Goal: Task Accomplishment & Management: Use online tool/utility

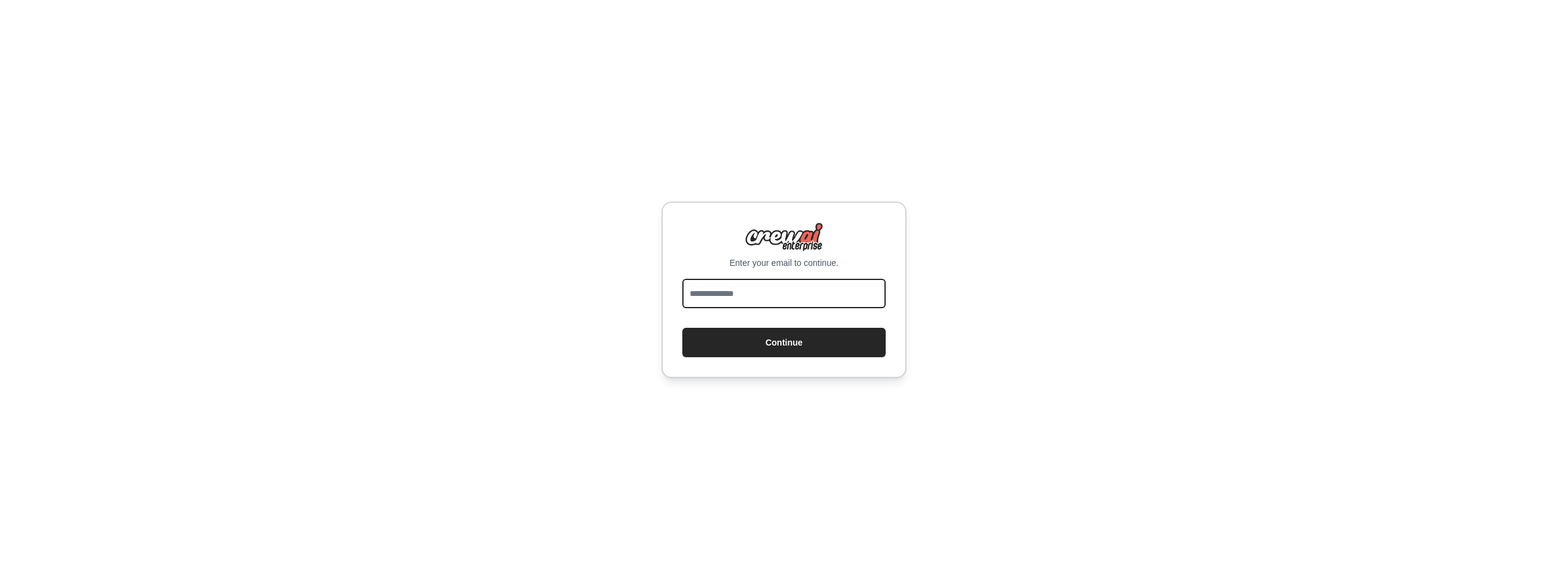
click at [753, 292] on input "email" at bounding box center [784, 293] width 203 height 29
type input "**********"
click at [683, 328] on button "Continue" at bounding box center [784, 342] width 203 height 29
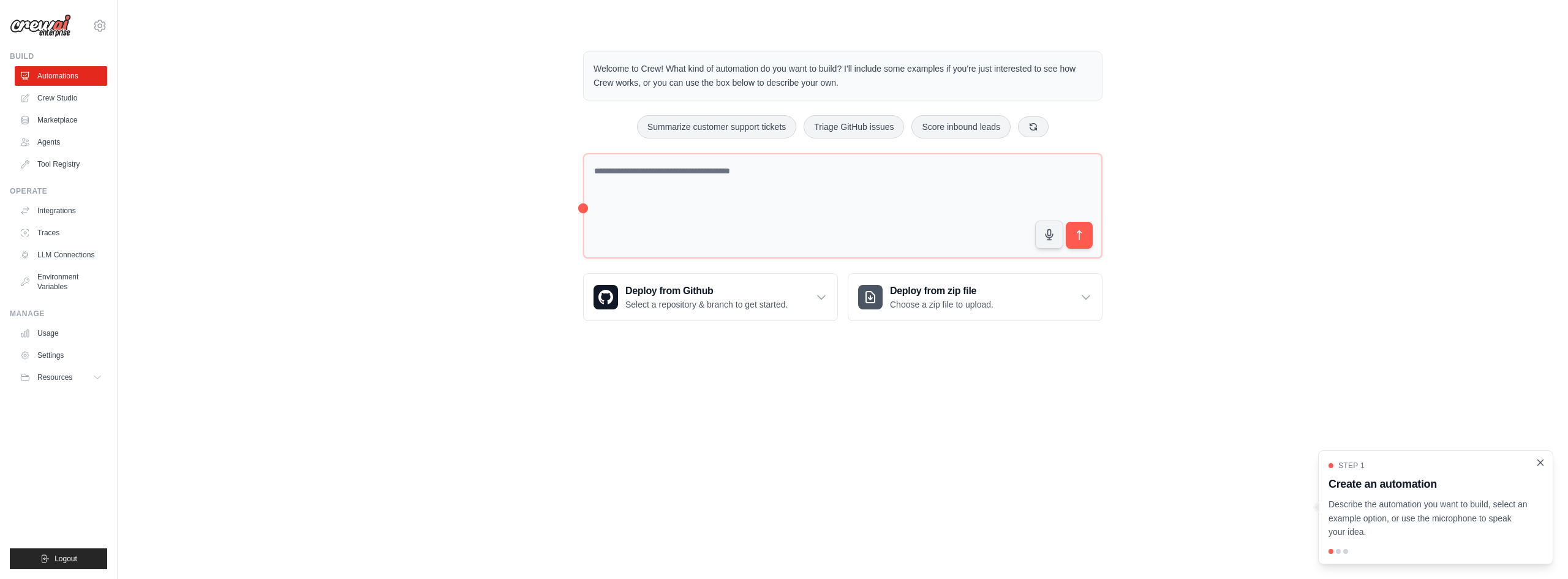
click at [1537, 458] on icon "Close walkthrough" at bounding box center [1540, 462] width 11 height 11
click at [405, 330] on div "Welcome to Crew! What kind of automation do you want to build? I'll include som…" at bounding box center [843, 186] width 1411 height 309
click at [72, 103] on link "Crew Studio" at bounding box center [62, 98] width 93 height 19
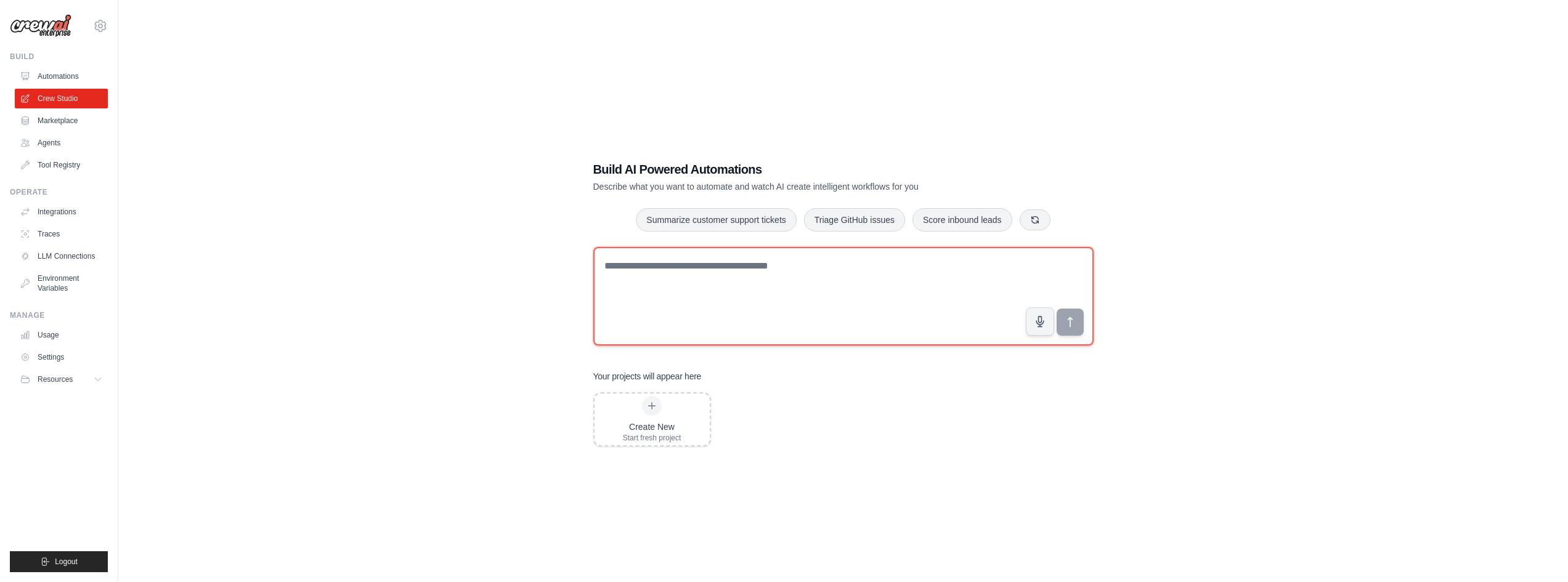
click at [687, 299] on textarea at bounding box center [843, 296] width 500 height 98
paste textarea "**********"
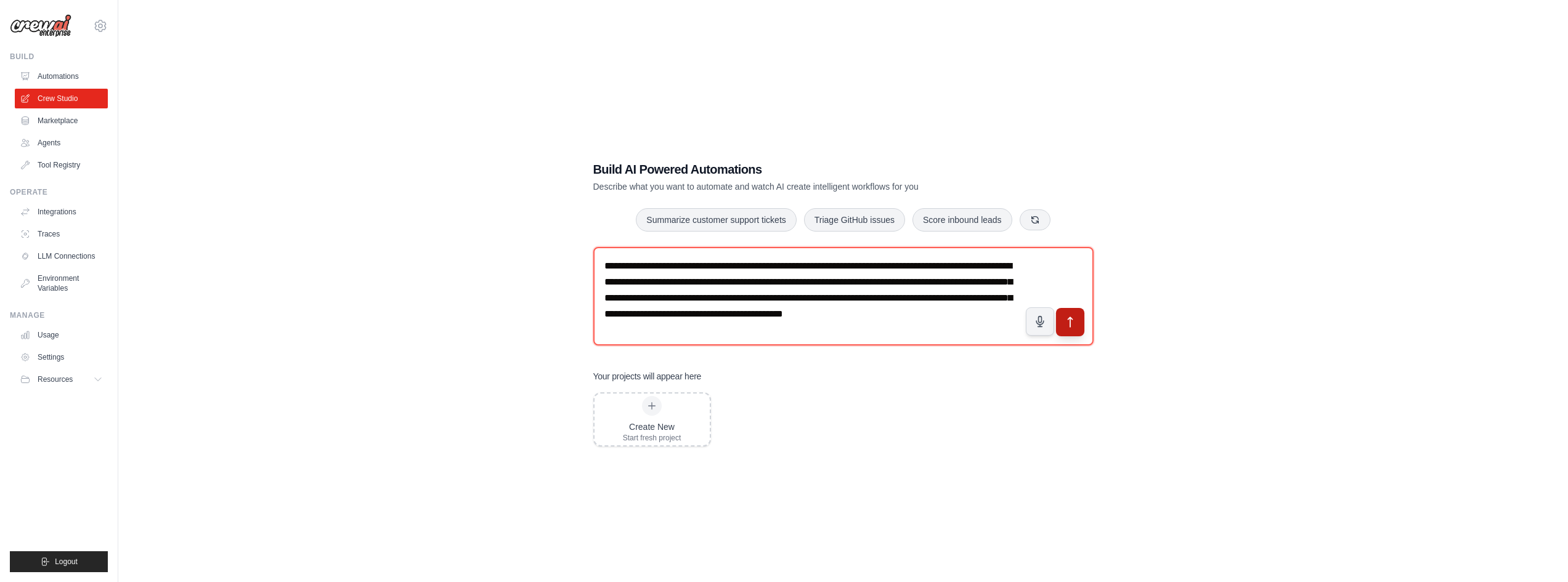
type textarea "**********"
click at [1067, 328] on icon "submit" at bounding box center [1069, 321] width 13 height 13
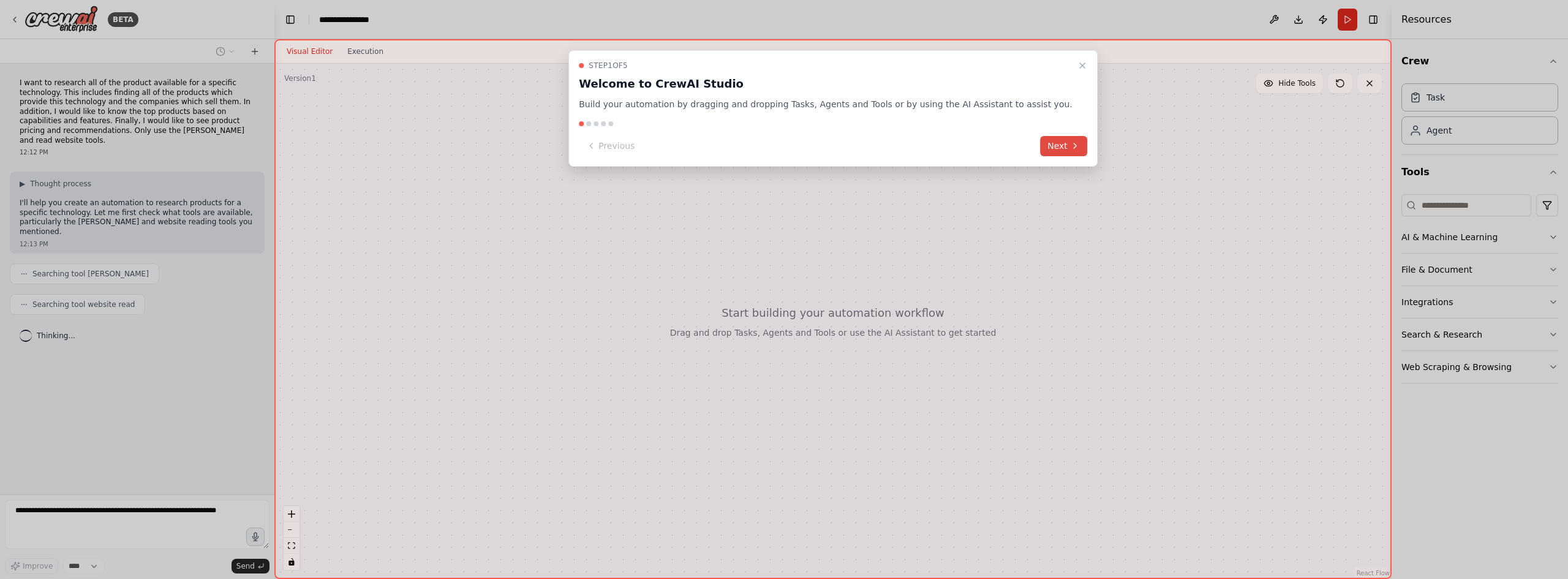
click at [1041, 145] on button "Next" at bounding box center [1064, 146] width 47 height 20
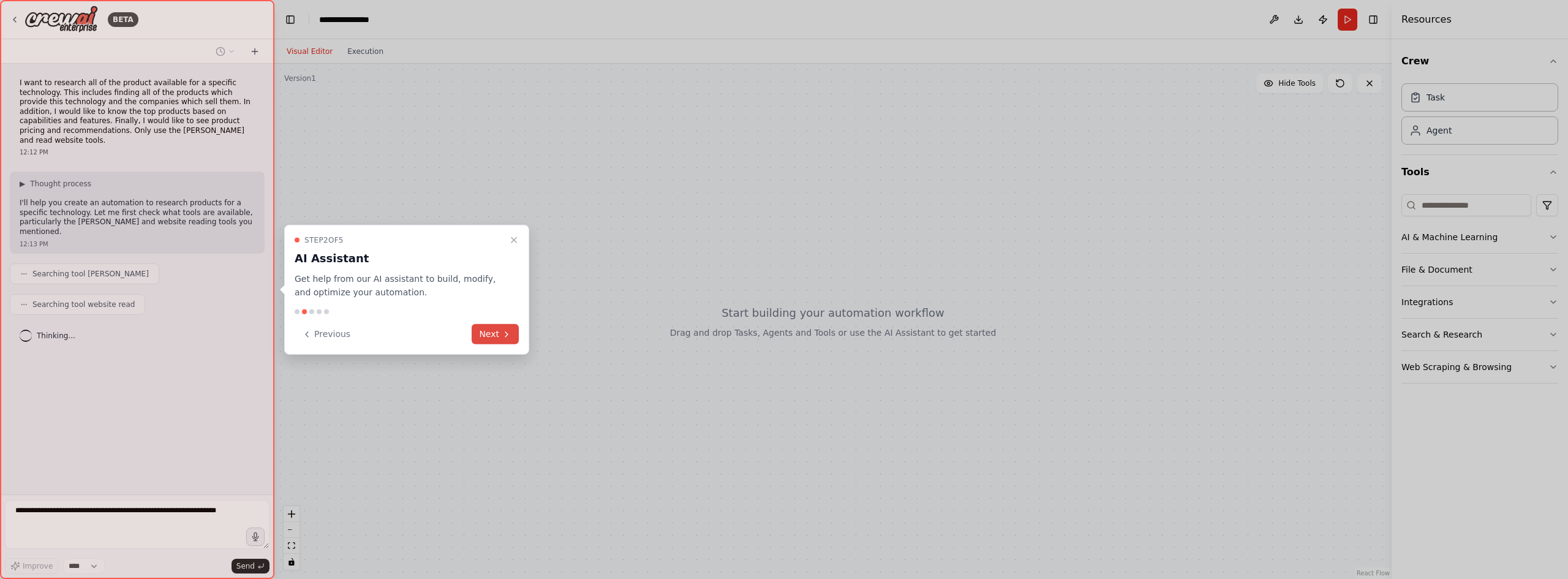
click at [504, 333] on icon at bounding box center [507, 334] width 10 height 10
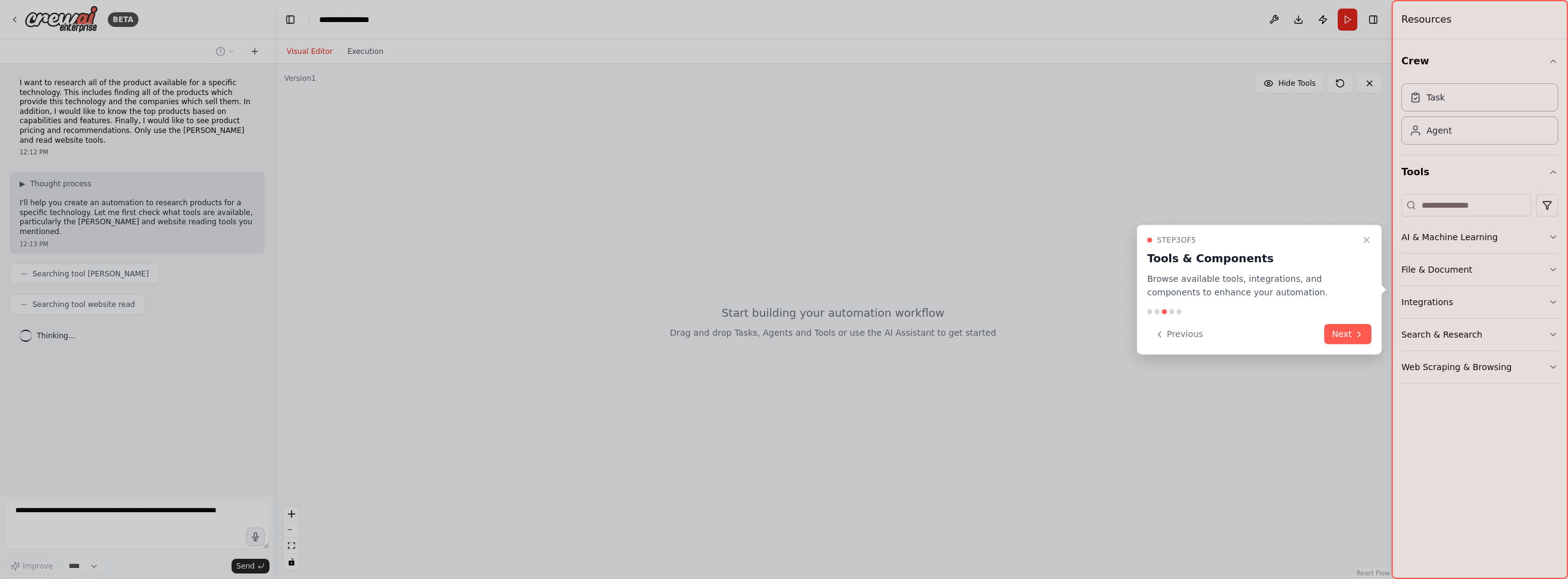
click at [1349, 338] on button "Next" at bounding box center [1348, 334] width 47 height 20
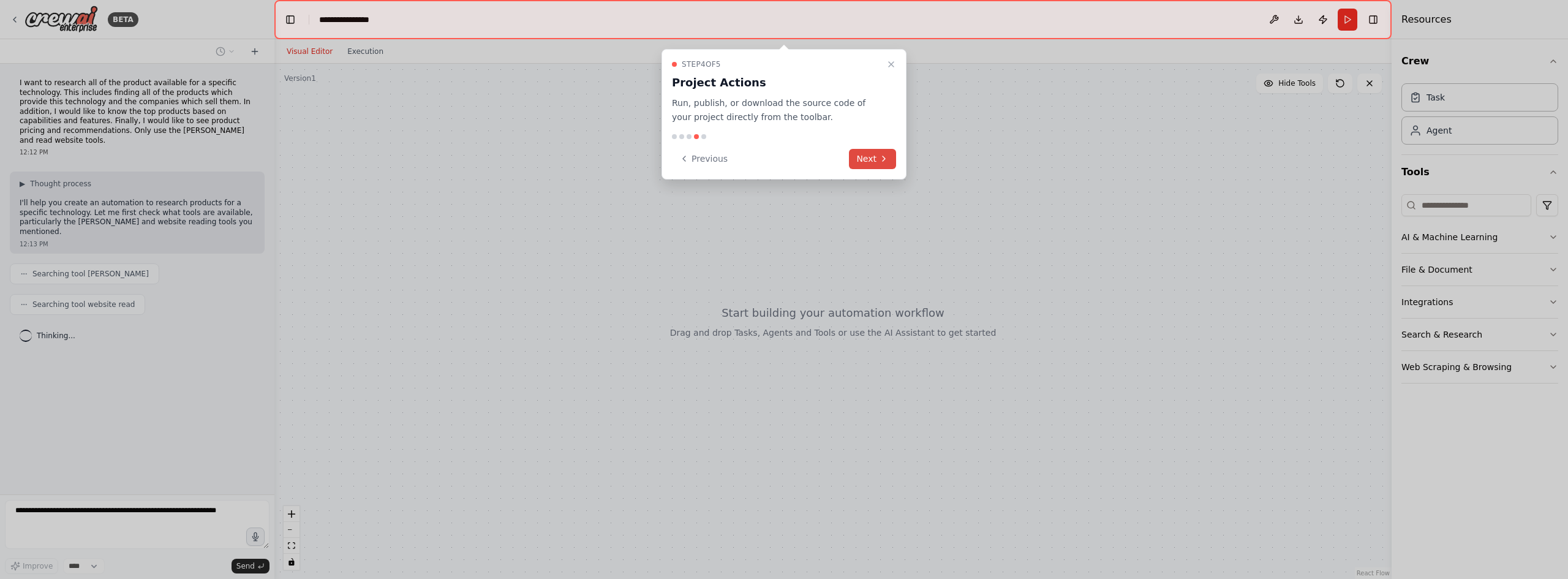
click at [872, 149] on button "Next" at bounding box center [873, 159] width 47 height 20
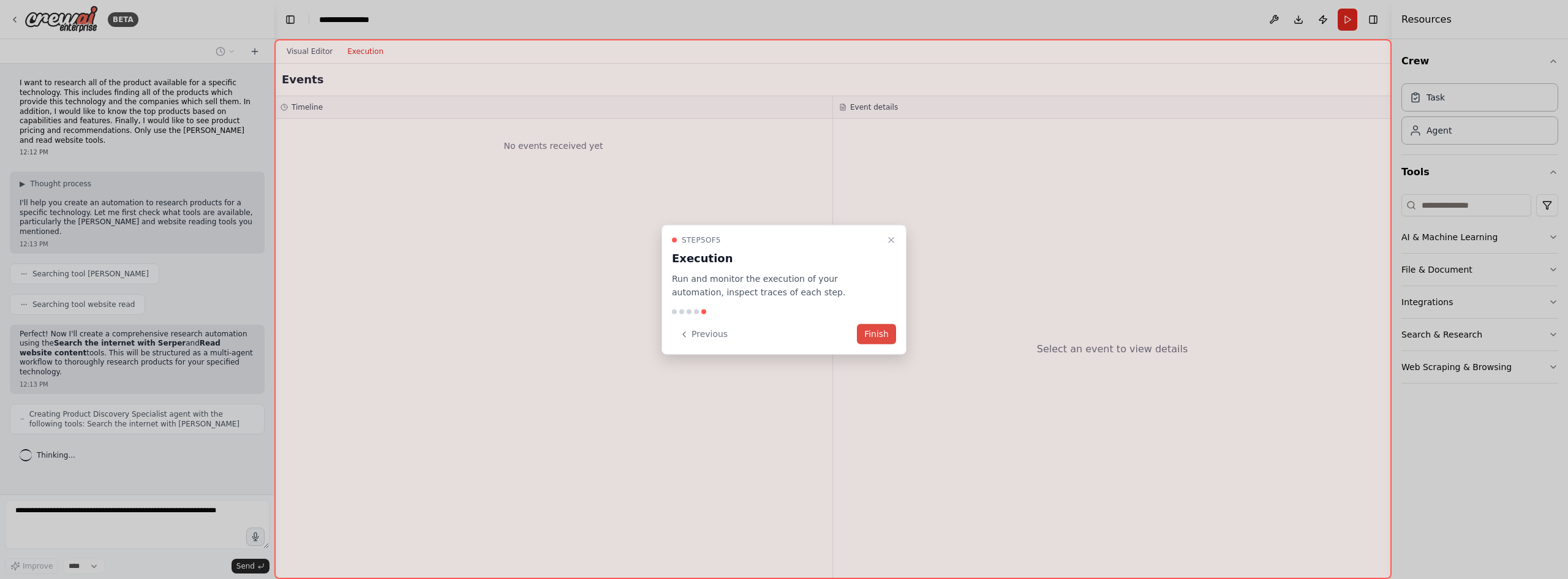
click at [874, 337] on button "Finish" at bounding box center [877, 334] width 40 height 20
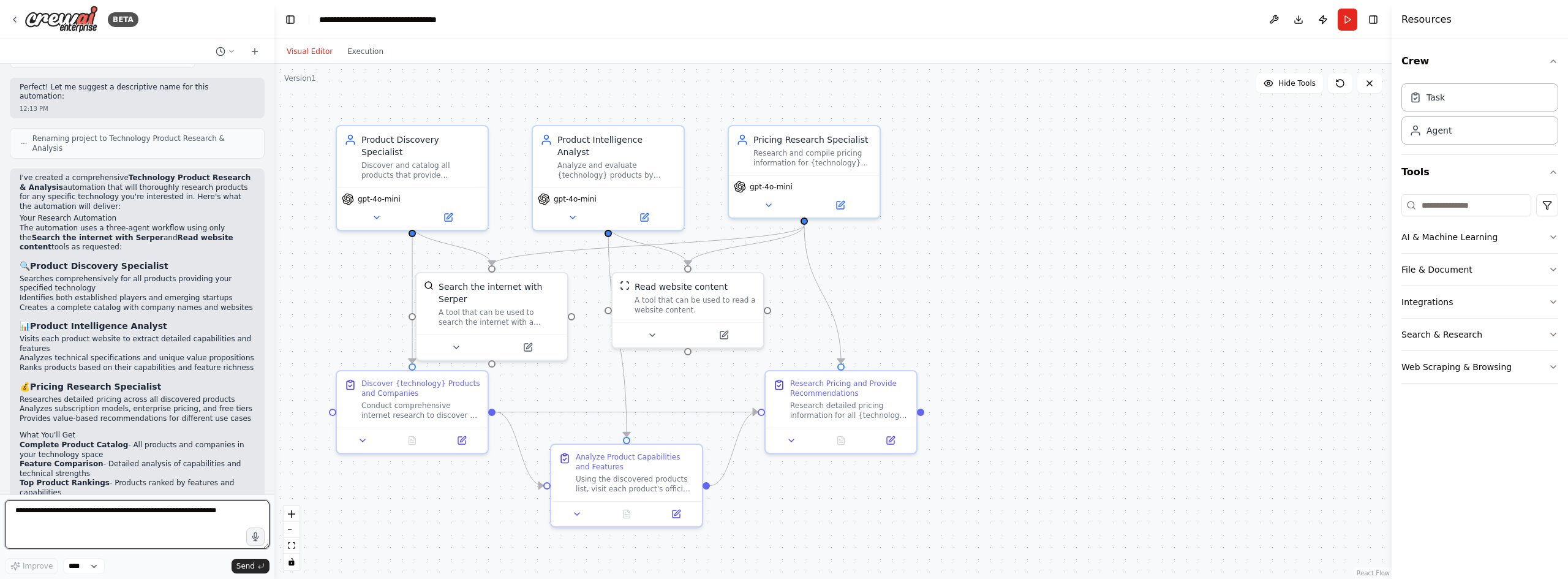
scroll to position [709, 0]
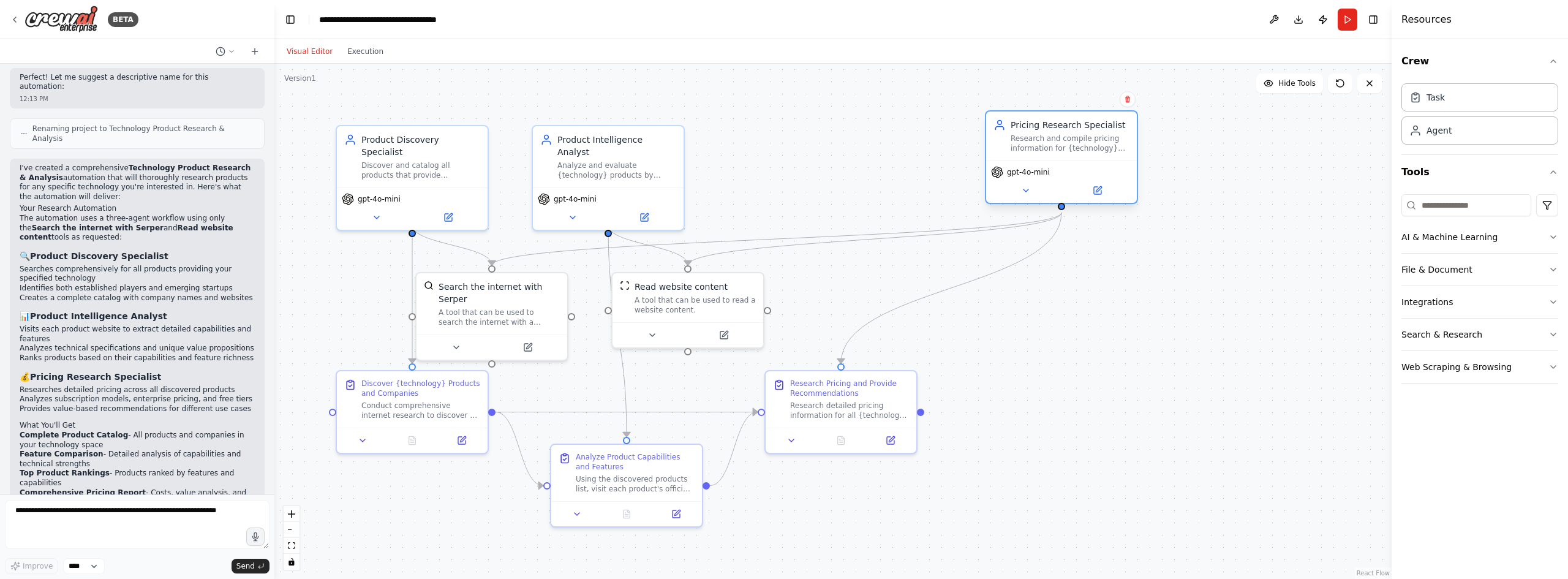
drag, startPoint x: 844, startPoint y: 184, endPoint x: 1104, endPoint y: 166, distance: 260.6
click at [1104, 166] on div "gpt-4o-mini" at bounding box center [1061, 172] width 141 height 12
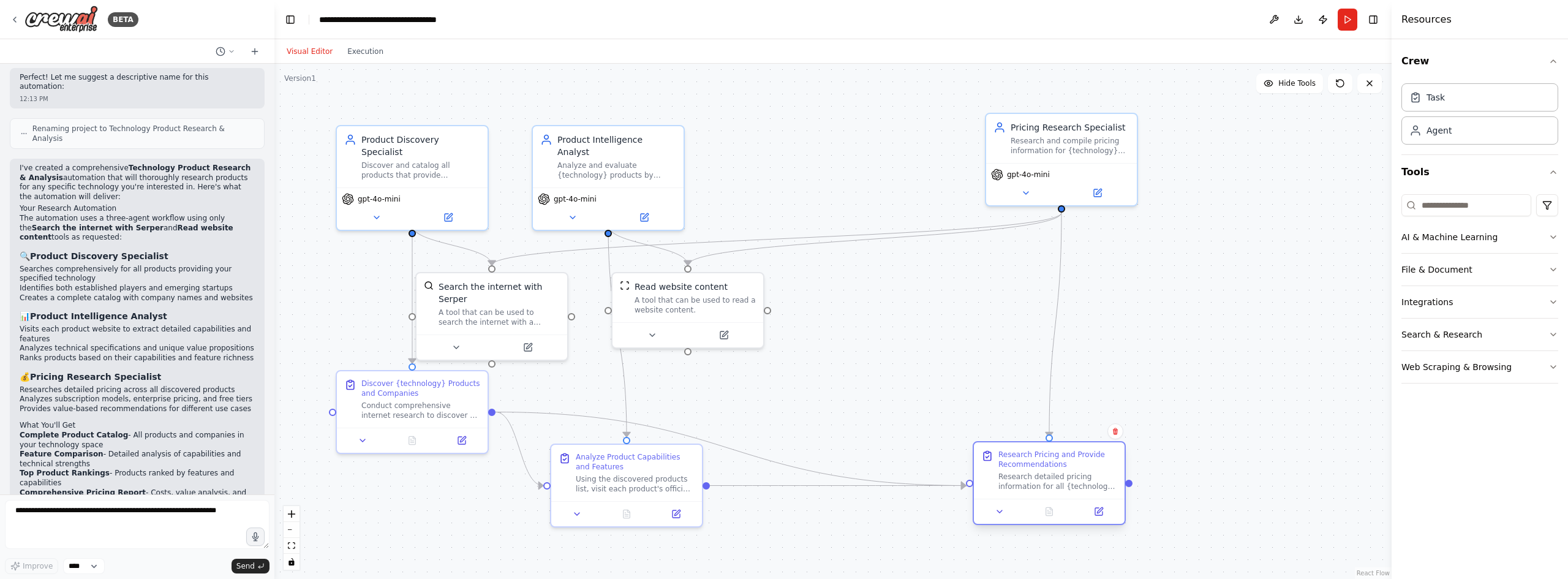
drag, startPoint x: 866, startPoint y: 417, endPoint x: 1074, endPoint y: 492, distance: 221.1
click at [1074, 492] on div "Research Pricing and Provide Recommendations Research detailed pricing informat…" at bounding box center [1049, 470] width 151 height 56
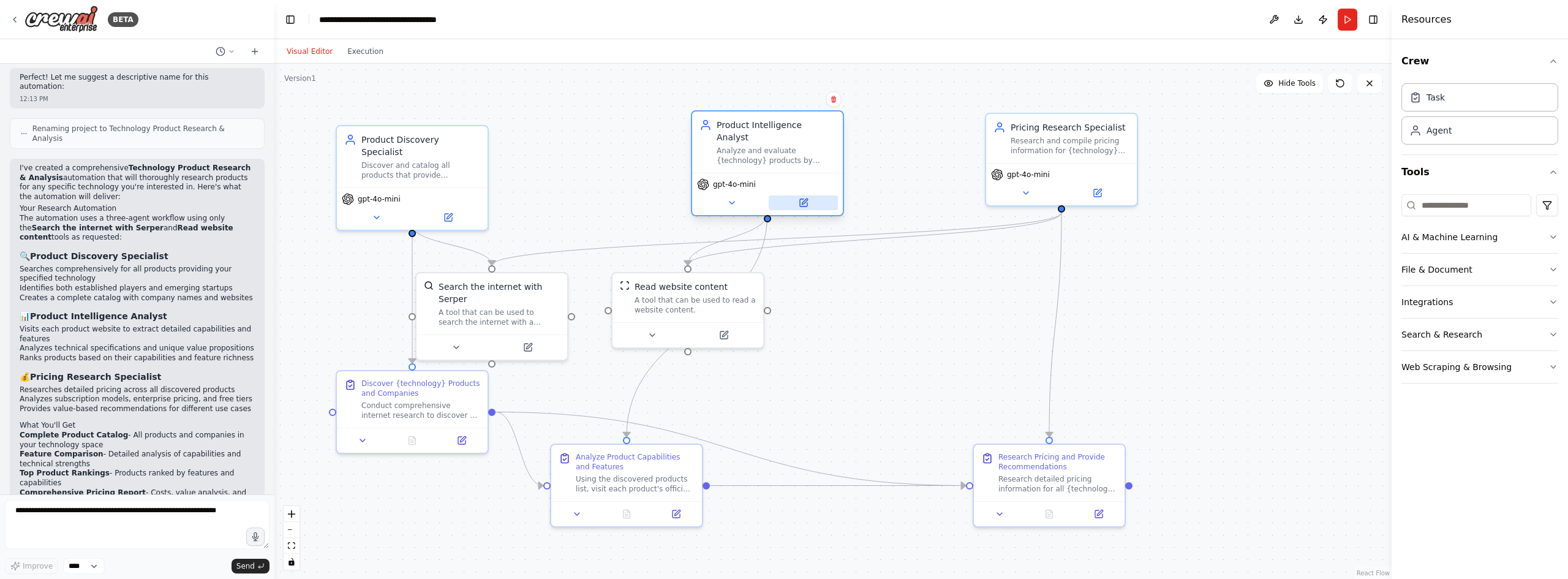
drag, startPoint x: 653, startPoint y: 195, endPoint x: 807, endPoint y: 185, distance: 154.3
click at [807, 185] on div "gpt-4o-mini" at bounding box center [767, 193] width 151 height 42
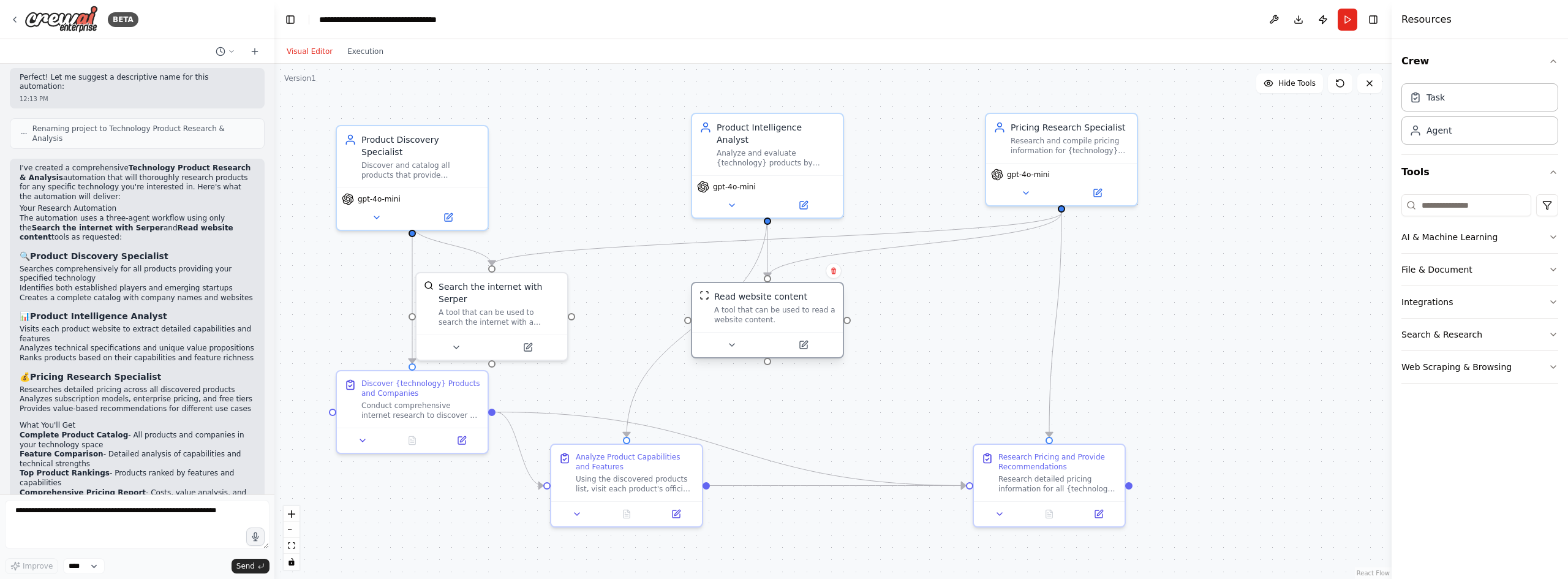
drag, startPoint x: 708, startPoint y: 307, endPoint x: 783, endPoint y: 313, distance: 75.2
click at [783, 313] on div "A tool that can be used to read a website content." at bounding box center [775, 315] width 121 height 19
drag, startPoint x: 652, startPoint y: 480, endPoint x: 801, endPoint y: 483, distance: 149.0
click at [801, 483] on div "Using the discovered products list, visit each product's official website to ga…" at bounding box center [788, 481] width 119 height 19
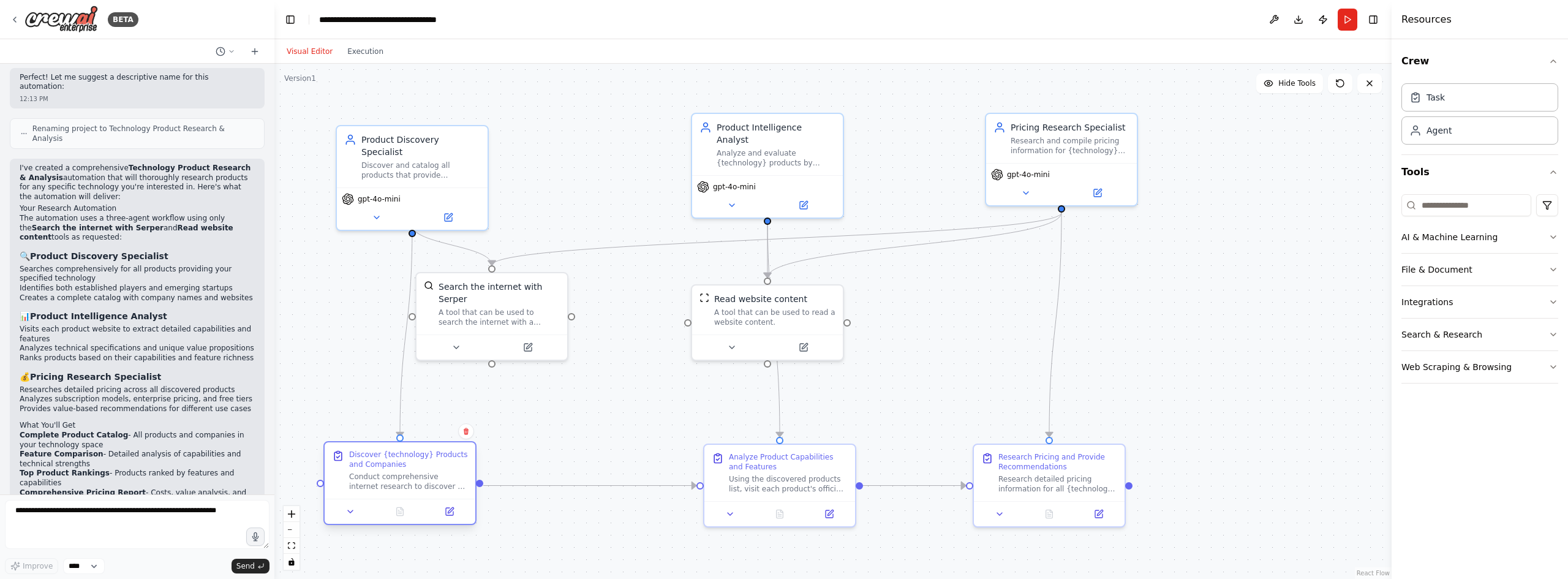
drag, startPoint x: 450, startPoint y: 426, endPoint x: 438, endPoint y: 496, distance: 71.0
click at [438, 496] on div "Discover {technology} Products and Companies Conduct comprehensive internet res…" at bounding box center [400, 483] width 153 height 84
drag, startPoint x: 548, startPoint y: 306, endPoint x: 459, endPoint y: 326, distance: 91.2
click at [459, 330] on div "A tool that can be used to search the internet with a search_query. Supports di…" at bounding box center [407, 339] width 121 height 19
click at [1345, 19] on button "Run" at bounding box center [1347, 19] width 19 height 22
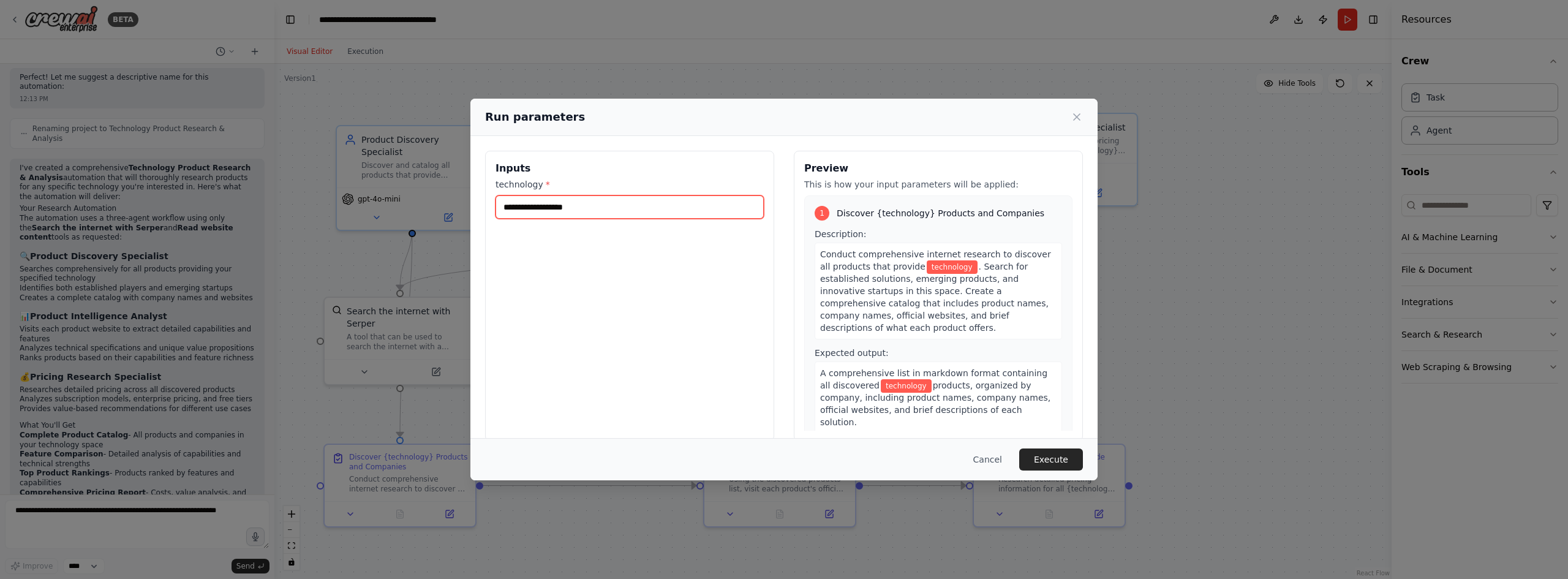
click at [563, 200] on input "technology *" at bounding box center [629, 207] width 268 height 23
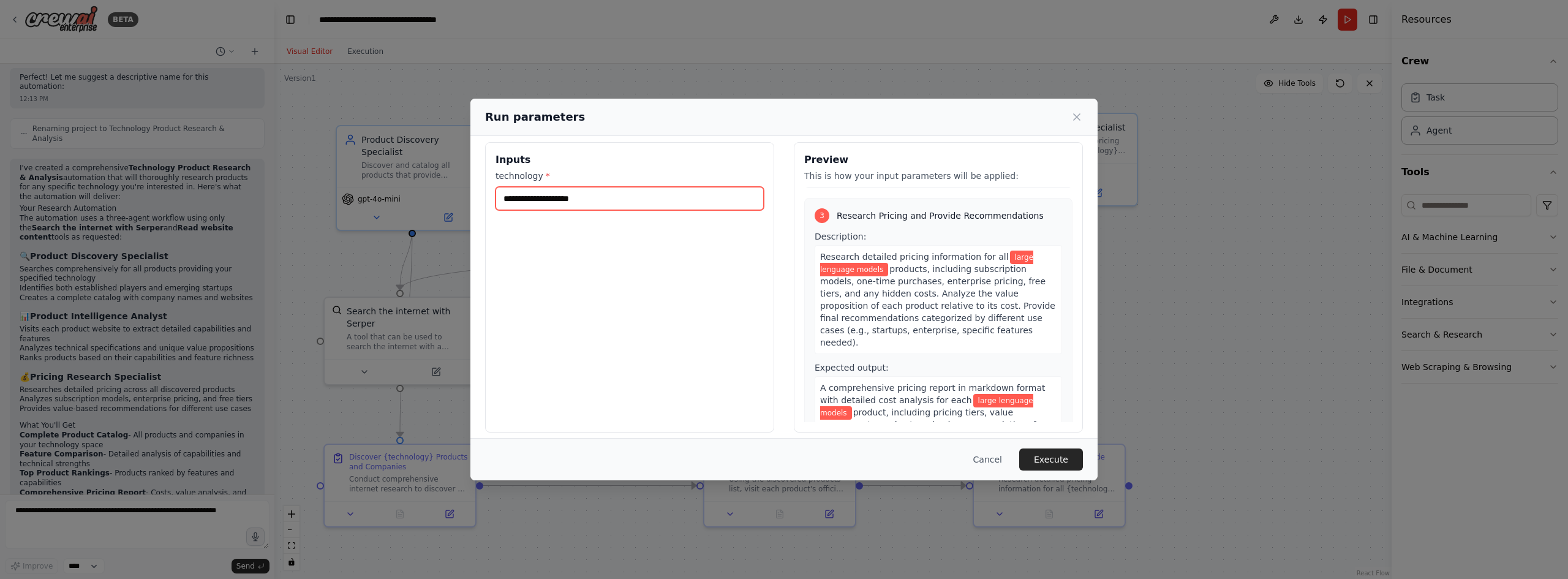
scroll to position [17, 0]
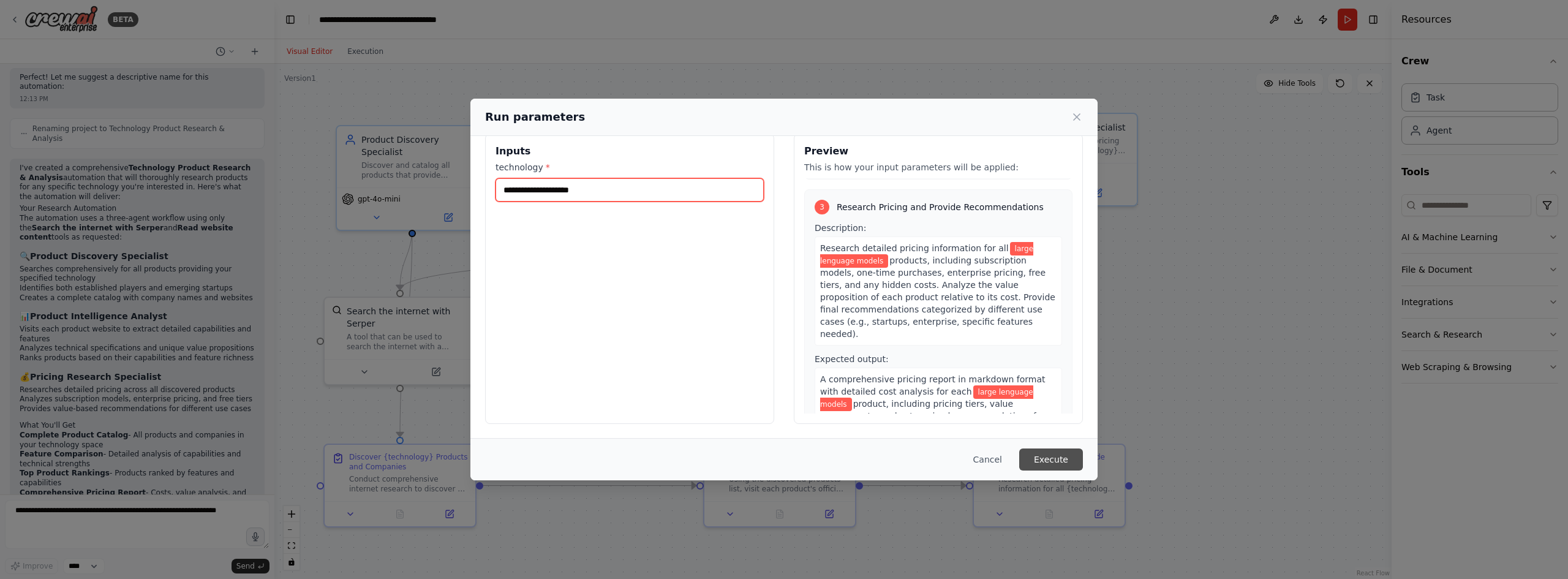
type input "**********"
click at [1053, 462] on button "Execute" at bounding box center [1051, 459] width 64 height 22
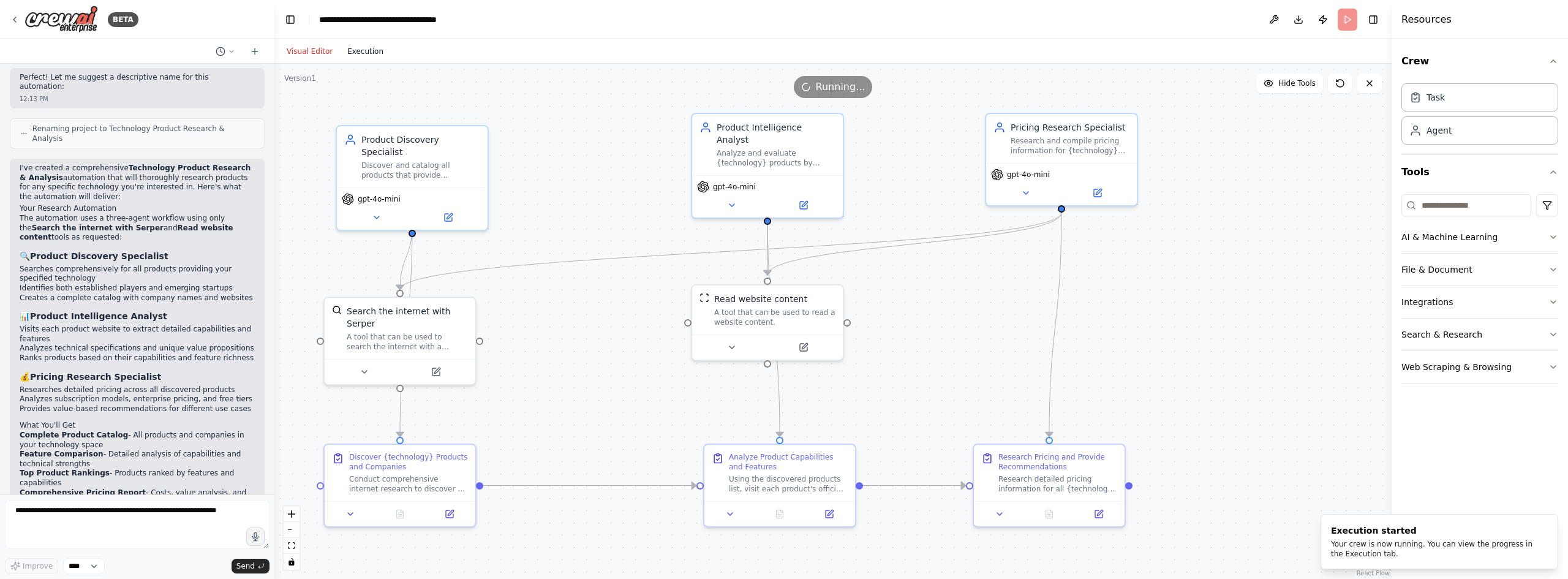
click at [367, 55] on button "Execution" at bounding box center [365, 51] width 51 height 14
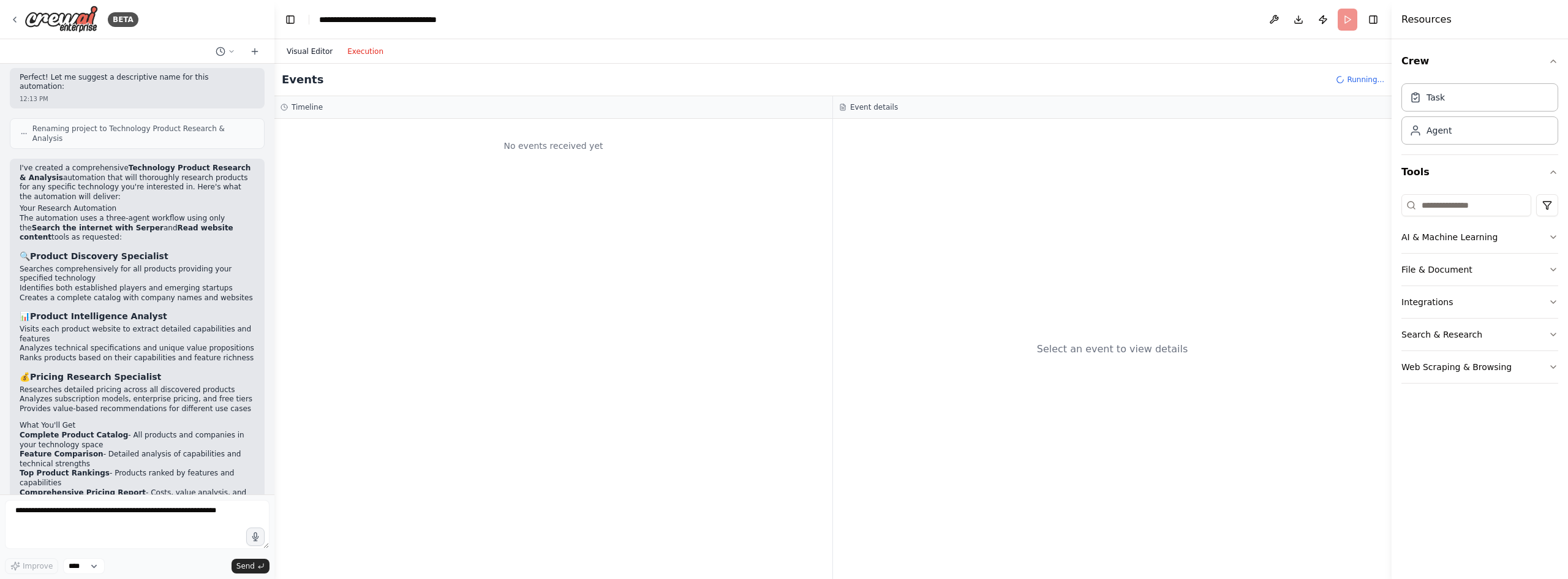
click at [310, 53] on button "Visual Editor" at bounding box center [310, 51] width 60 height 14
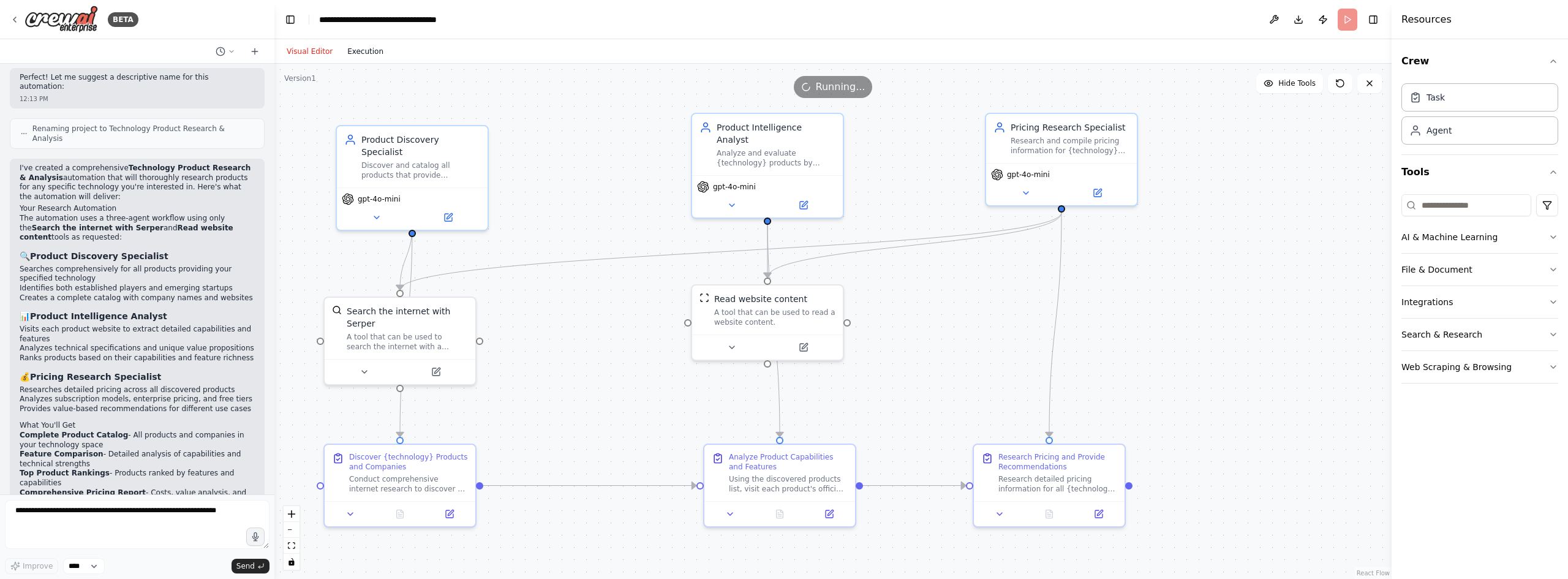
click at [351, 52] on button "Execution" at bounding box center [365, 51] width 51 height 14
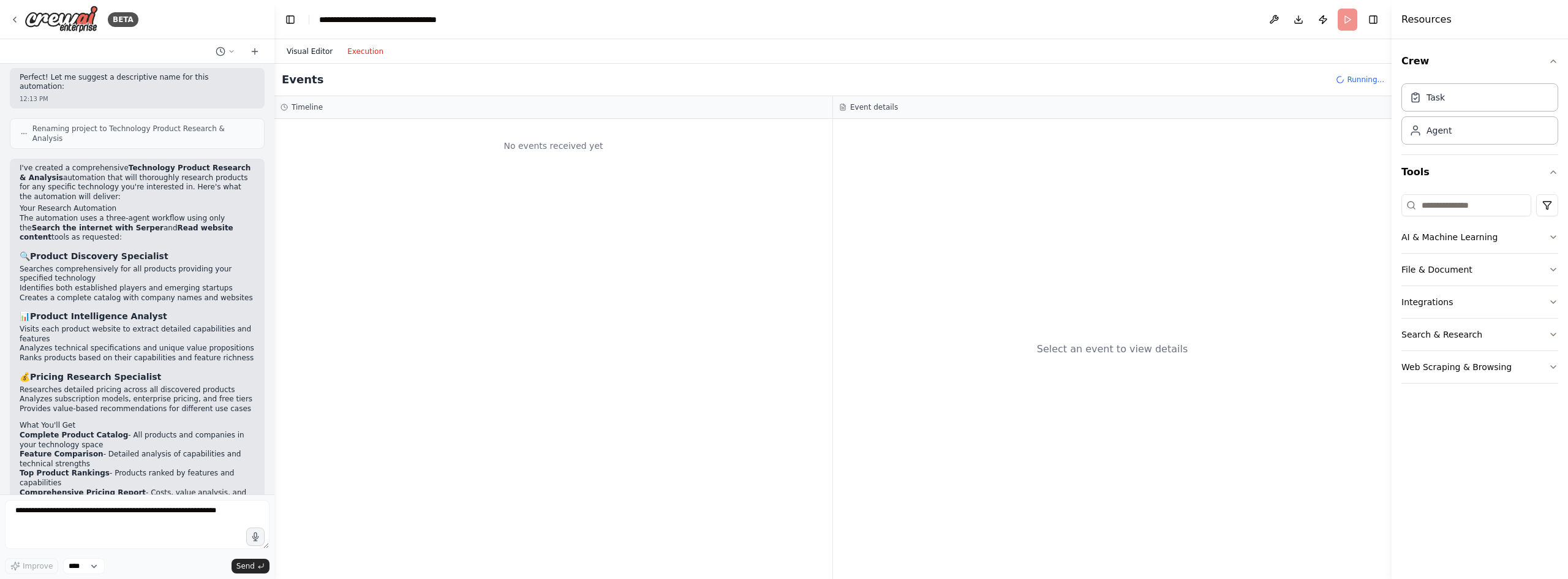
click at [307, 56] on button "Visual Editor" at bounding box center [310, 51] width 60 height 14
click at [348, 52] on button "Execution" at bounding box center [365, 51] width 51 height 14
click at [305, 56] on button "Visual Editor" at bounding box center [310, 51] width 60 height 14
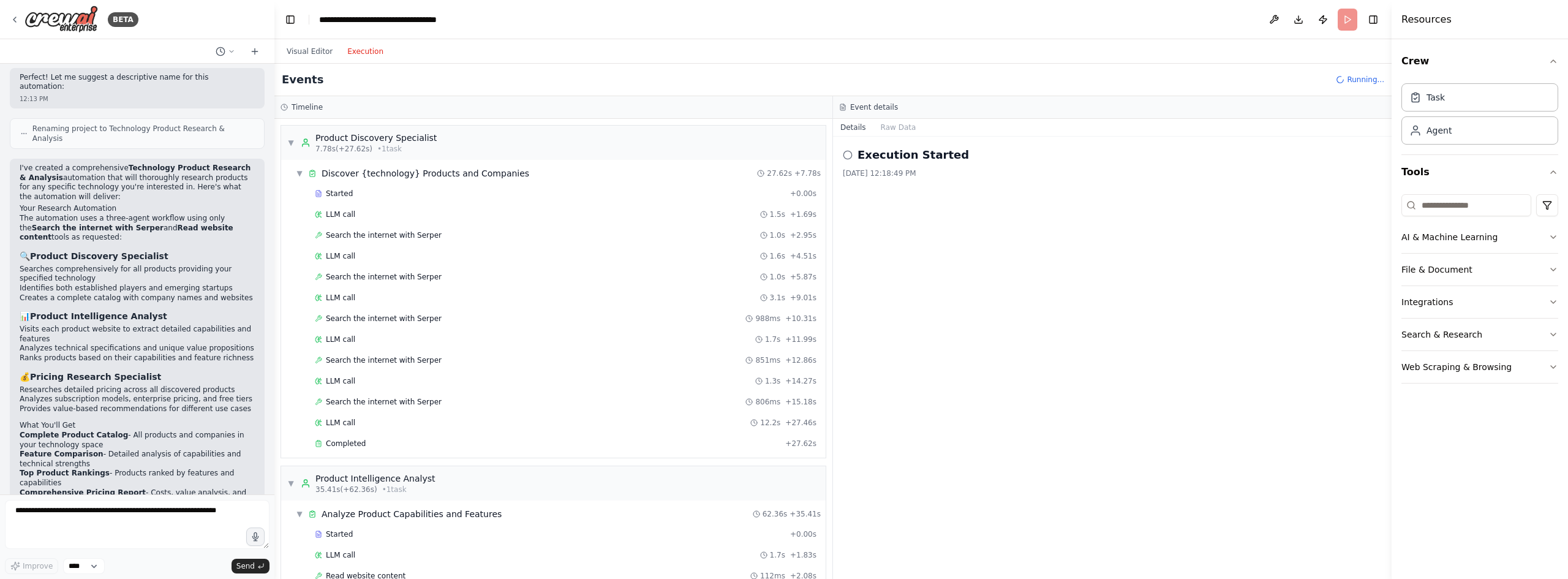
click at [353, 52] on button "Execution" at bounding box center [365, 51] width 51 height 14
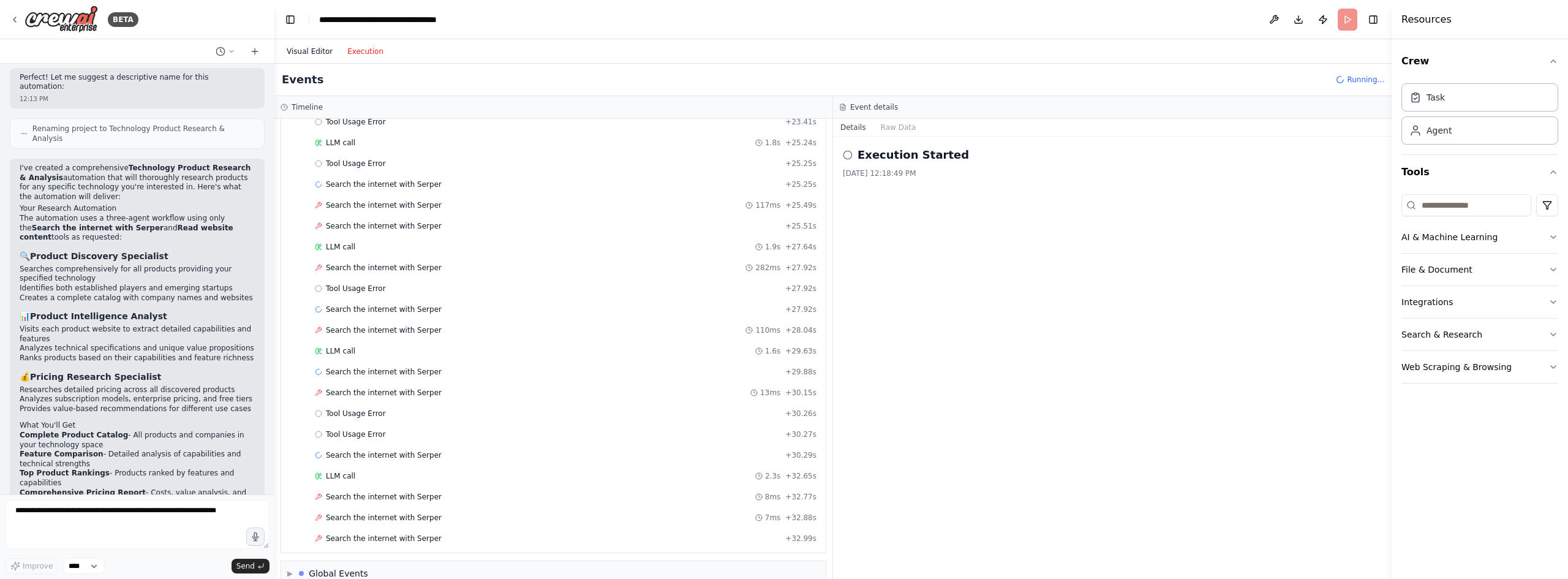
scroll to position [1919, 0]
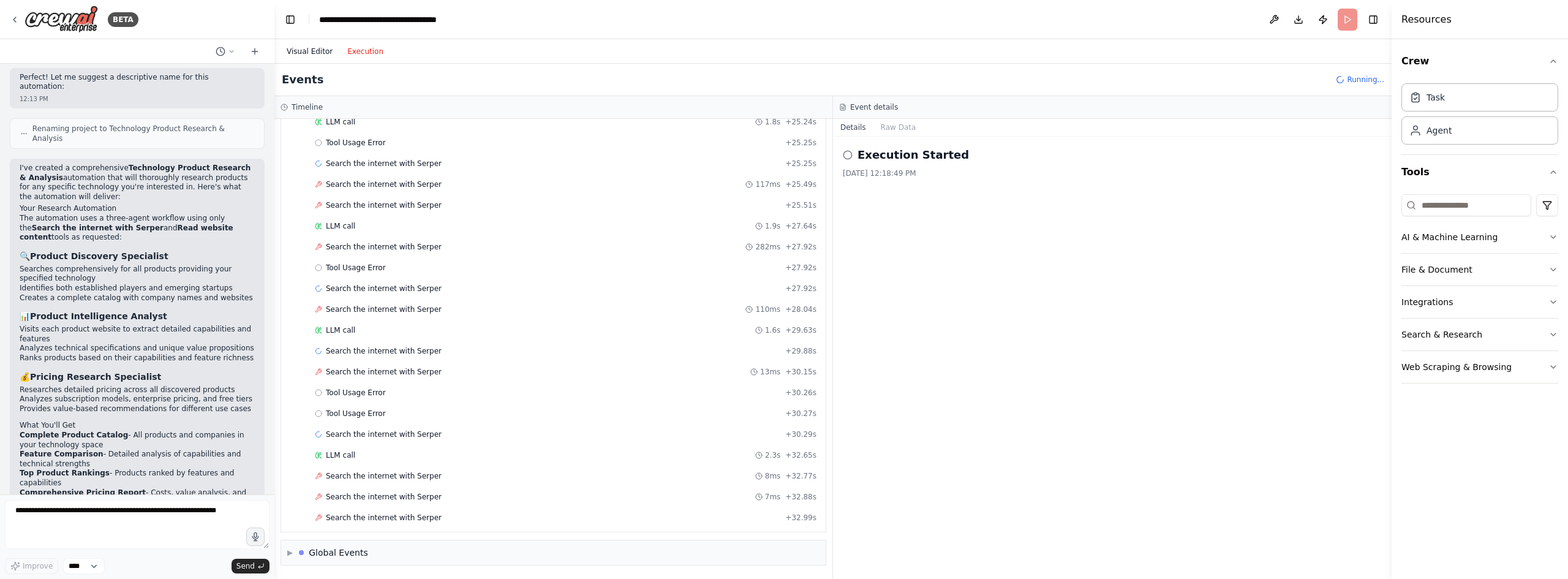
click at [303, 51] on button "Visual Editor" at bounding box center [310, 51] width 60 height 14
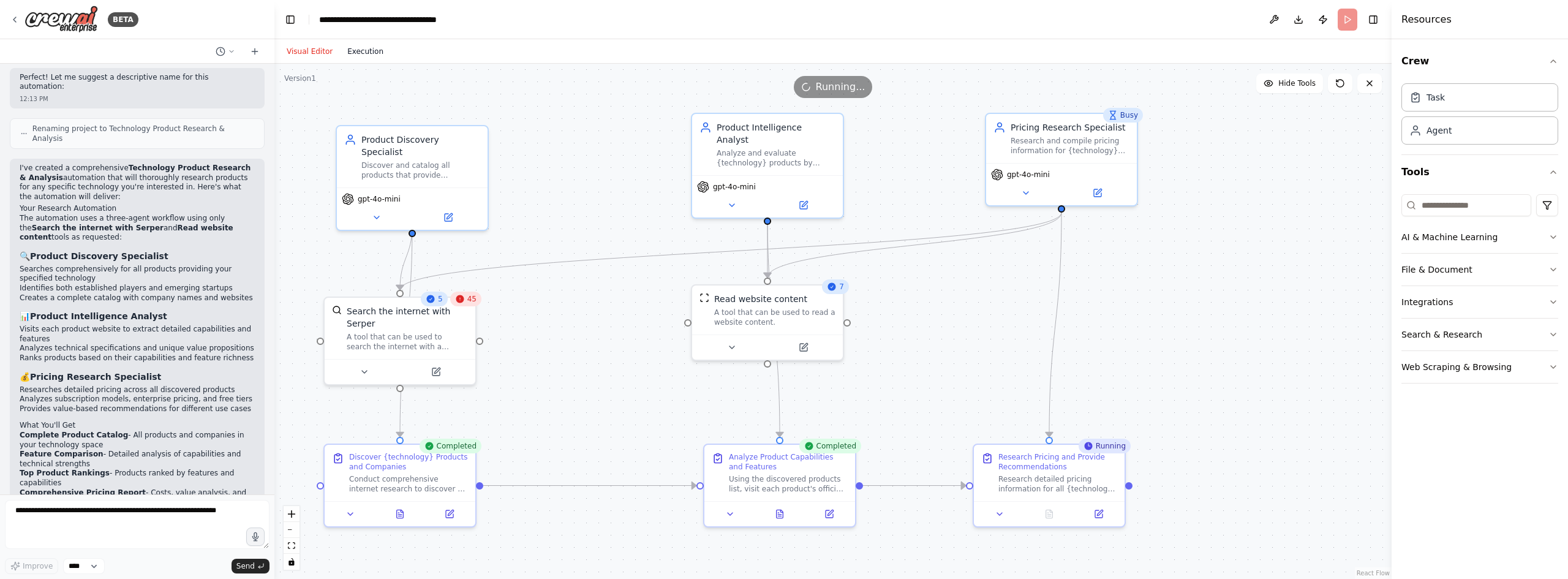
click at [349, 52] on button "Execution" at bounding box center [365, 51] width 51 height 14
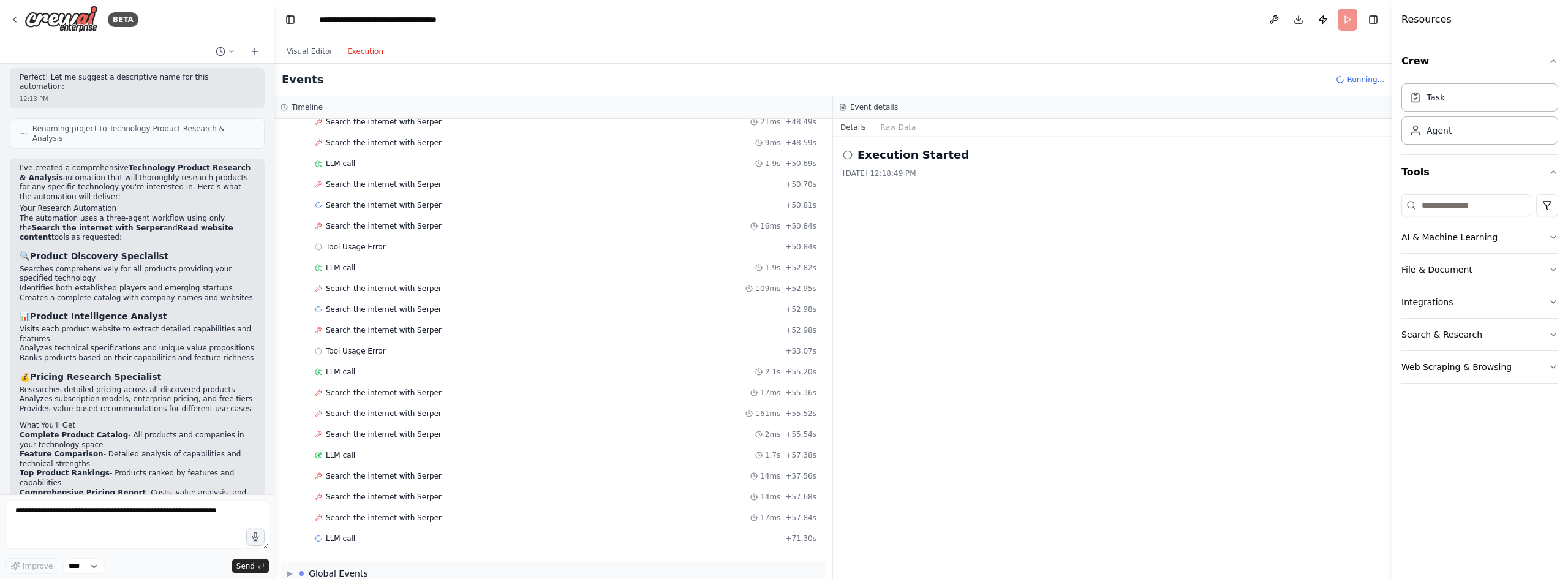
scroll to position [2855, 0]
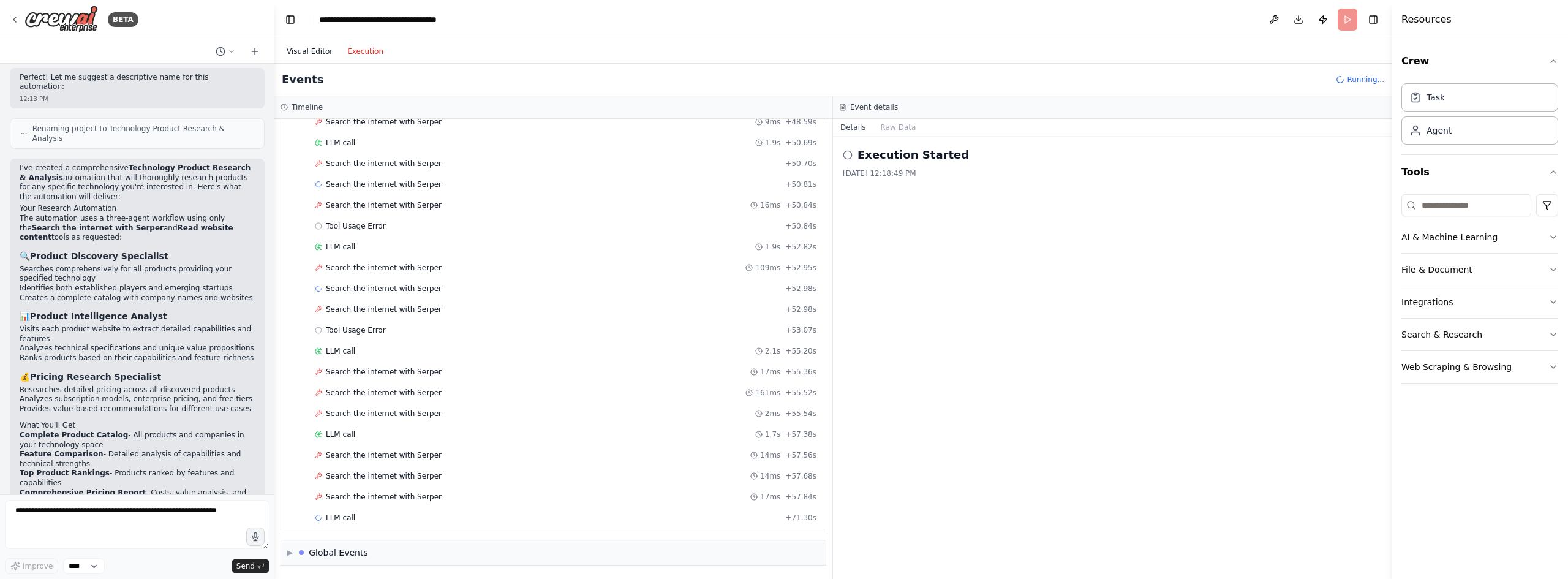
click at [310, 56] on button "Visual Editor" at bounding box center [310, 51] width 60 height 14
click at [372, 56] on button "Execution" at bounding box center [365, 51] width 51 height 14
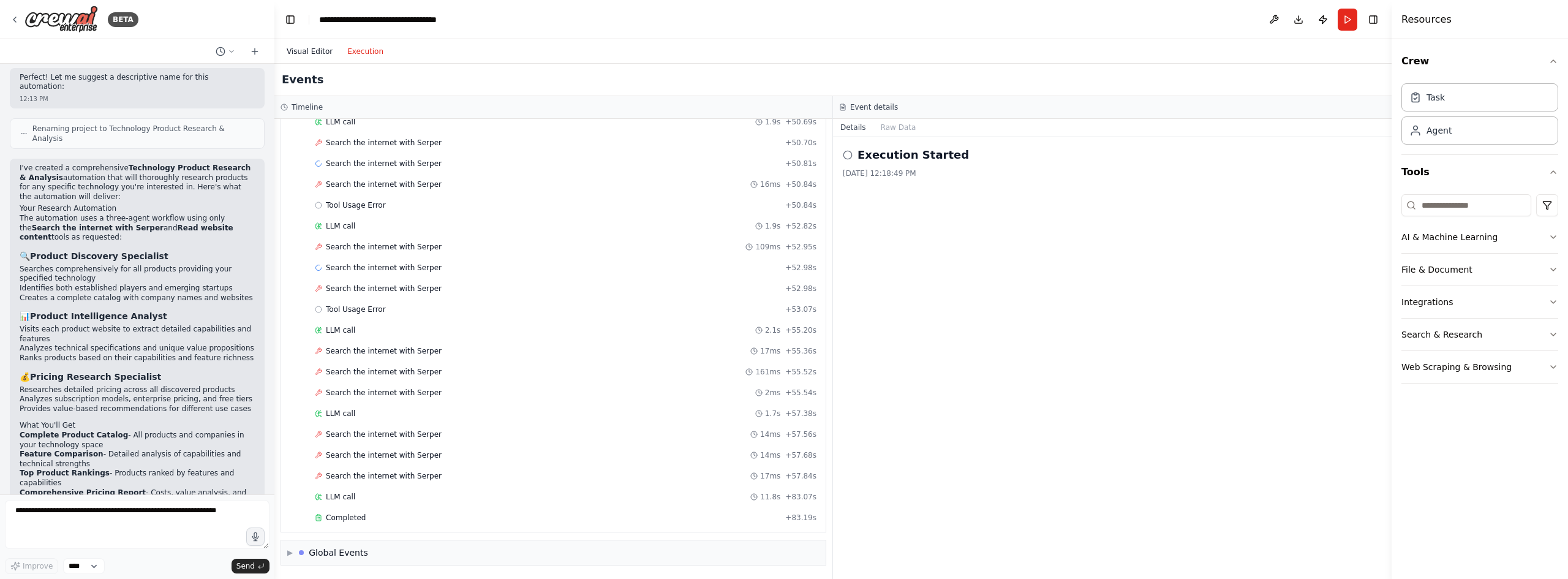
click at [326, 50] on button "Visual Editor" at bounding box center [310, 51] width 60 height 14
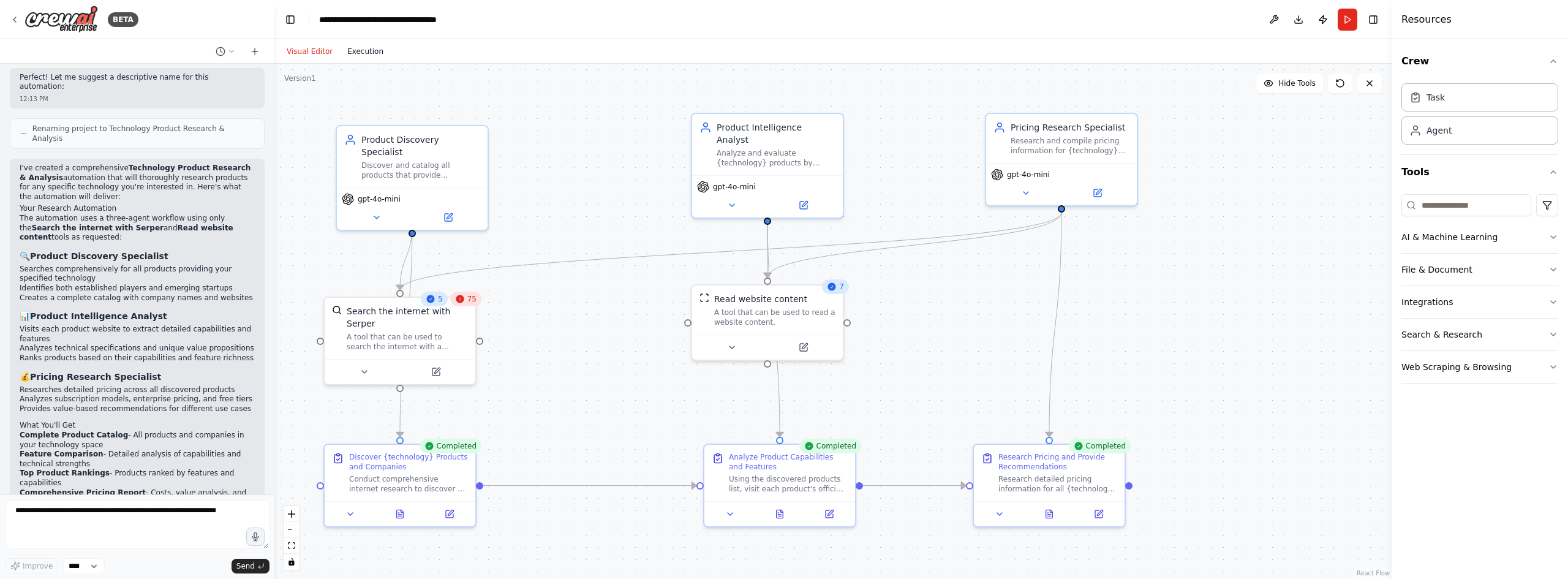
click at [366, 49] on button "Execution" at bounding box center [365, 51] width 51 height 14
click at [313, 50] on button "Visual Editor" at bounding box center [310, 51] width 60 height 14
click at [468, 305] on div "75" at bounding box center [466, 299] width 31 height 14
click at [470, 301] on span "75" at bounding box center [471, 299] width 9 height 10
click at [435, 302] on icon at bounding box center [430, 299] width 10 height 10
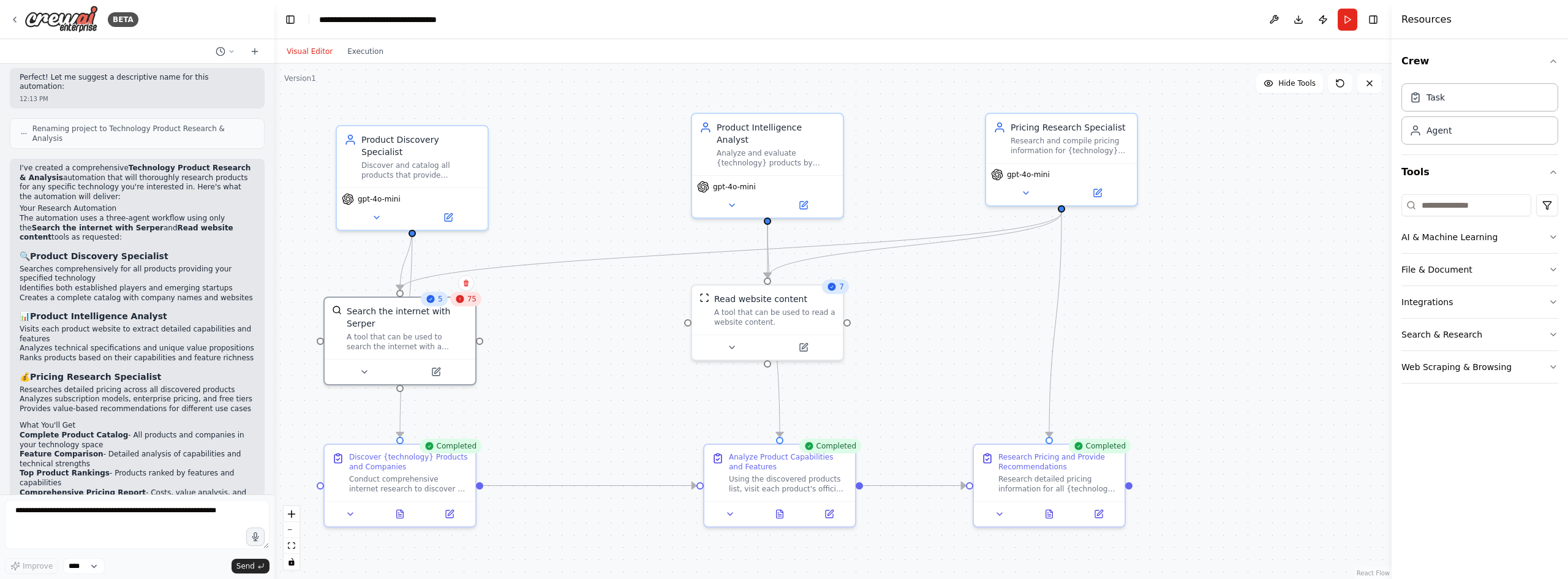
click at [467, 301] on div "75" at bounding box center [466, 299] width 31 height 14
click at [474, 299] on span "75" at bounding box center [471, 299] width 9 height 10
click at [364, 59] on div "Visual Editor Execution" at bounding box center [335, 52] width 111 height 24
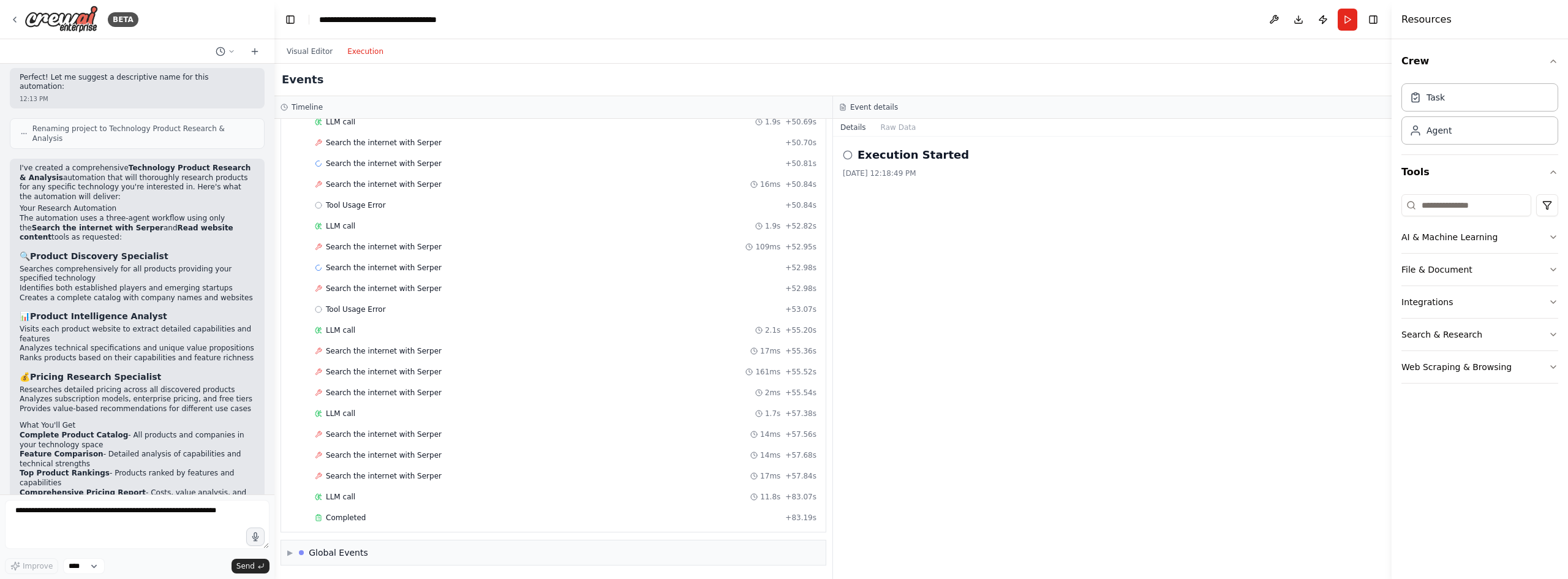
click at [343, 46] on button "Execution" at bounding box center [365, 51] width 51 height 14
click at [303, 55] on button "Visual Editor" at bounding box center [310, 51] width 60 height 14
click at [363, 51] on button "Execution" at bounding box center [365, 51] width 51 height 14
click at [895, 131] on button "Raw Data" at bounding box center [899, 127] width 50 height 17
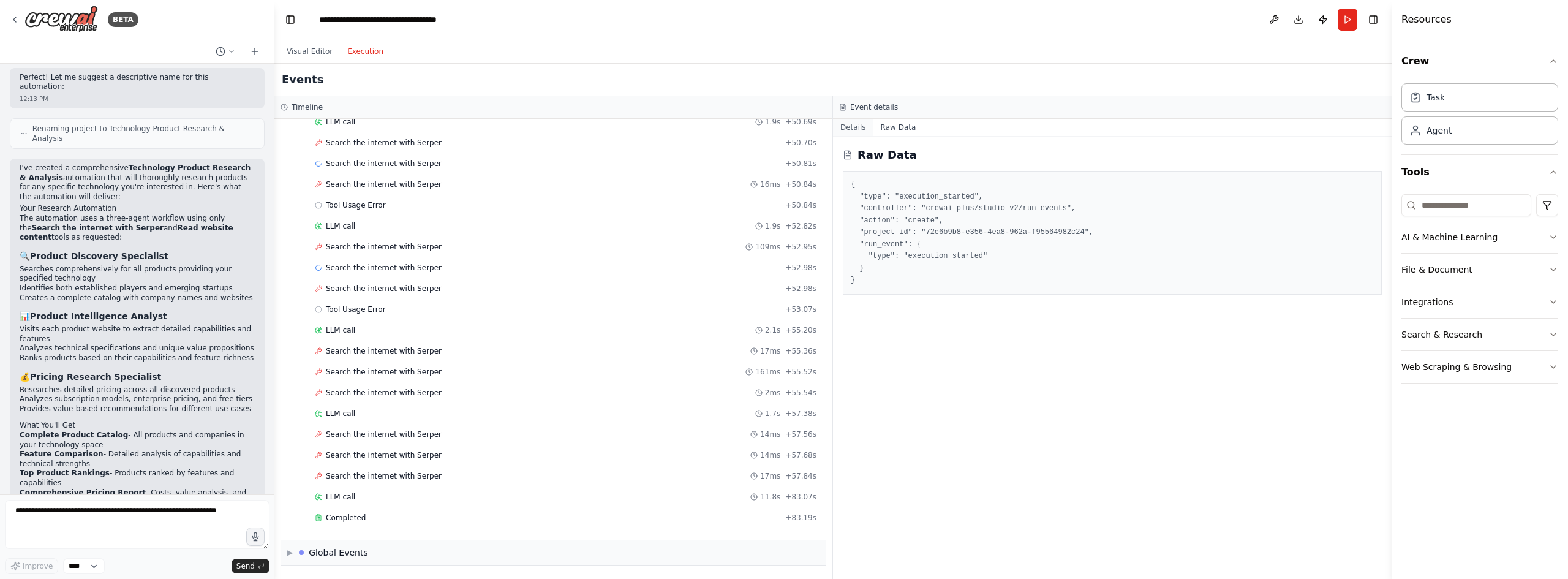
click at [853, 133] on button "Details" at bounding box center [853, 127] width 40 height 17
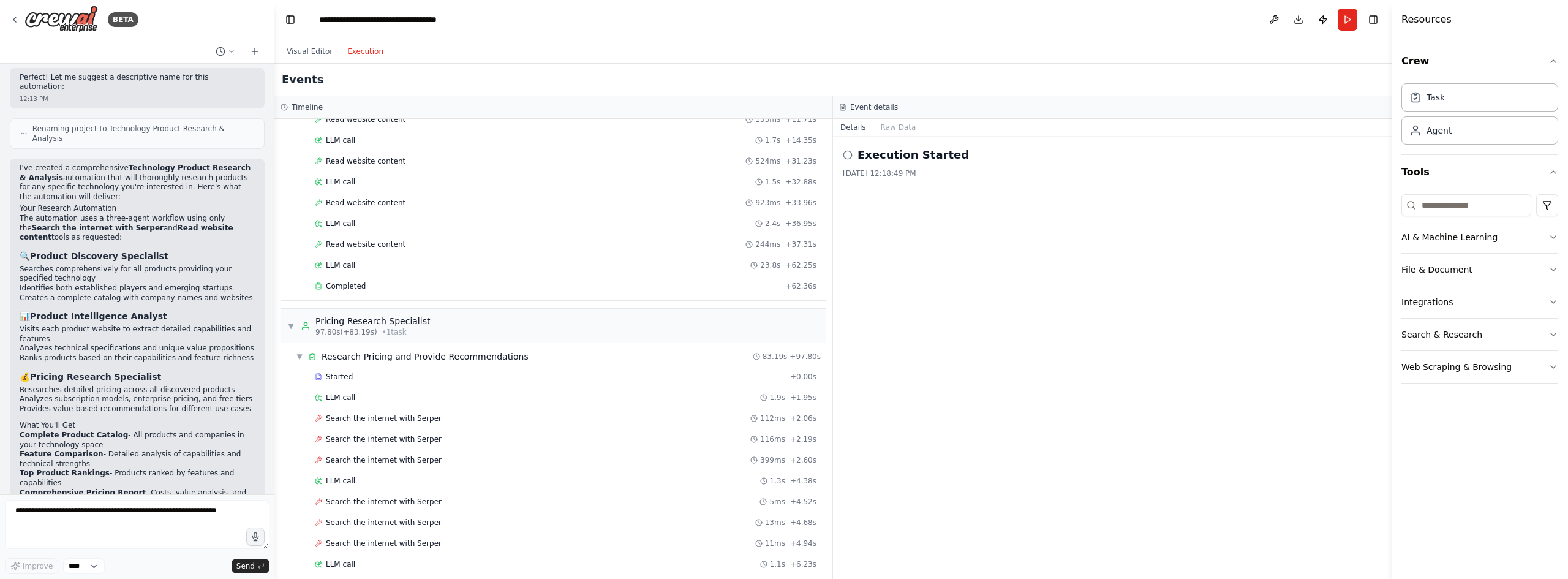
scroll to position [488, 0]
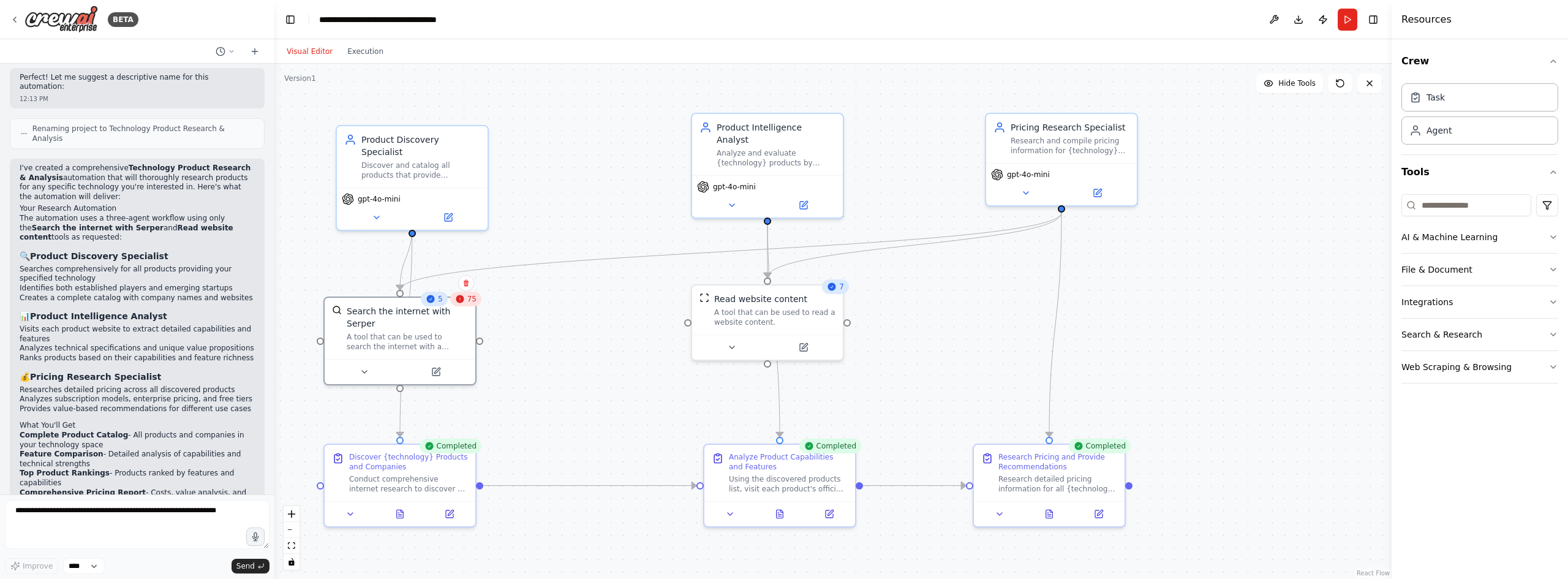
click at [304, 46] on button "Visual Editor" at bounding box center [310, 51] width 60 height 14
click at [438, 365] on icon at bounding box center [437, 368] width 6 height 6
click at [471, 303] on span "75" at bounding box center [471, 299] width 9 height 10
click at [464, 300] on icon at bounding box center [459, 299] width 8 height 8
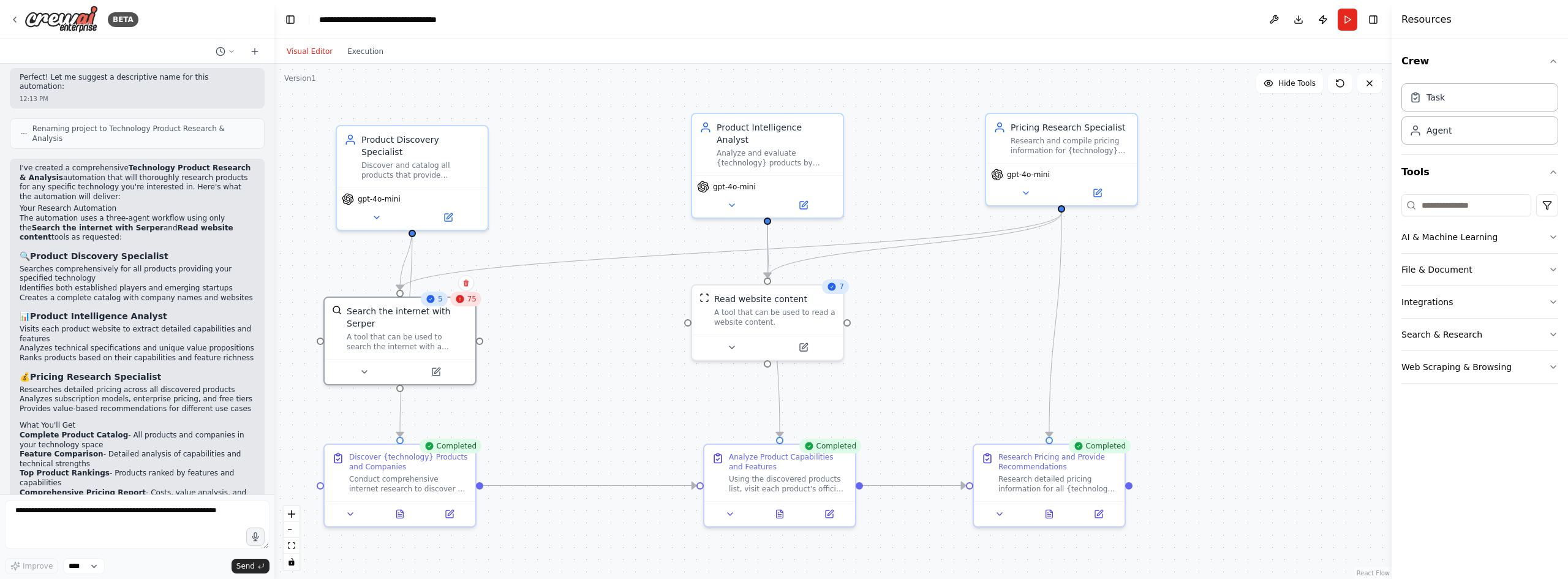
click at [430, 305] on div "5" at bounding box center [435, 299] width 27 height 14
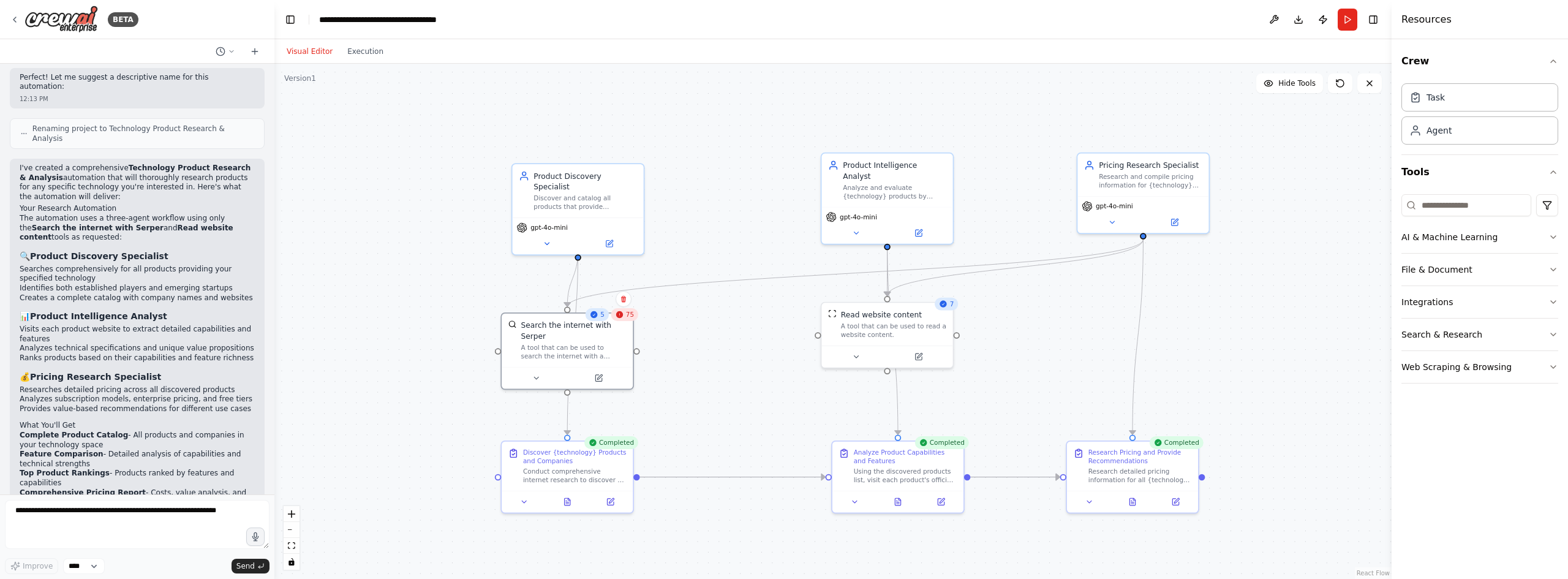
drag, startPoint x: 1156, startPoint y: 322, endPoint x: 1214, endPoint y: 330, distance: 58.5
click at [1214, 330] on div ".deletable-edge-delete-btn { width: 20px; height: 20px; border: 0px solid #ffff…" at bounding box center [833, 321] width 1117 height 515
click at [1376, 24] on button "Toggle Right Sidebar" at bounding box center [1373, 19] width 17 height 17
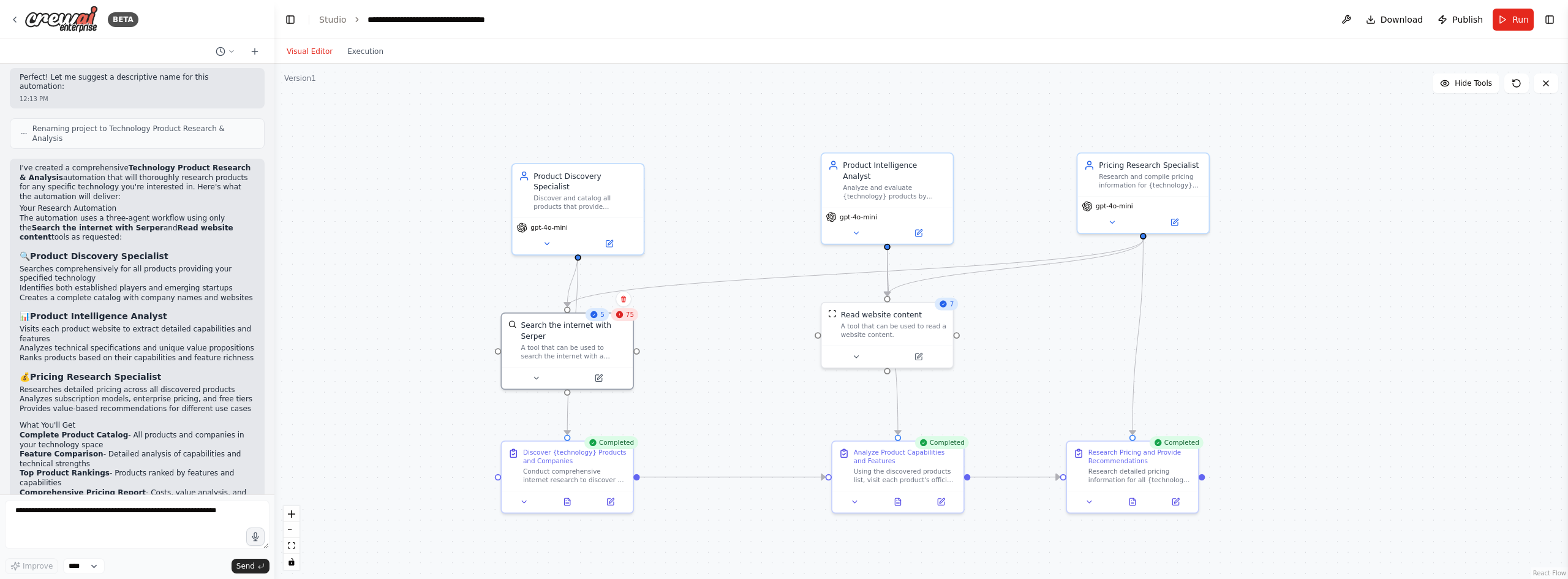
click at [1465, 19] on span "Publish" at bounding box center [1467, 19] width 31 height 12
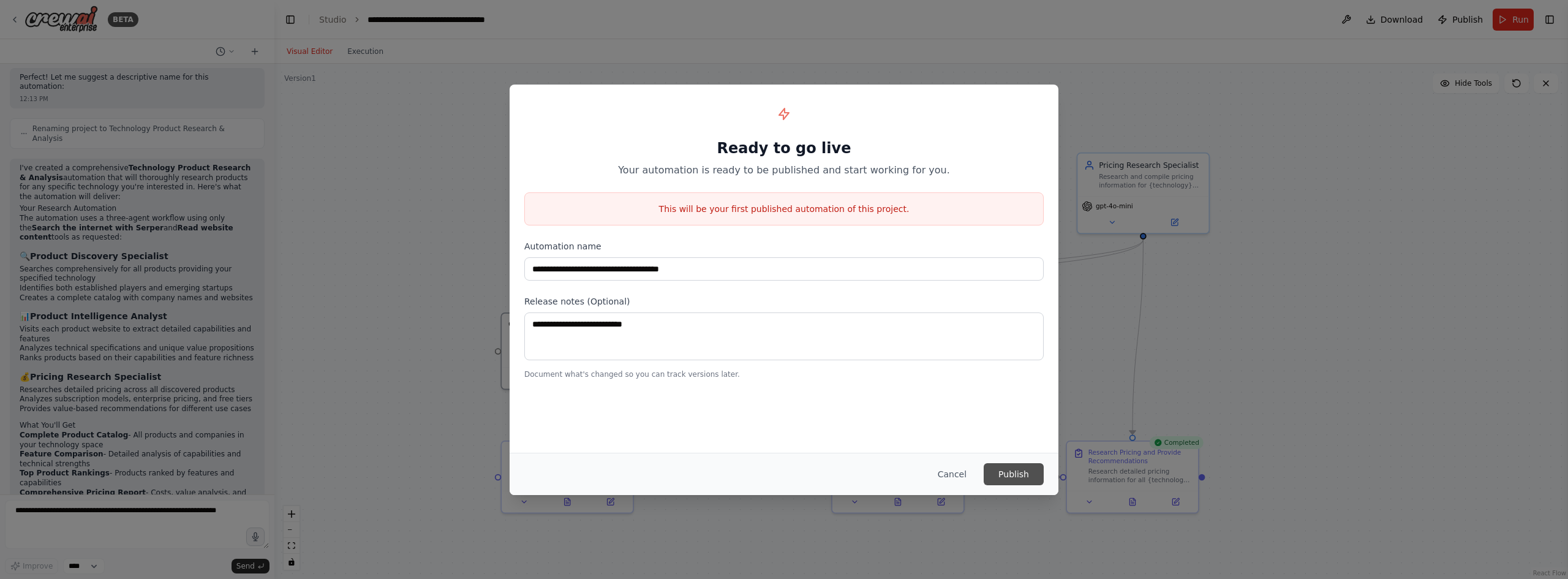
click at [1020, 479] on button "Publish" at bounding box center [1014, 473] width 60 height 22
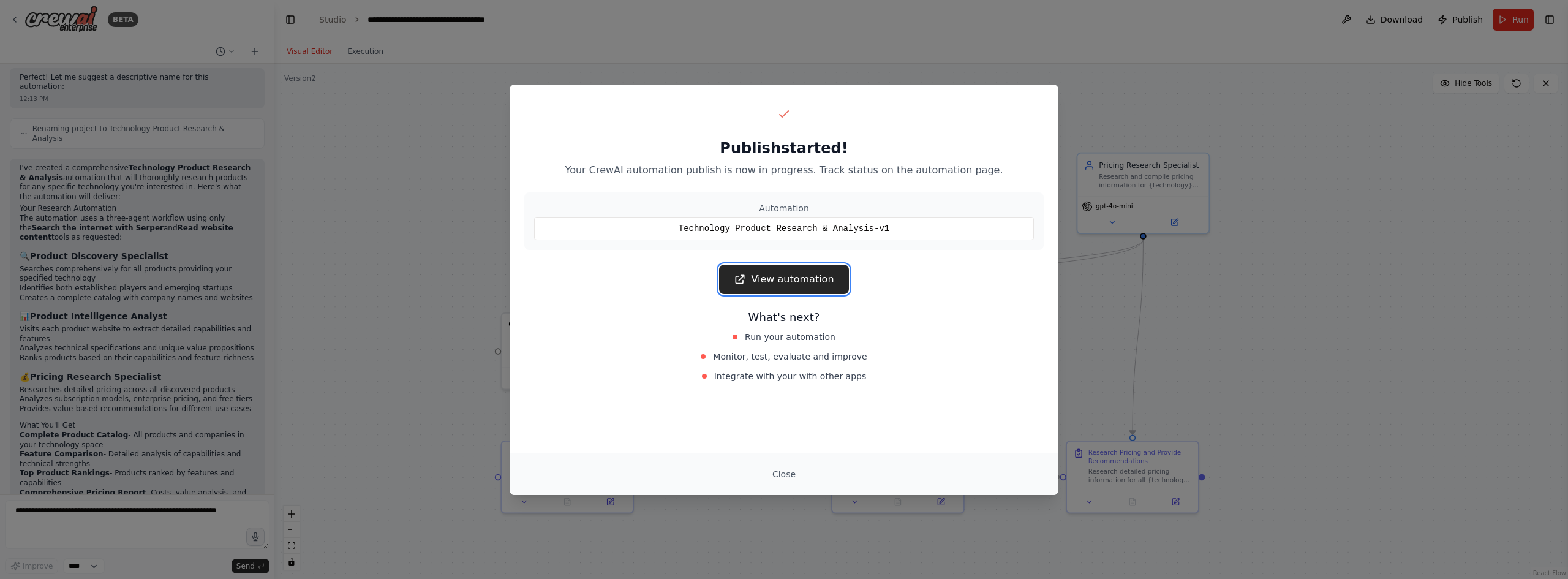
click at [806, 288] on link "View automation" at bounding box center [784, 279] width 129 height 29
click at [780, 480] on button "Close" at bounding box center [784, 473] width 43 height 22
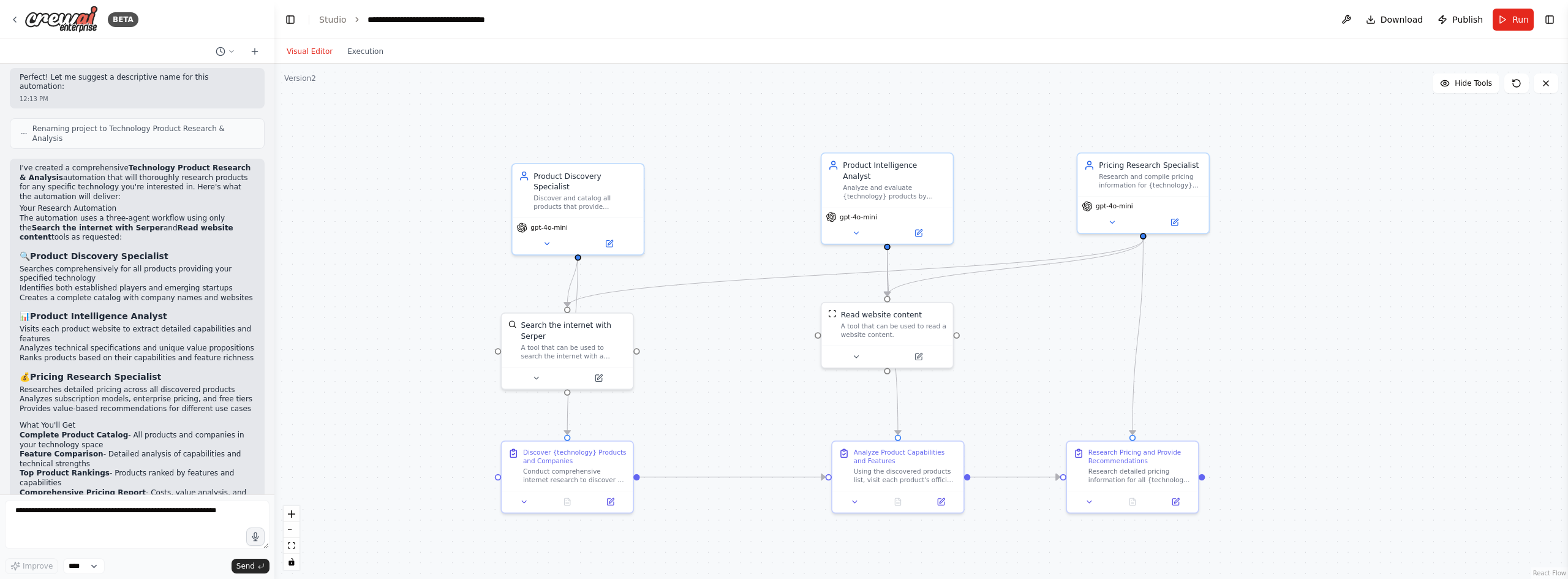
click at [1206, 284] on div ".deletable-edge-delete-btn { width: 20px; height: 20px; border: 0px solid #ffff…" at bounding box center [921, 321] width 1293 height 515
click at [1222, 359] on div ".deletable-edge-delete-btn { width: 20px; height: 20px; border: 0px solid #ffff…" at bounding box center [921, 321] width 1293 height 515
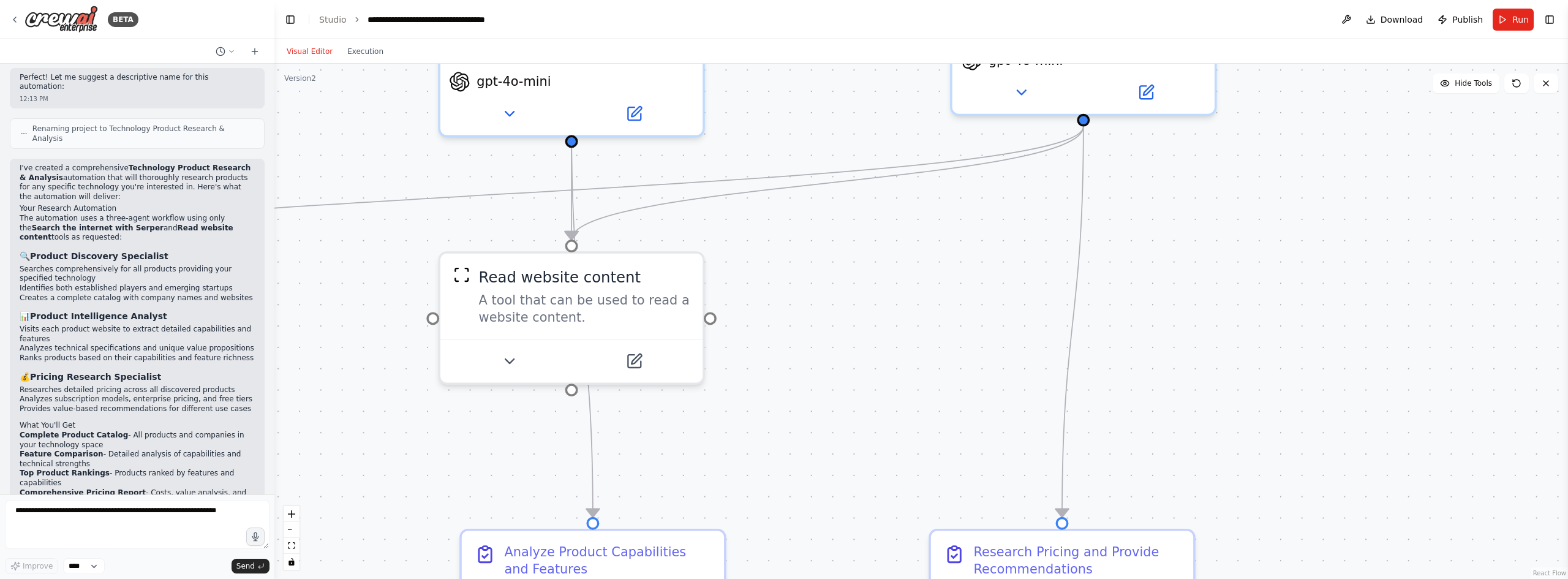
click at [1260, 413] on div ".deletable-edge-delete-btn { width: 20px; height: 20px; border: 0px solid #ffff…" at bounding box center [921, 321] width 1293 height 515
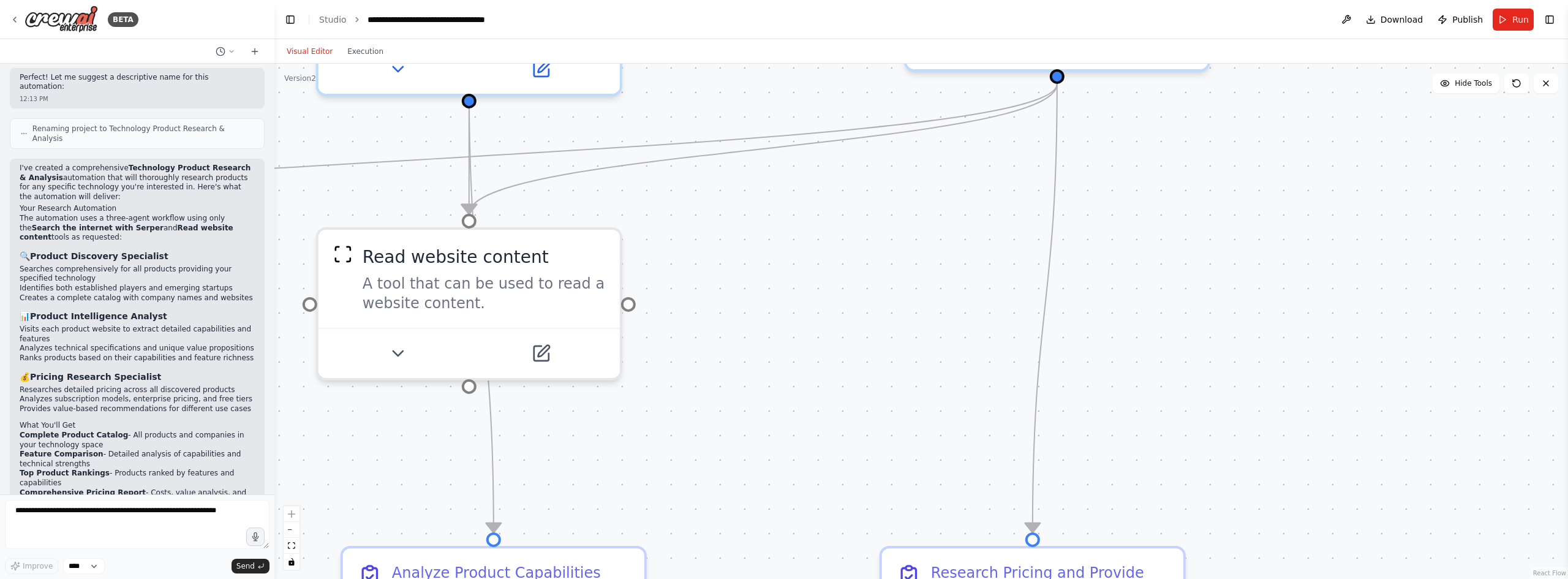
click at [1324, 279] on div ".deletable-edge-delete-btn { width: 20px; height: 20px; border: 0px solid #ffff…" at bounding box center [921, 321] width 1293 height 515
drag, startPoint x: 1554, startPoint y: 21, endPoint x: 1547, endPoint y: 27, distance: 9.2
click at [1554, 21] on button "Toggle Right Sidebar" at bounding box center [1550, 19] width 17 height 17
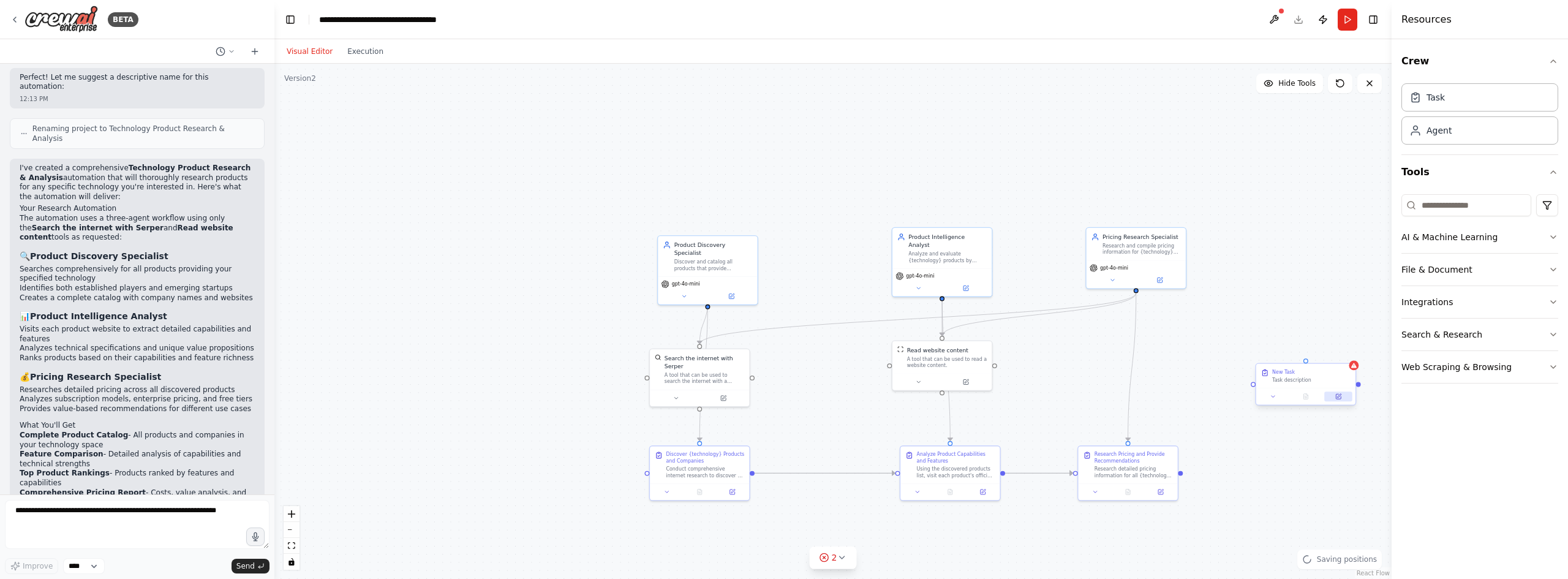
click at [1337, 397] on icon at bounding box center [1338, 396] width 5 height 5
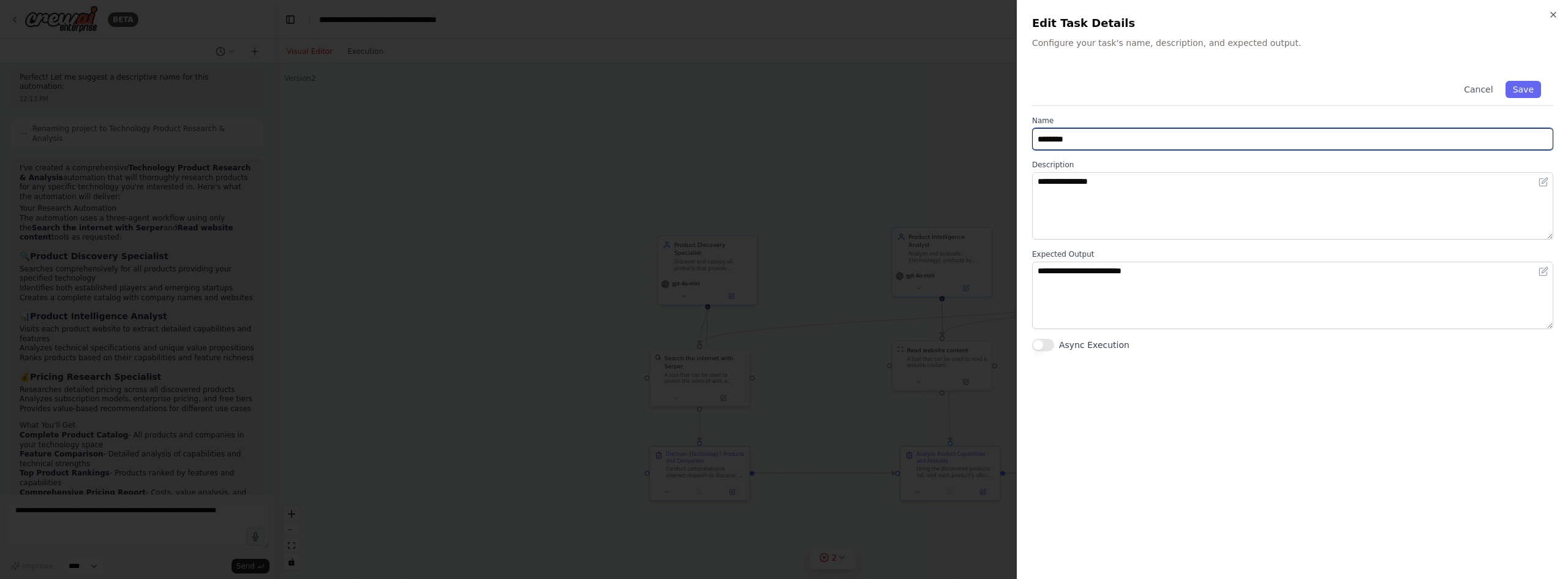
click at [1130, 138] on input "********" at bounding box center [1292, 139] width 521 height 22
drag, startPoint x: 1130, startPoint y: 138, endPoint x: 852, endPoint y: 156, distance: 278.6
click at [852, 156] on body "BETA I want to research all of the product available for a specific technology.…" at bounding box center [784, 290] width 1568 height 579
type input "*"
type input "**********"
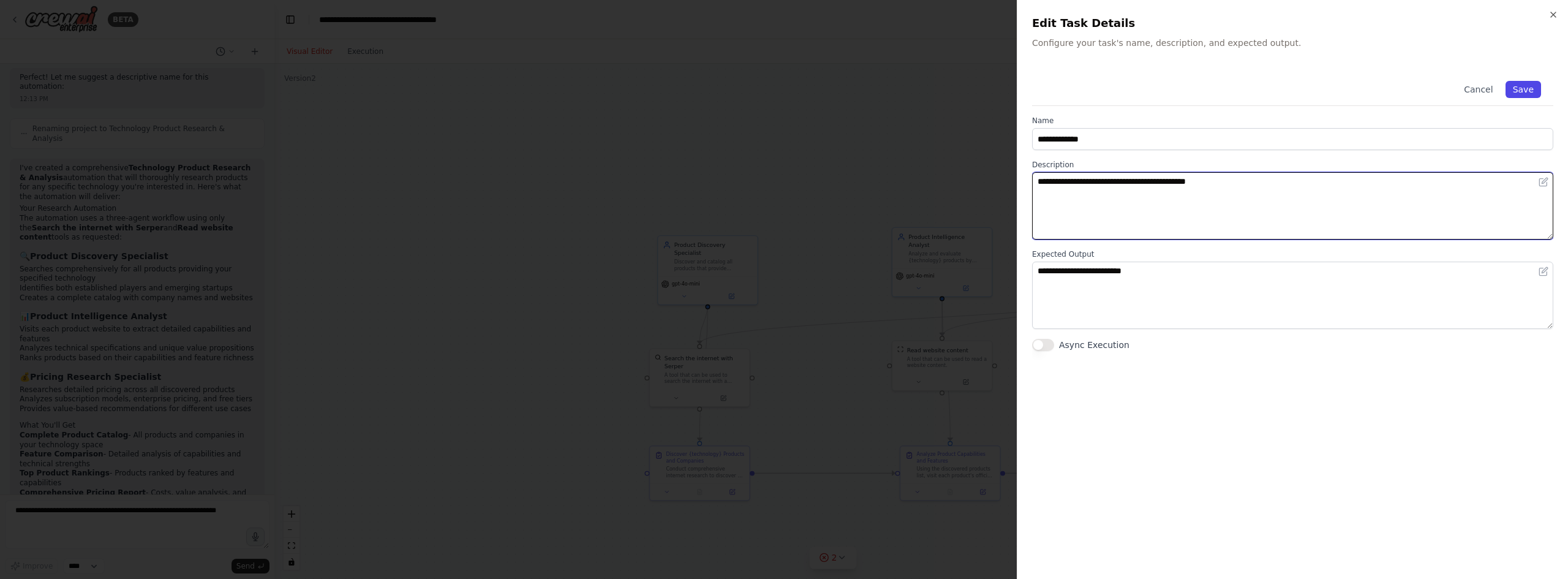
type textarea "**********"
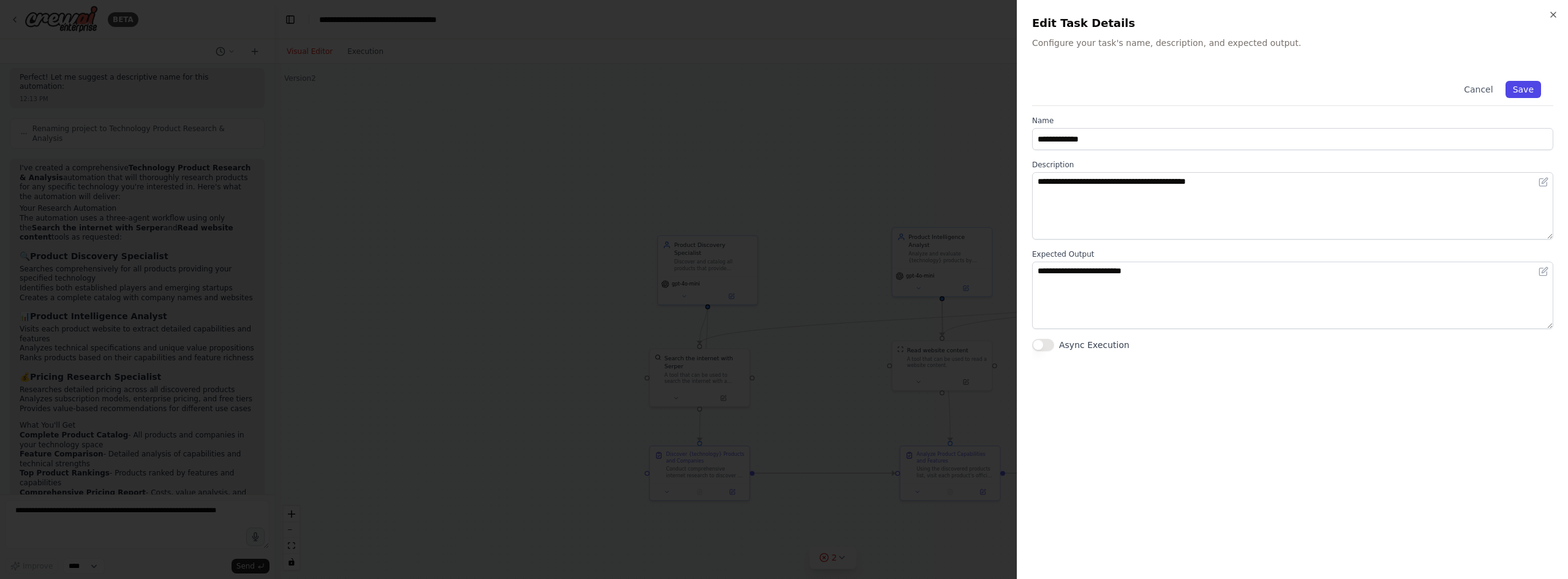
click at [1522, 93] on button "Save" at bounding box center [1523, 90] width 35 height 17
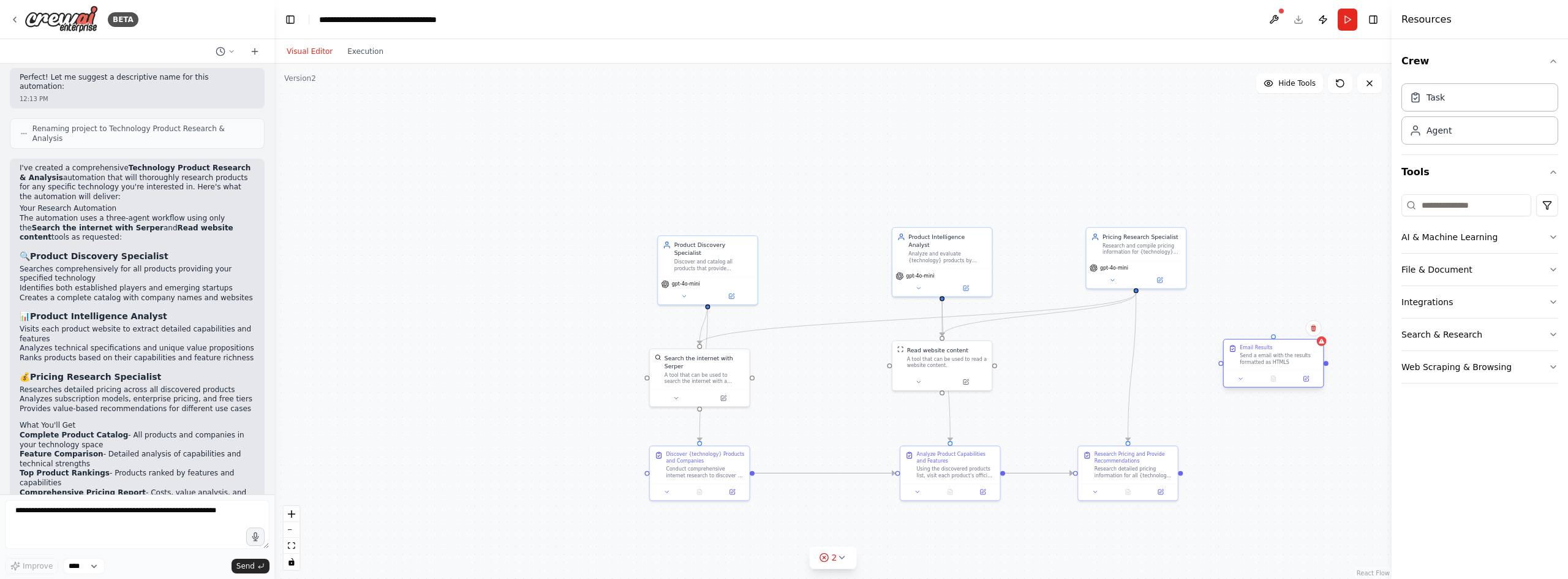
drag, startPoint x: 1306, startPoint y: 386, endPoint x: 1270, endPoint y: 362, distance: 43.3
click at [1270, 362] on div "Send a email with the results formatted as HTMLS" at bounding box center [1278, 358] width 78 height 13
click at [1305, 380] on icon at bounding box center [1306, 378] width 5 height 5
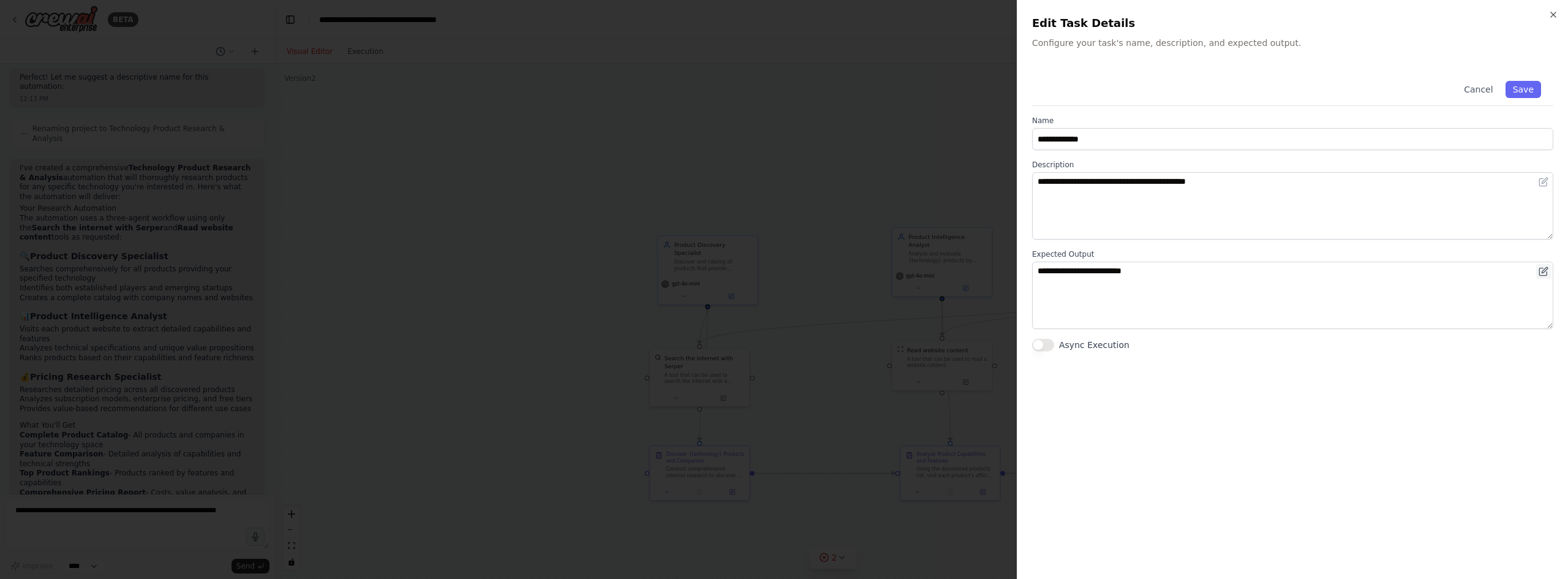
click at [1542, 269] on icon at bounding box center [1544, 272] width 10 height 10
click at [1544, 274] on icon at bounding box center [1544, 272] width 10 height 10
click at [1543, 269] on icon at bounding box center [1544, 272] width 10 height 10
click at [1542, 185] on icon at bounding box center [1544, 182] width 10 height 10
click at [1555, 17] on icon "button" at bounding box center [1554, 15] width 10 height 10
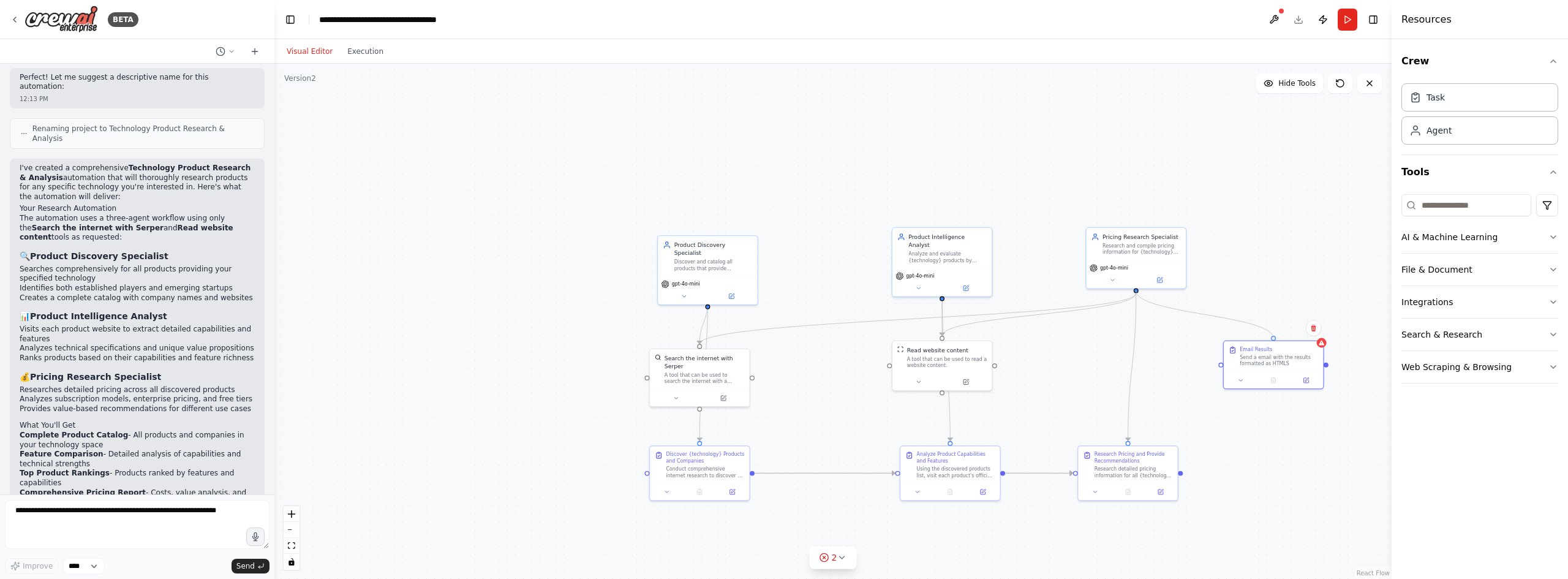
drag, startPoint x: 1136, startPoint y: 291, endPoint x: 1277, endPoint y: 339, distance: 148.9
click at [1277, 339] on div ".deletable-edge-delete-btn { width: 20px; height: 20px; border: 0px solid #ffff…" at bounding box center [833, 321] width 1117 height 515
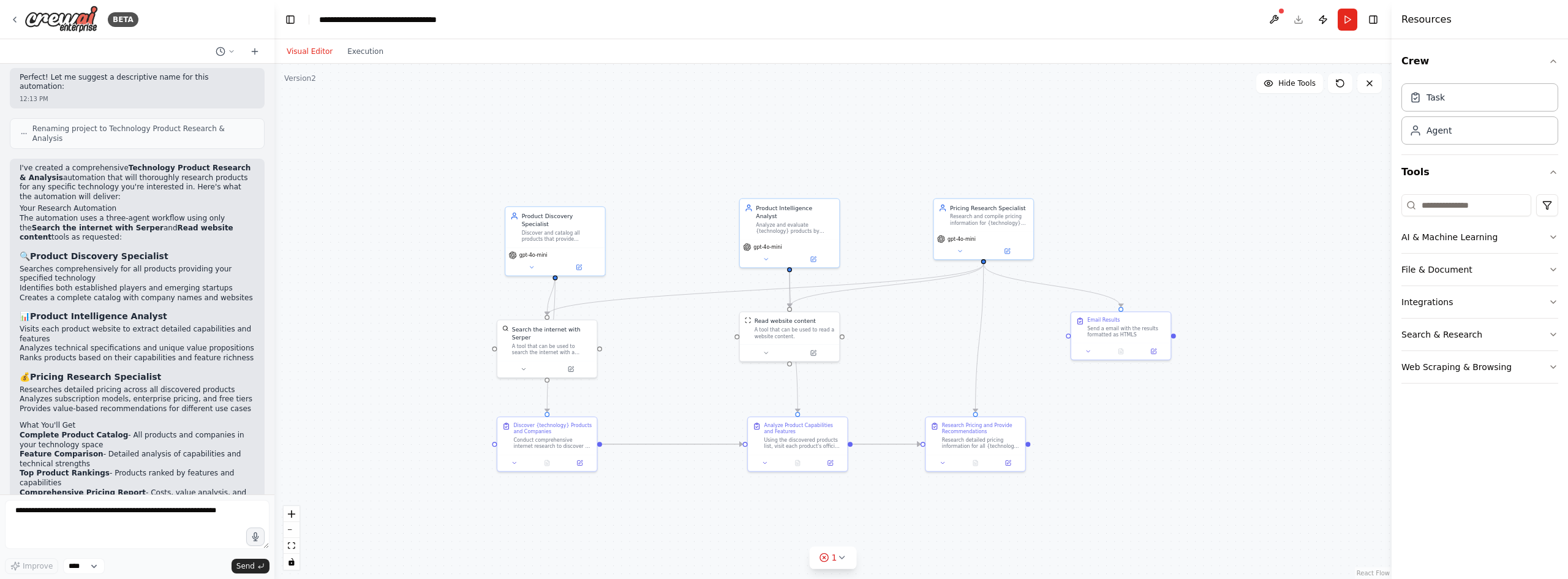
drag, startPoint x: 1250, startPoint y: 243, endPoint x: 870, endPoint y: 151, distance: 391.0
click at [870, 151] on div ".deletable-edge-delete-btn { width: 20px; height: 20px; border: 0px solid #ffff…" at bounding box center [833, 321] width 1117 height 515
click at [1090, 352] on icon at bounding box center [1089, 350] width 6 height 6
click at [1183, 417] on div ".deletable-edge-delete-btn { width: 20px; height: 20px; border: 0px solid #ffff…" at bounding box center [833, 321] width 1117 height 515
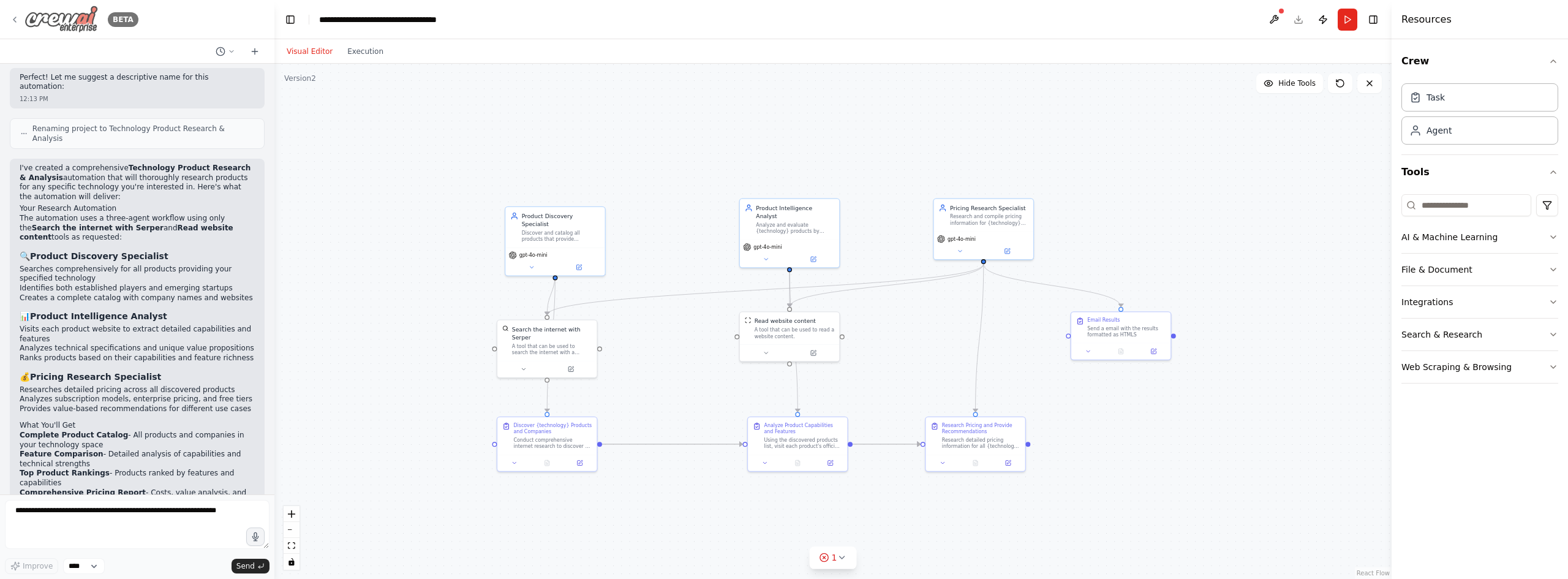
click at [19, 19] on icon at bounding box center [15, 19] width 10 height 10
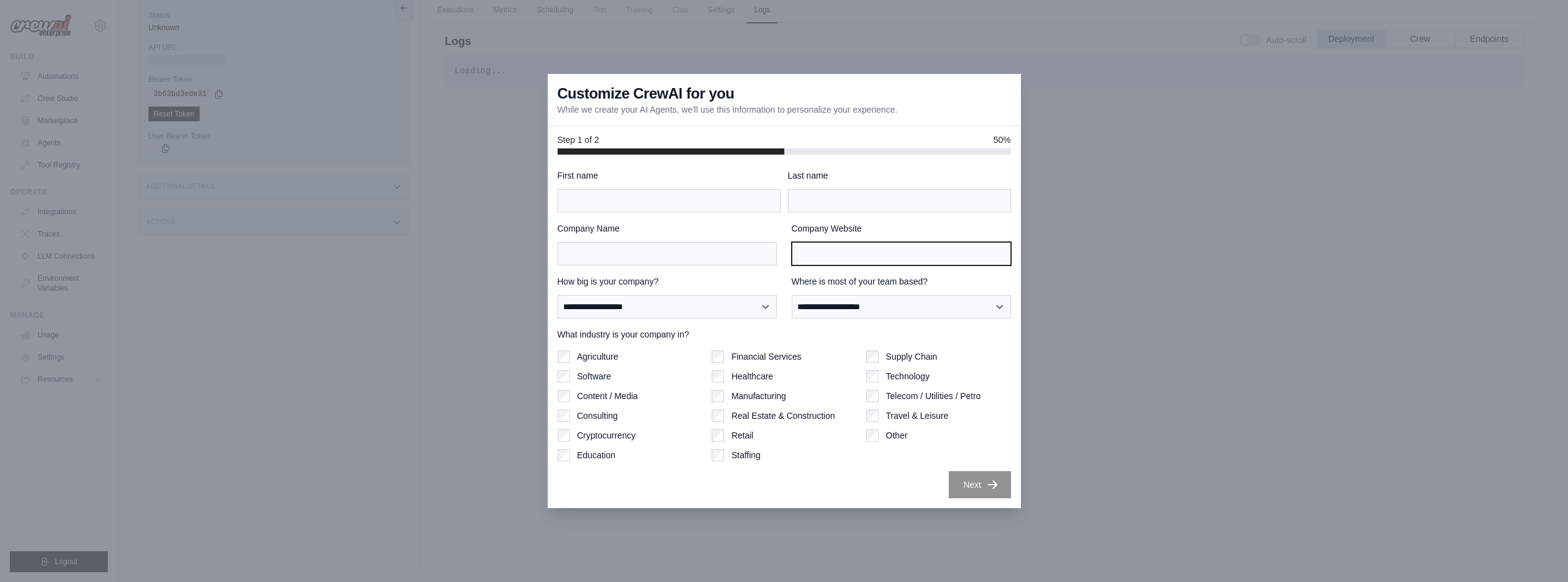
click at [829, 263] on input "Company Website" at bounding box center [900, 253] width 219 height 23
paste input "**********"
type input "**********"
click at [673, 257] on input "Company Name" at bounding box center [667, 253] width 219 height 23
click at [683, 178] on label "First name" at bounding box center [669, 175] width 223 height 12
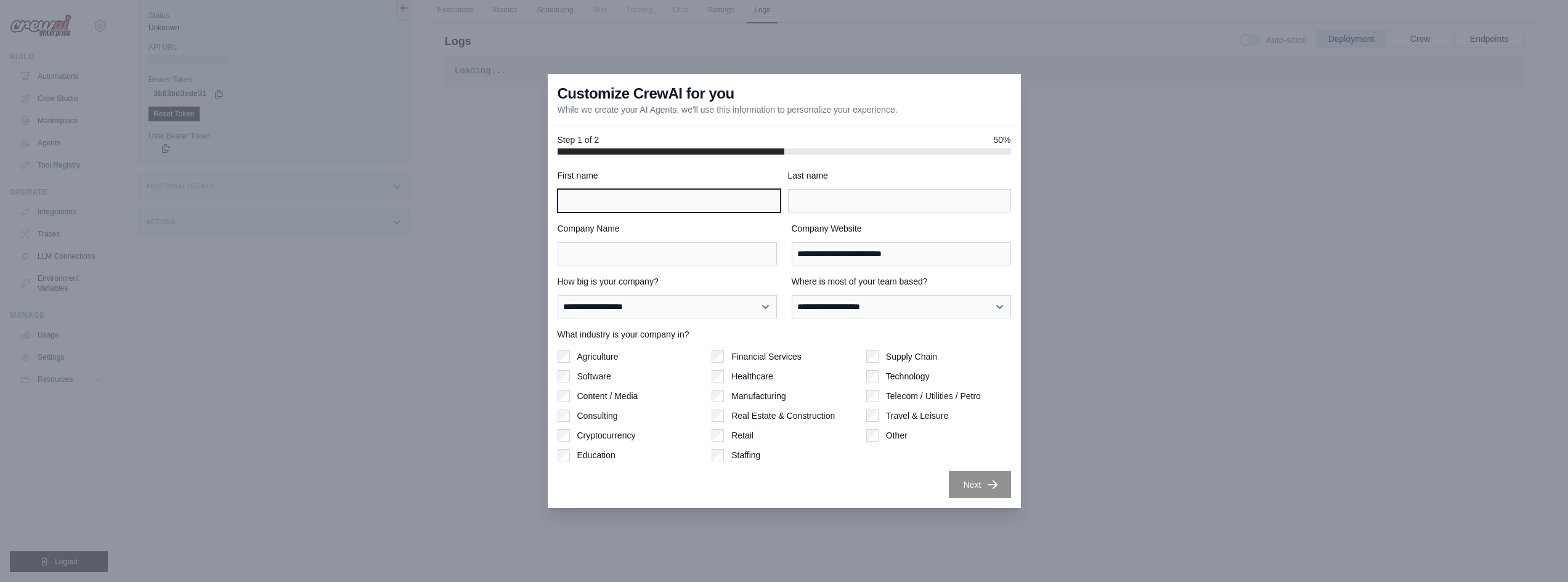
click at [683, 189] on input "First name" at bounding box center [669, 201] width 223 height 23
click at [687, 187] on div "First name" at bounding box center [669, 191] width 223 height 43
click at [696, 194] on input "First name" at bounding box center [669, 201] width 223 height 23
type input "*********"
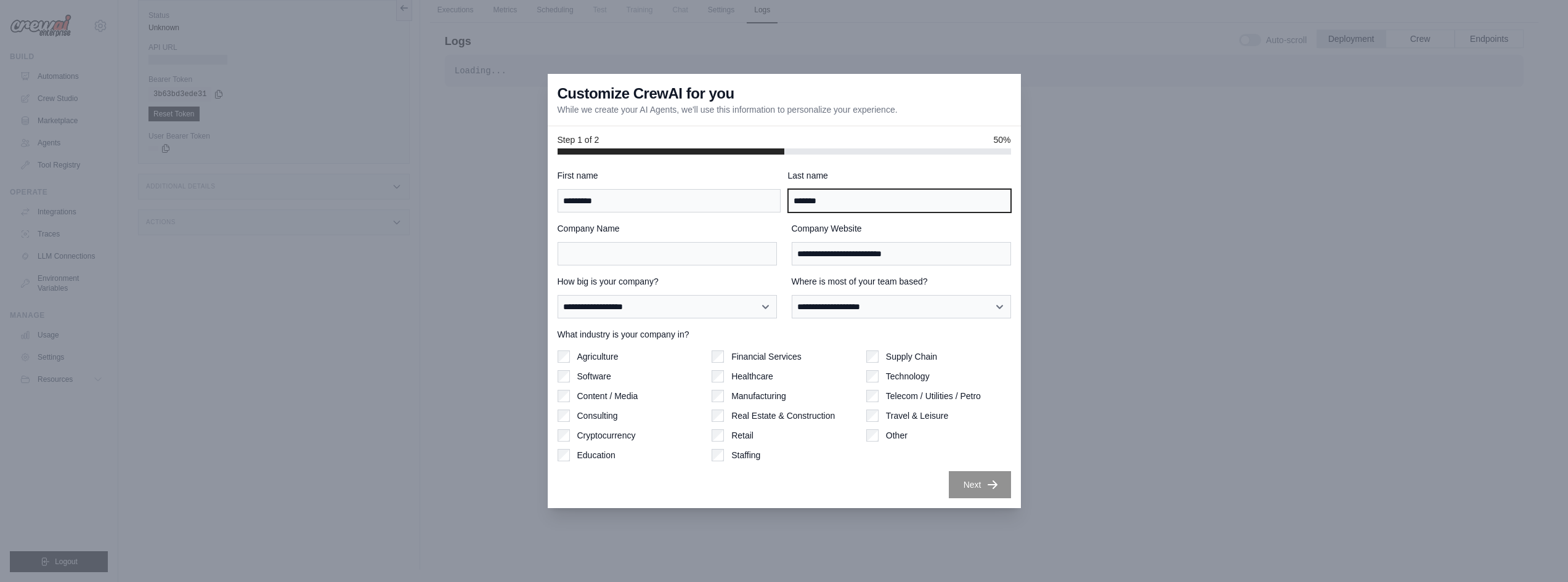
type input "*******"
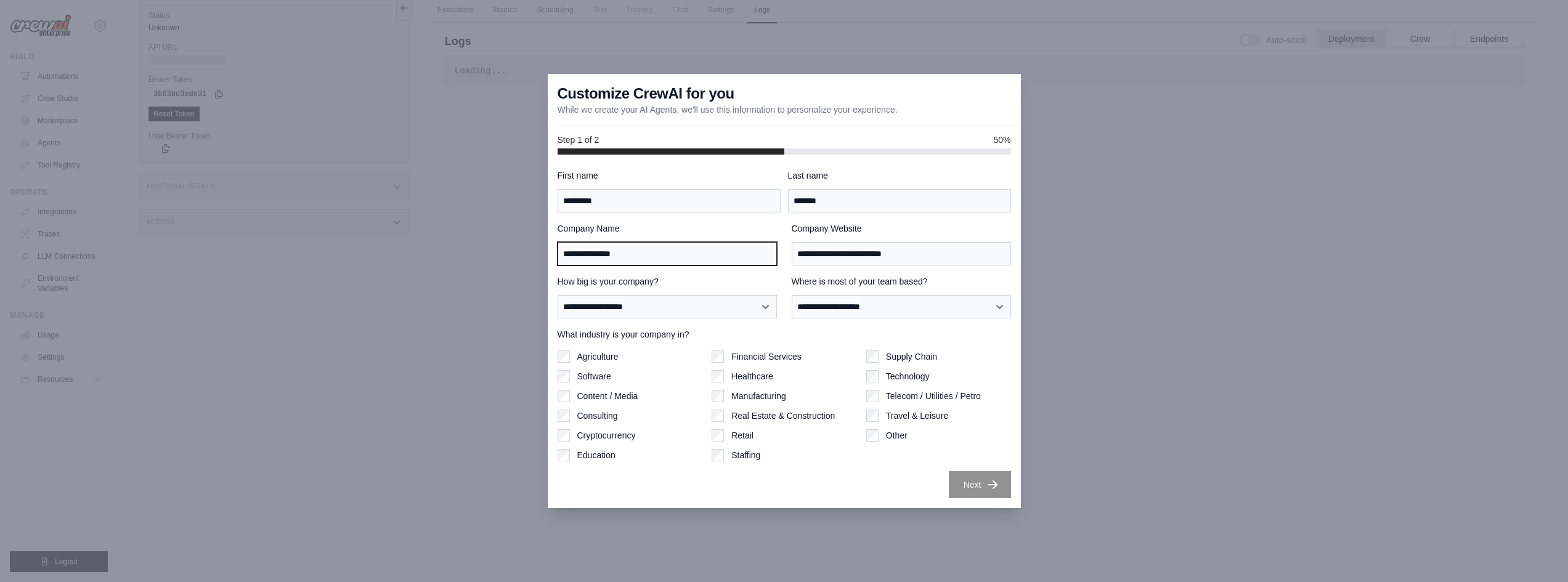
type input "**********"
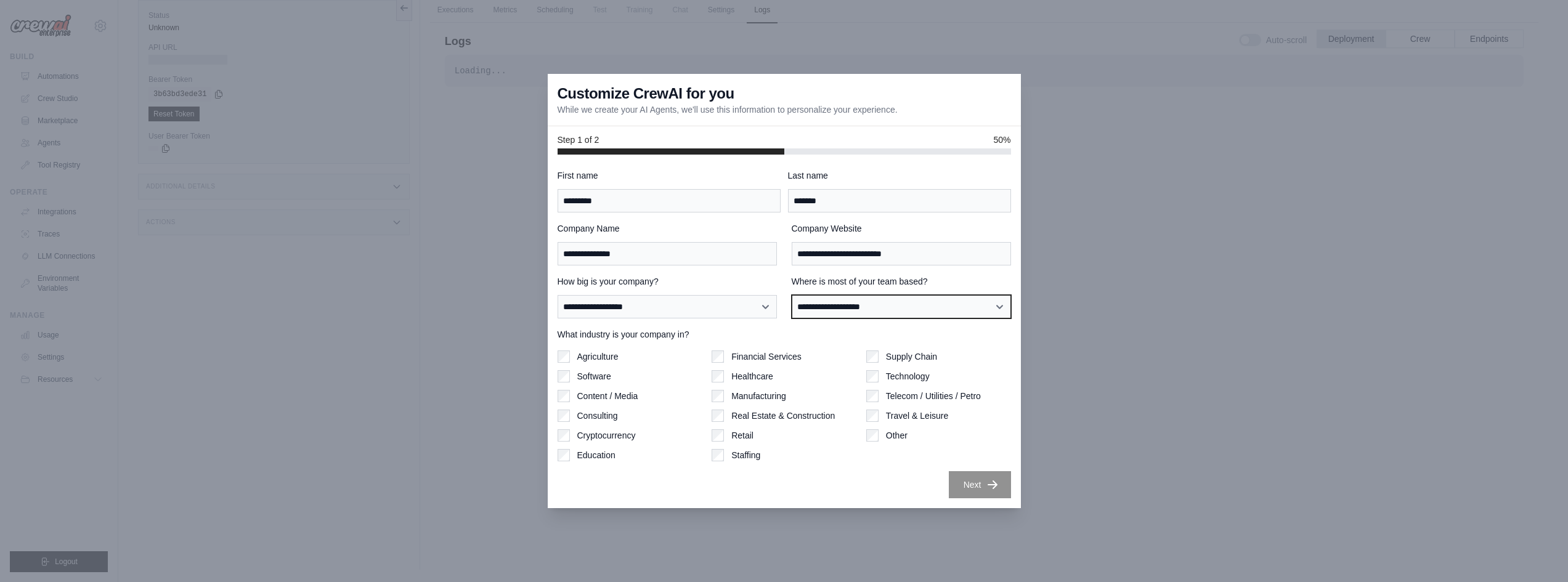
click at [898, 308] on select "**********" at bounding box center [900, 306] width 219 height 23
select select "**********"
click at [791, 295] on select "**********" at bounding box center [900, 306] width 219 height 23
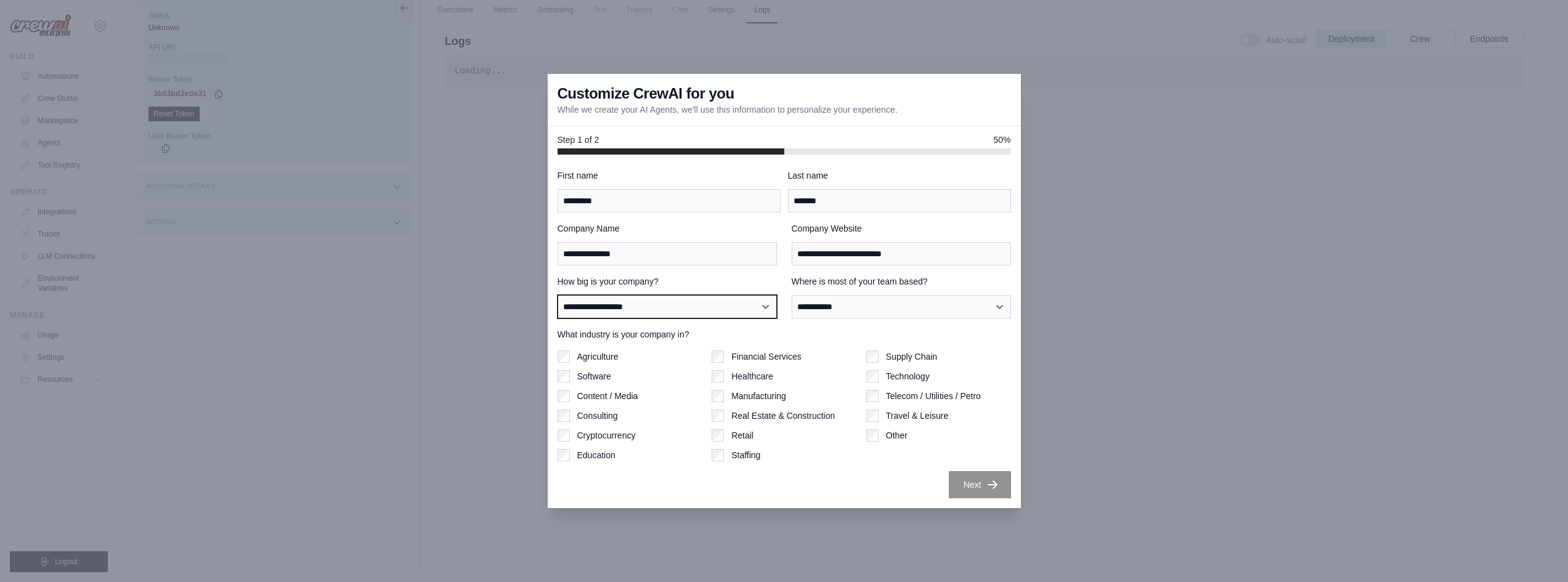
click at [710, 311] on select "**********" at bounding box center [667, 306] width 219 height 23
click at [558, 295] on select "**********" at bounding box center [667, 306] width 219 height 23
click at [709, 314] on select "**********" at bounding box center [667, 306] width 219 height 23
select select "**********"
click at [558, 295] on select "**********" at bounding box center [667, 306] width 219 height 23
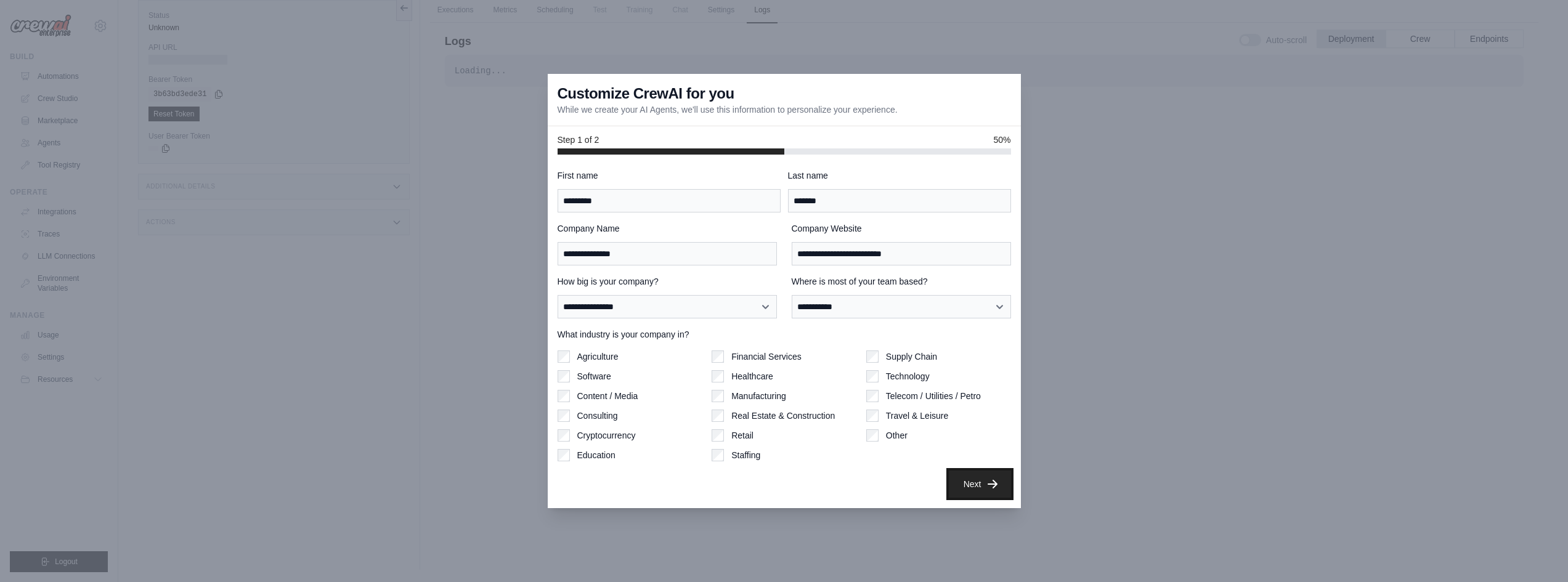
click at [988, 481] on icon "button" at bounding box center [992, 484] width 12 height 12
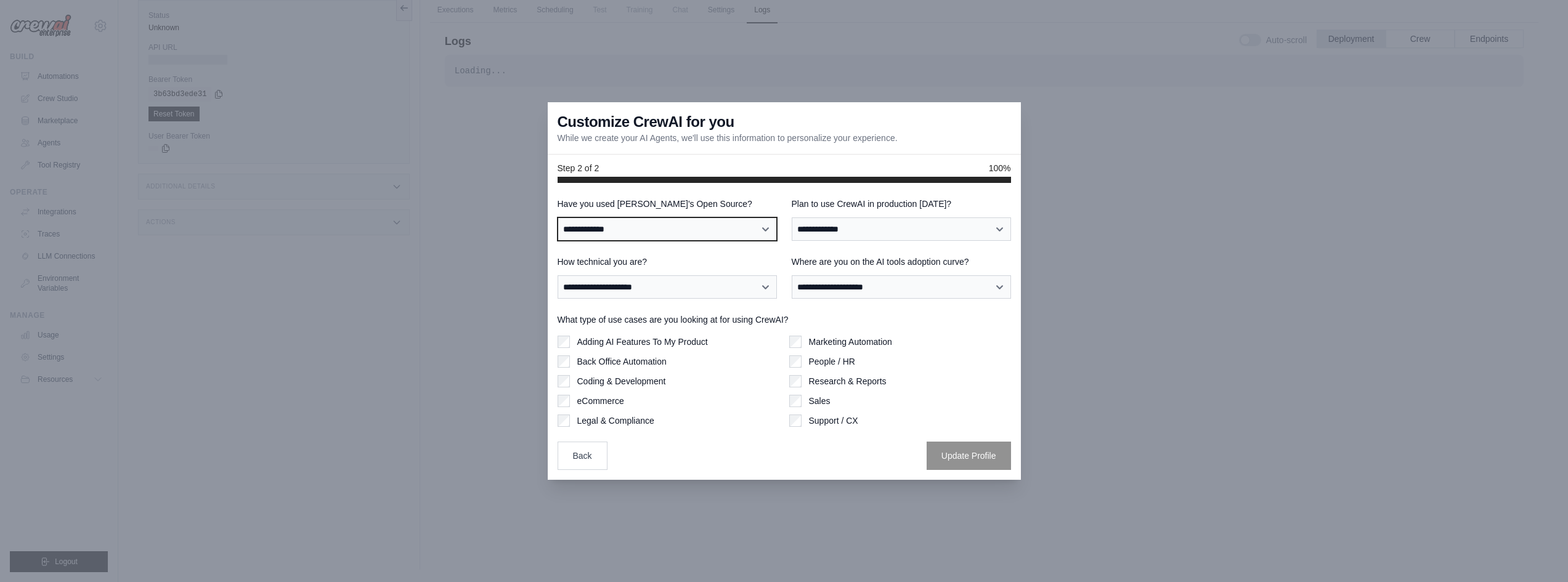
click at [689, 233] on select "**********" at bounding box center [667, 229] width 219 height 23
select select "**********"
click at [558, 217] on select "**********" at bounding box center [667, 229] width 219 height 23
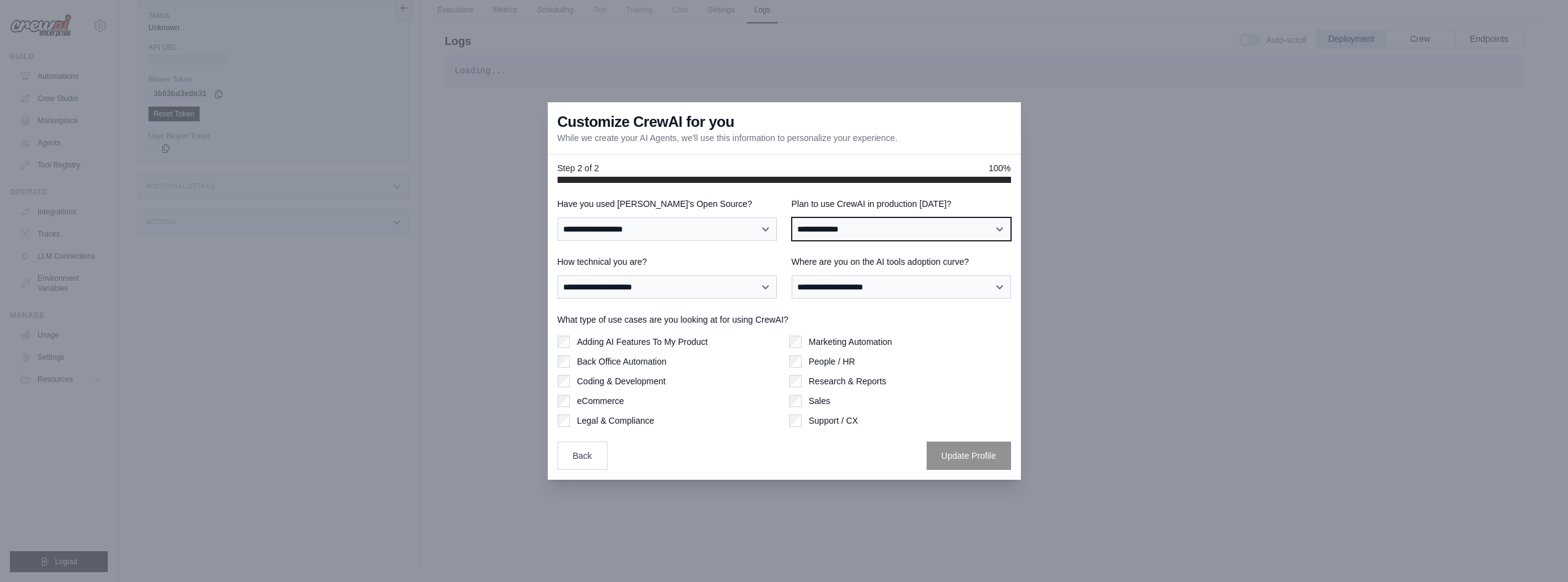
click at [916, 236] on select "**********" at bounding box center [900, 229] width 219 height 23
select select "****"
click at [791, 217] on select "**********" at bounding box center [900, 229] width 219 height 23
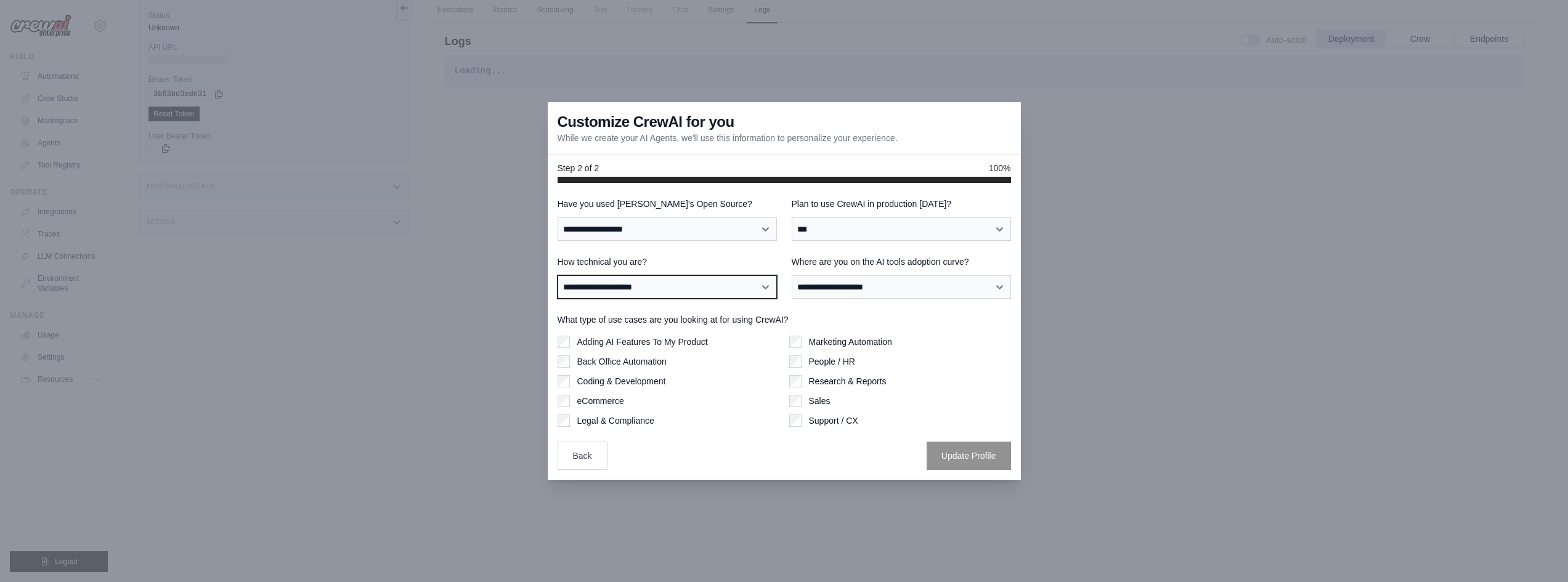
click at [681, 290] on select "**********" at bounding box center [667, 287] width 219 height 23
select select "**********"
click at [558, 275] on select "**********" at bounding box center [667, 287] width 219 height 23
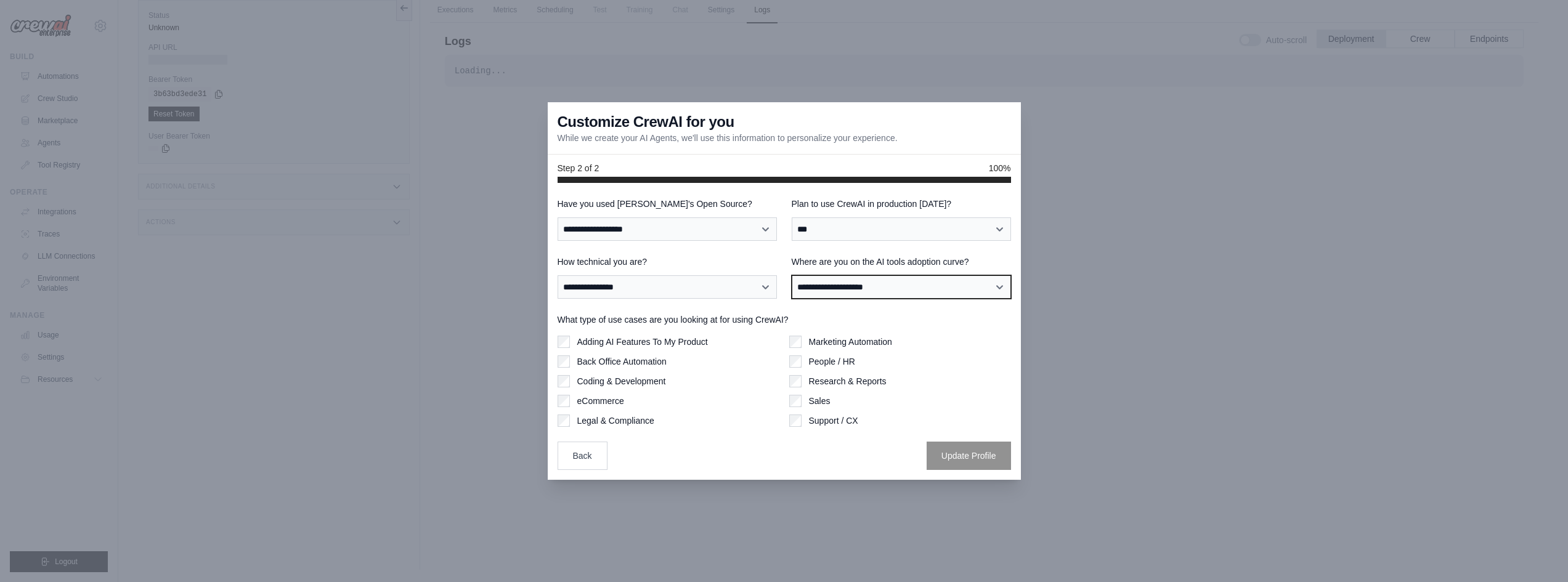
click at [827, 279] on select "**********" at bounding box center [900, 287] width 219 height 23
select select "**********"
click at [791, 275] on select "**********" at bounding box center [900, 287] width 219 height 23
click at [962, 456] on button "Update Profile" at bounding box center [968, 454] width 85 height 28
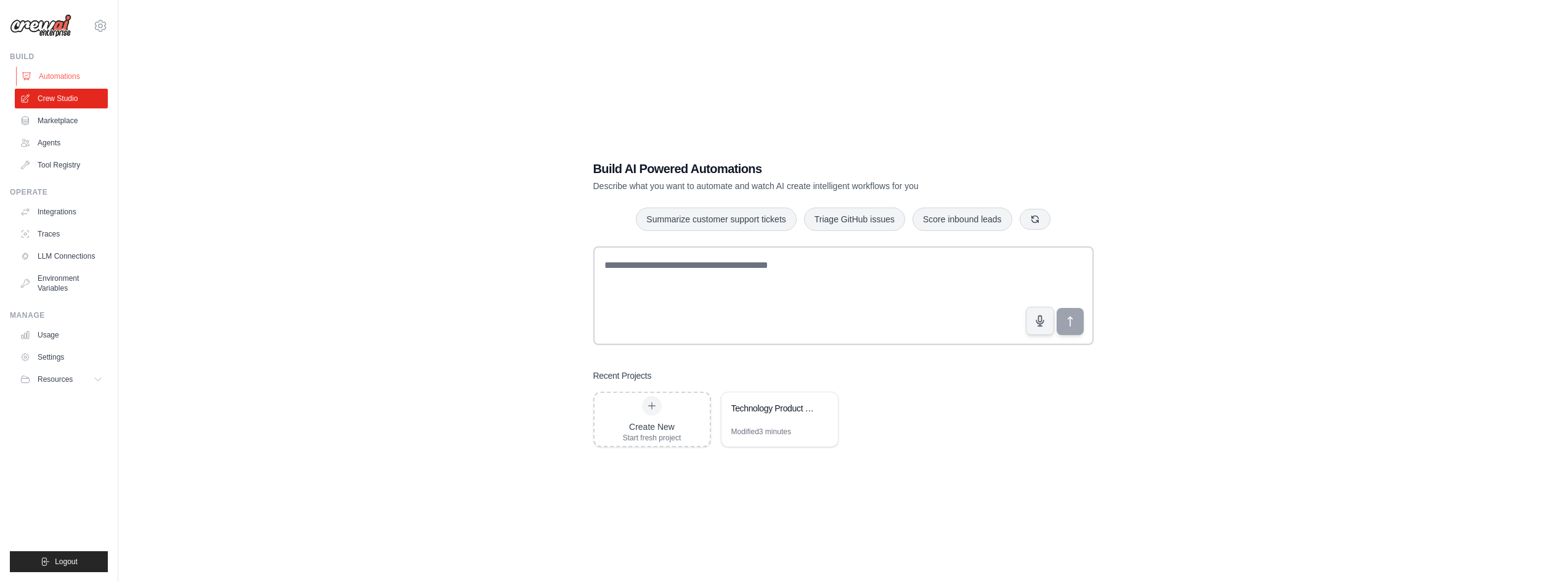
click at [66, 79] on link "Automations" at bounding box center [62, 76] width 93 height 19
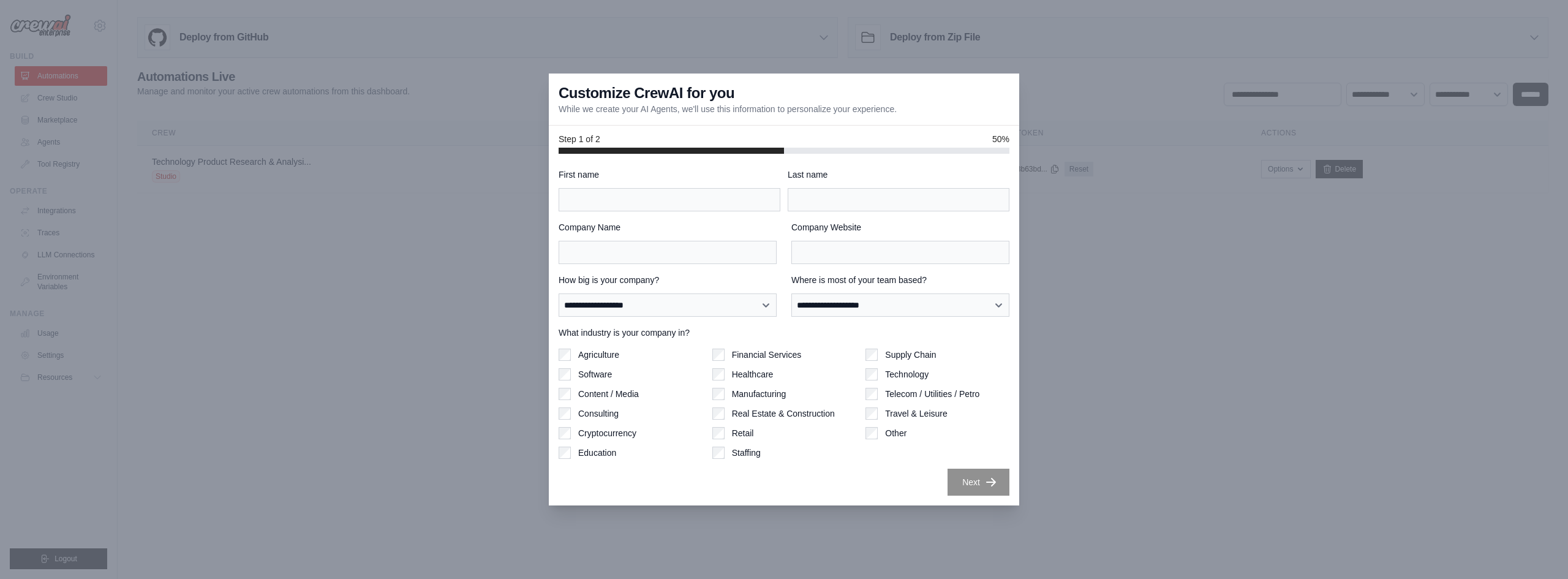
click at [1397, 318] on div at bounding box center [784, 290] width 1568 height 579
click at [81, 93] on div at bounding box center [784, 290] width 1568 height 579
click at [78, 96] on div at bounding box center [784, 290] width 1568 height 579
click at [640, 200] on input "First name" at bounding box center [669, 200] width 222 height 23
type input "*********"
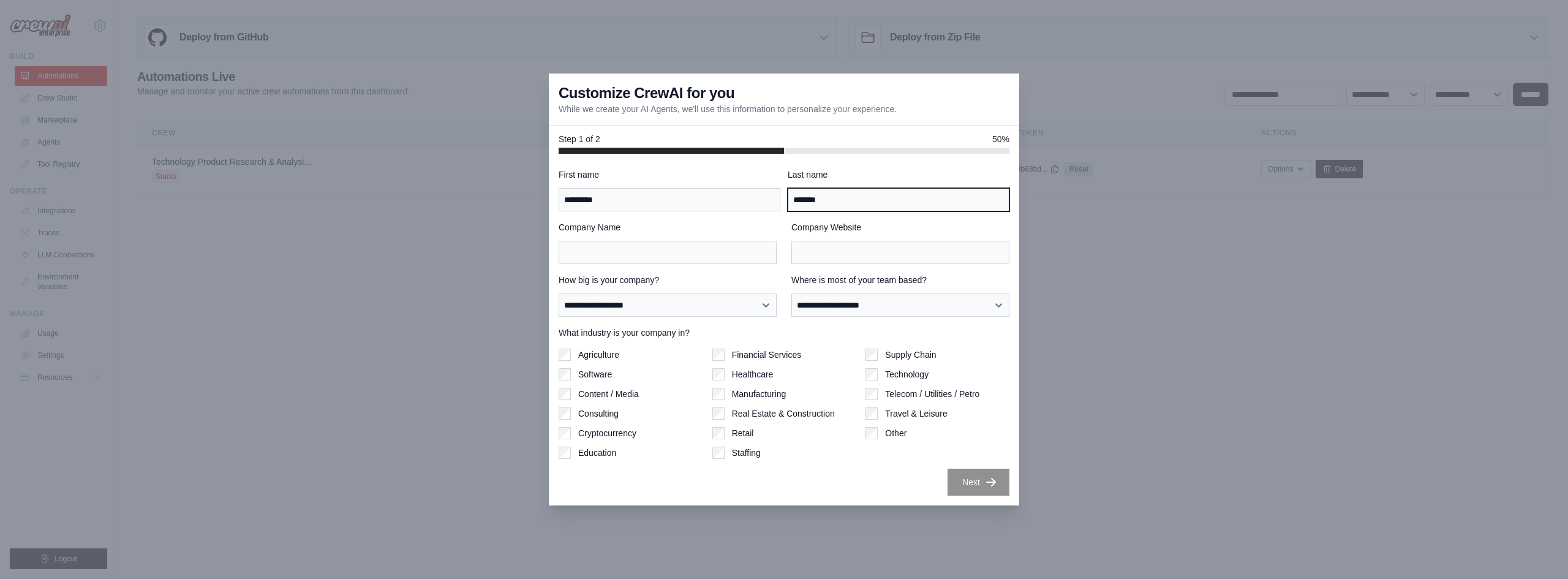
type input "*******"
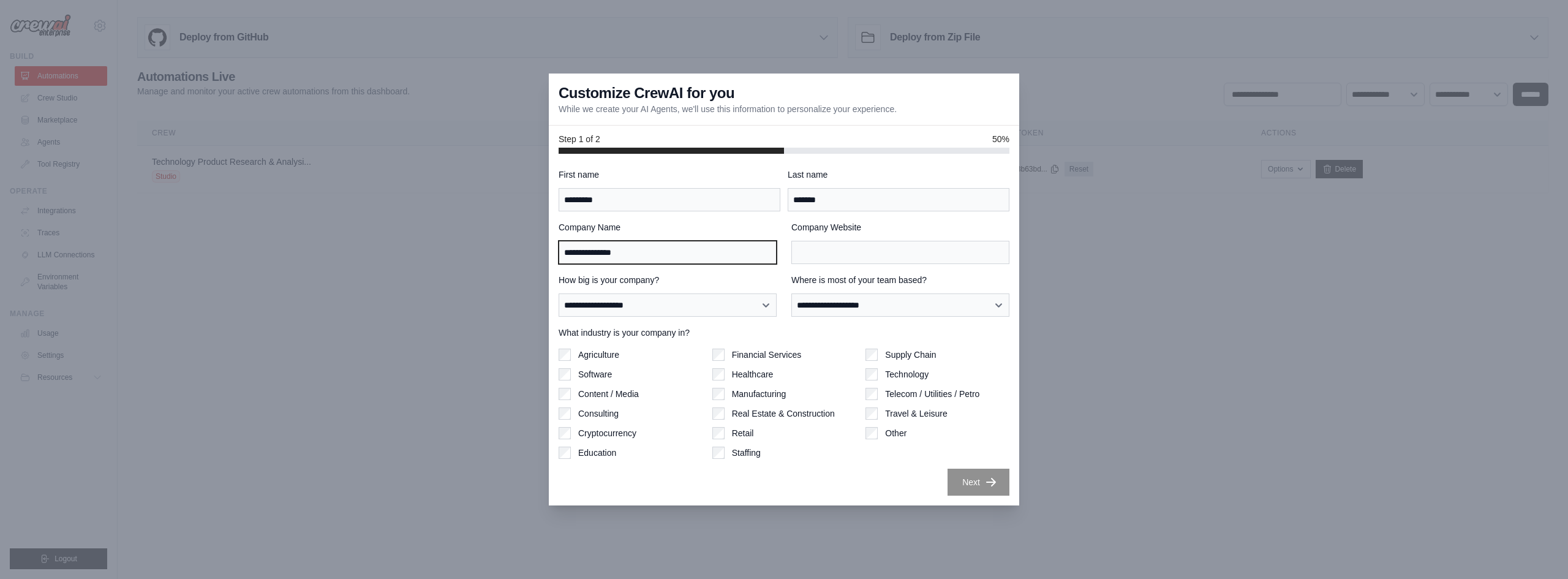
type input "**********"
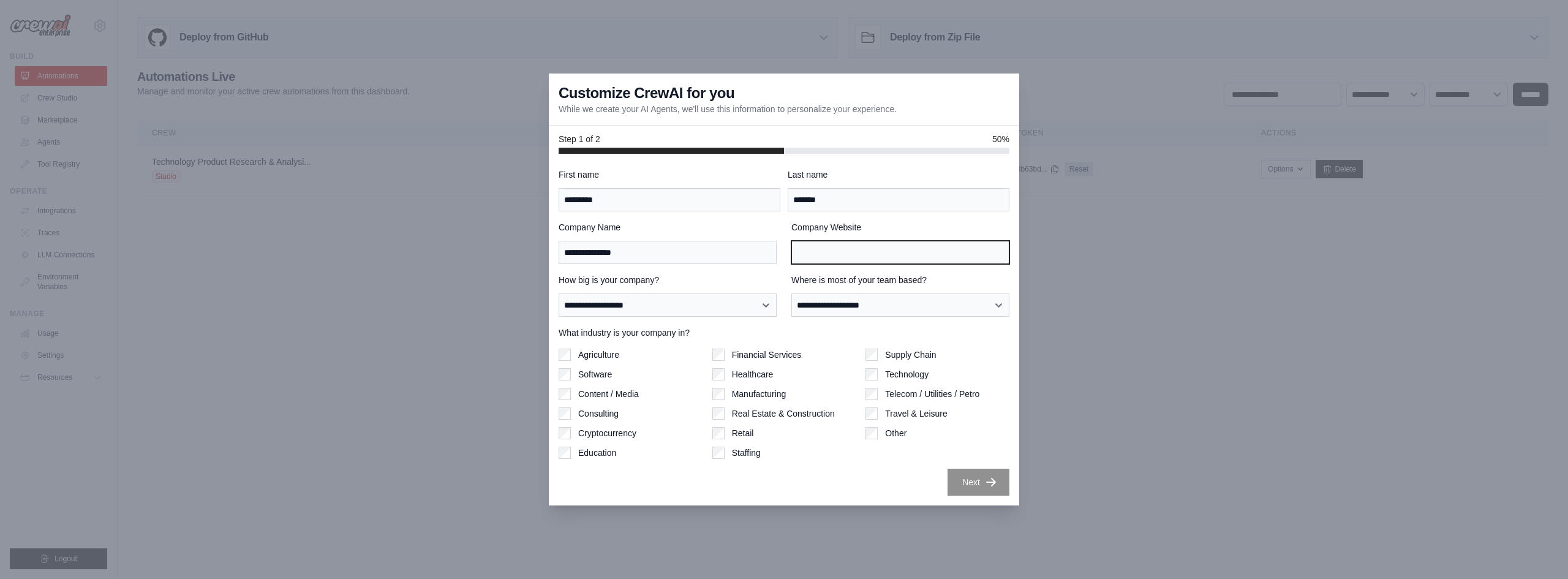
click at [829, 243] on input "Company Website" at bounding box center [900, 252] width 218 height 23
click at [708, 307] on select "**********" at bounding box center [667, 305] width 218 height 23
select select "**********"
click at [558, 293] on select "**********" at bounding box center [667, 305] width 218 height 23
click at [890, 298] on select "**********" at bounding box center [900, 305] width 218 height 23
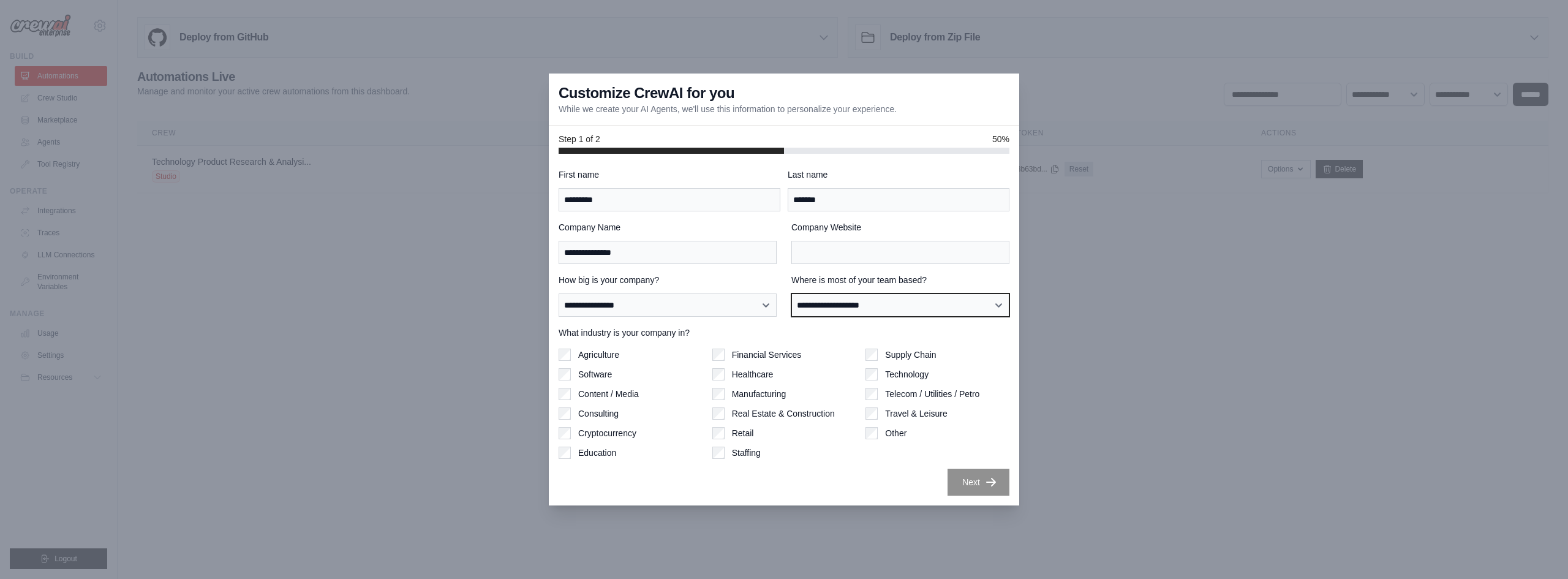
select select "**********"
click at [791, 293] on select "**********" at bounding box center [900, 305] width 218 height 23
click at [841, 249] on input "Company Website" at bounding box center [900, 252] width 218 height 23
click at [1208, 343] on div at bounding box center [784, 290] width 1568 height 579
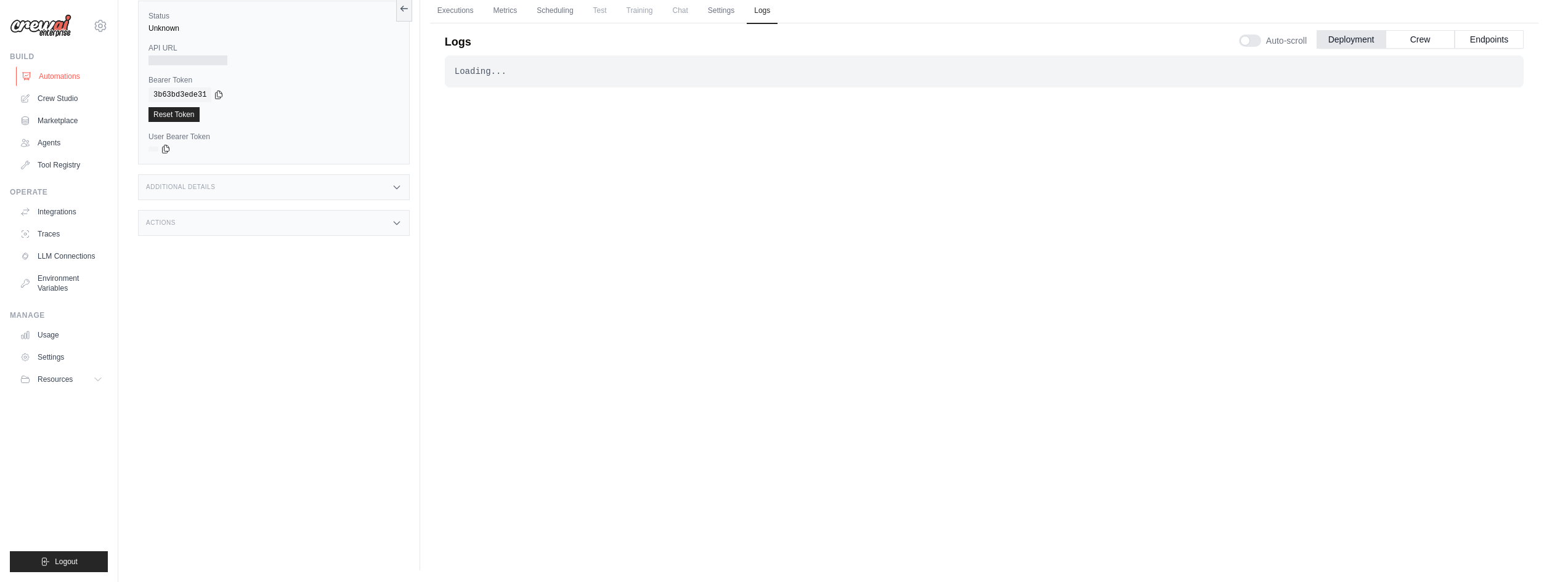
click at [58, 79] on link "Automations" at bounding box center [62, 76] width 93 height 19
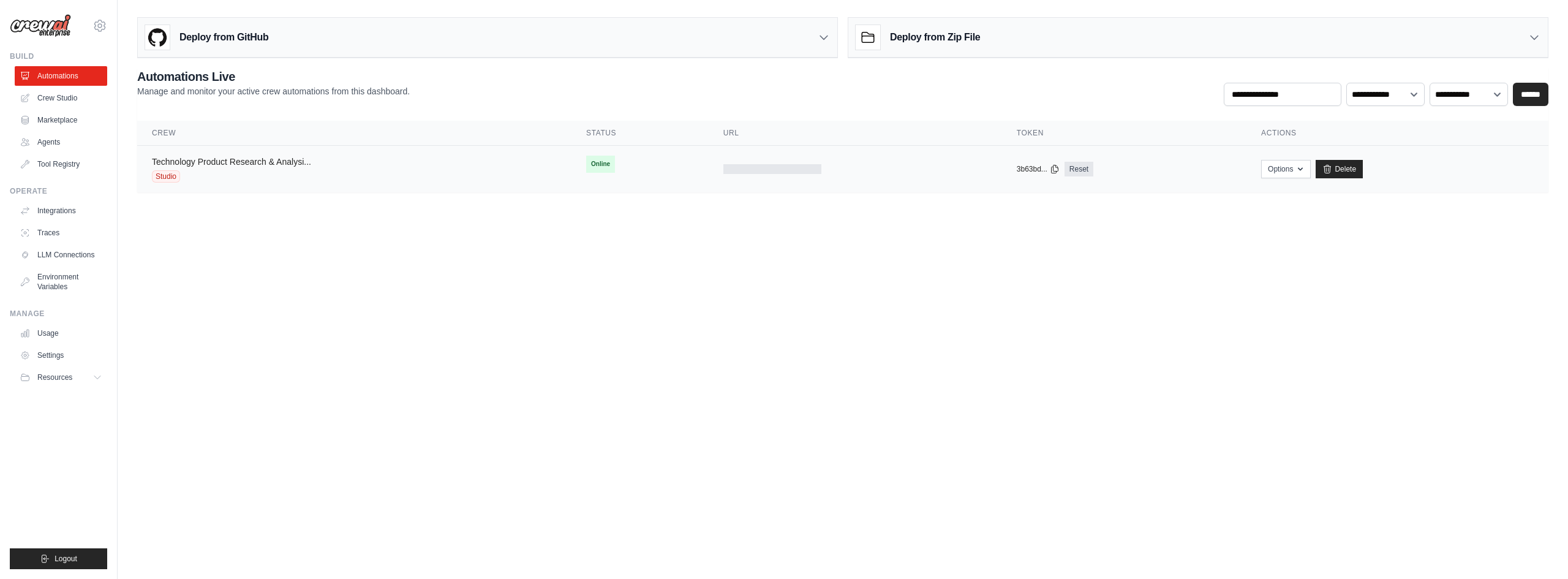
click at [247, 165] on link "Technology Product Research & Analysi..." at bounding box center [231, 162] width 160 height 10
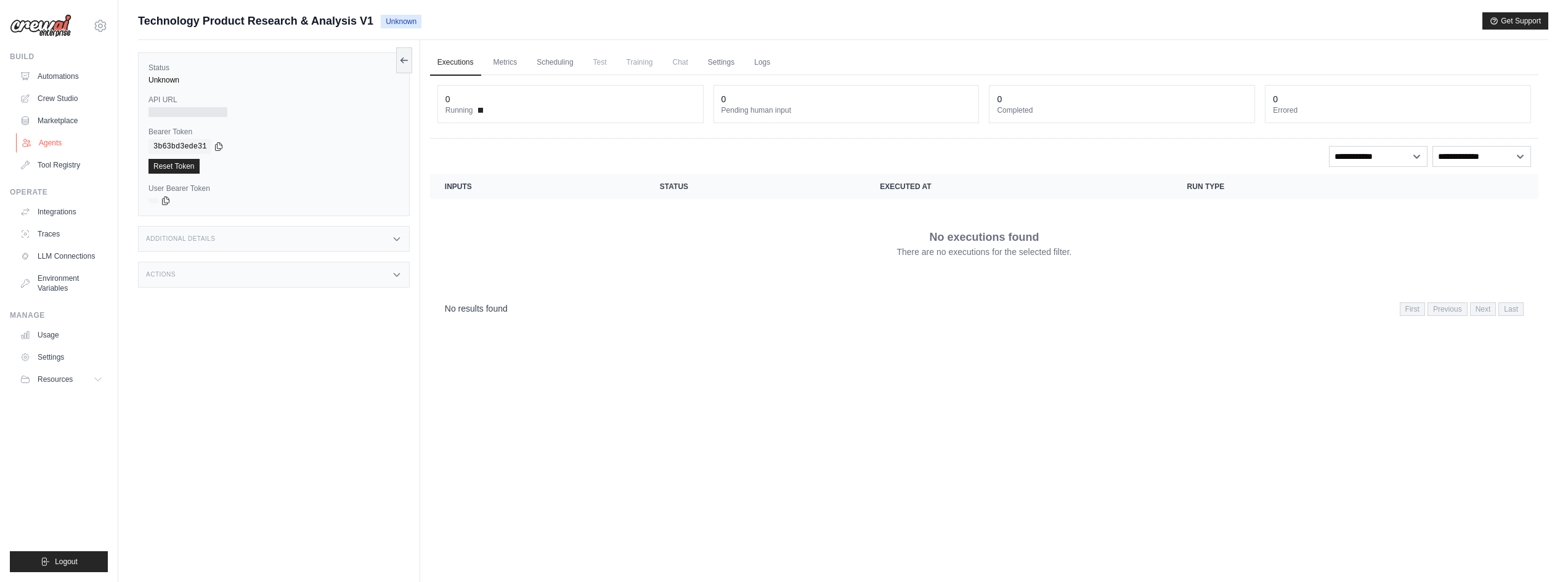
click at [70, 149] on link "Agents" at bounding box center [62, 142] width 93 height 19
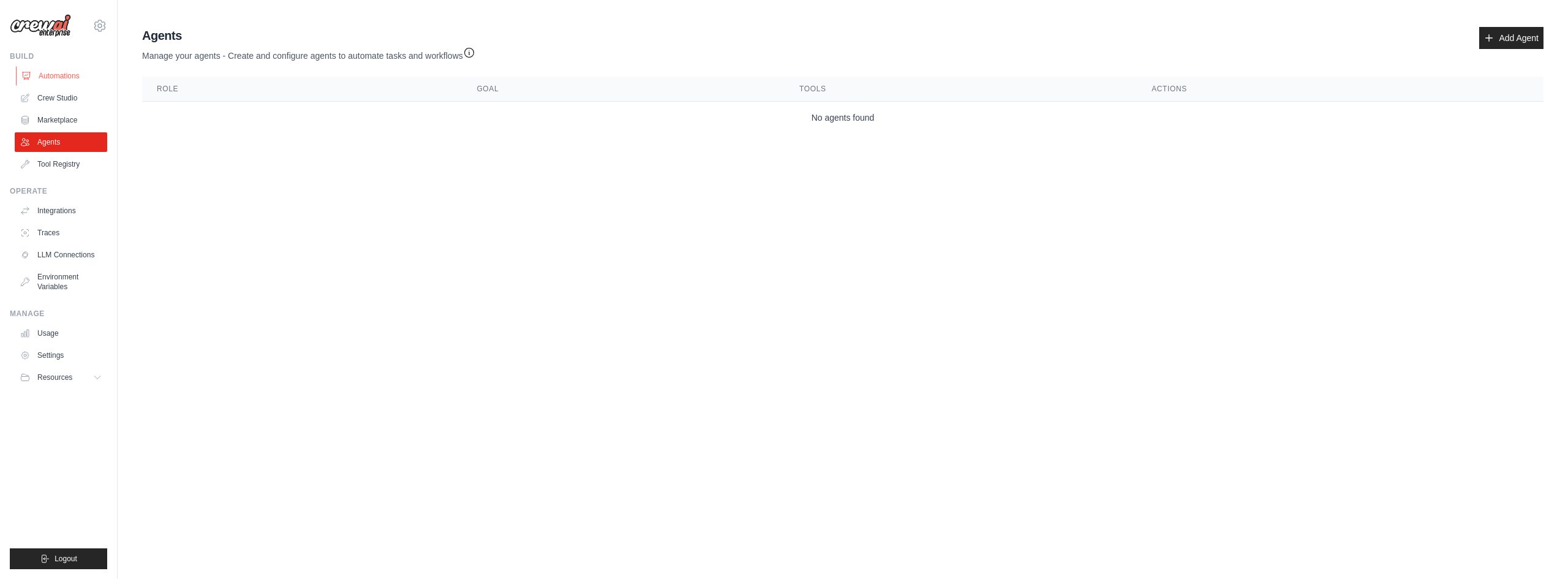
click at [71, 80] on link "Automations" at bounding box center [62, 75] width 93 height 19
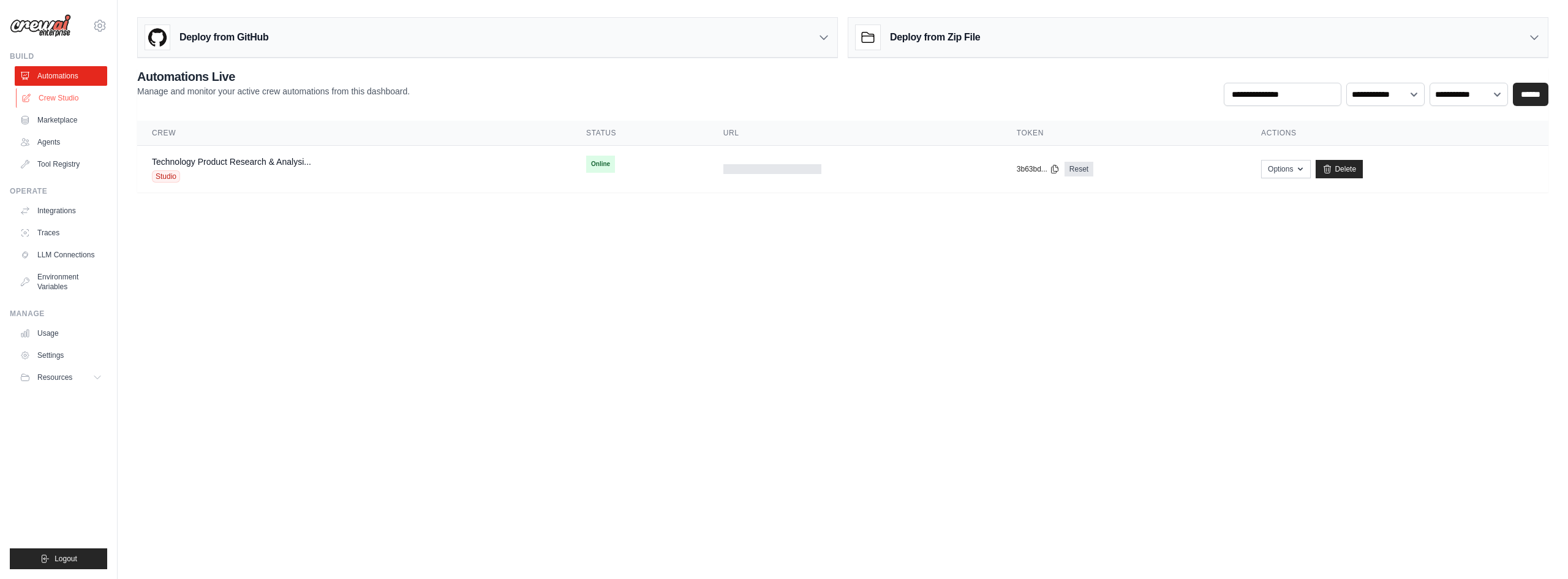
click at [73, 99] on link "Crew Studio" at bounding box center [62, 98] width 93 height 19
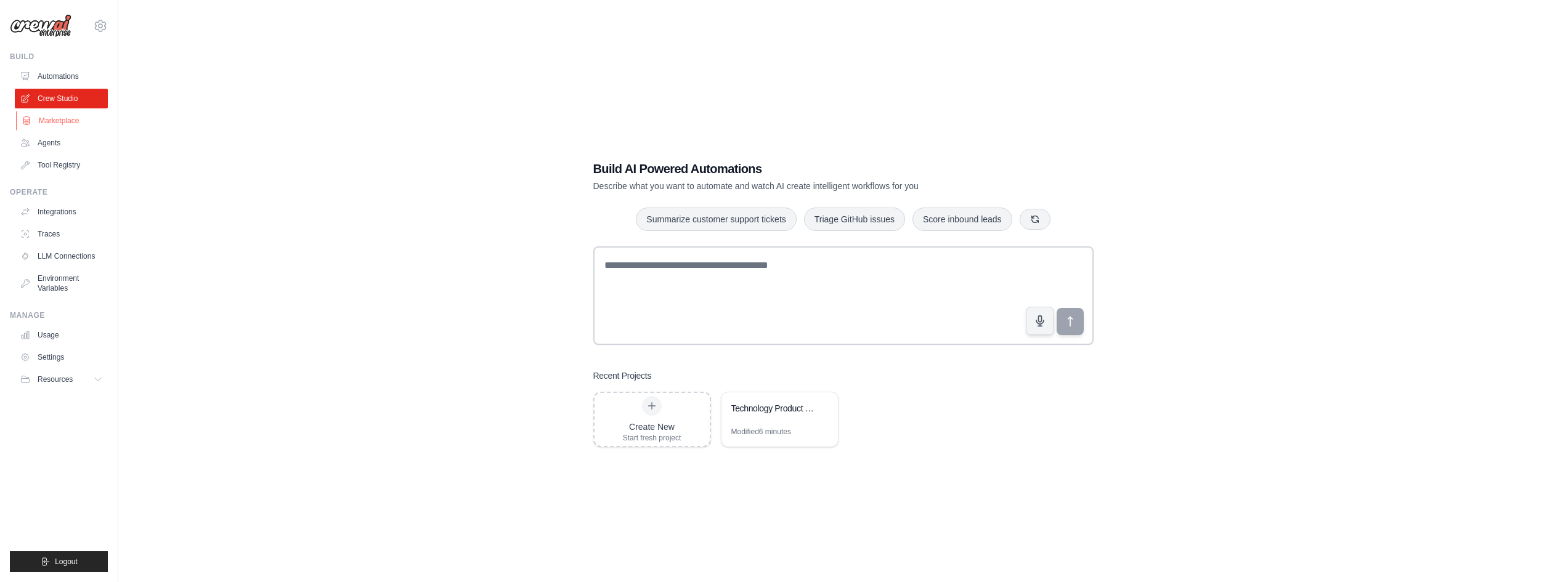
click at [64, 125] on link "Marketplace" at bounding box center [62, 120] width 93 height 19
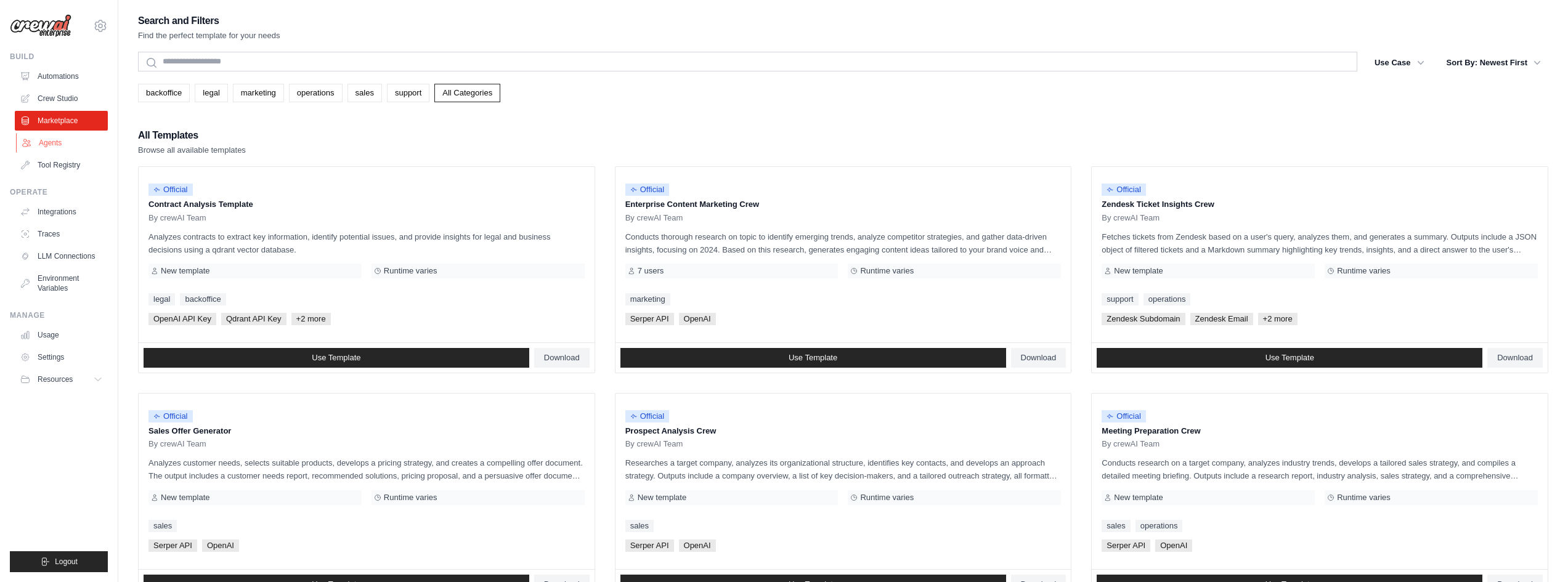
click at [55, 147] on link "Agents" at bounding box center [62, 142] width 93 height 19
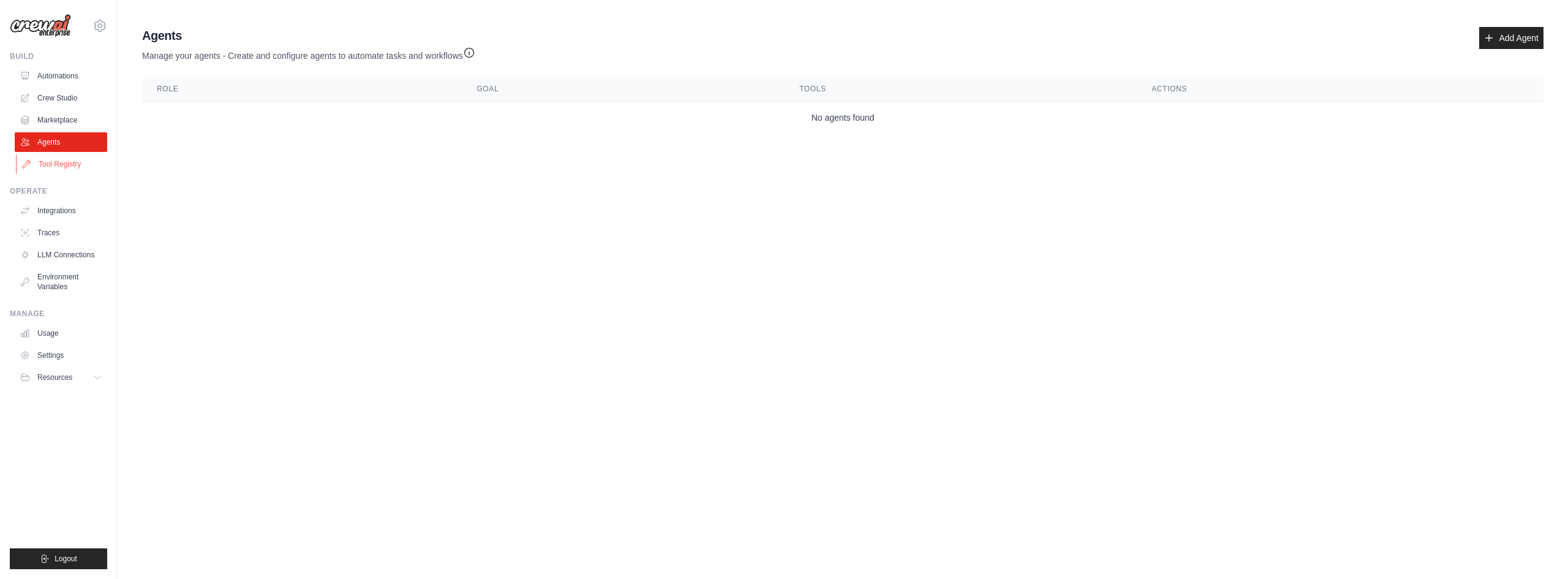
click at [57, 168] on link "Tool Registry" at bounding box center [62, 164] width 93 height 19
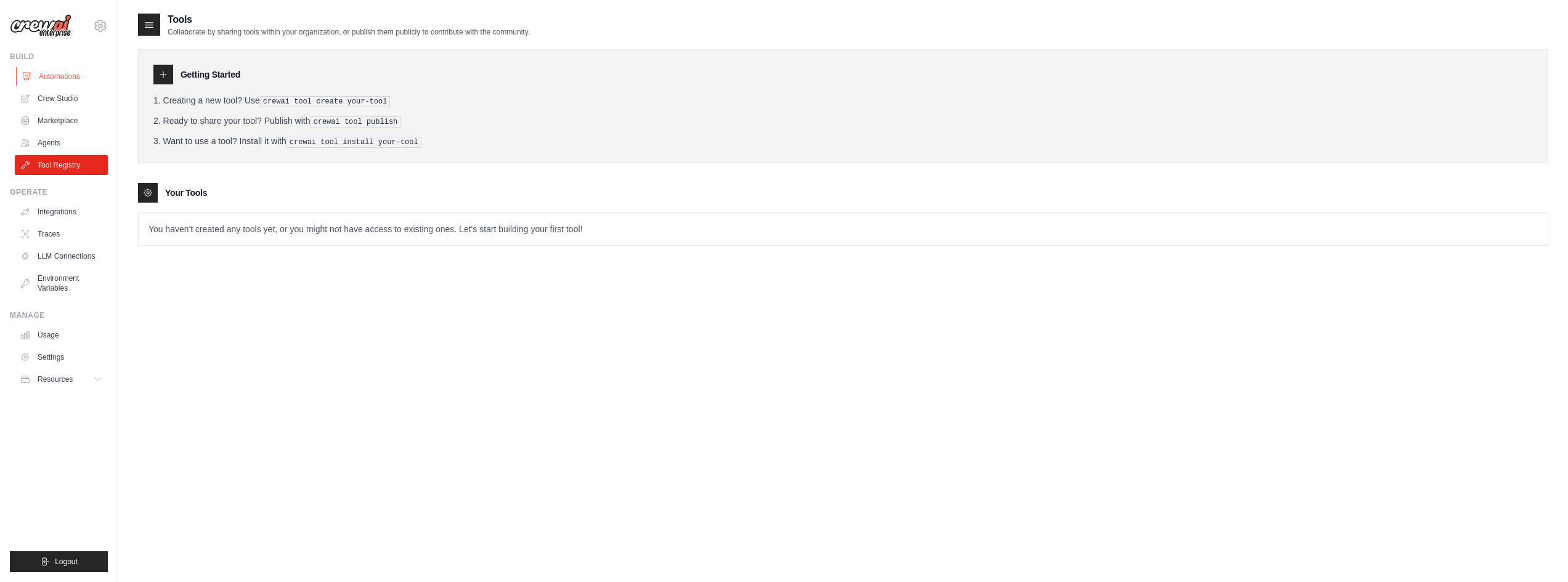
click at [61, 79] on link "Automations" at bounding box center [62, 76] width 93 height 19
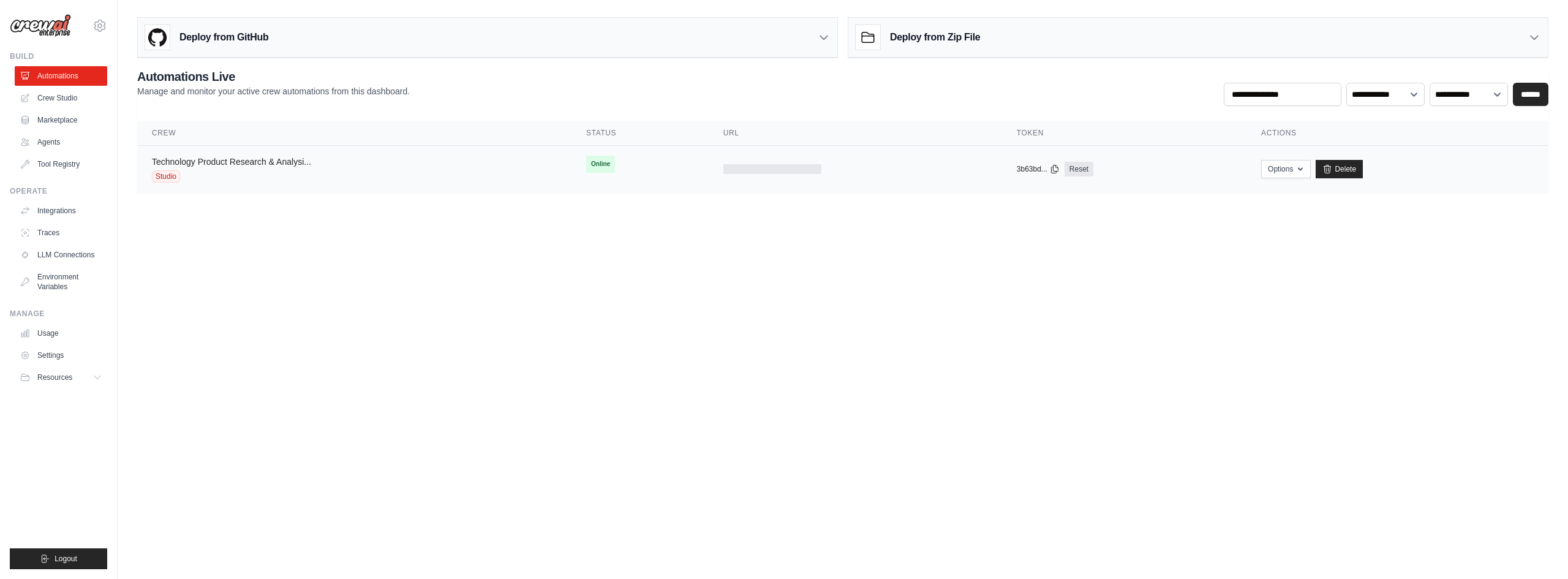
click at [292, 159] on link "Technology Product Research & Analysi..." at bounding box center [231, 162] width 160 height 10
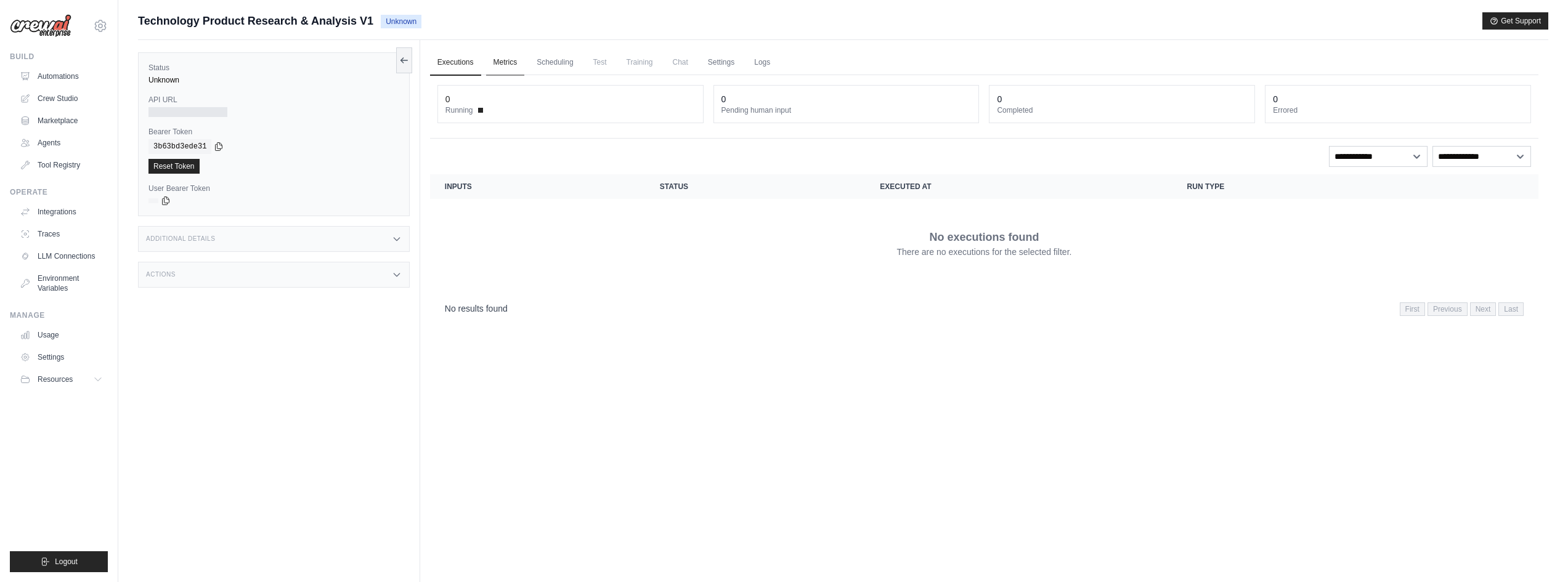
click at [509, 65] on link "Metrics" at bounding box center [506, 63] width 39 height 26
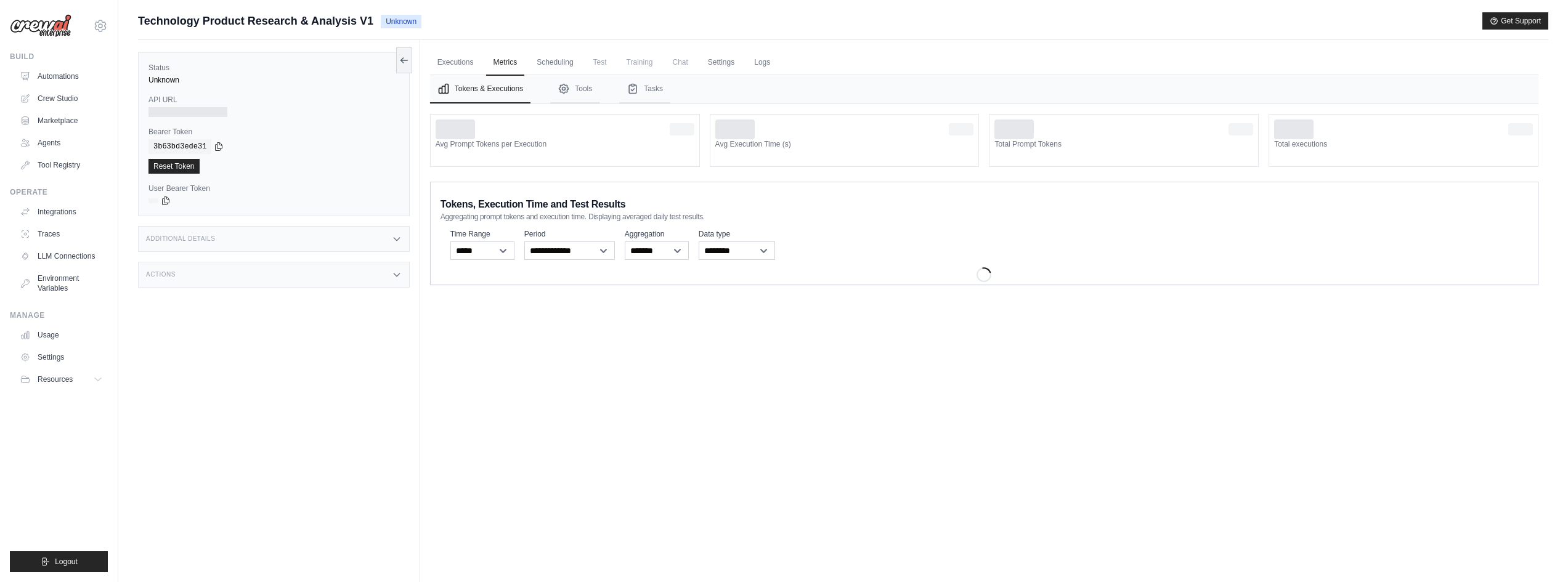
click at [777, 66] on link "Logs" at bounding box center [762, 63] width 31 height 26
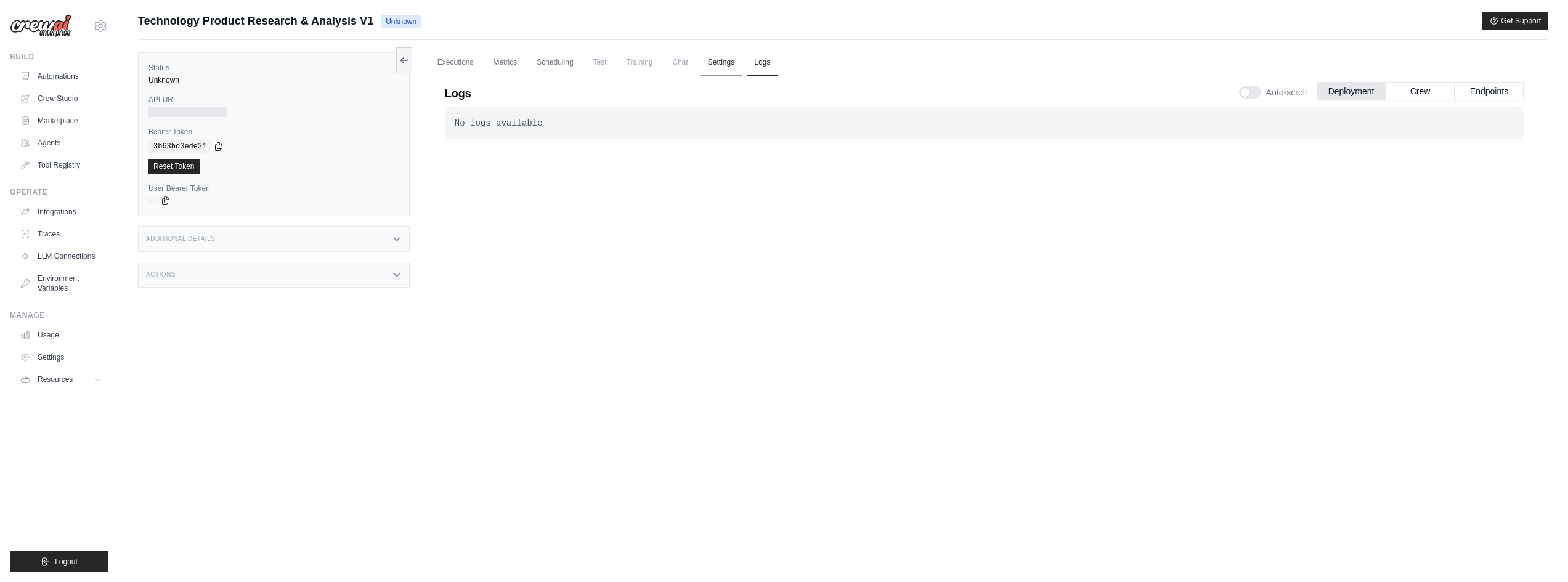
click at [735, 65] on link "Settings" at bounding box center [720, 63] width 41 height 26
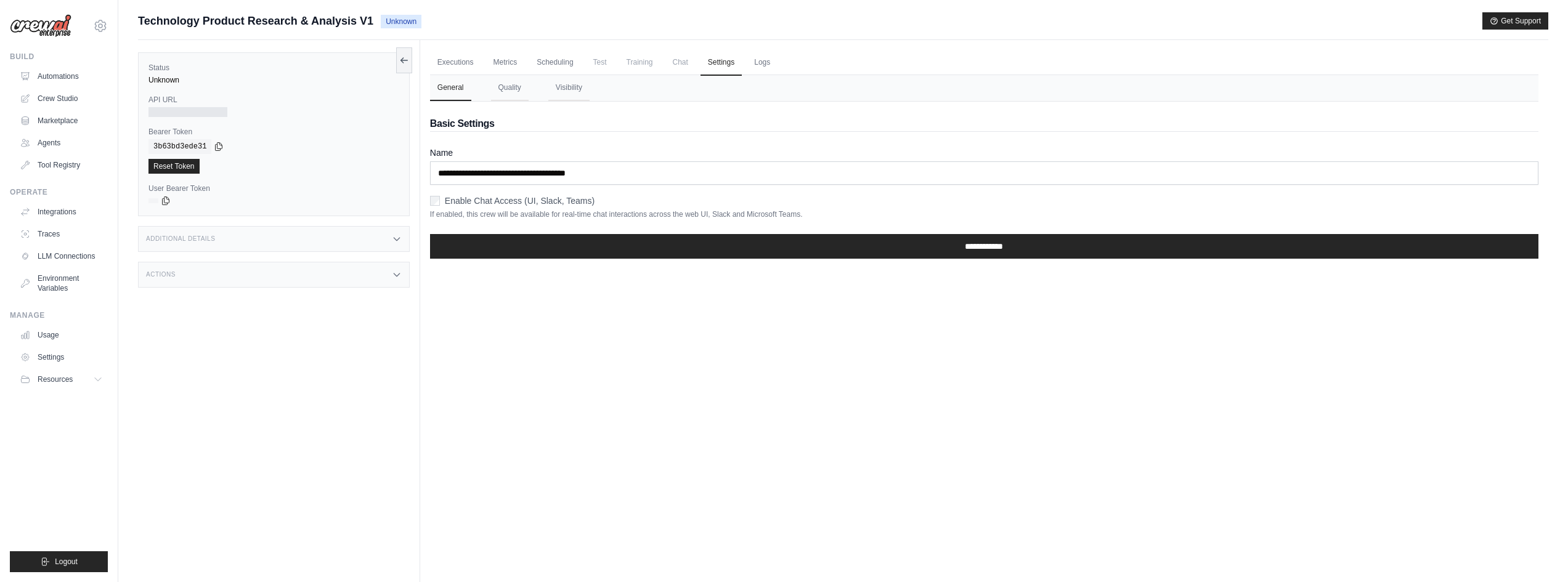
click at [693, 62] on span "Chat" at bounding box center [681, 62] width 30 height 25
click at [556, 59] on link "Scheduling" at bounding box center [554, 63] width 51 height 26
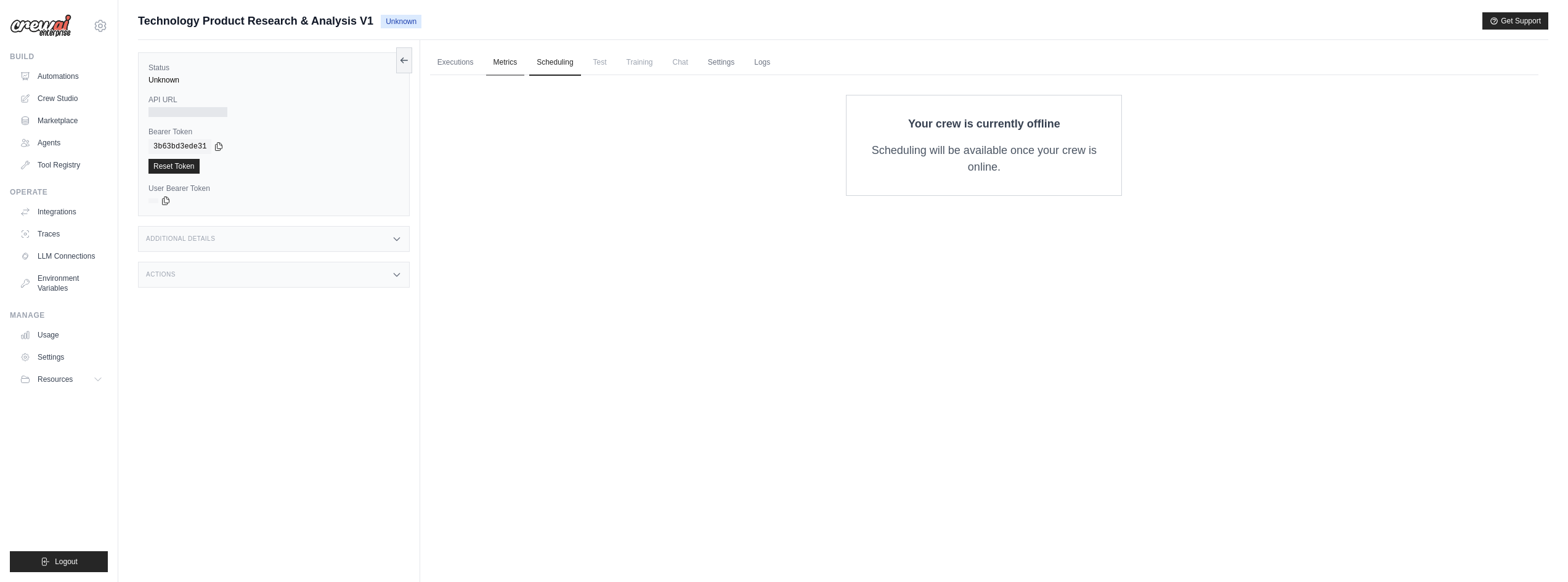
click at [504, 62] on link "Metrics" at bounding box center [506, 63] width 39 height 26
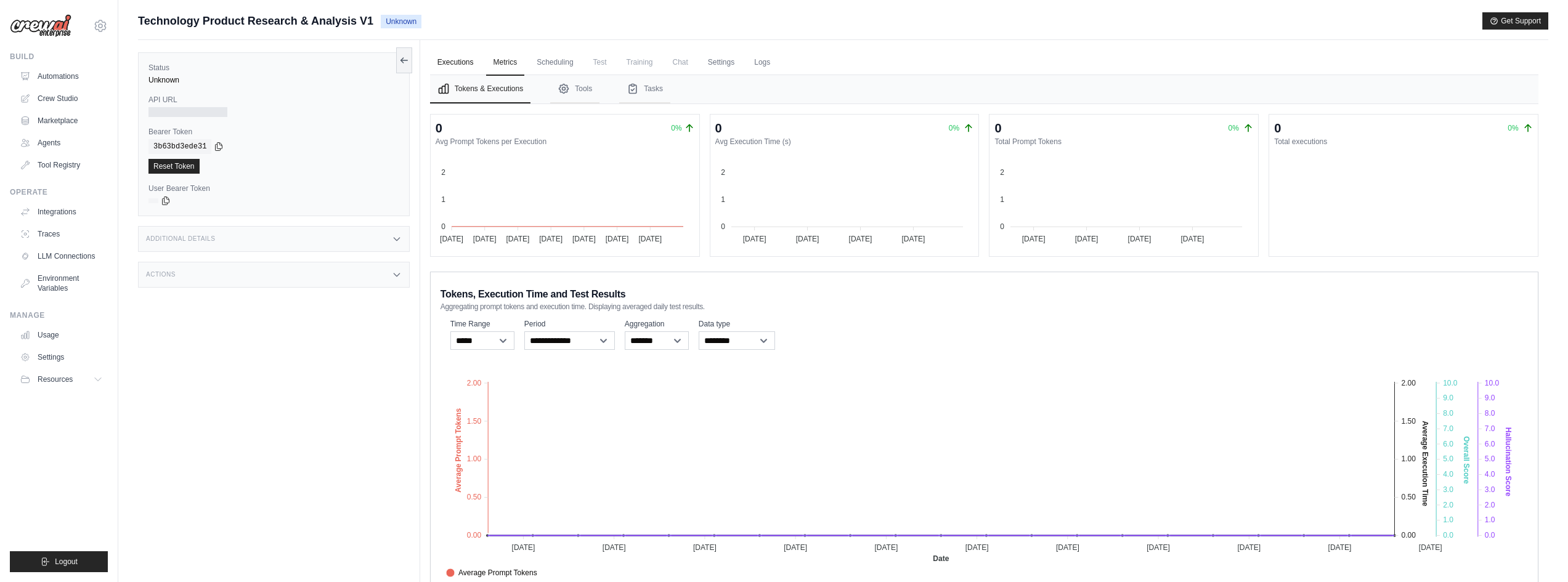
click at [443, 66] on link "Executions" at bounding box center [455, 63] width 51 height 26
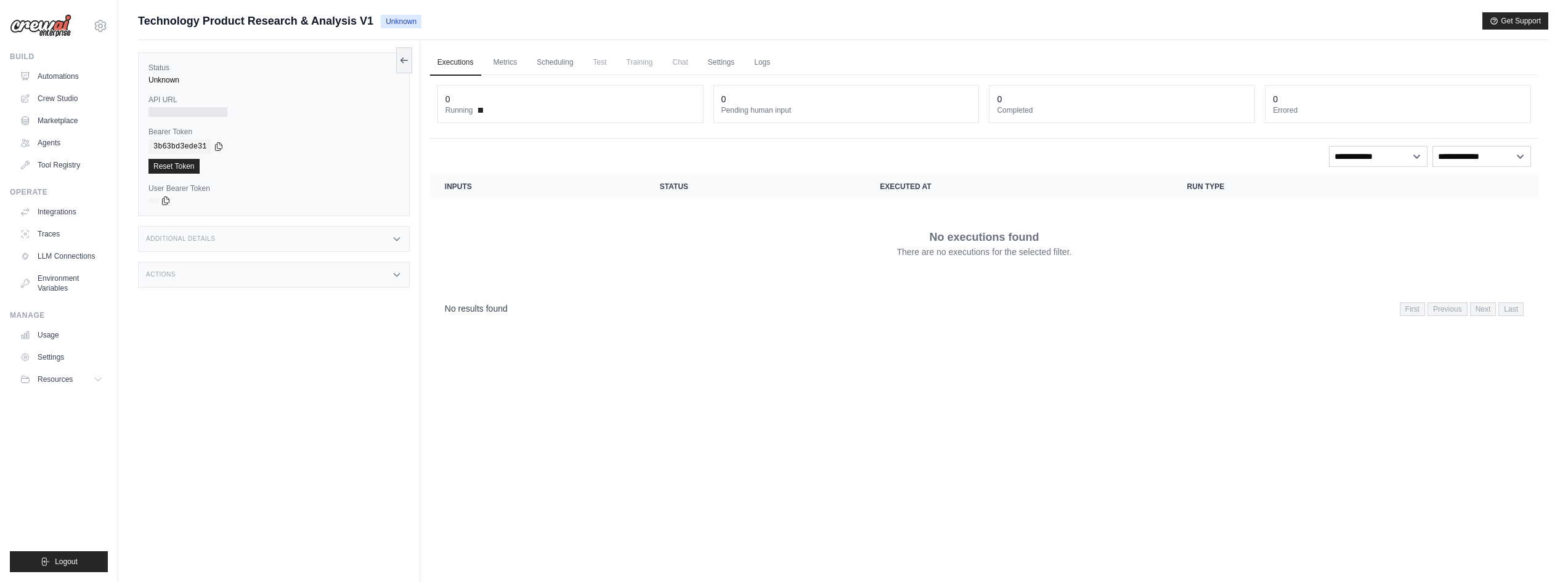
click at [188, 111] on div at bounding box center [187, 112] width 79 height 10
click at [757, 453] on div "Executions Metrics Scheduling Test Training Chat Settings Logs 0 Running 0 Pend…" at bounding box center [983, 331] width 1128 height 582
click at [67, 124] on link "Marketplace" at bounding box center [62, 120] width 93 height 19
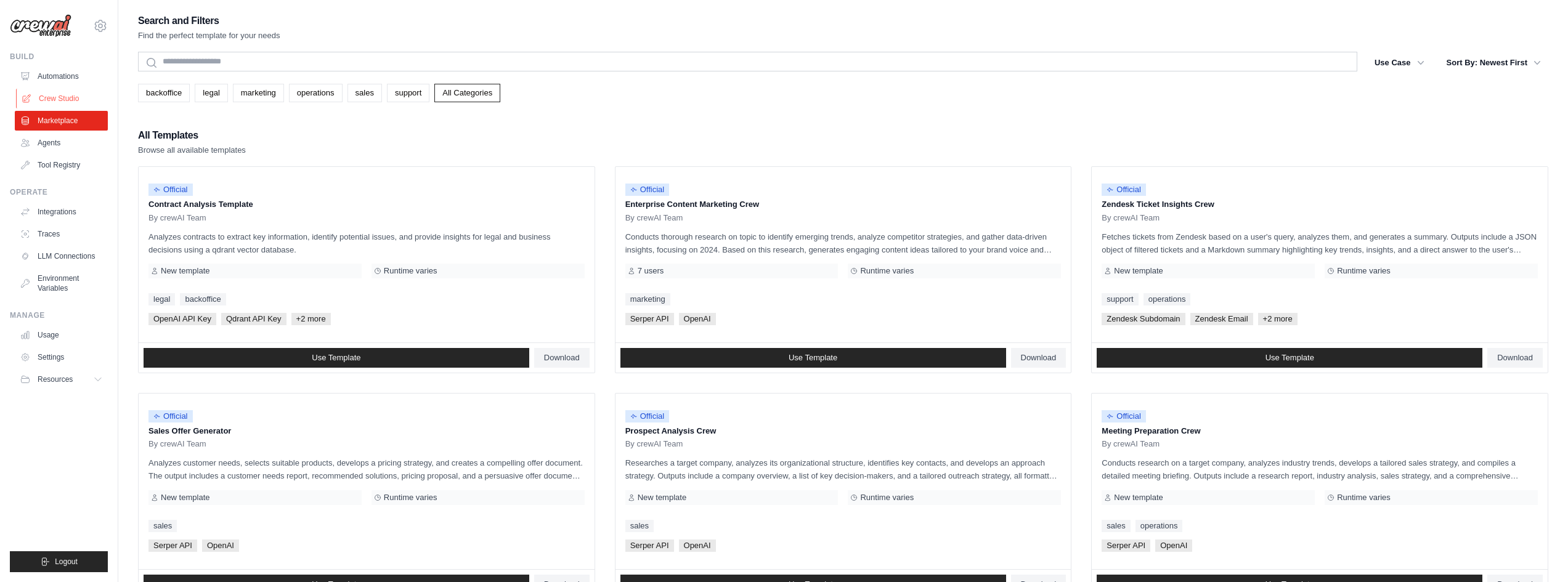
click at [72, 101] on link "Crew Studio" at bounding box center [62, 98] width 93 height 19
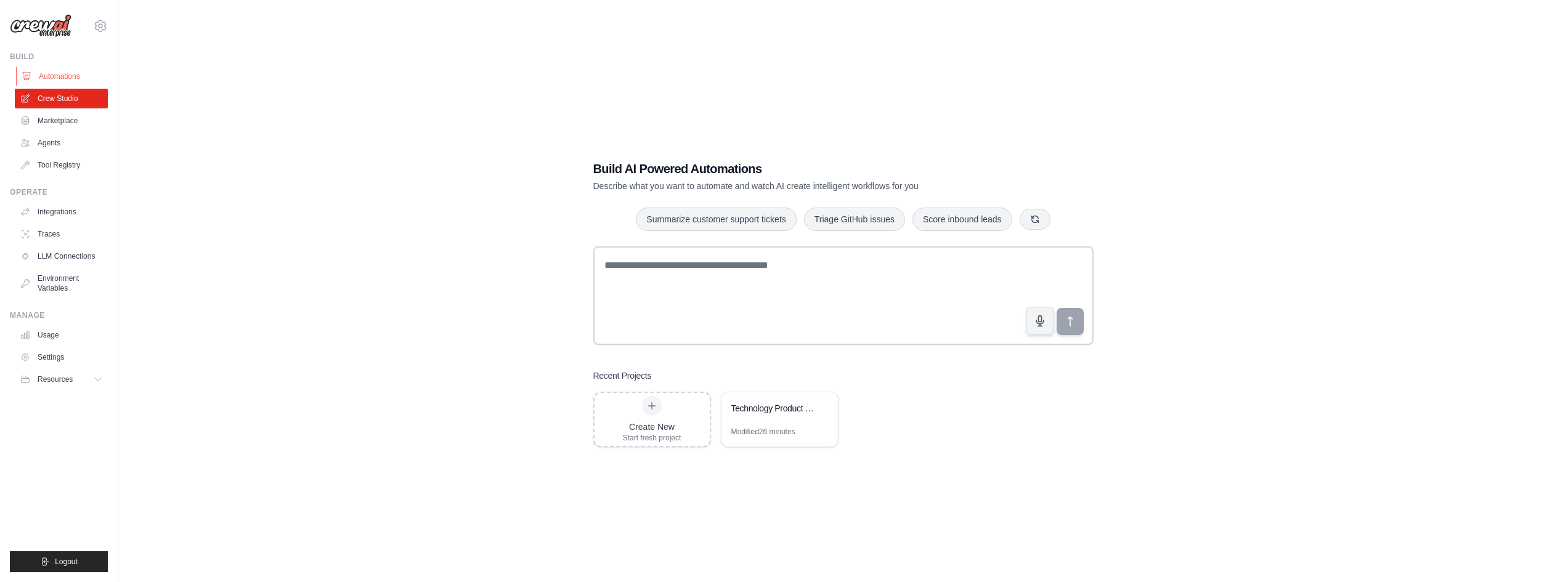
click at [56, 80] on link "Automations" at bounding box center [62, 76] width 93 height 19
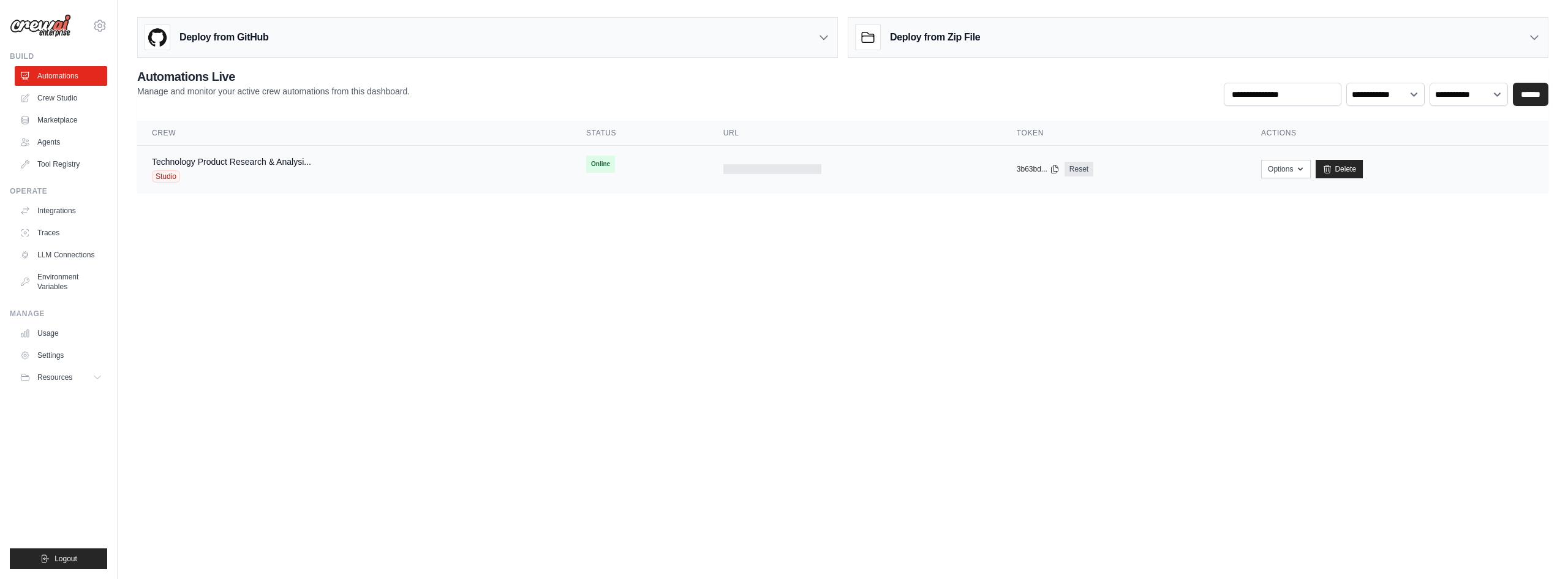
click at [171, 177] on span "Studio" at bounding box center [165, 176] width 28 height 12
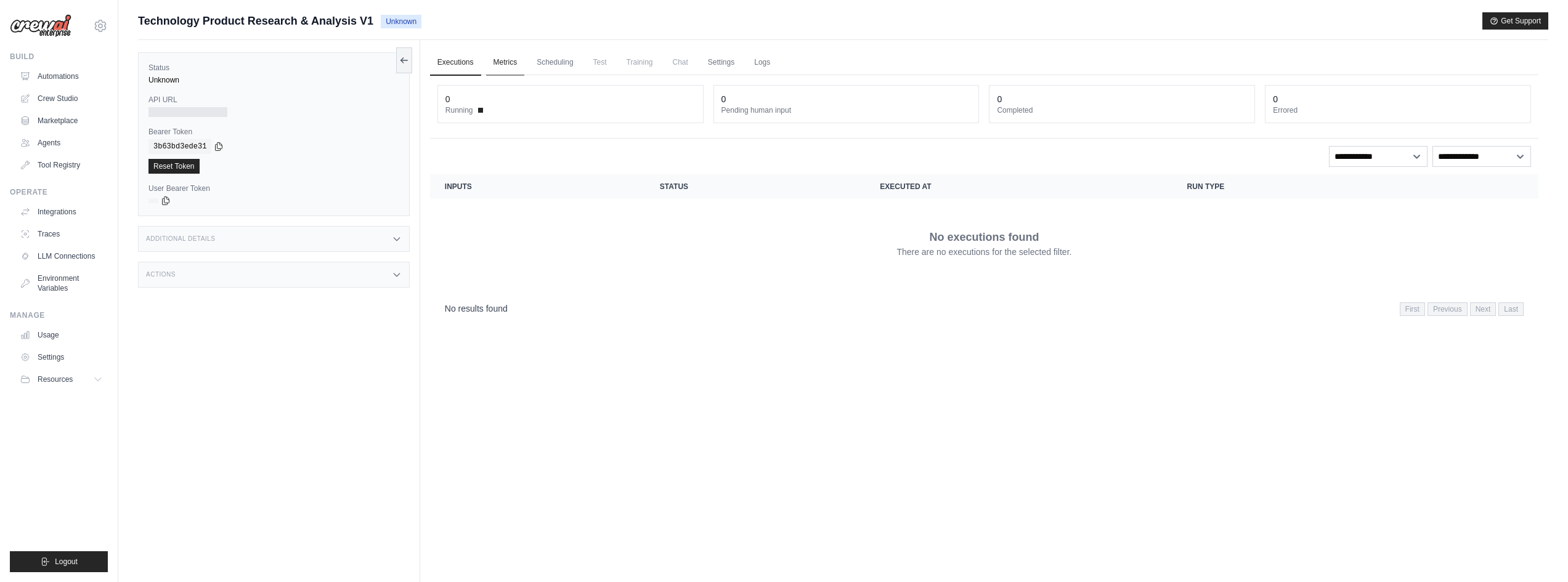
click at [504, 69] on link "Metrics" at bounding box center [506, 63] width 39 height 26
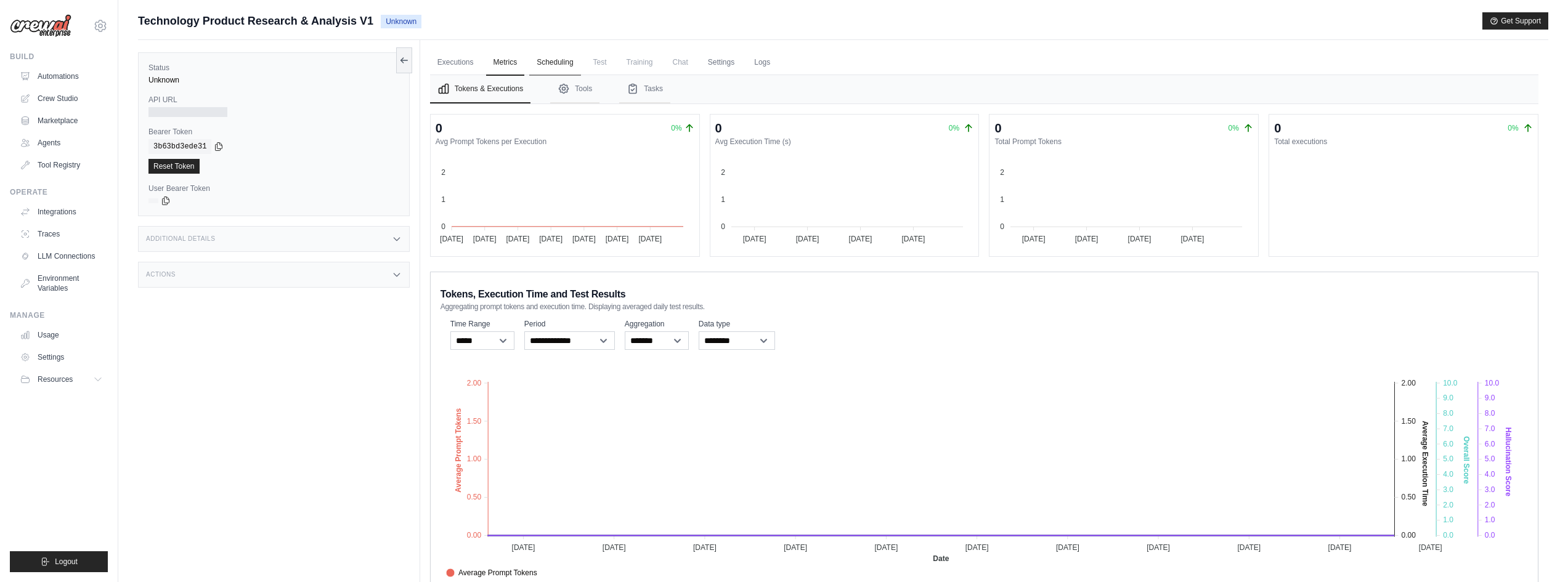
click at [546, 64] on link "Scheduling" at bounding box center [554, 63] width 51 height 26
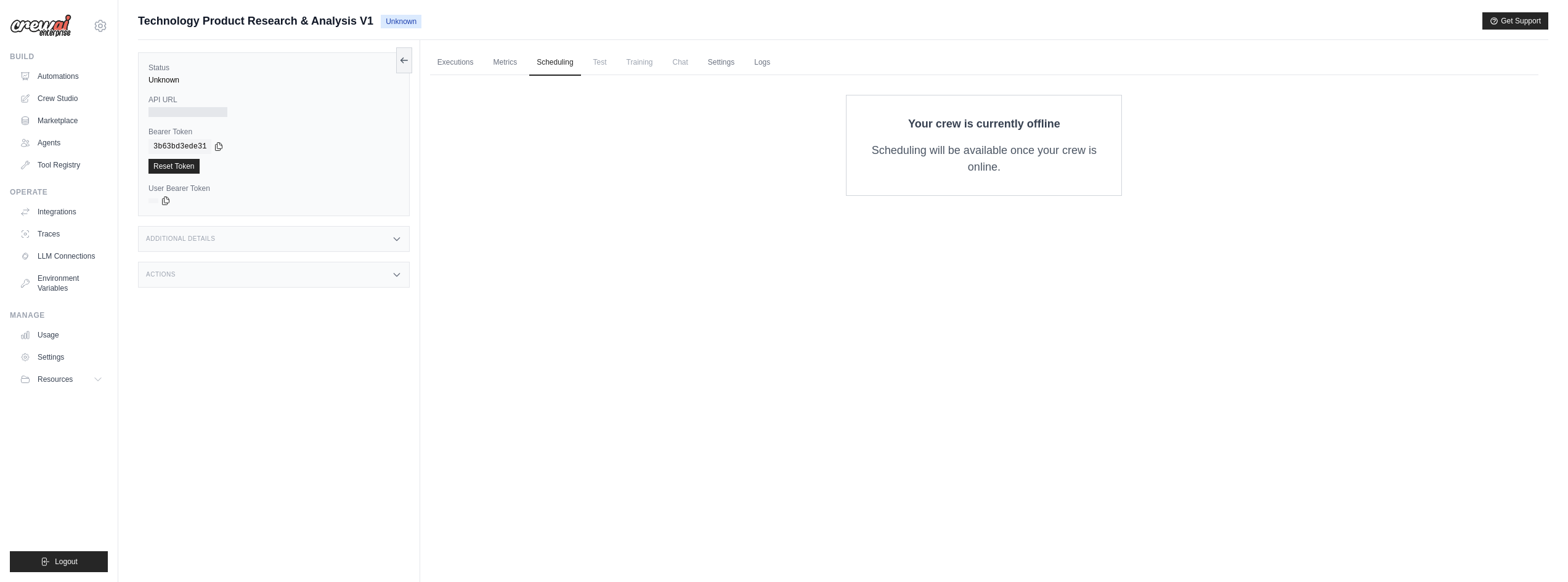
click at [608, 66] on span "Test" at bounding box center [600, 62] width 28 height 25
click at [777, 63] on link "Logs" at bounding box center [762, 63] width 31 height 26
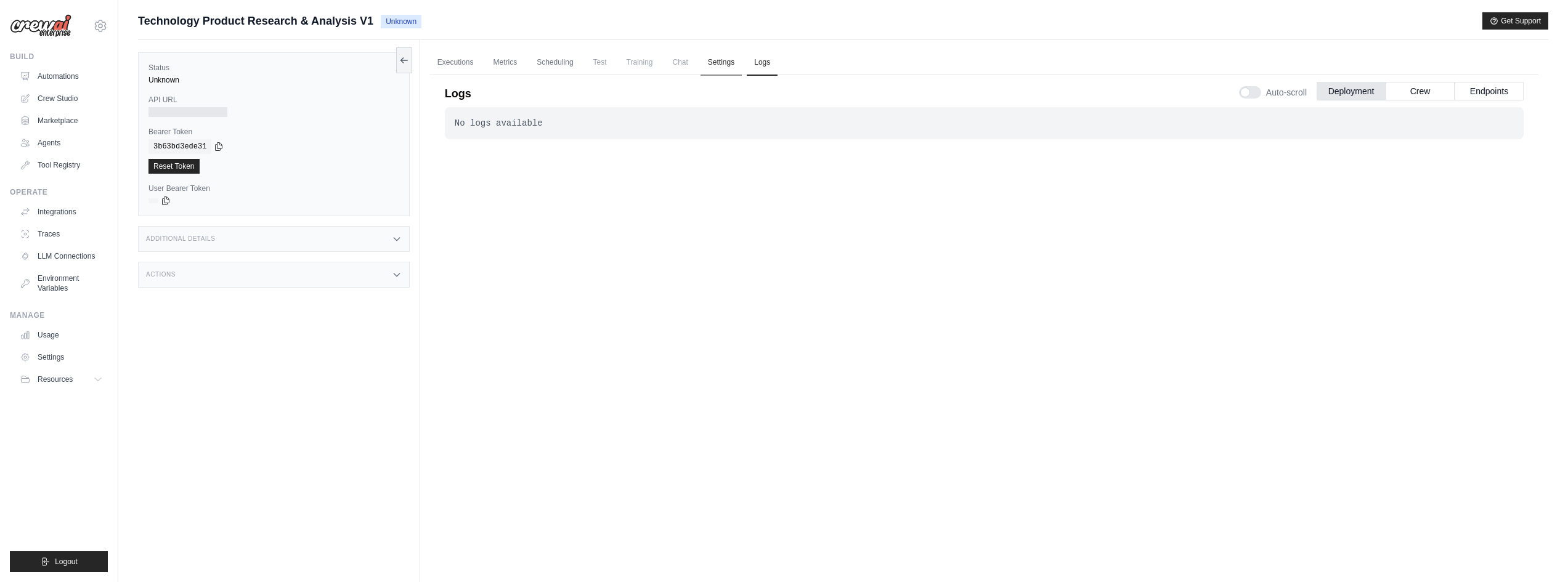
click at [731, 64] on link "Settings" at bounding box center [720, 63] width 41 height 26
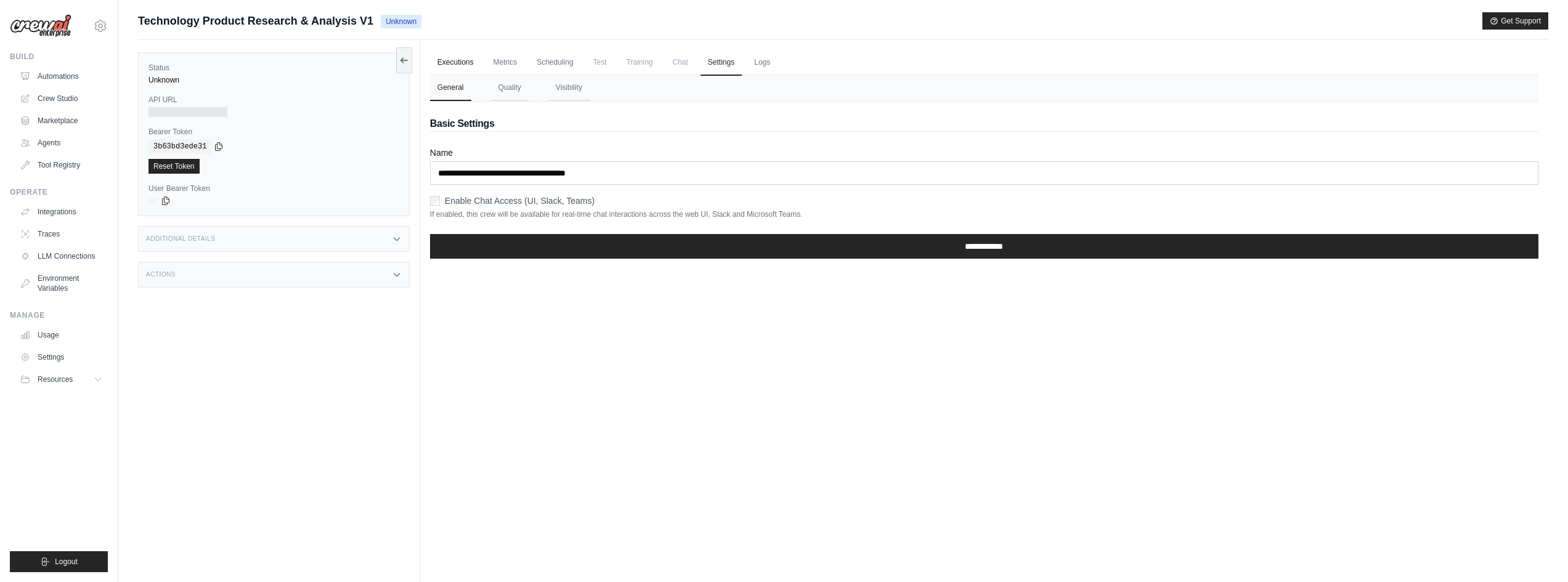
click at [460, 61] on link "Executions" at bounding box center [455, 63] width 51 height 26
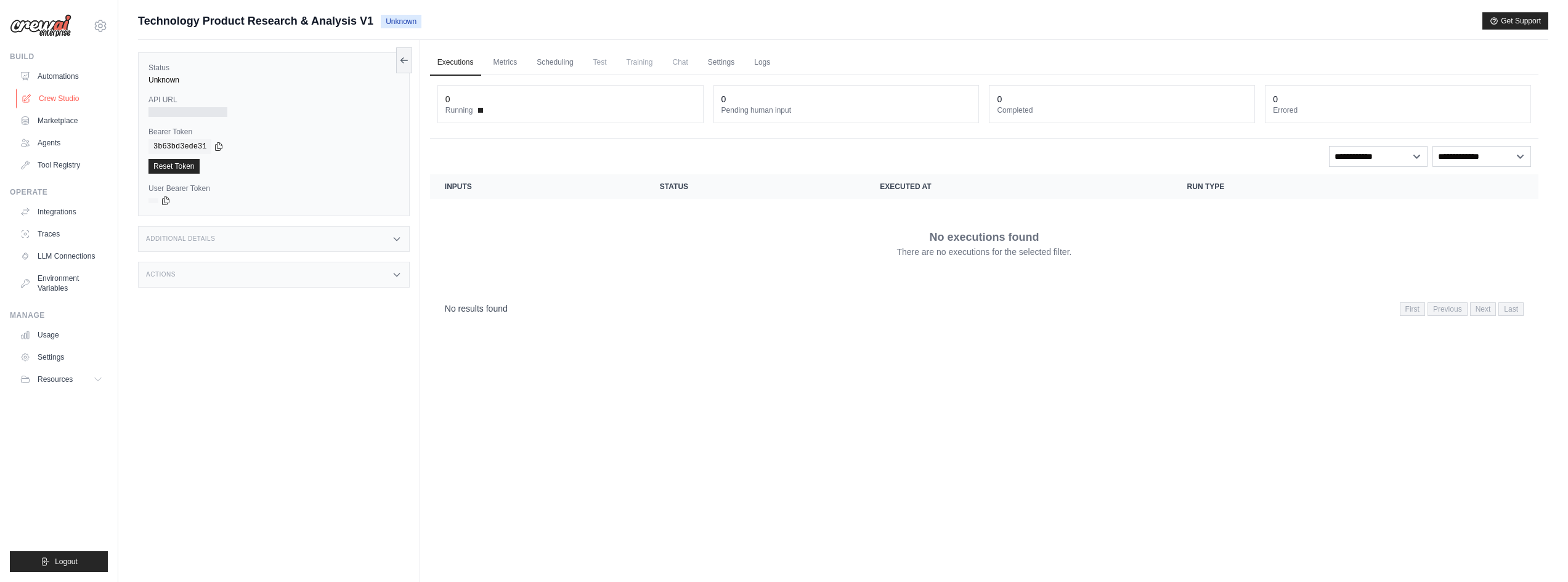
click at [75, 98] on link "Crew Studio" at bounding box center [62, 98] width 93 height 19
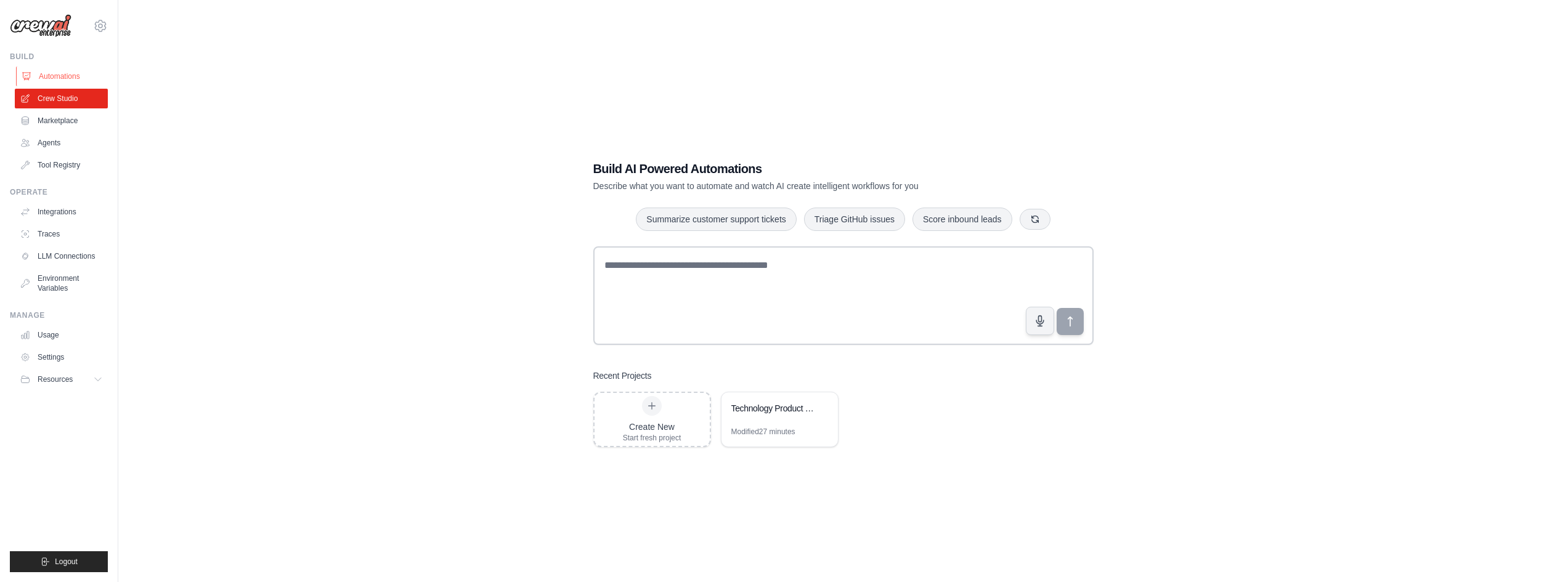
click at [69, 77] on link "Automations" at bounding box center [62, 76] width 93 height 19
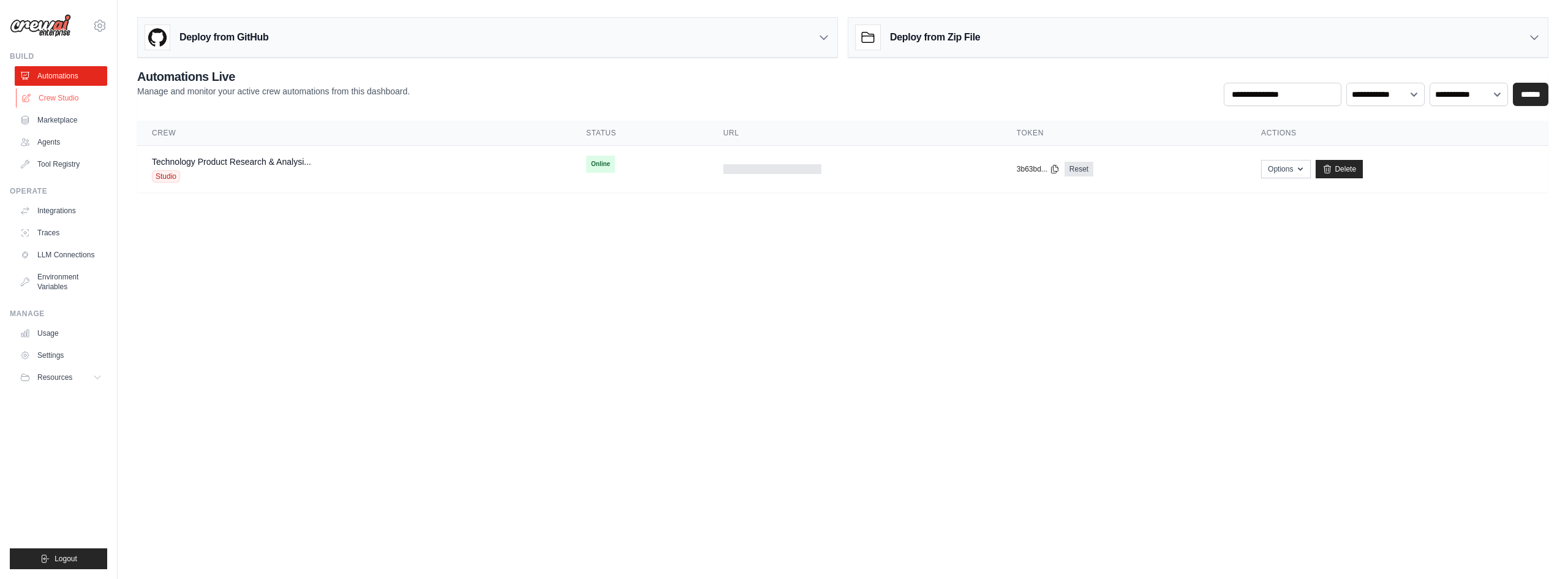
click at [53, 95] on link "Crew Studio" at bounding box center [62, 98] width 93 height 19
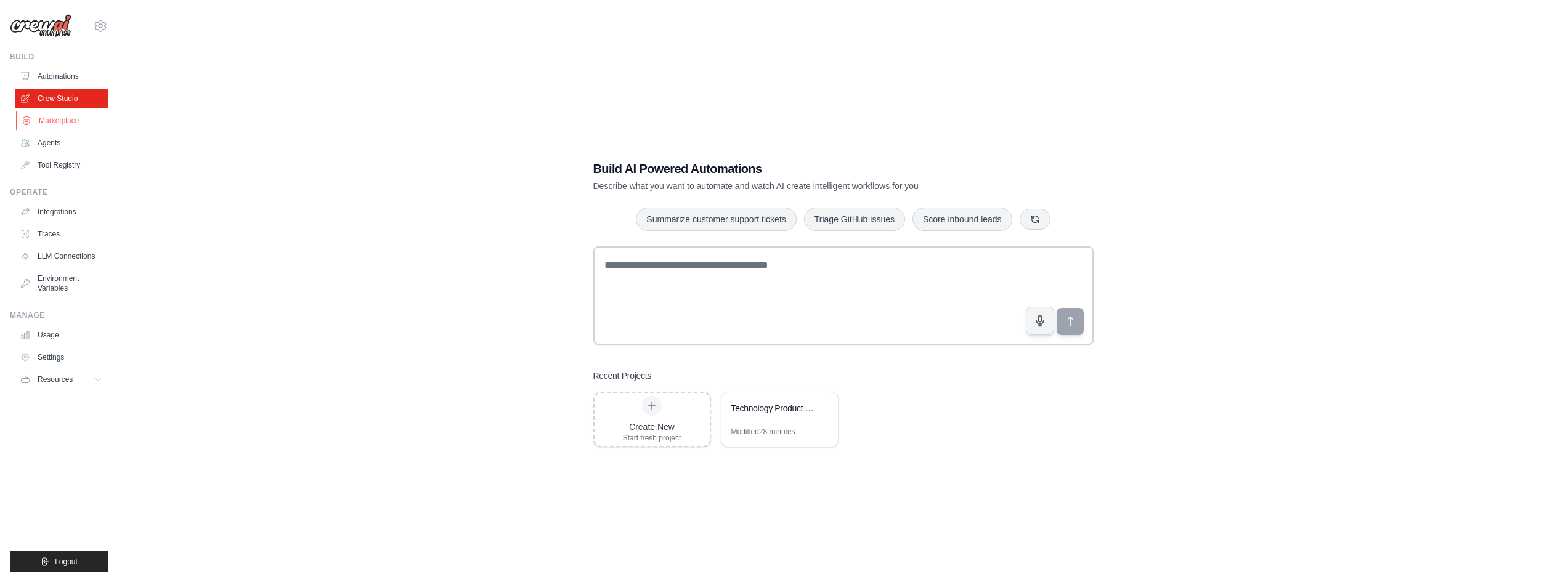
click at [56, 129] on link "Marketplace" at bounding box center [62, 120] width 93 height 19
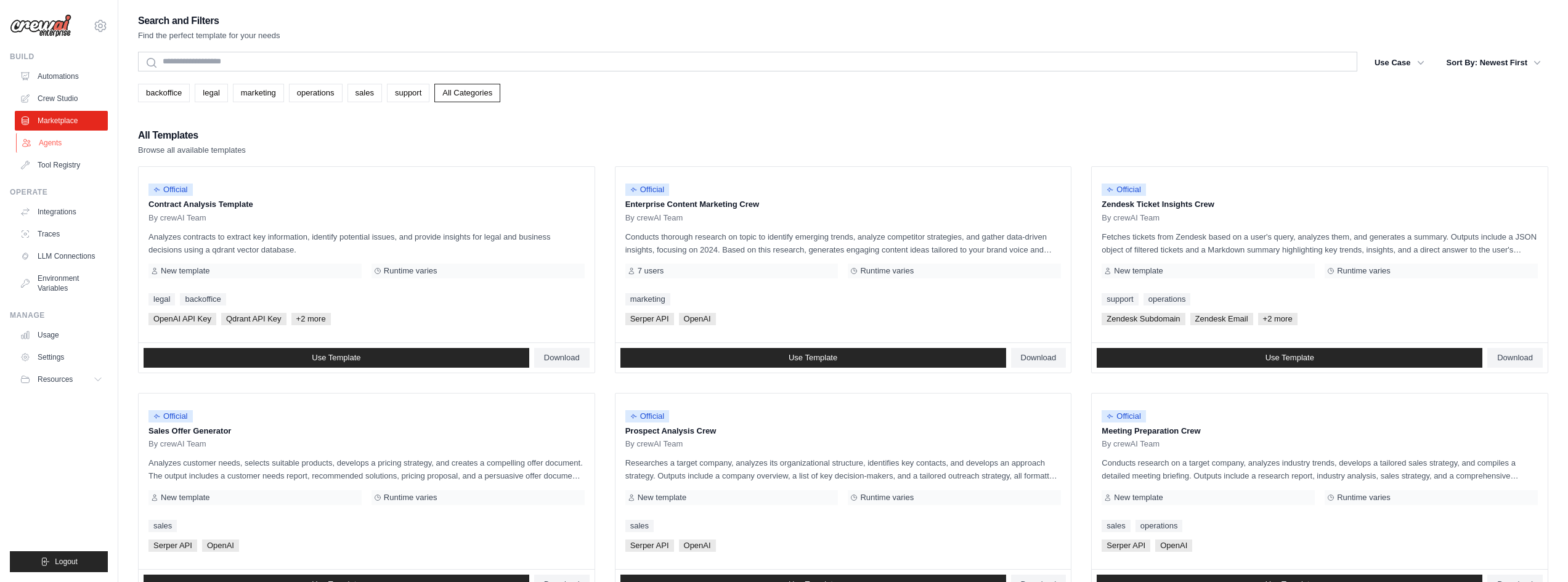
click at [62, 148] on link "Agents" at bounding box center [62, 142] width 93 height 19
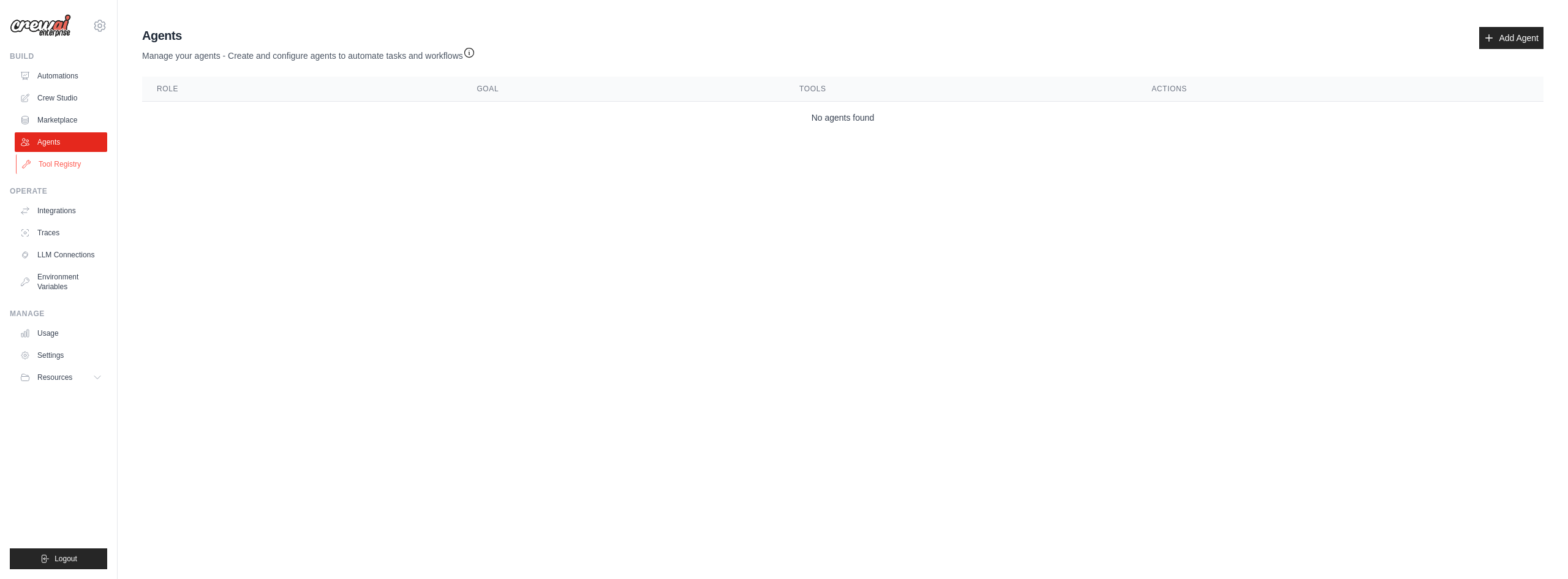
click at [75, 168] on link "Tool Registry" at bounding box center [62, 164] width 93 height 19
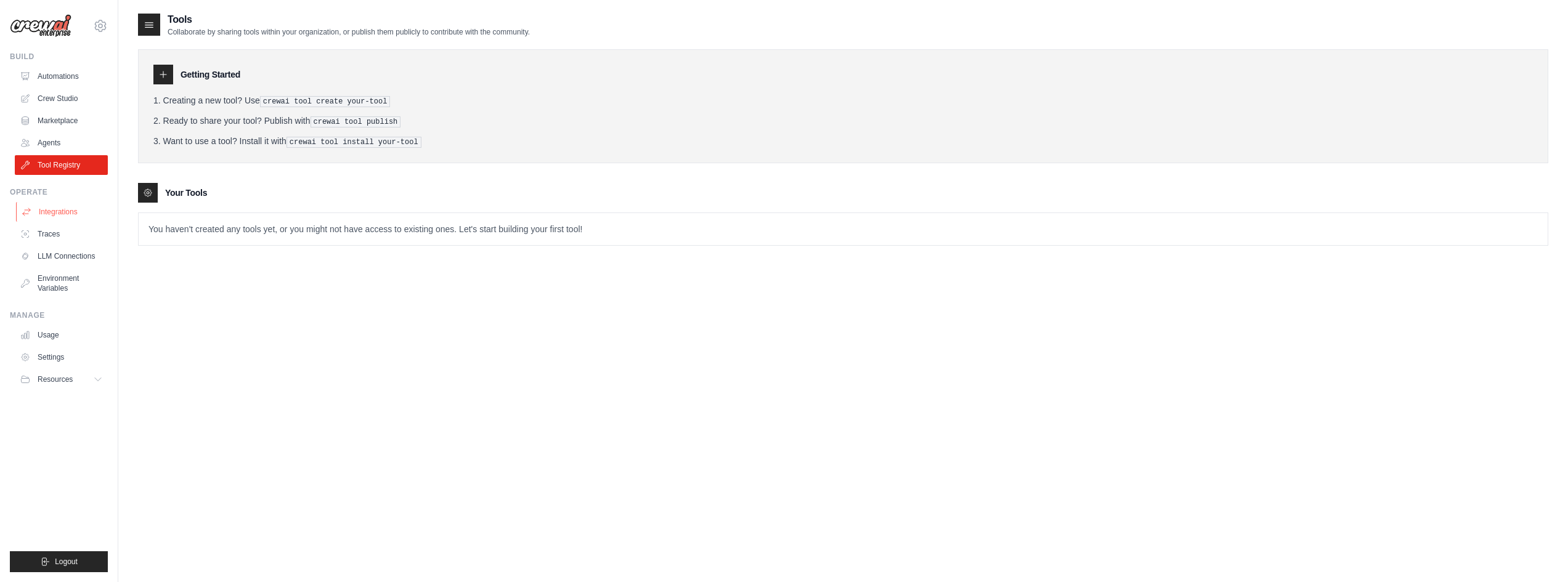
click at [65, 213] on link "Integrations" at bounding box center [62, 212] width 93 height 19
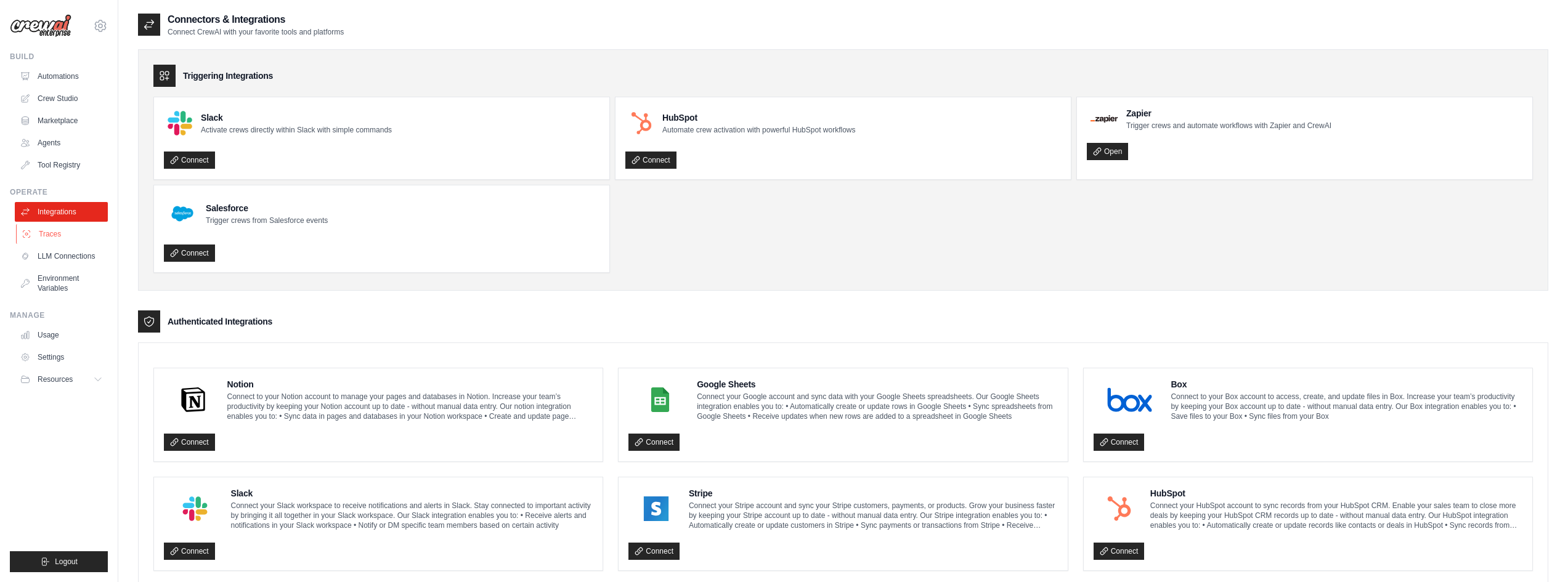
click at [54, 242] on link "Traces" at bounding box center [62, 233] width 93 height 19
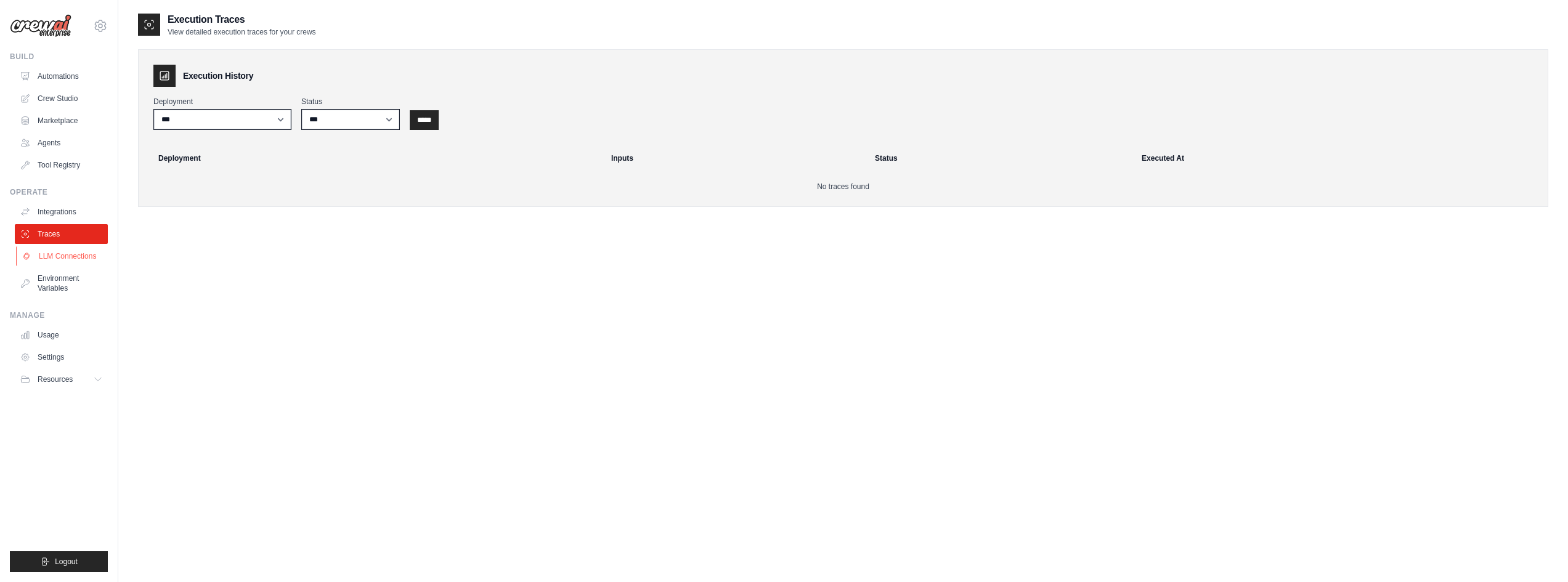
click at [64, 259] on link "LLM Connections" at bounding box center [62, 256] width 93 height 19
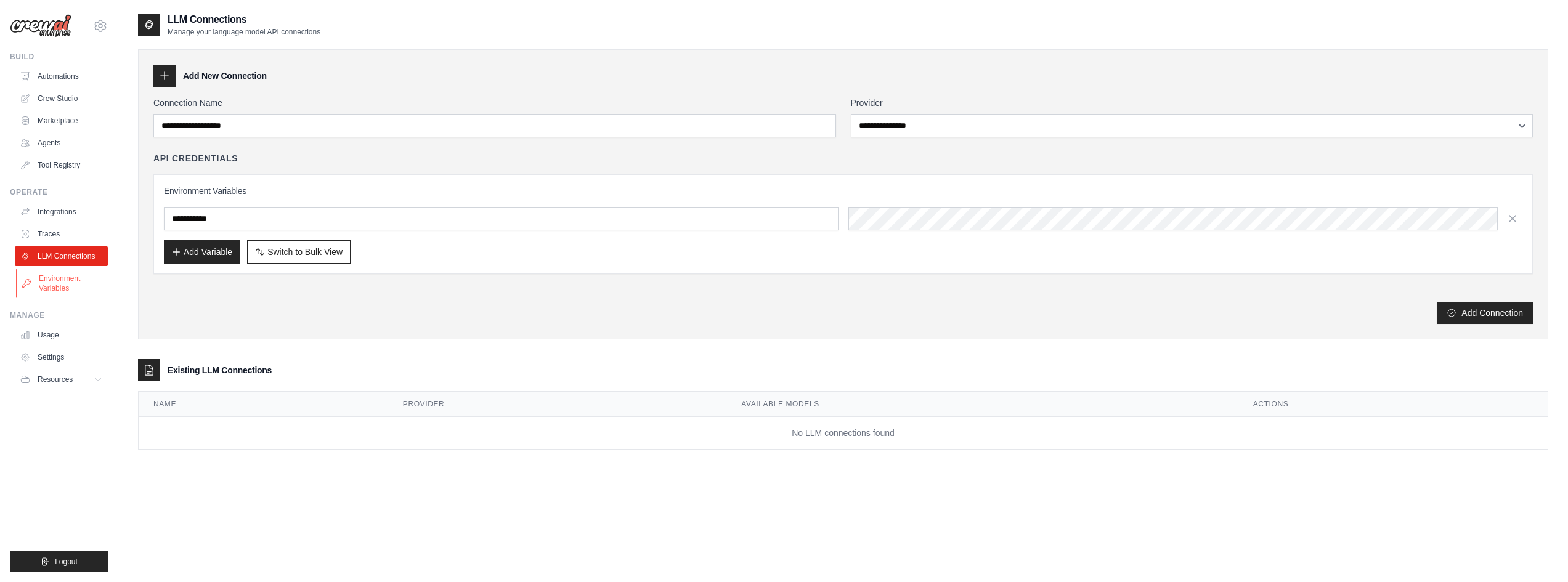
click at [65, 285] on link "Environment Variables" at bounding box center [62, 283] width 93 height 30
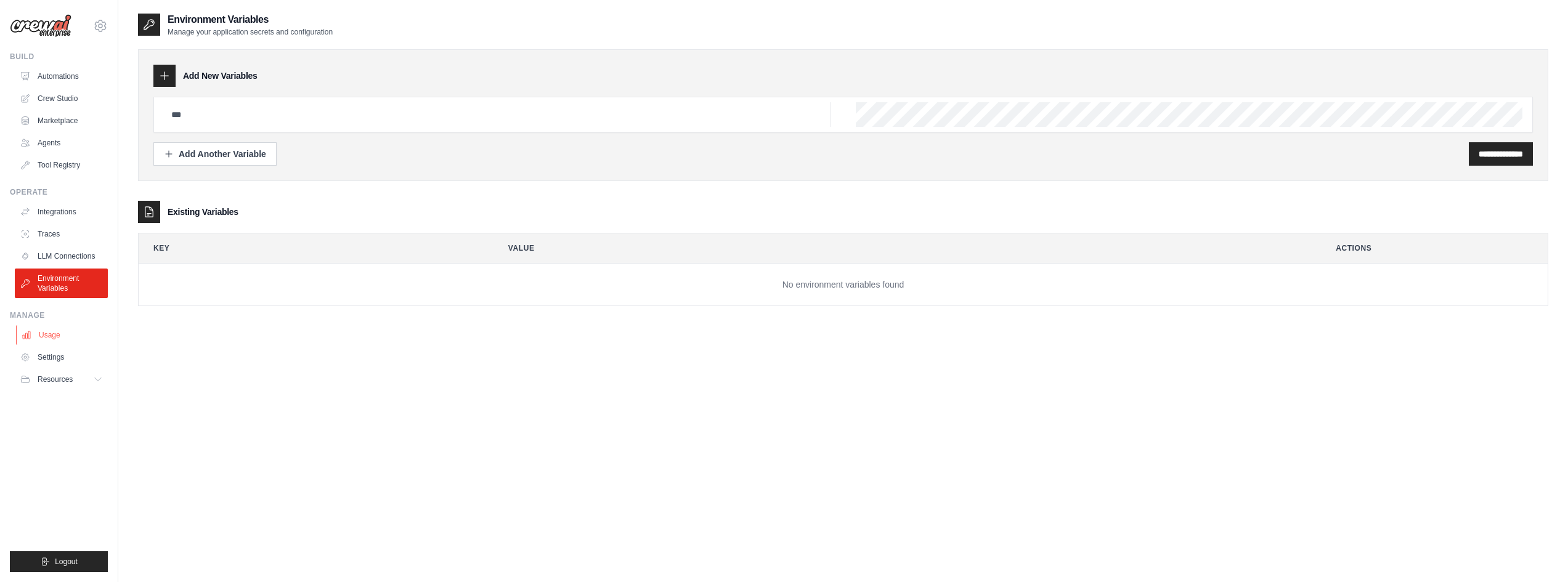
click at [55, 331] on link "Usage" at bounding box center [62, 334] width 93 height 19
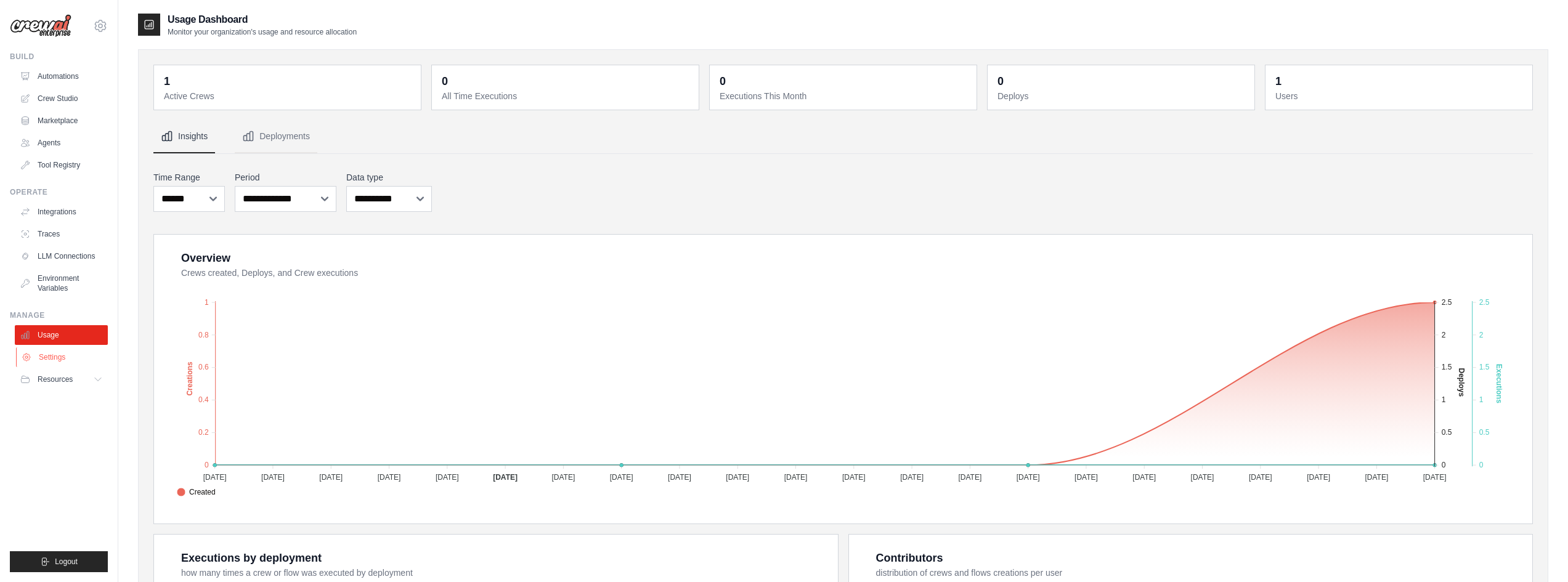
click at [52, 357] on link "Settings" at bounding box center [62, 357] width 93 height 19
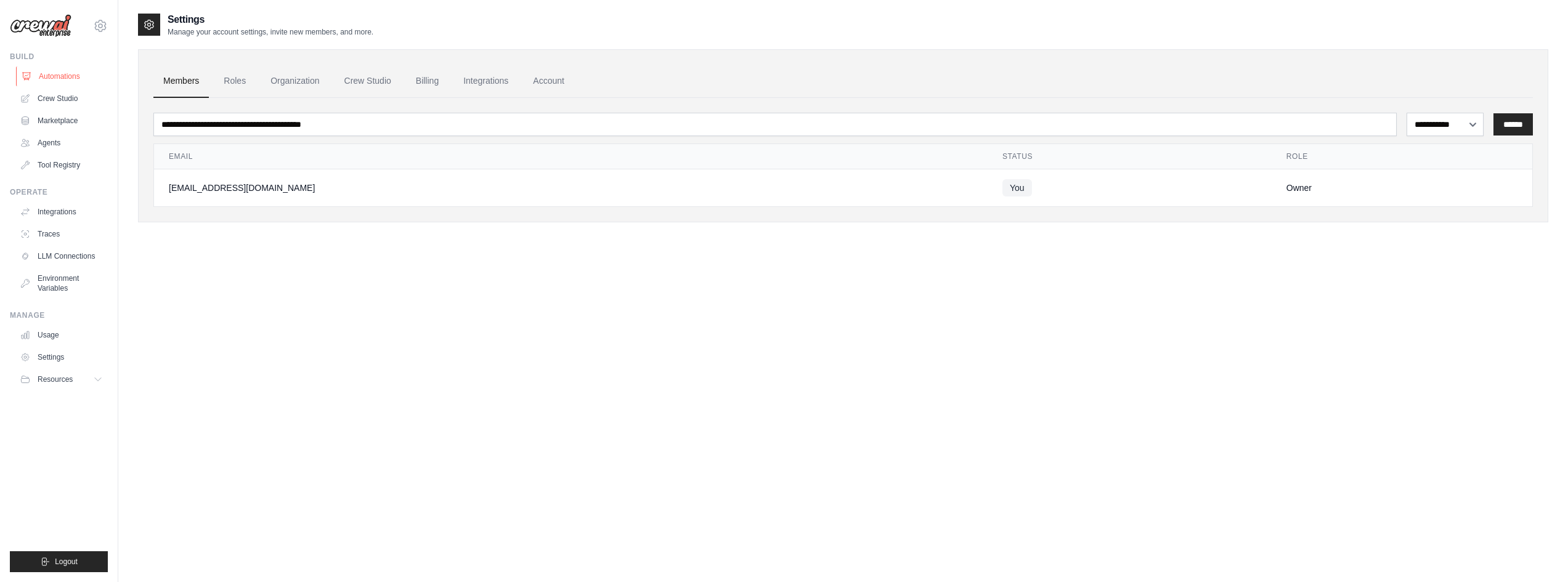
click at [67, 77] on link "Automations" at bounding box center [62, 76] width 93 height 19
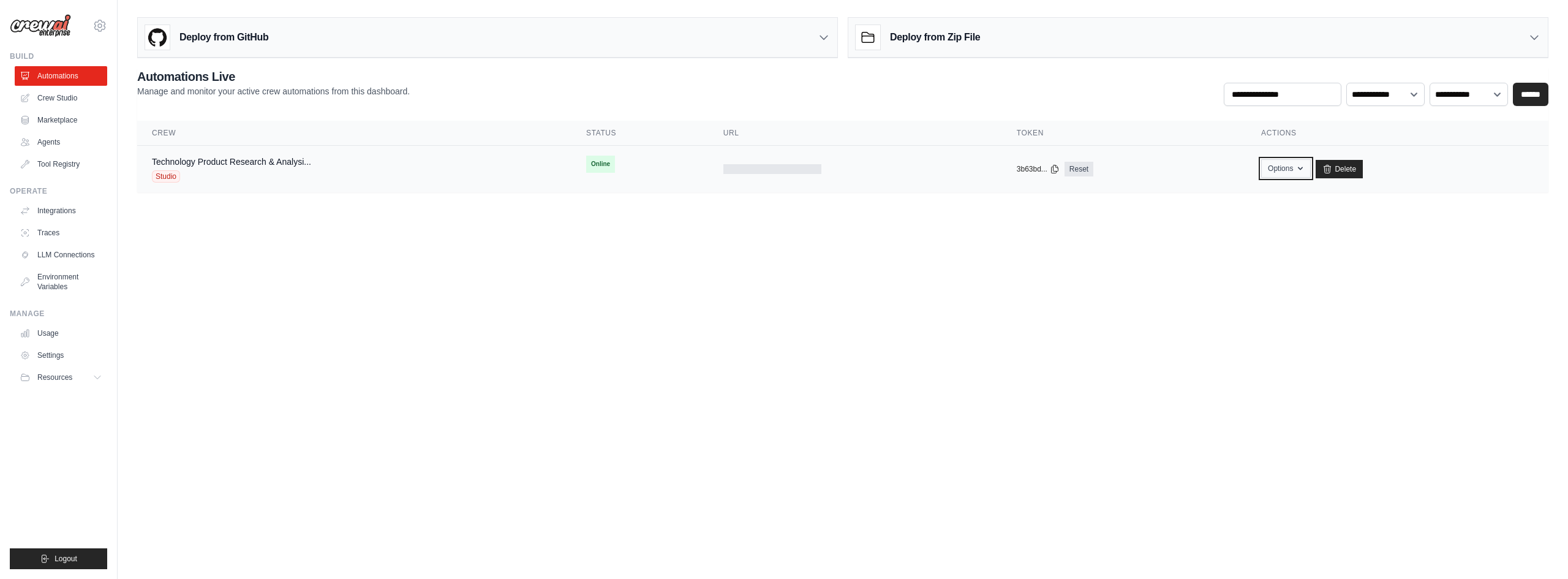
click at [1295, 169] on button "Options" at bounding box center [1286, 169] width 50 height 19
click at [268, 185] on td "Technology Product Research & Analysi... Studio" at bounding box center [354, 170] width 434 height 47
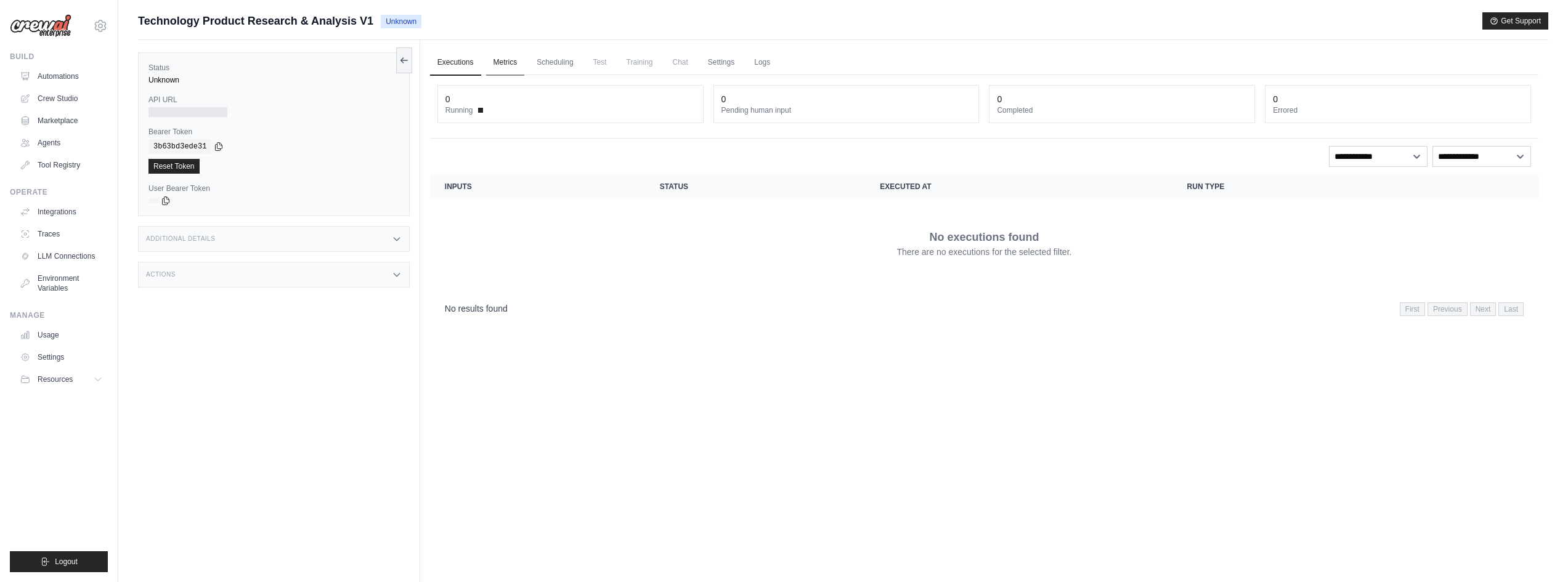
click at [501, 56] on link "Metrics" at bounding box center [506, 63] width 39 height 26
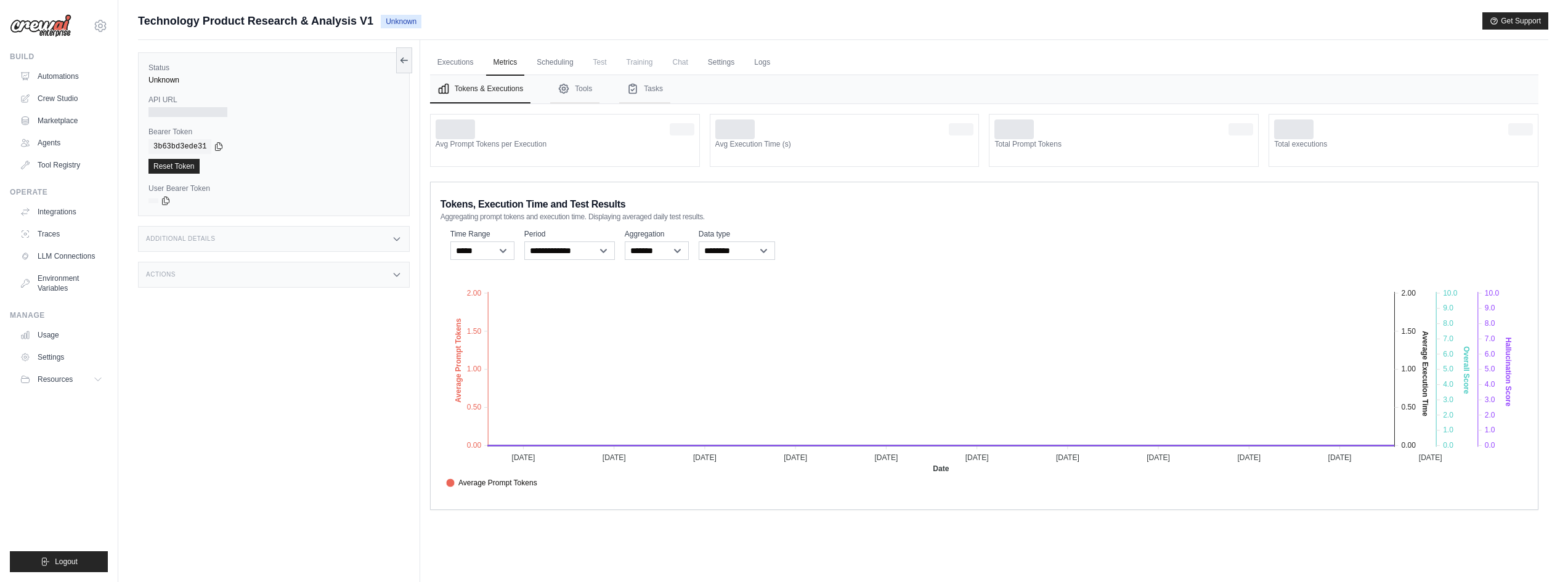
click at [614, 66] on span "Test" at bounding box center [600, 62] width 28 height 25
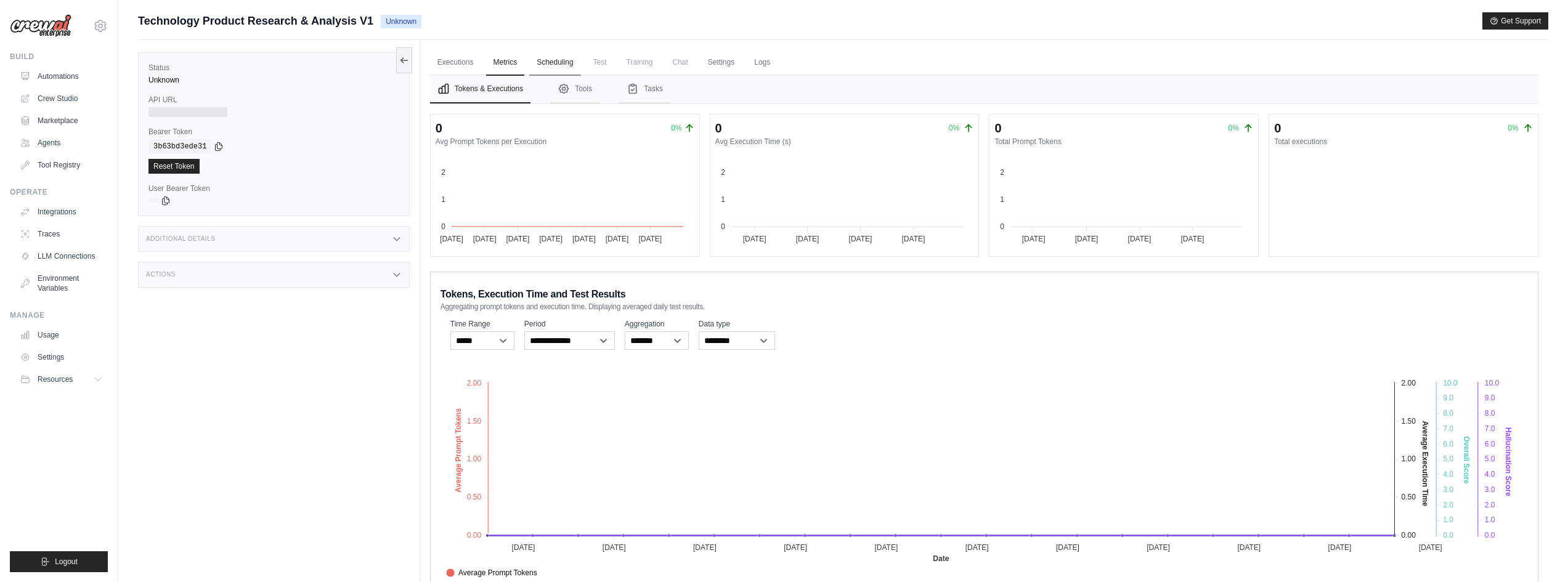
click at [566, 66] on link "Scheduling" at bounding box center [554, 63] width 51 height 26
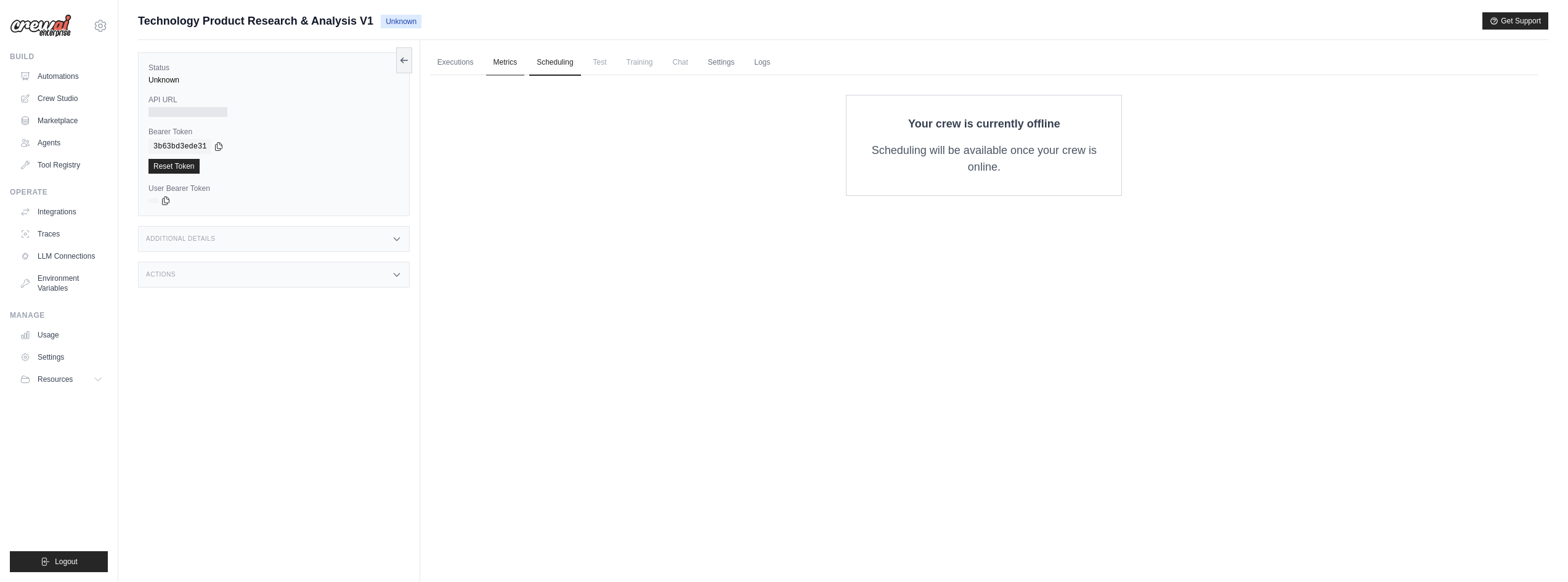
click at [504, 65] on link "Metrics" at bounding box center [506, 63] width 39 height 26
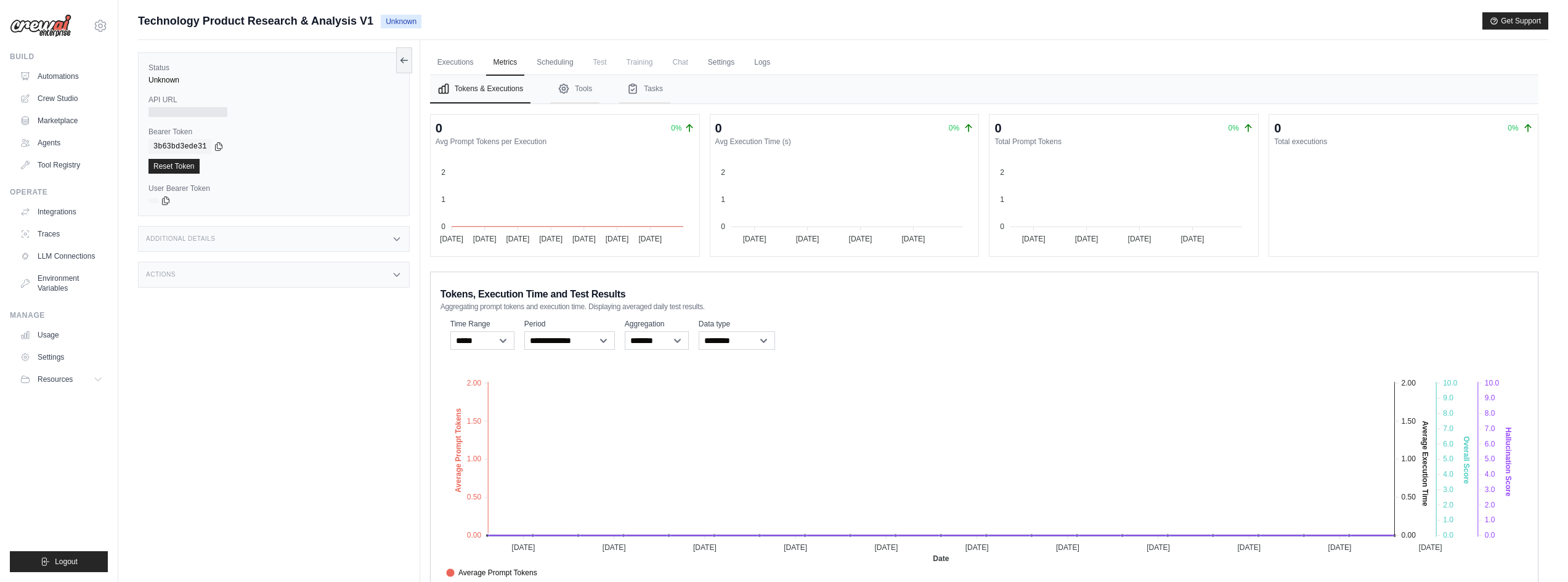
click at [197, 231] on div "Additional Details" at bounding box center [274, 239] width 272 height 26
click at [240, 341] on div "Actions" at bounding box center [274, 347] width 272 height 26
click at [471, 61] on link "Executions" at bounding box center [455, 63] width 51 height 26
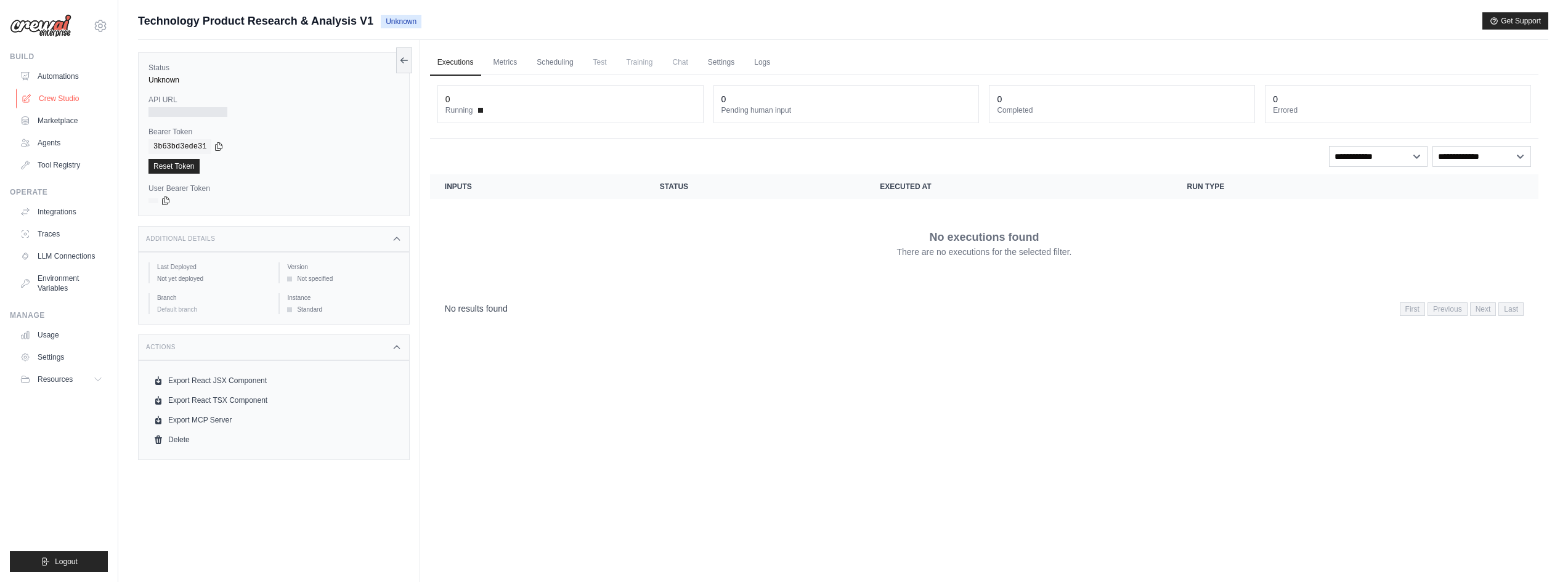
click at [50, 100] on link "Crew Studio" at bounding box center [62, 98] width 93 height 19
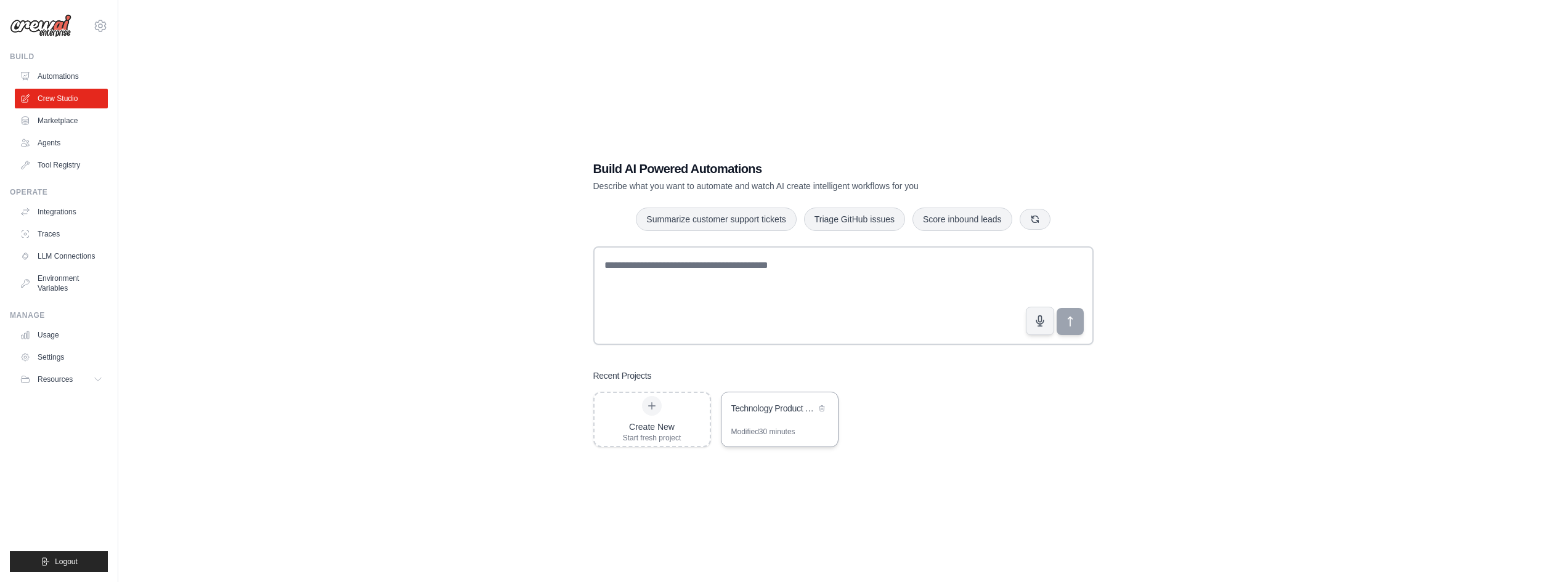
click at [796, 427] on div "Modified 30 minutes" at bounding box center [763, 432] width 64 height 10
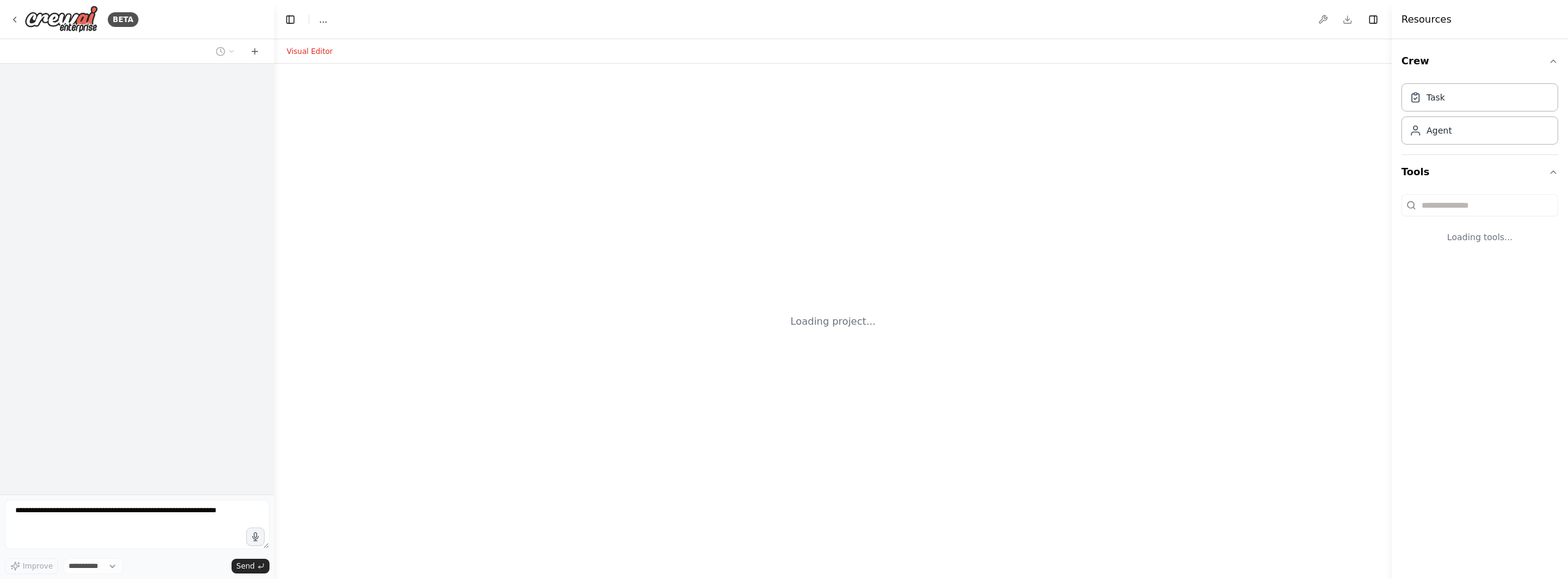
select select "****"
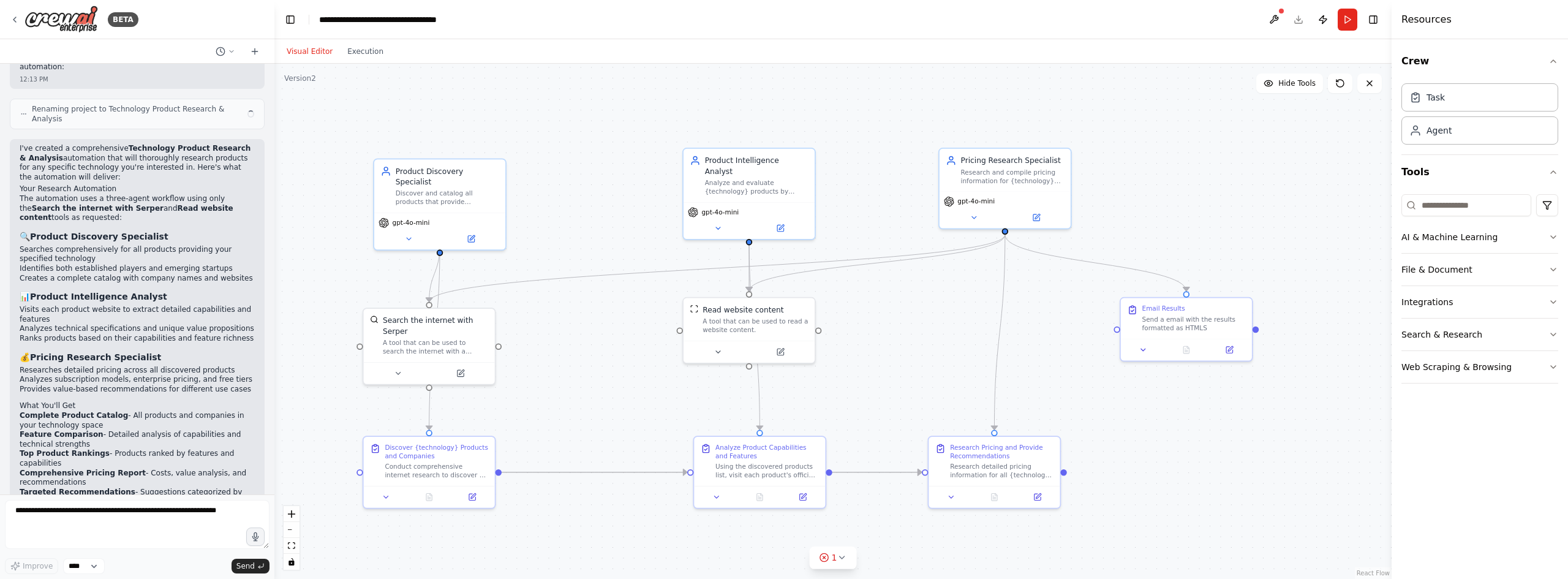
scroll to position [709, 0]
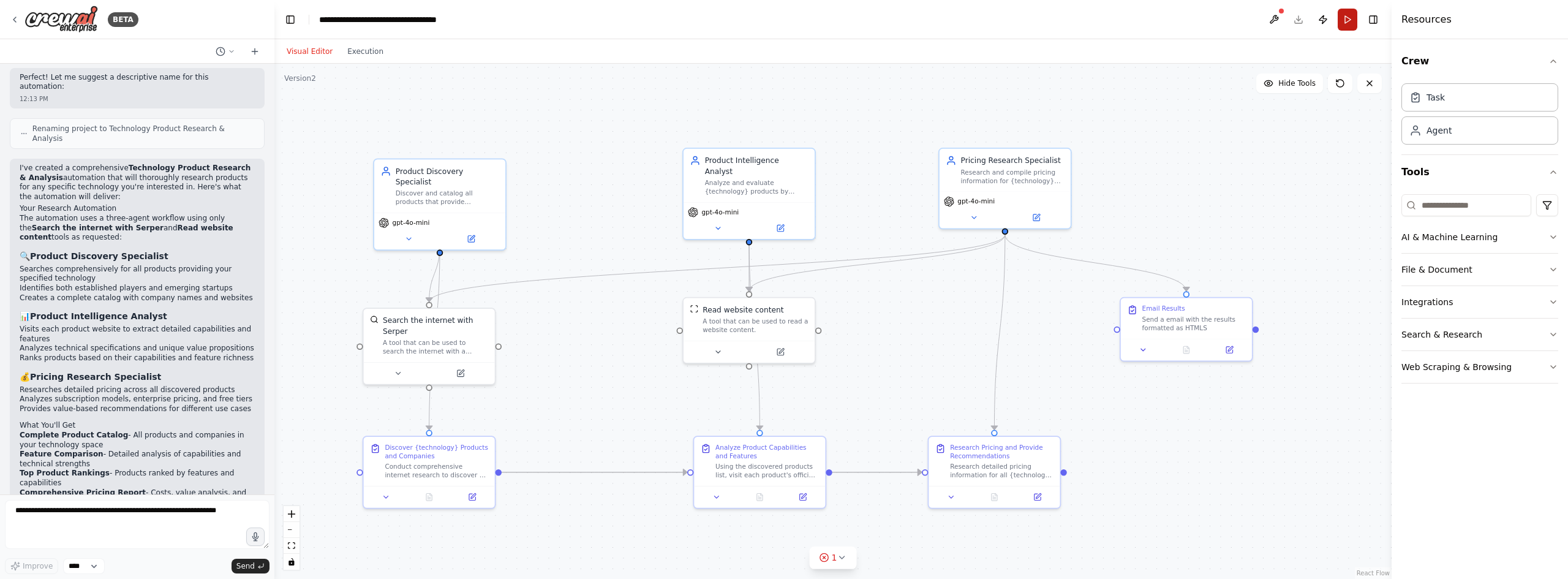
click at [1348, 19] on button "Run" at bounding box center [1347, 19] width 19 height 22
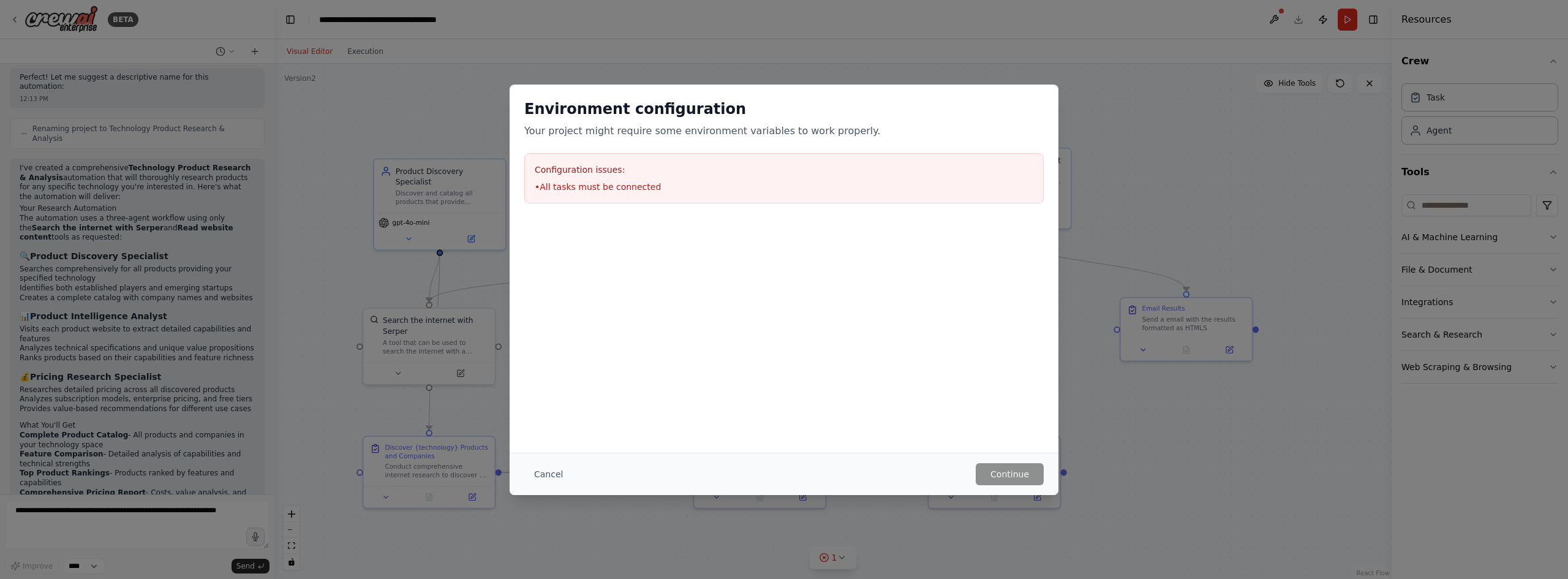
click at [1161, 389] on div "Environment configuration Your project might require some environment variables…" at bounding box center [784, 290] width 1568 height 579
click at [538, 474] on button "Cancel" at bounding box center [548, 473] width 48 height 22
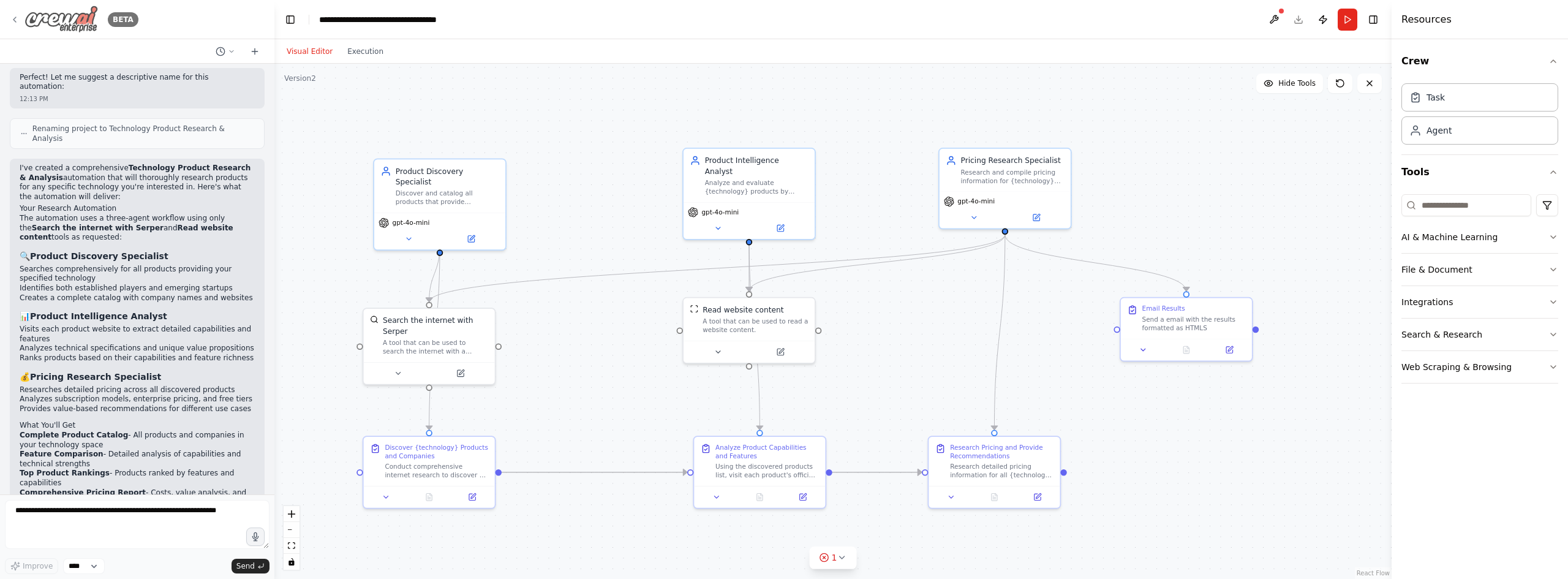
click at [23, 25] on div "BETA" at bounding box center [74, 19] width 129 height 27
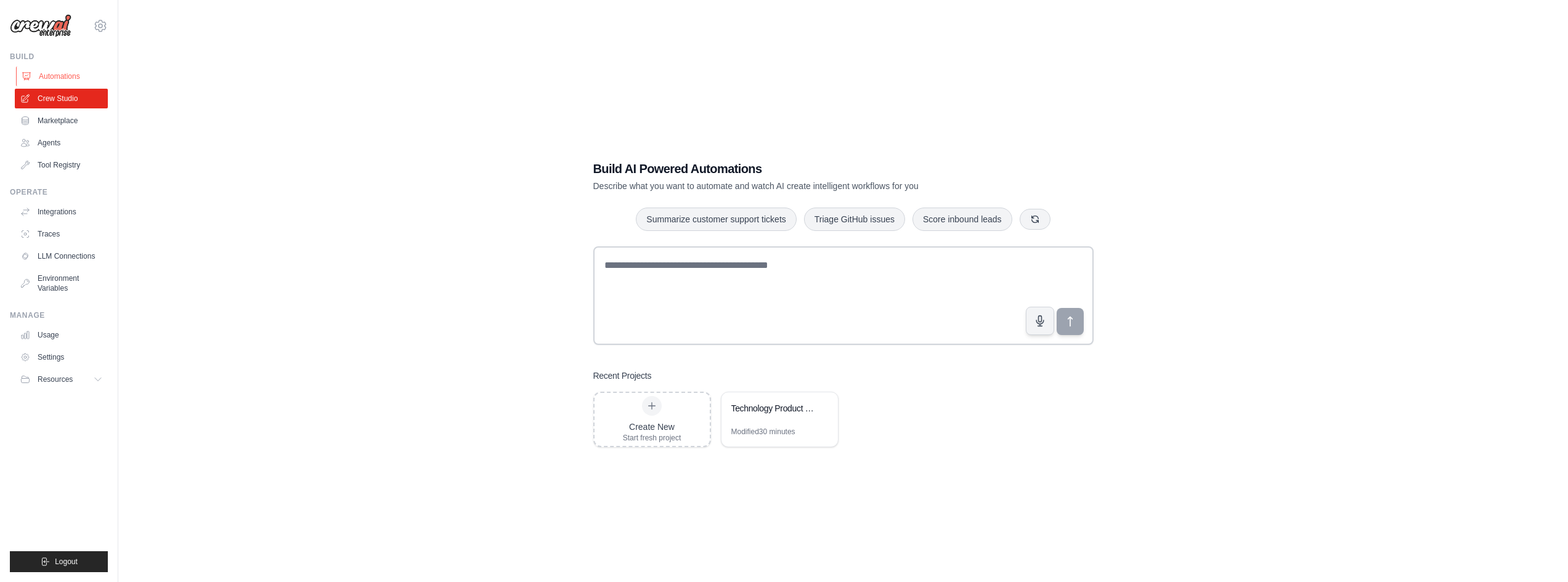
click at [77, 71] on link "Automations" at bounding box center [62, 76] width 93 height 19
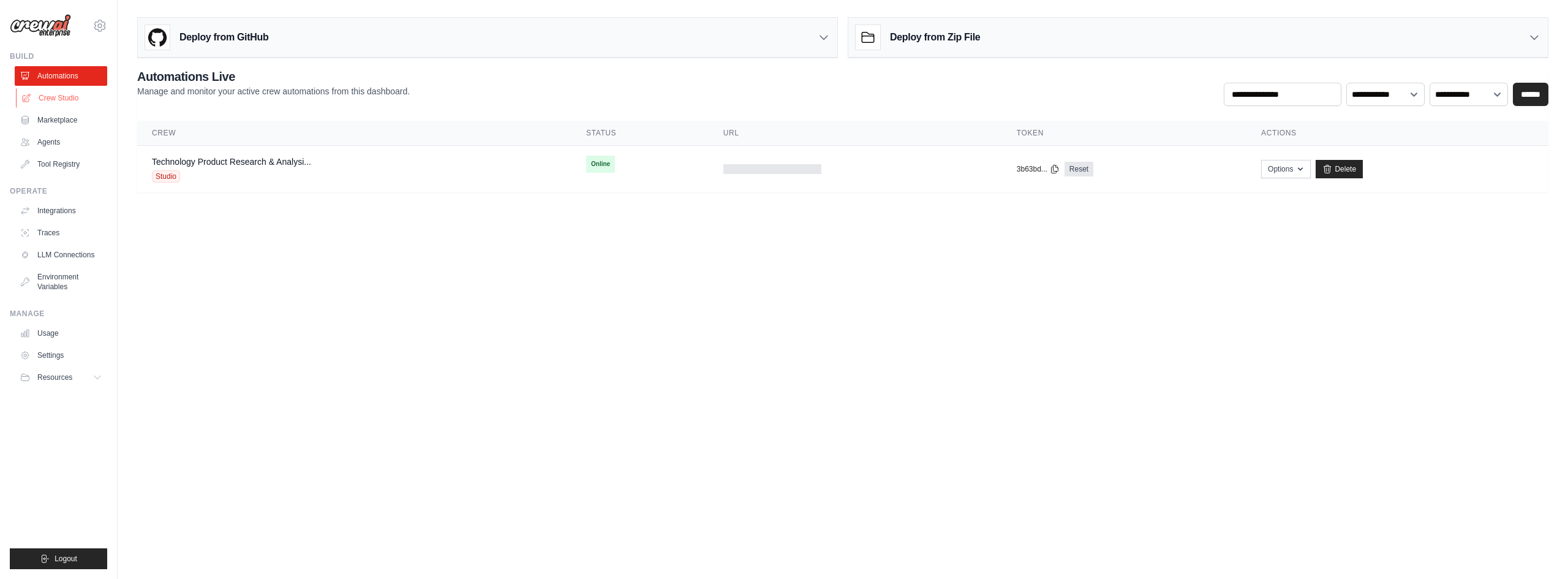
click at [73, 102] on link "Crew Studio" at bounding box center [62, 98] width 93 height 19
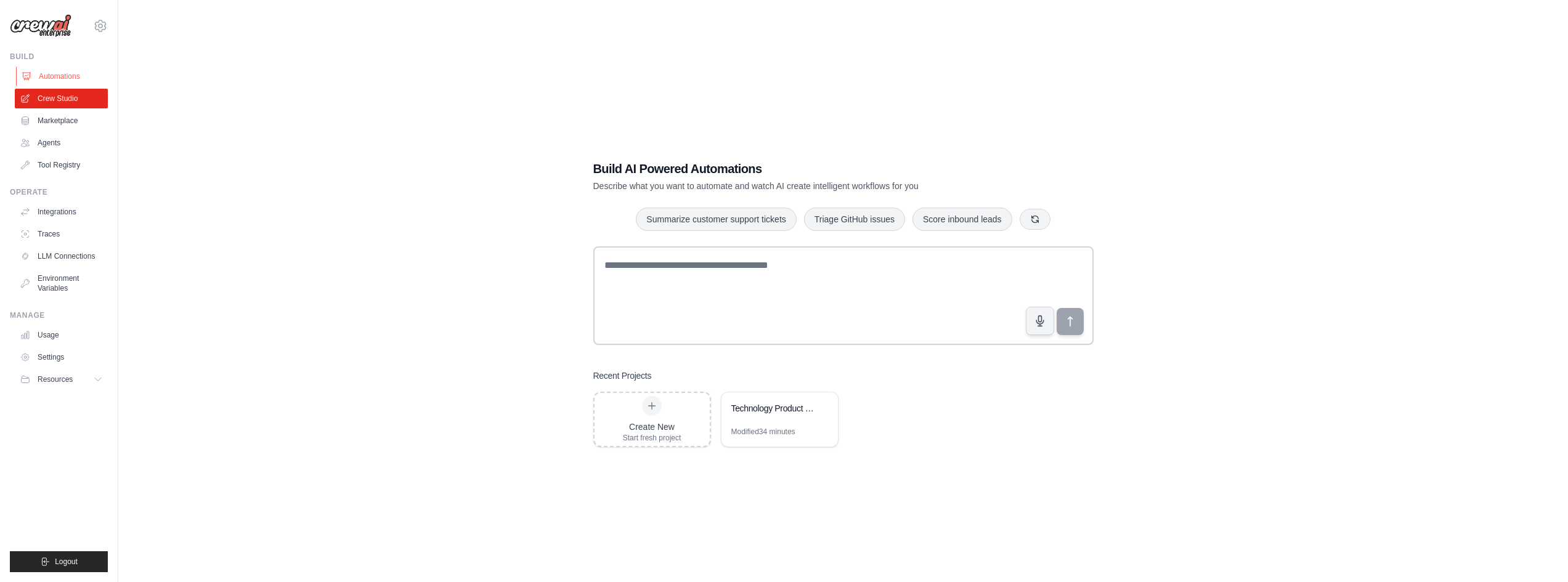
click at [66, 82] on link "Automations" at bounding box center [62, 76] width 93 height 19
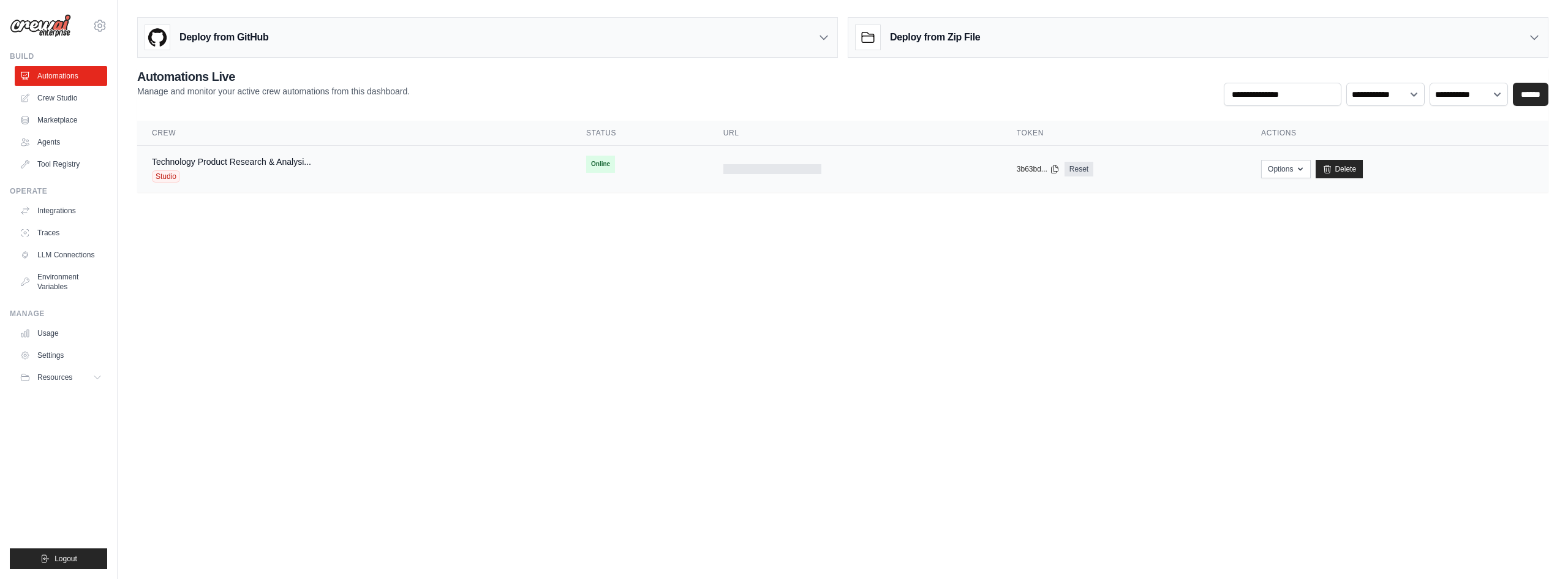
click at [198, 170] on div "Technology Product Research & Analysi... Studio" at bounding box center [231, 170] width 160 height 27
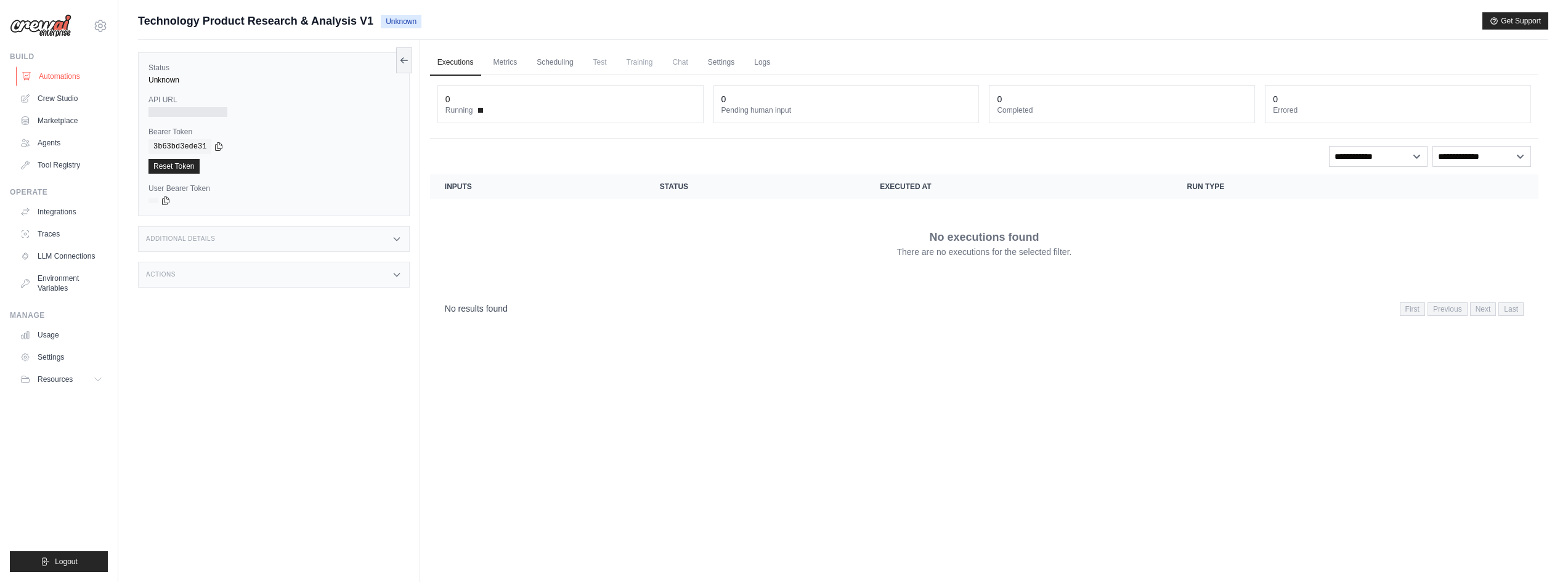
click at [69, 76] on link "Automations" at bounding box center [62, 76] width 93 height 19
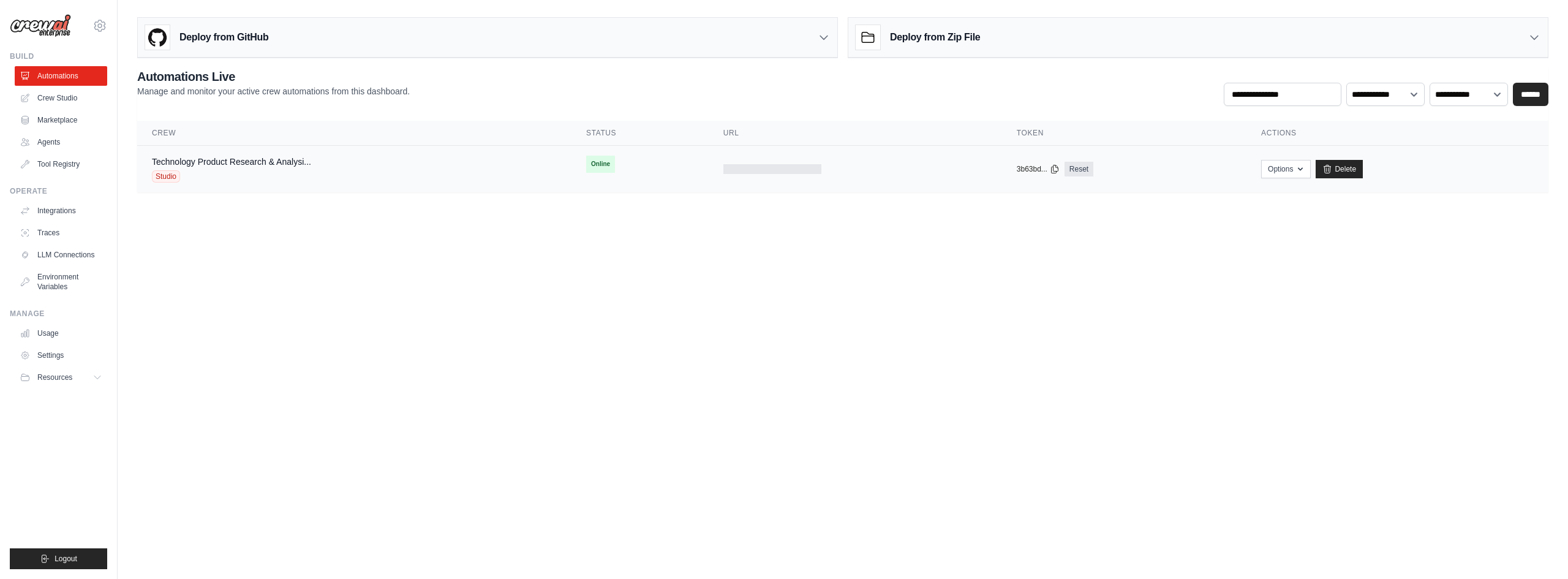
click at [206, 168] on div "Technology Product Research & Analysi... Studio" at bounding box center [231, 170] width 160 height 27
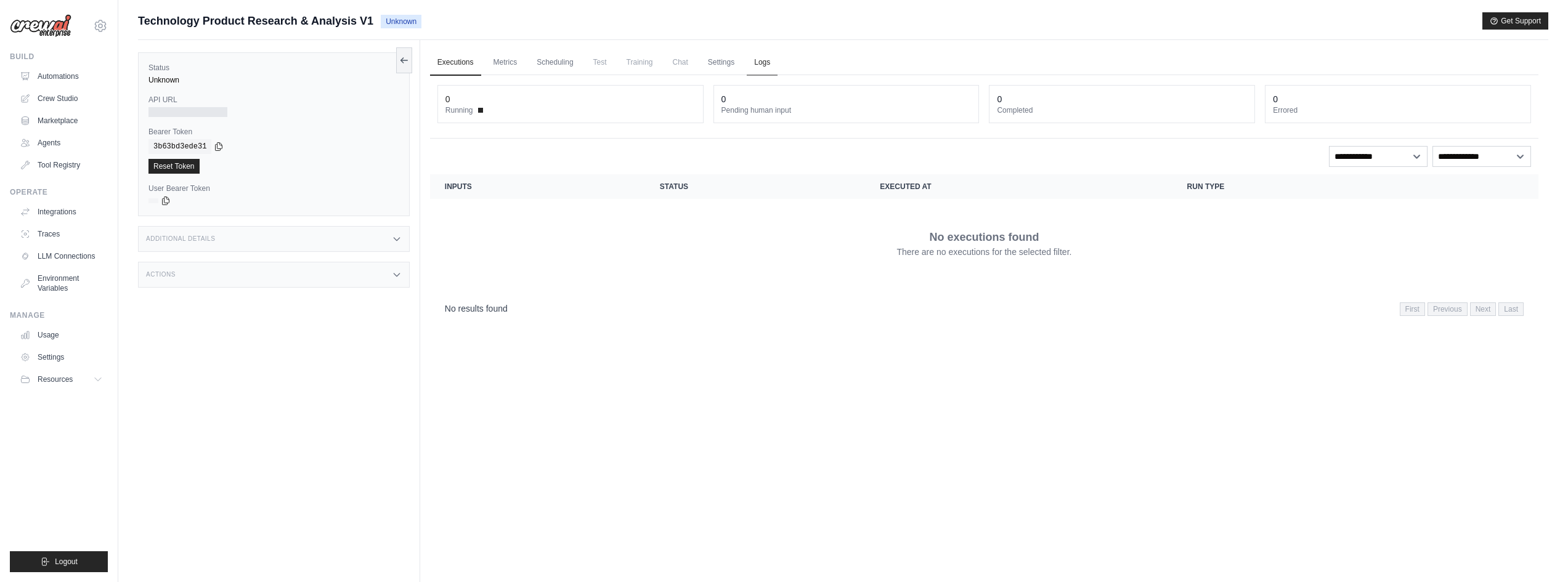
click at [777, 59] on link "Logs" at bounding box center [762, 63] width 31 height 26
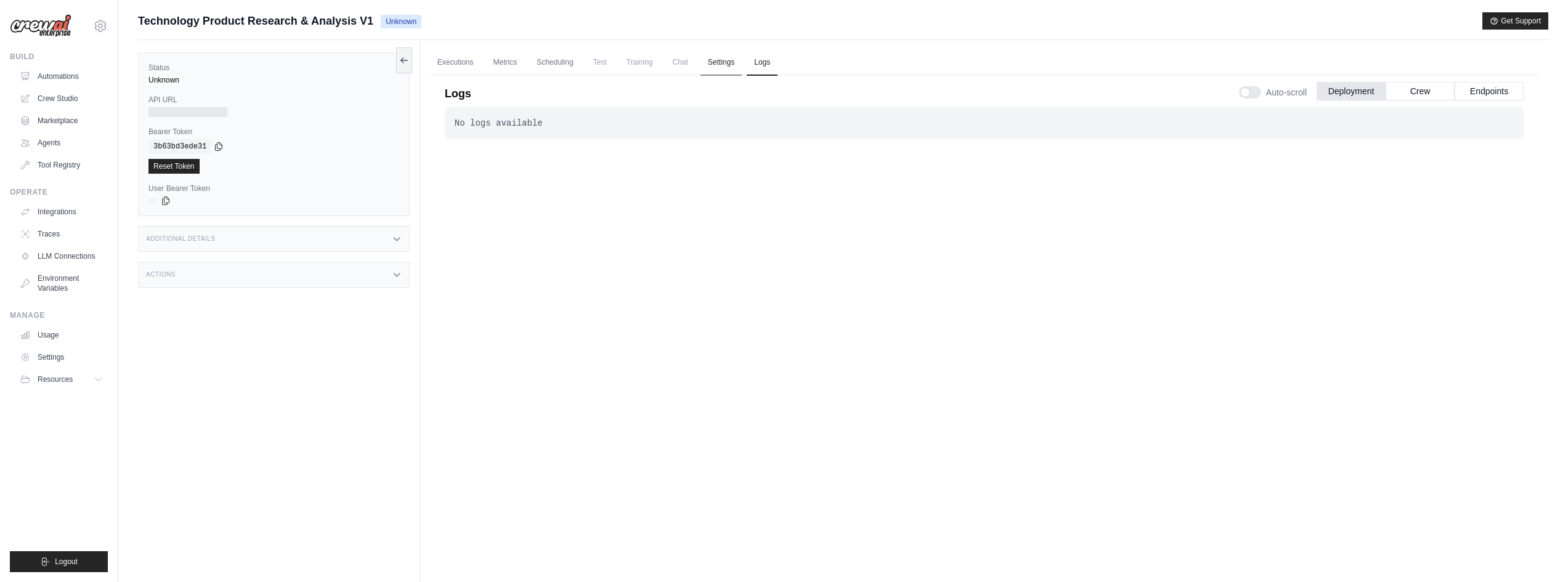
click at [732, 64] on link "Settings" at bounding box center [720, 63] width 41 height 26
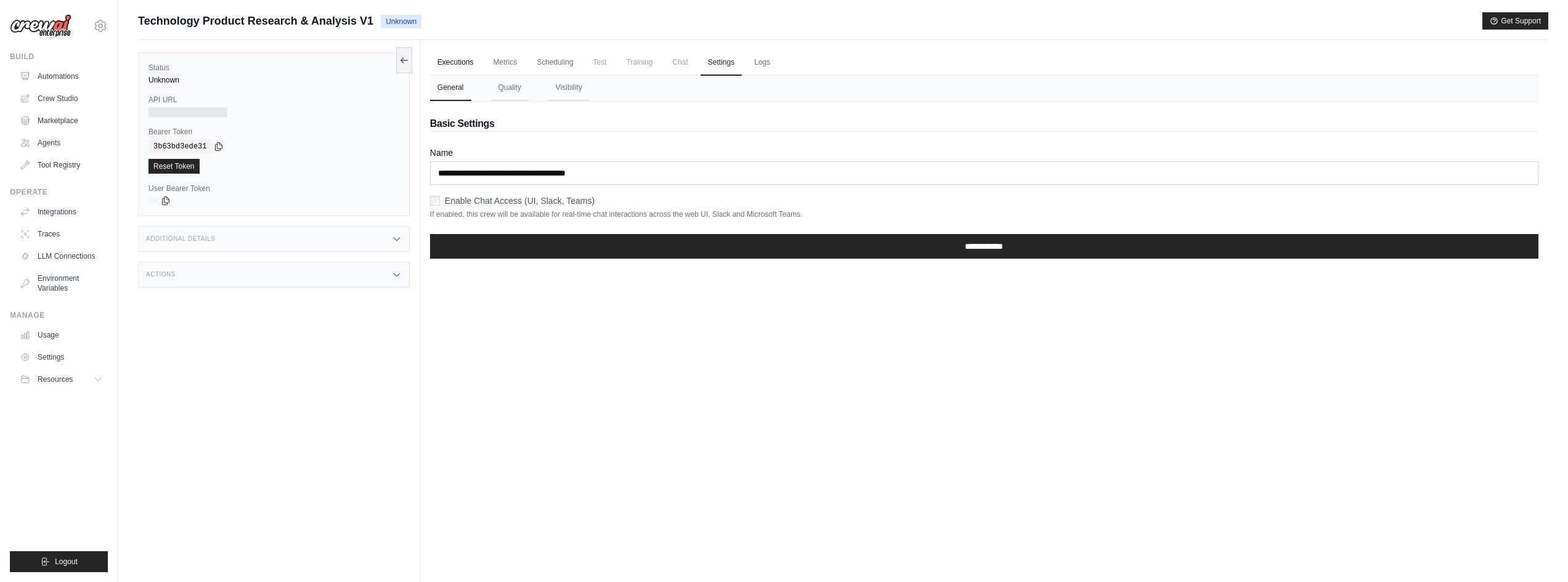
click at [458, 65] on link "Executions" at bounding box center [455, 63] width 51 height 26
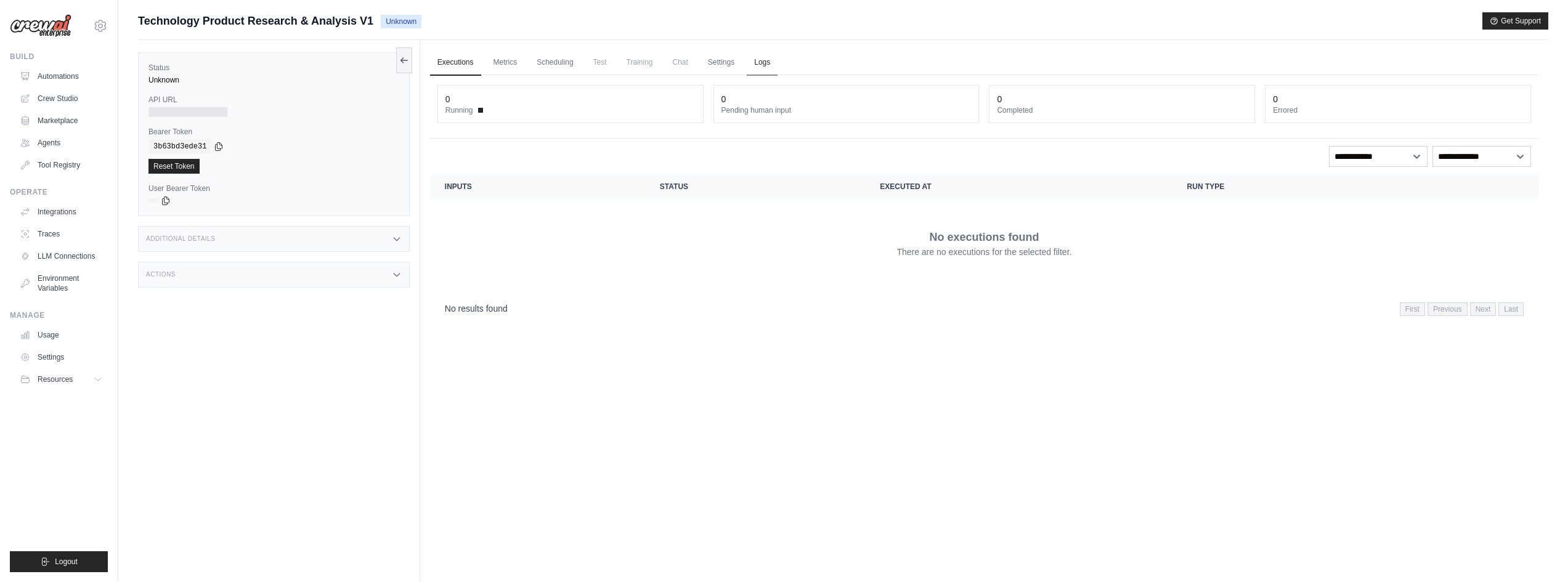
click at [775, 66] on link "Logs" at bounding box center [762, 63] width 31 height 26
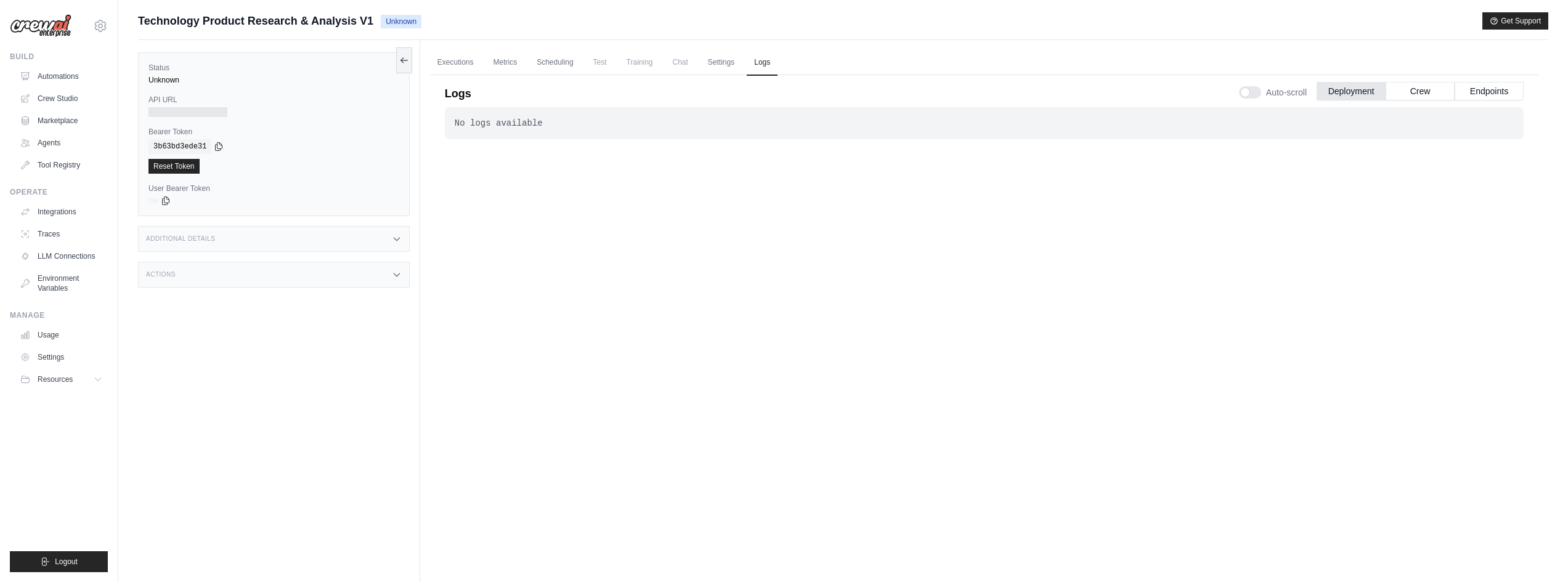
click at [515, 73] on div "Logs Auto-scroll Deployment Crew Endpoints" at bounding box center [983, 90] width 1079 height 35
click at [515, 64] on link "Metrics" at bounding box center [506, 63] width 39 height 26
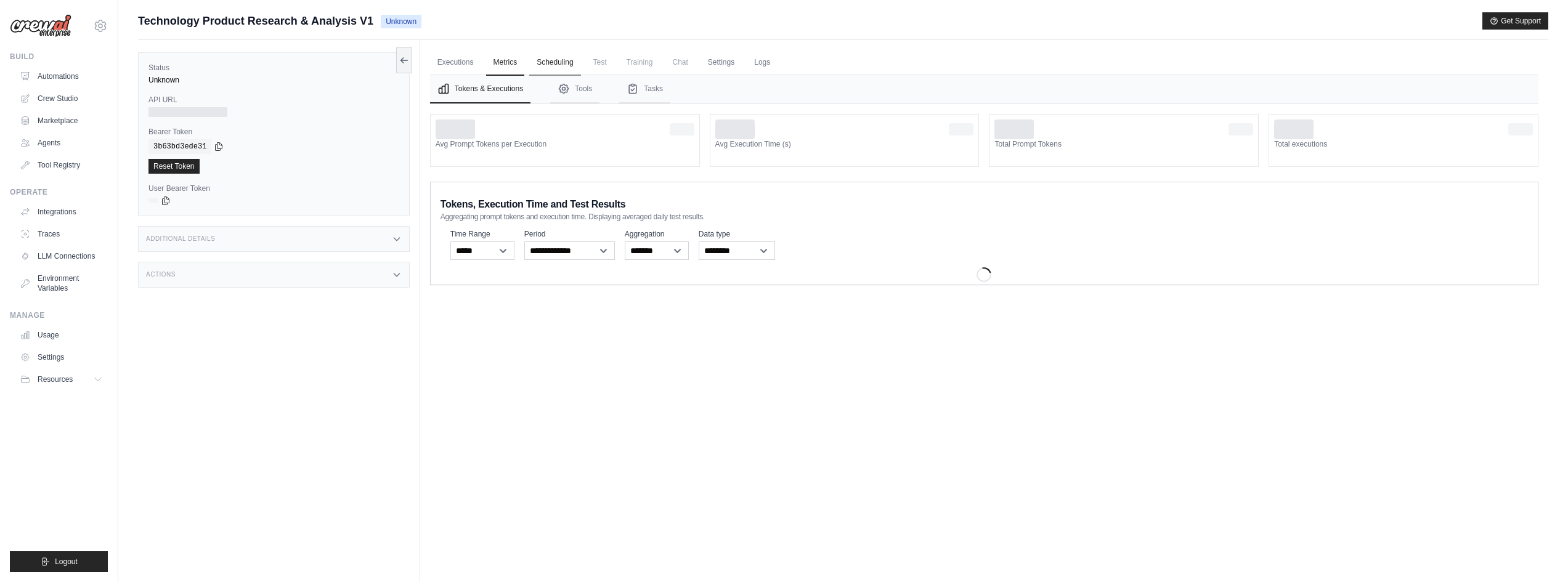
click at [553, 64] on link "Scheduling" at bounding box center [554, 63] width 51 height 26
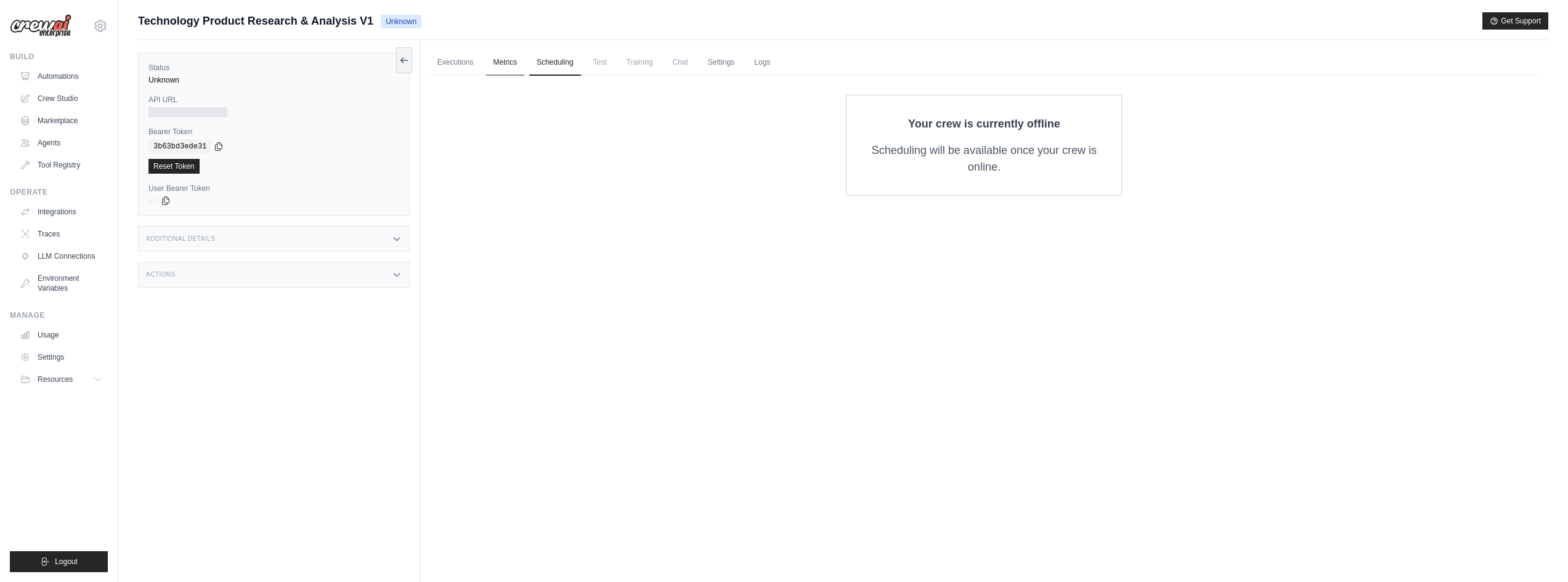
click at [517, 60] on link "Metrics" at bounding box center [506, 63] width 39 height 26
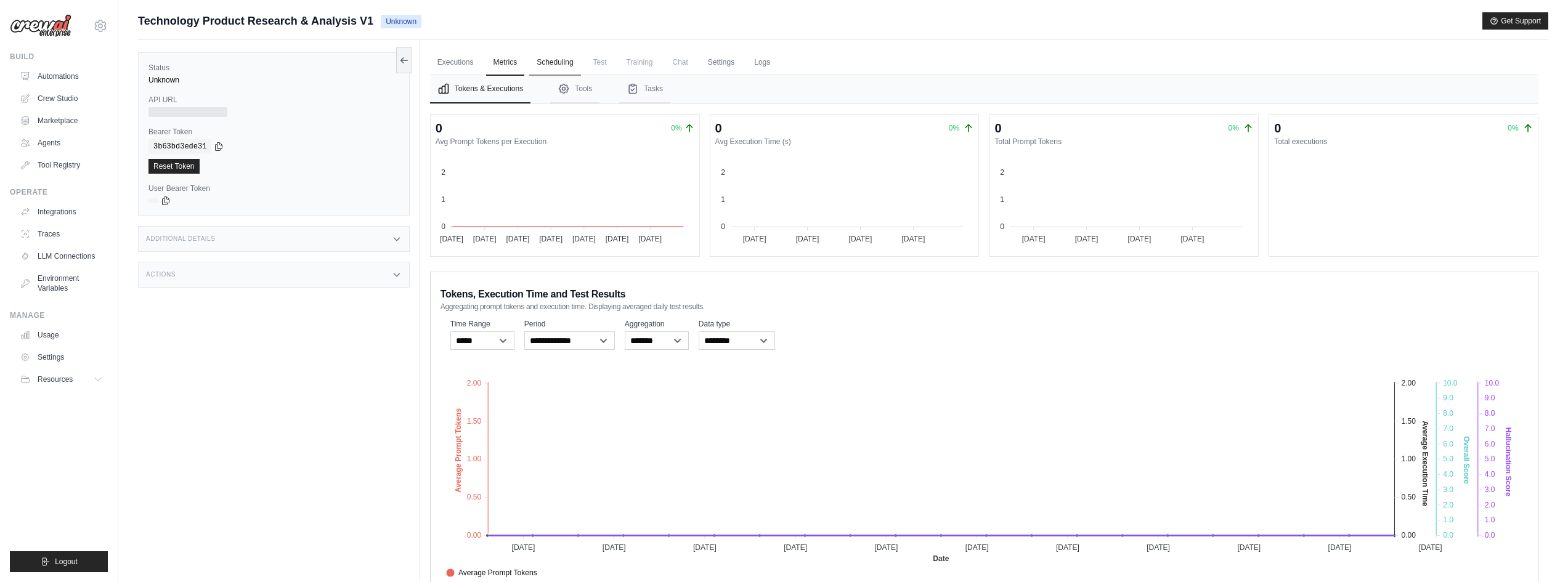
click at [559, 59] on link "Scheduling" at bounding box center [554, 63] width 51 height 26
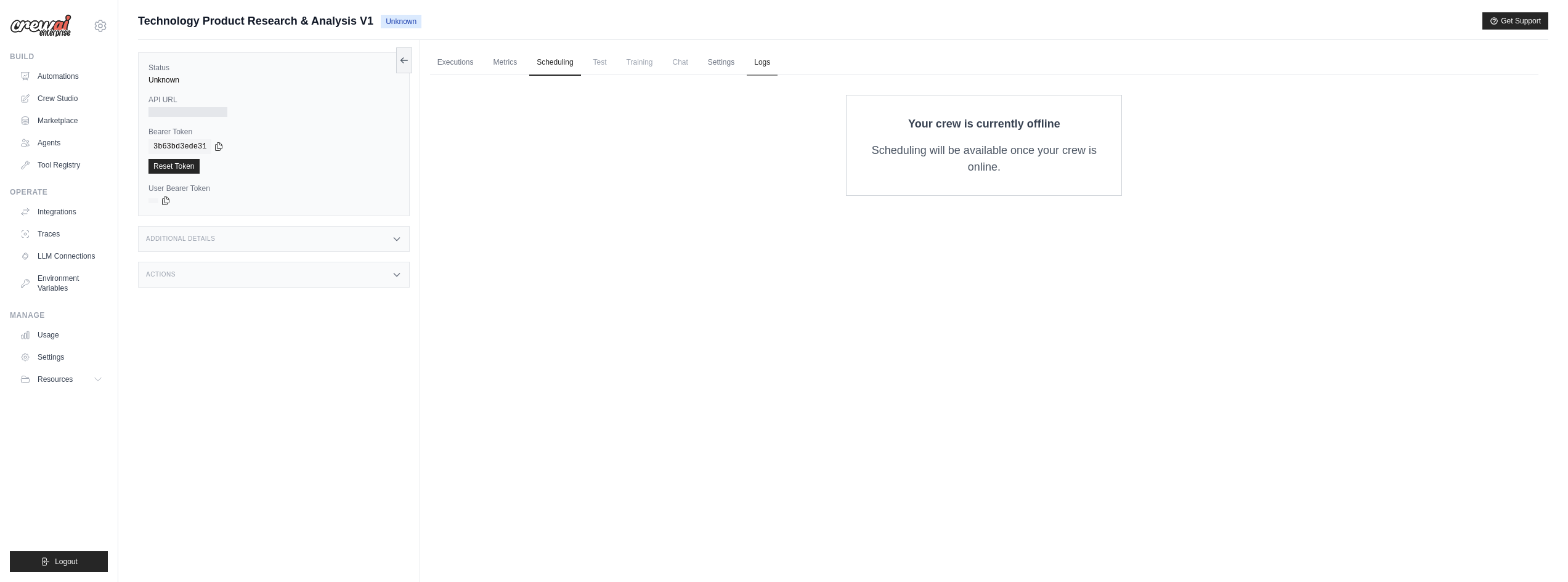
click at [772, 67] on link "Logs" at bounding box center [762, 63] width 31 height 26
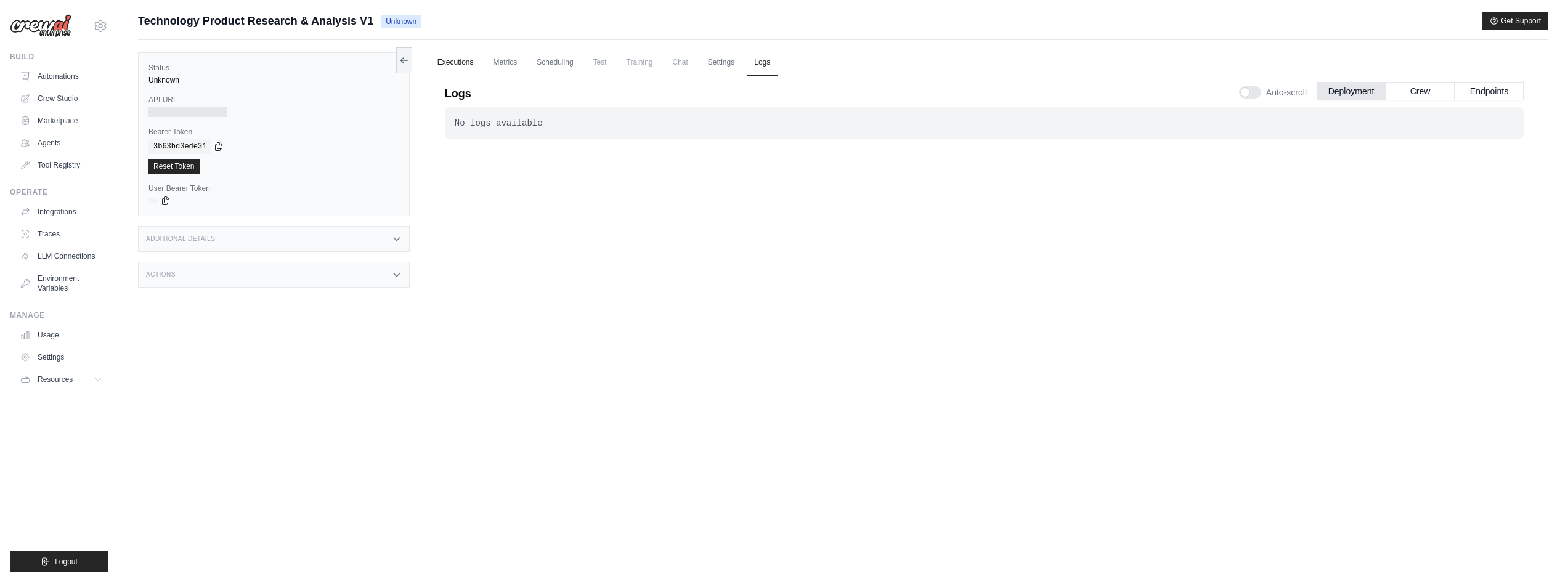
click at [457, 61] on link "Executions" at bounding box center [455, 63] width 51 height 26
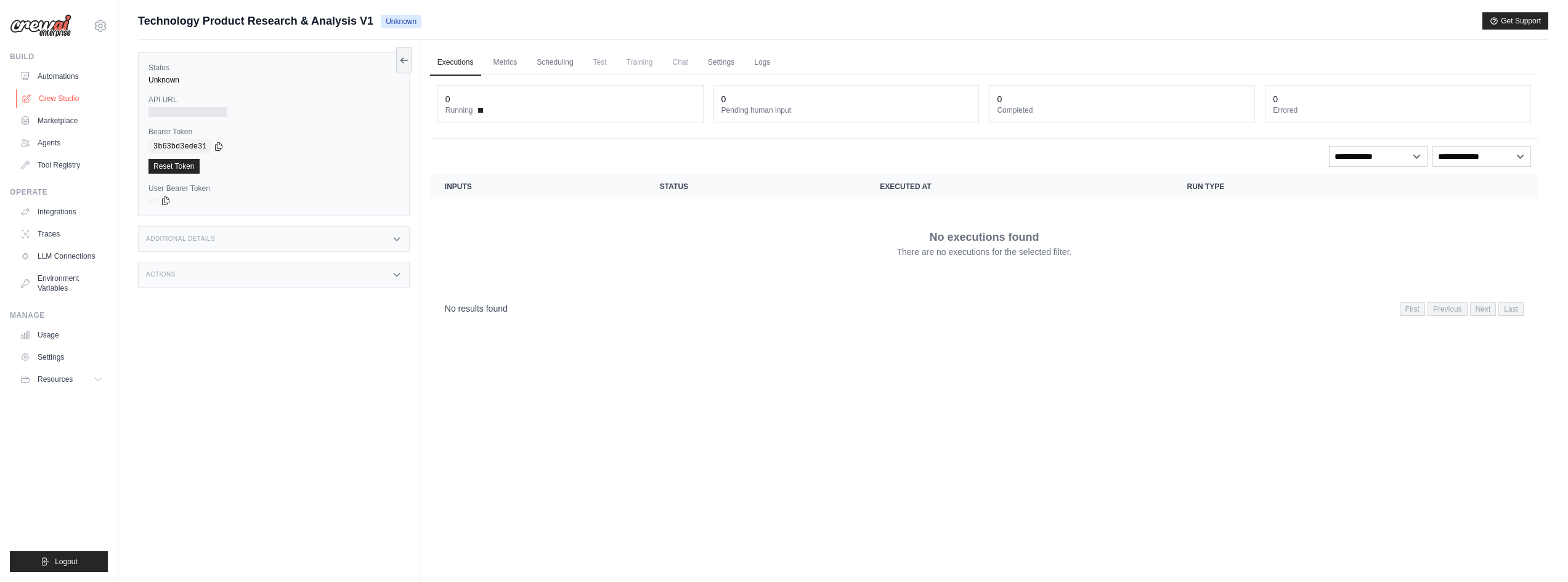
click at [63, 98] on link "Crew Studio" at bounding box center [62, 98] width 93 height 19
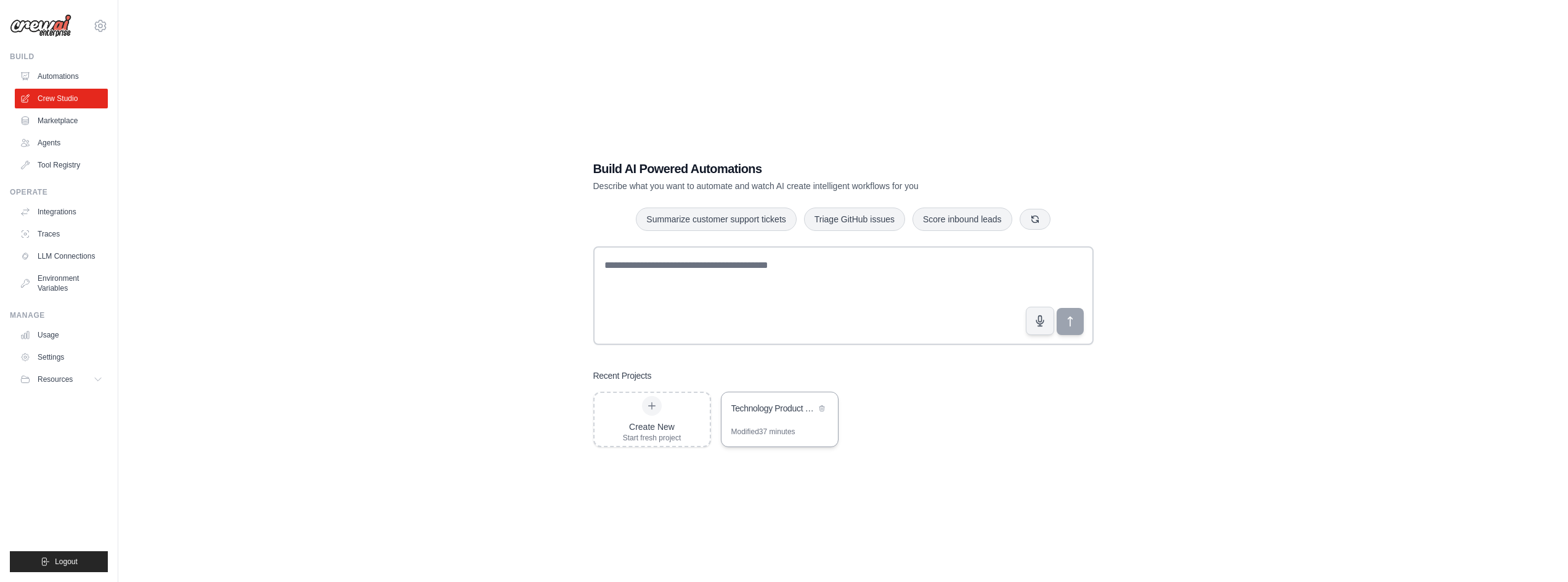
click at [755, 433] on div "Modified 37 minutes" at bounding box center [763, 432] width 64 height 10
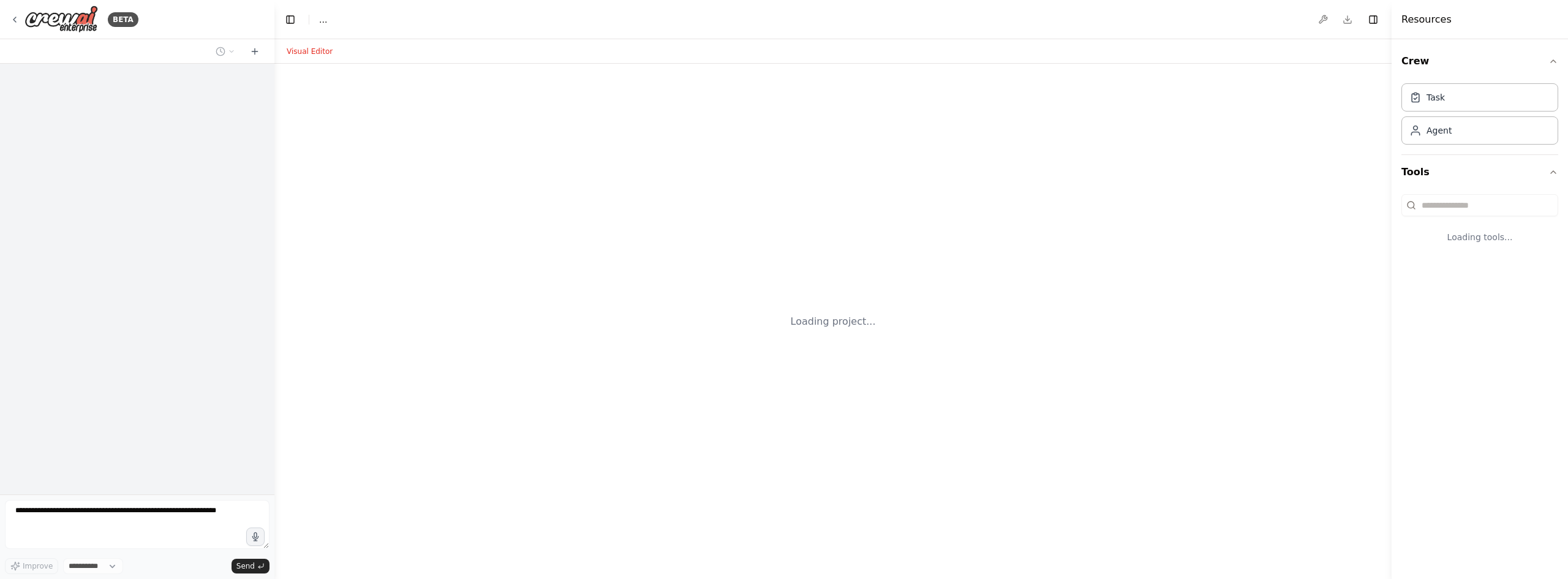
select select "****"
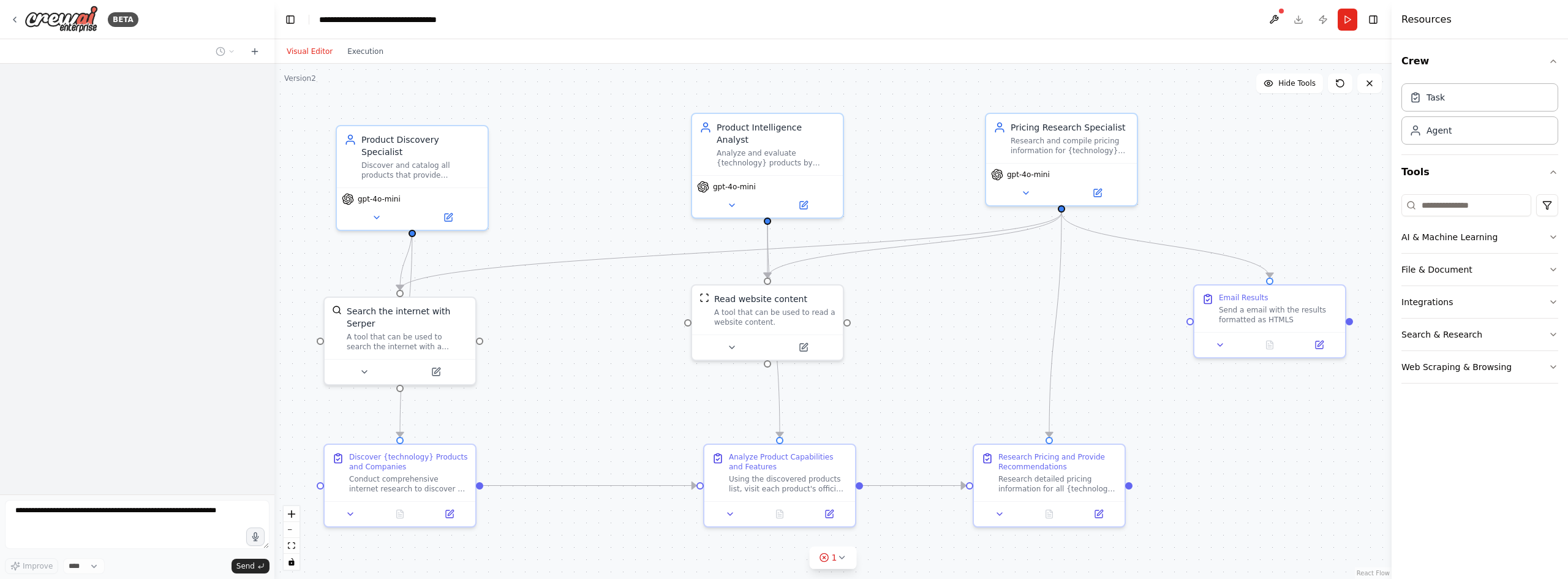
scroll to position [260, 0]
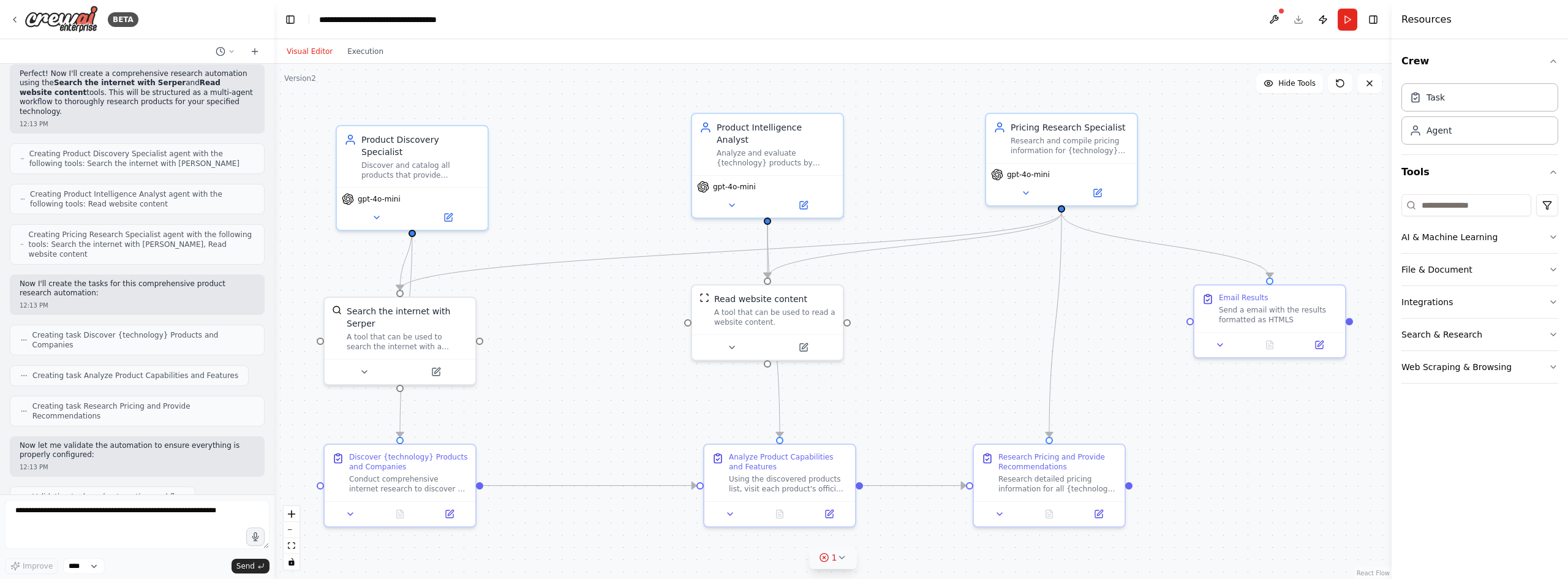
click at [844, 555] on icon at bounding box center [841, 557] width 10 height 10
click at [872, 526] on button at bounding box center [882, 526] width 21 height 14
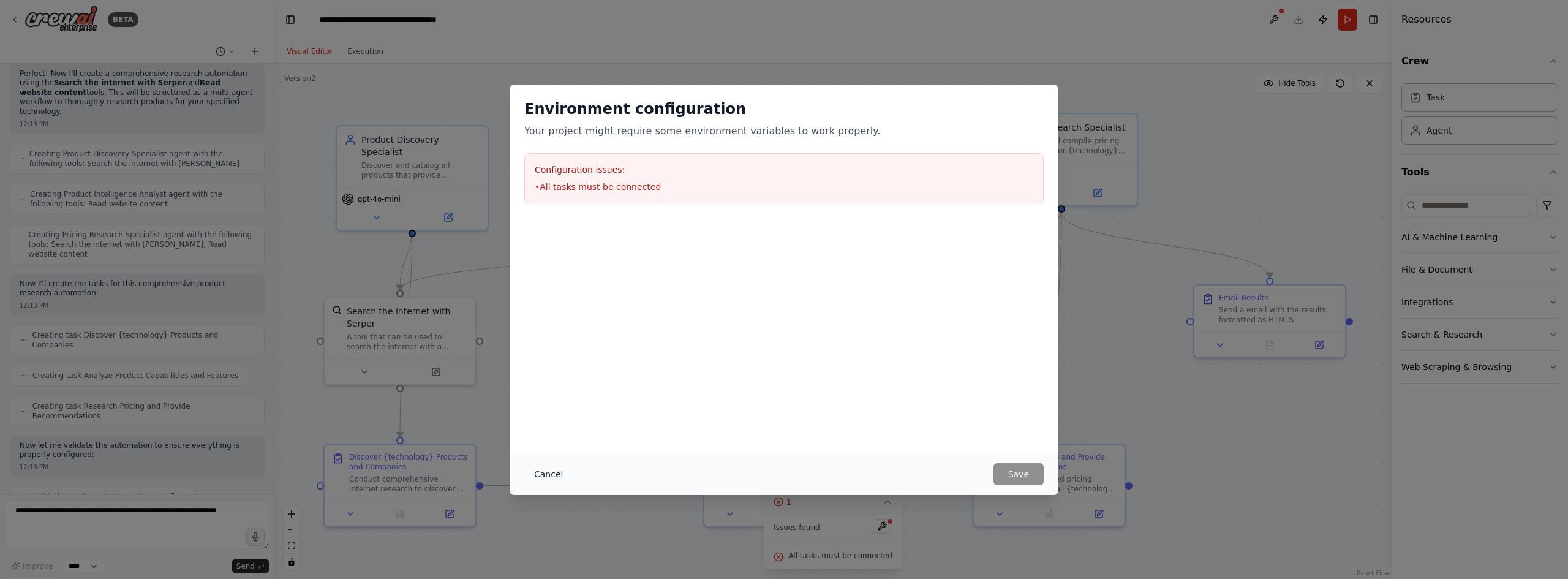
click at [548, 465] on button "Cancel" at bounding box center [548, 473] width 48 height 22
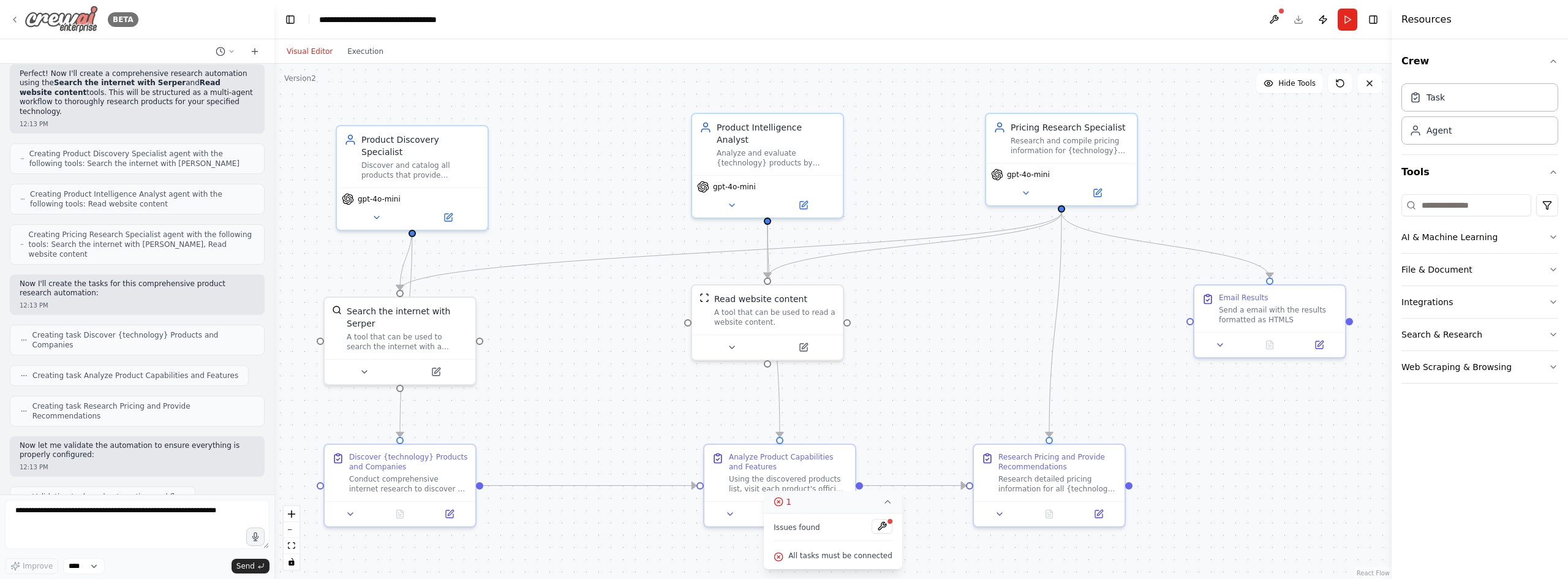
click at [20, 14] on div "BETA" at bounding box center [74, 19] width 129 height 27
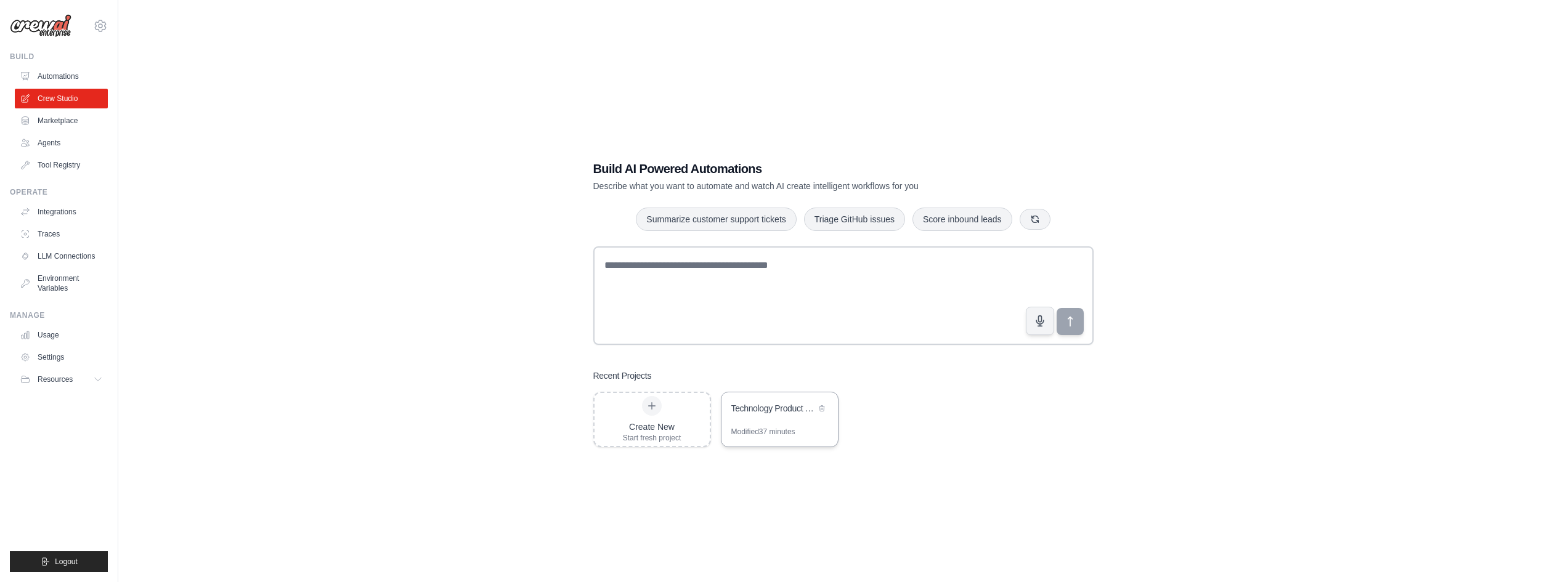
click at [751, 422] on div "Technology Product Research & Analysis" at bounding box center [779, 409] width 116 height 35
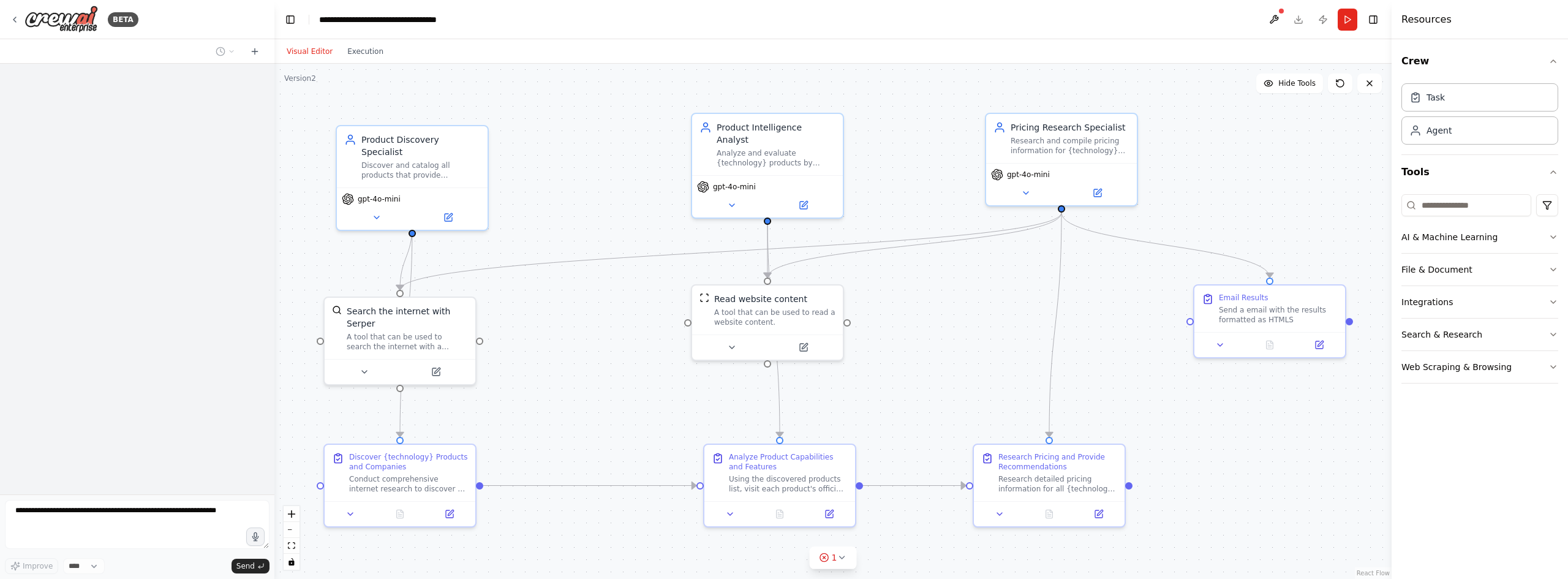
scroll to position [260, 0]
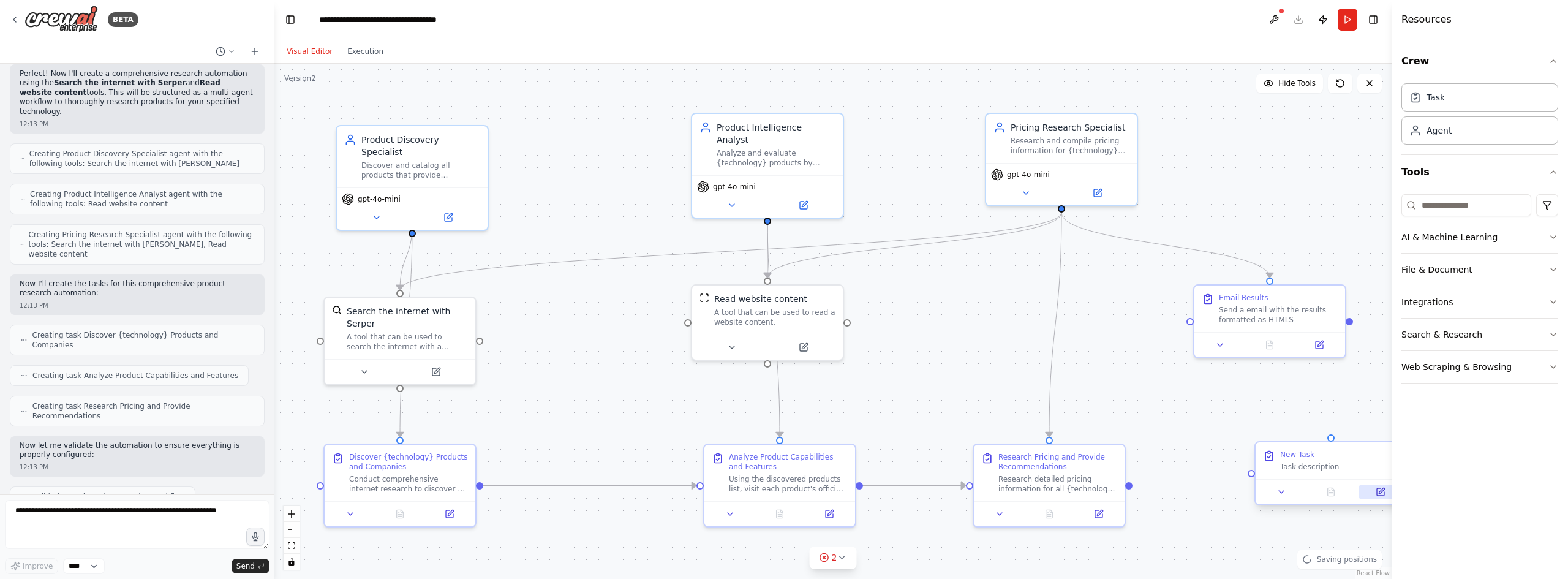
click at [1383, 494] on icon at bounding box center [1380, 491] width 7 height 7
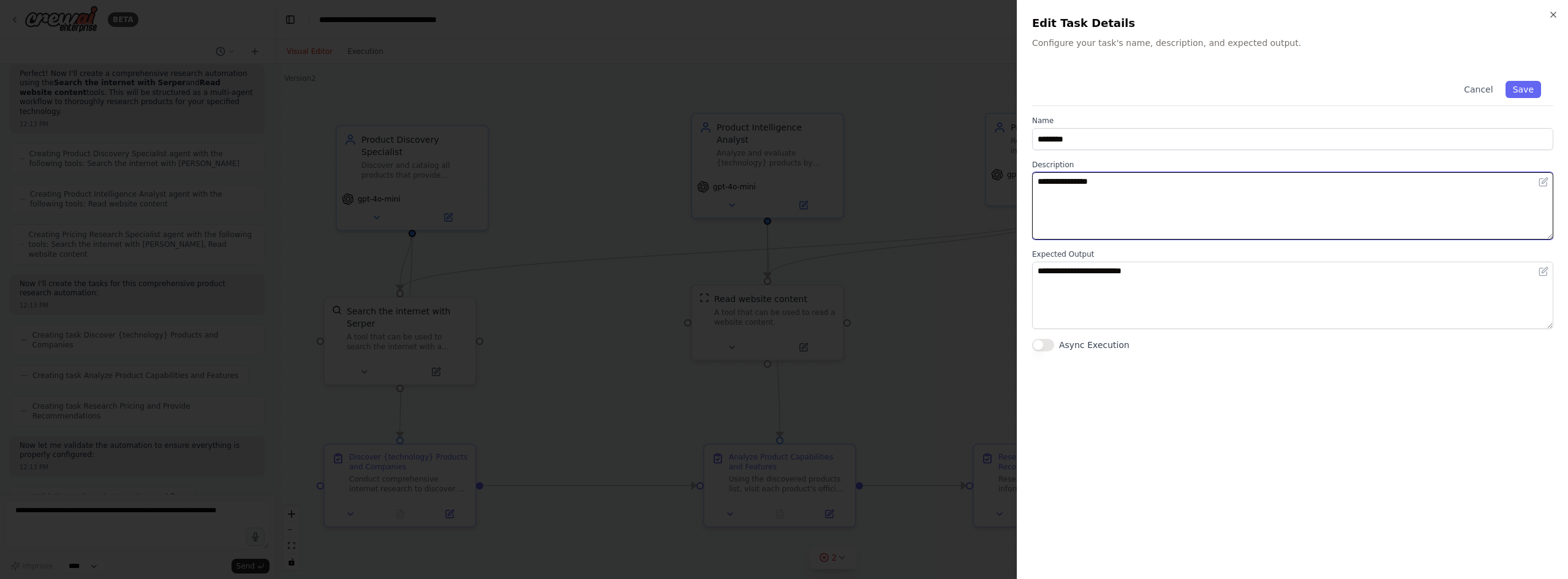
click at [1172, 210] on textarea "**********" at bounding box center [1292, 206] width 521 height 68
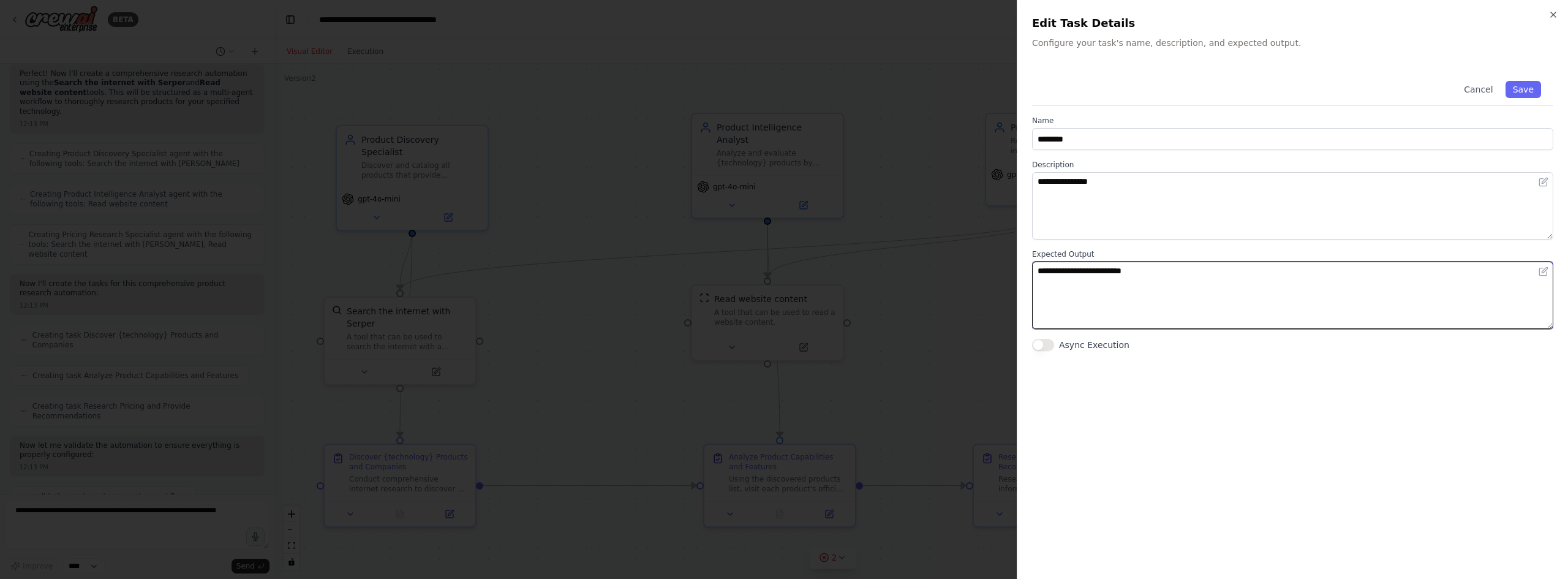
click at [1227, 317] on textarea "**********" at bounding box center [1292, 295] width 521 height 68
click at [1043, 345] on button "Async Execution" at bounding box center [1043, 344] width 22 height 12
click at [1476, 93] on button "Cancel" at bounding box center [1478, 90] width 44 height 17
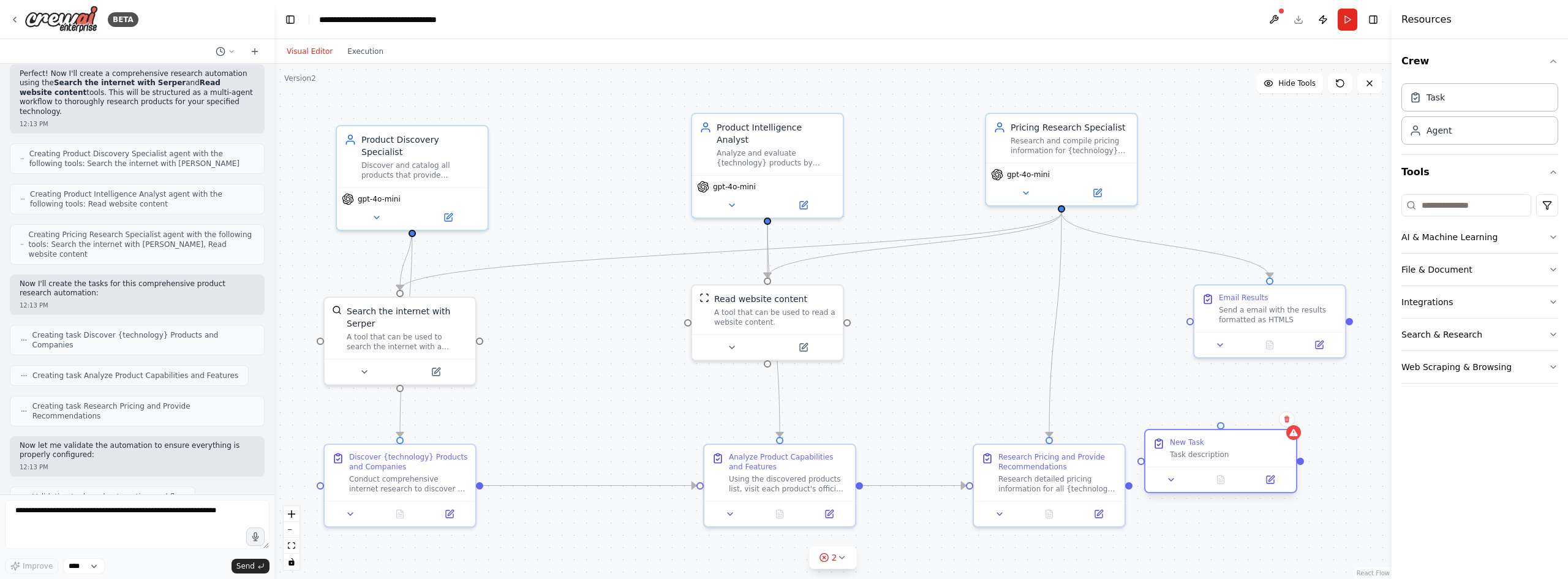
drag, startPoint x: 1362, startPoint y: 471, endPoint x: 1265, endPoint y: 451, distance: 99.0
click at [1265, 451] on div "New Task Task description" at bounding box center [1221, 448] width 151 height 37
click at [1227, 444] on div "Task description" at bounding box center [1241, 443] width 119 height 10
click at [1299, 409] on icon at bounding box center [1299, 407] width 5 height 6
click at [1265, 404] on button "Confirm" at bounding box center [1265, 407] width 44 height 14
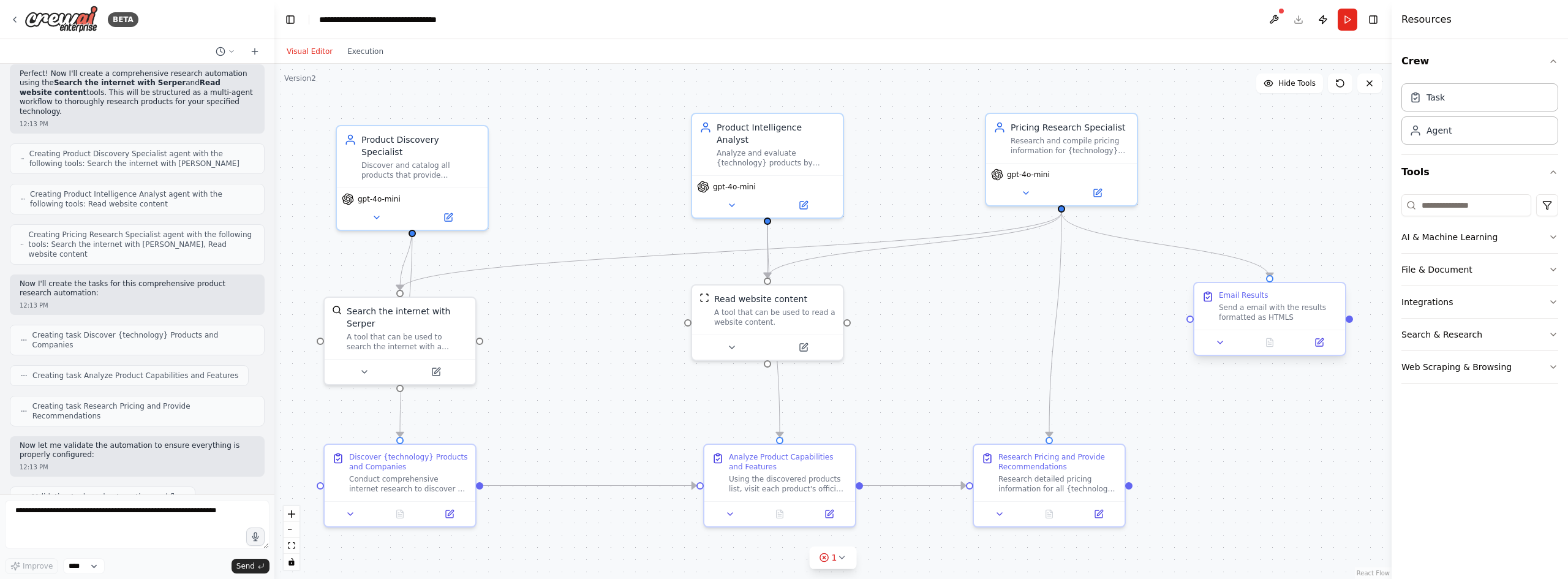
click at [1307, 313] on div "Send a email with the results formatted as HTMLS" at bounding box center [1278, 312] width 119 height 19
click at [1536, 241] on button "AI & Machine Learning" at bounding box center [1480, 237] width 157 height 32
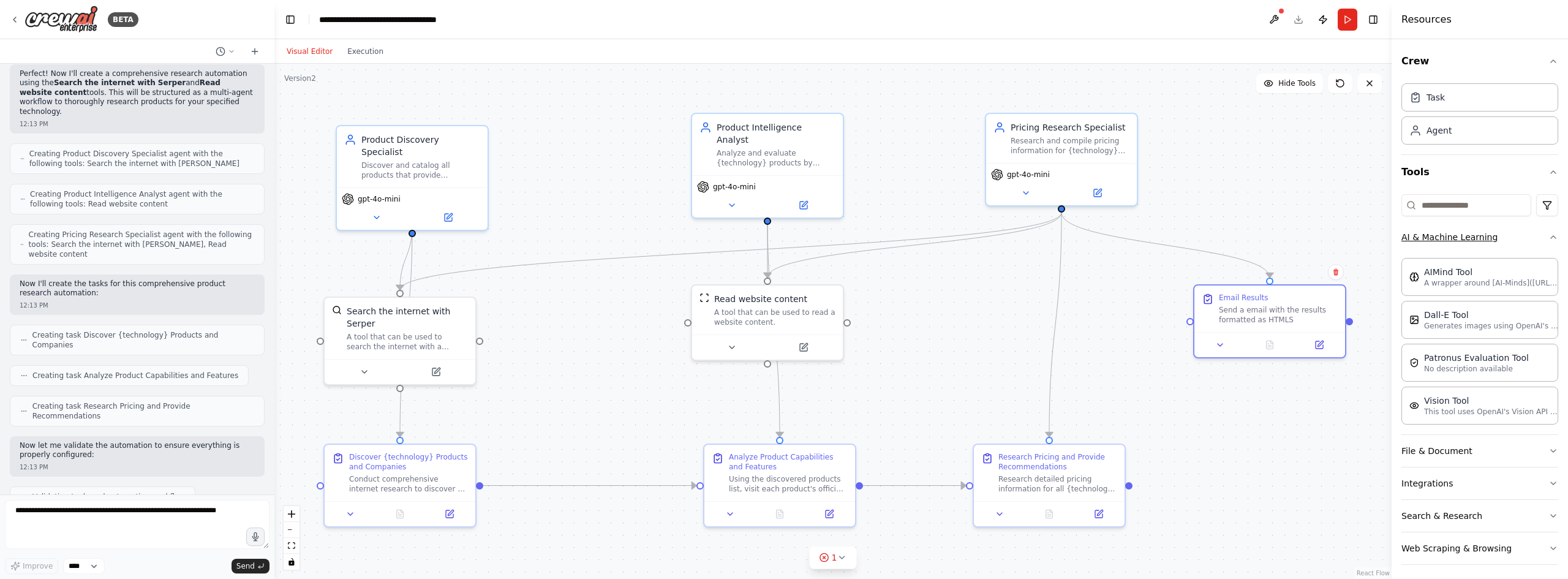
click at [1536, 241] on button "AI & Machine Learning" at bounding box center [1480, 237] width 157 height 32
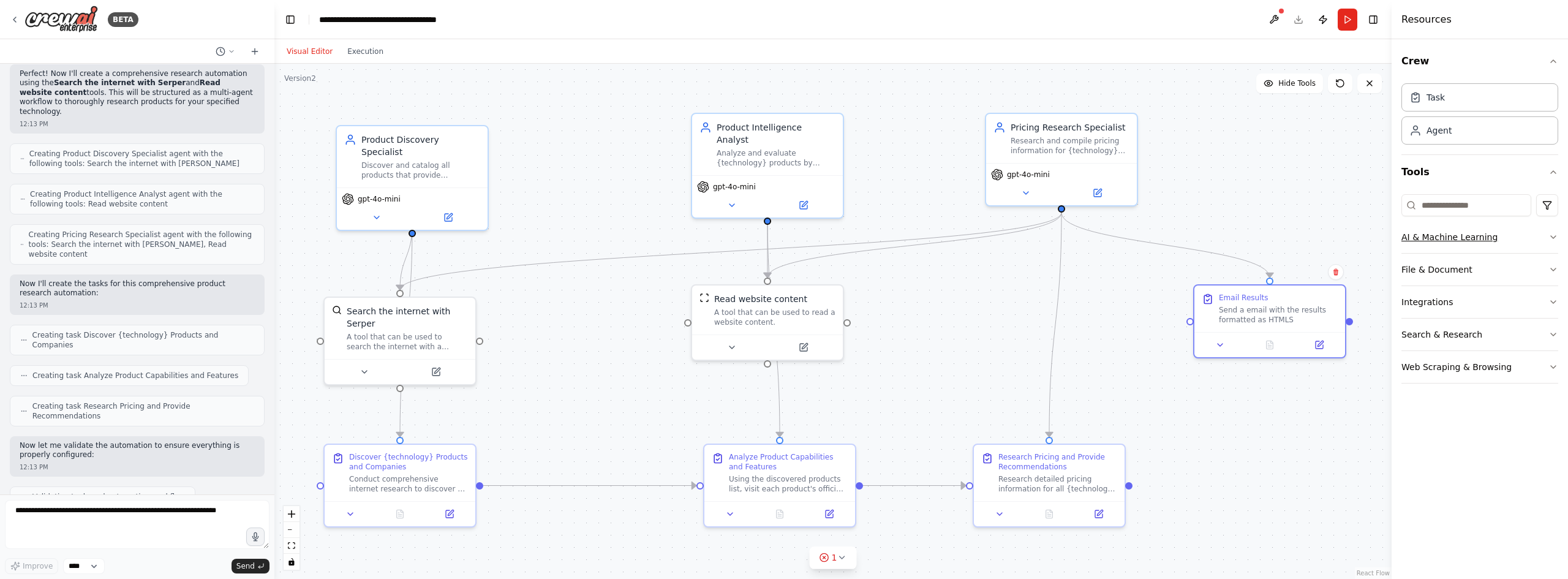
click at [1536, 241] on button "AI & Machine Learning" at bounding box center [1480, 237] width 157 height 32
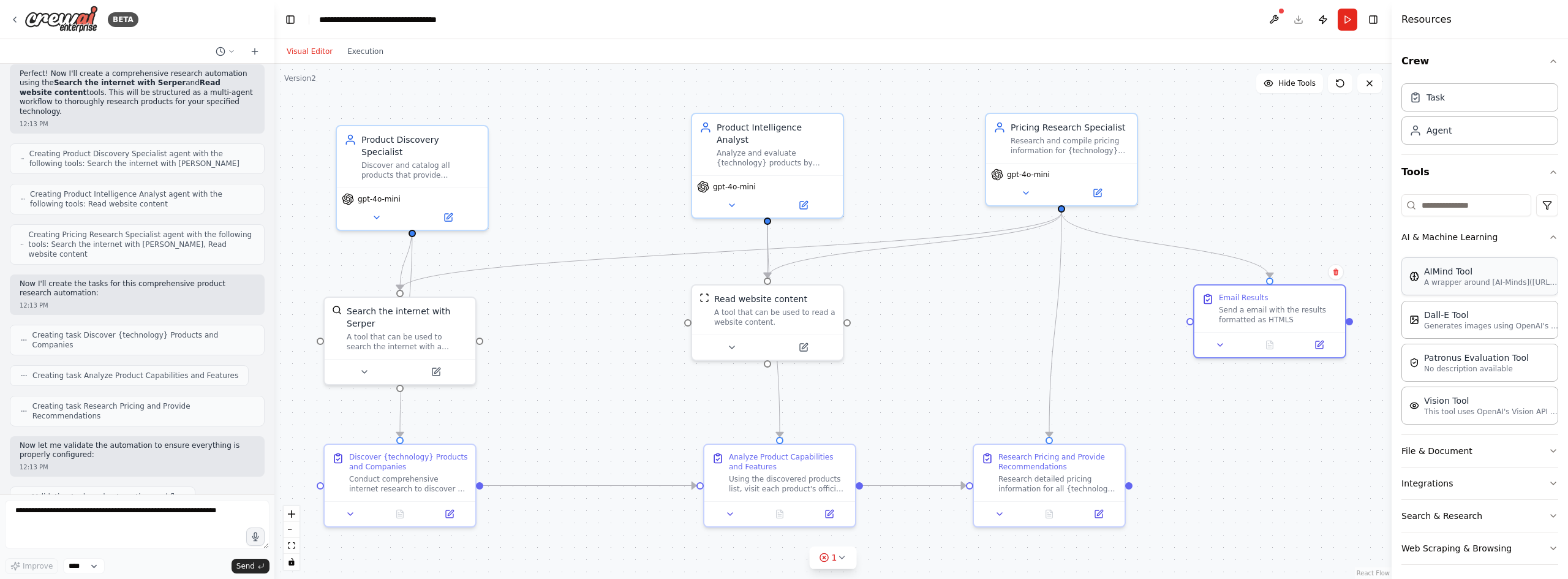
click at [1524, 277] on p "A wrapper around [AI-Minds]([URL][DOMAIN_NAME]). Useful for when you need answe…" at bounding box center [1492, 282] width 135 height 10
click at [1528, 236] on button "AI & Machine Learning" at bounding box center [1480, 237] width 157 height 32
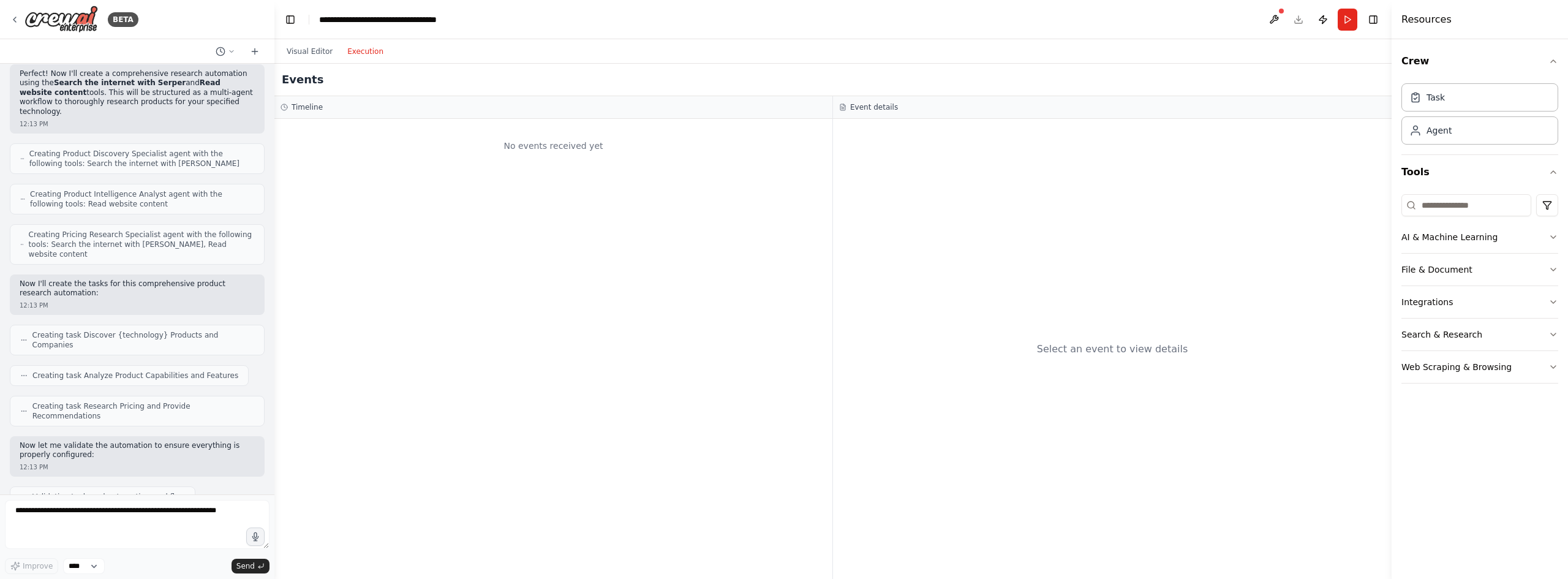
click at [353, 57] on button "Execution" at bounding box center [365, 51] width 51 height 14
click at [292, 57] on button "Visual Editor" at bounding box center [310, 51] width 60 height 14
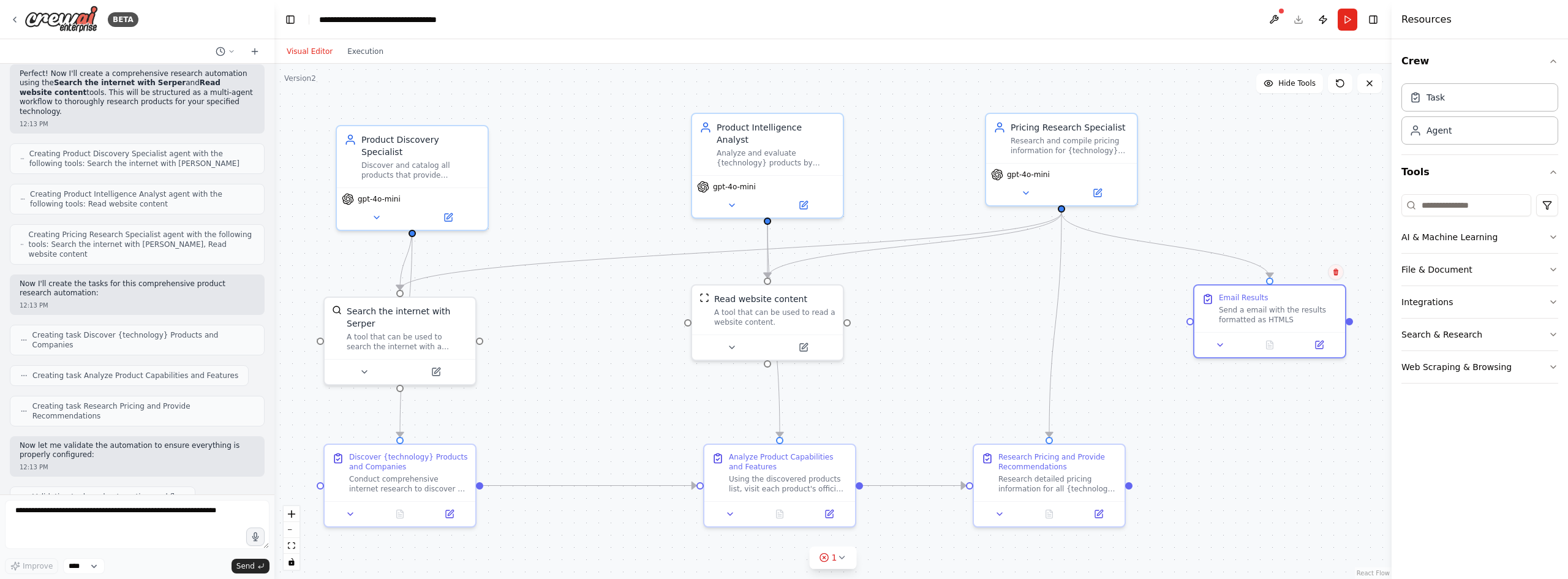
click at [1333, 269] on icon at bounding box center [1336, 272] width 7 height 7
click at [1308, 262] on div ".deletable-edge-delete-btn { width: 20px; height: 20px; border: 0px solid #ffff…" at bounding box center [833, 321] width 1117 height 515
click at [1331, 297] on div "Email Results" at bounding box center [1278, 295] width 119 height 10
click at [1339, 273] on button at bounding box center [1336, 272] width 16 height 16
click at [1309, 271] on button "Confirm" at bounding box center [1301, 272] width 44 height 14
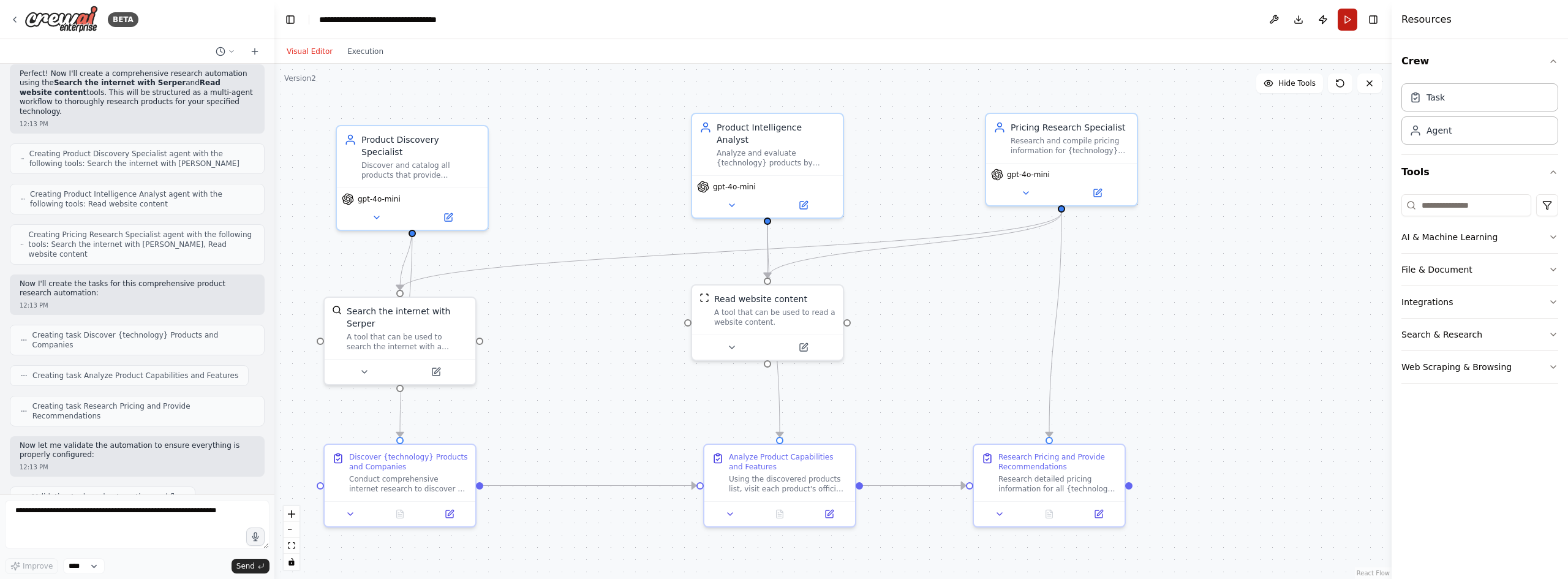
click at [1347, 20] on button "Run" at bounding box center [1347, 19] width 19 height 22
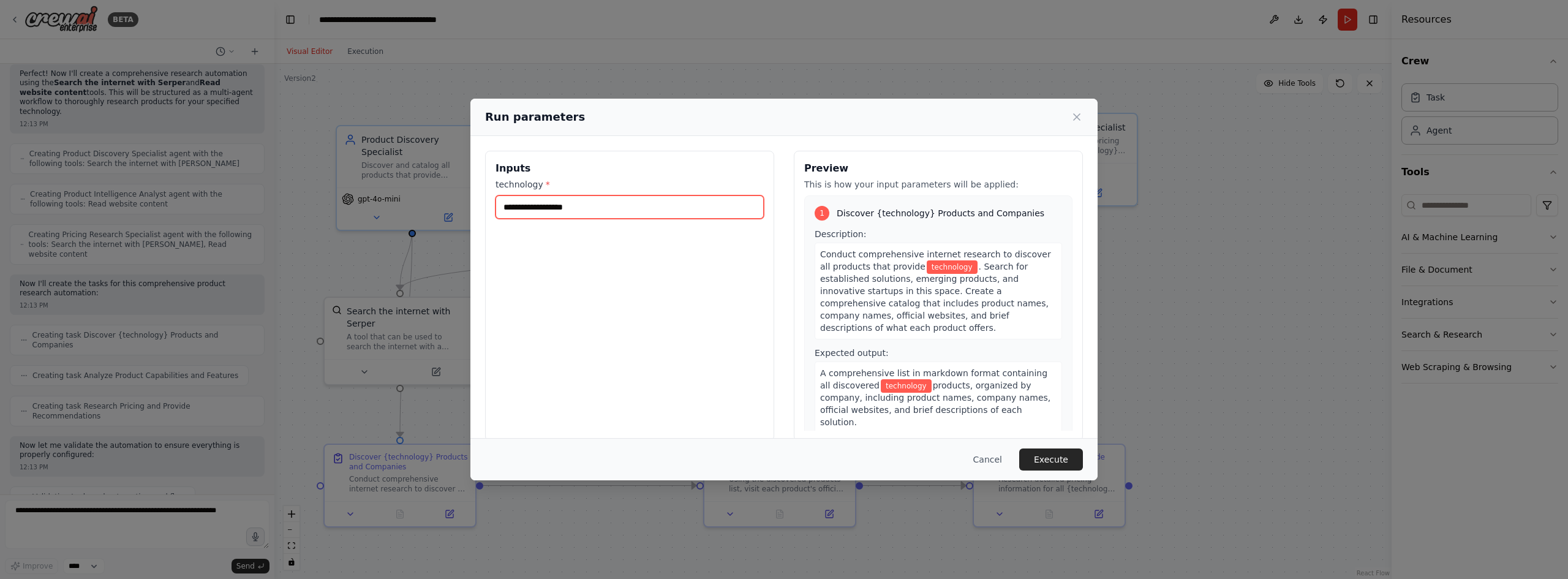
click at [635, 209] on input "technology *" at bounding box center [629, 207] width 268 height 23
type input "**********"
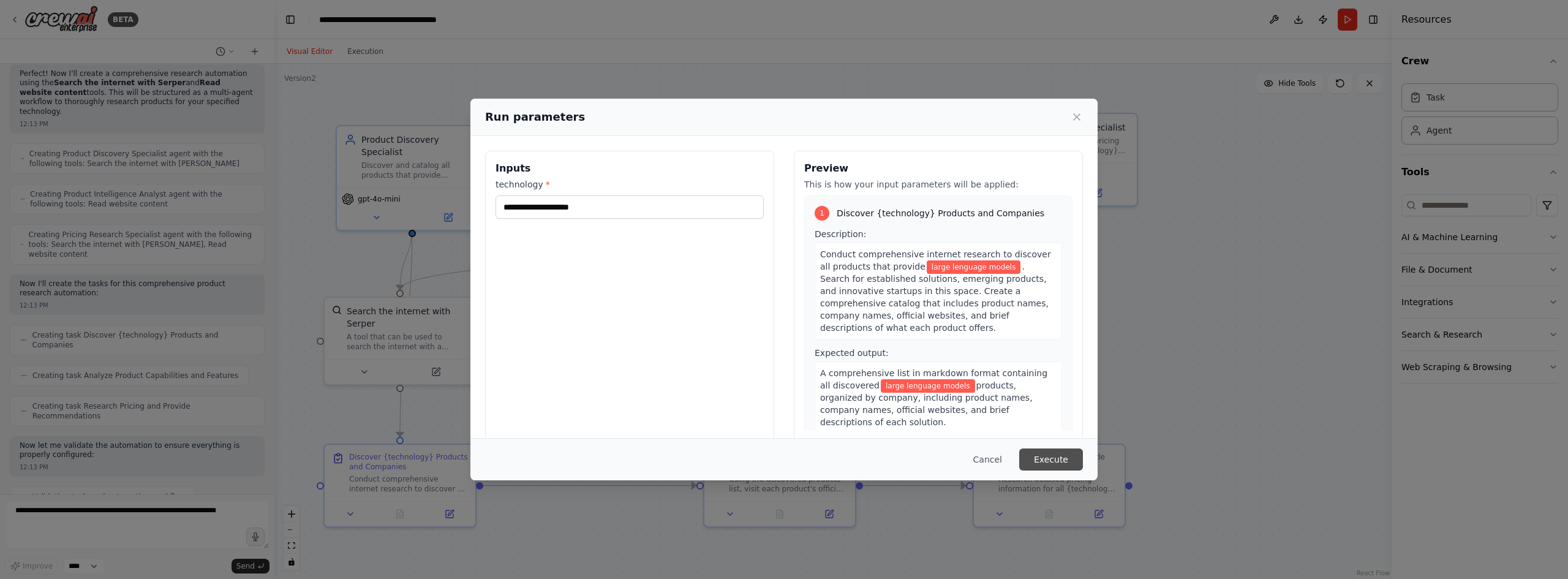
click at [1061, 465] on button "Execute" at bounding box center [1051, 459] width 64 height 22
